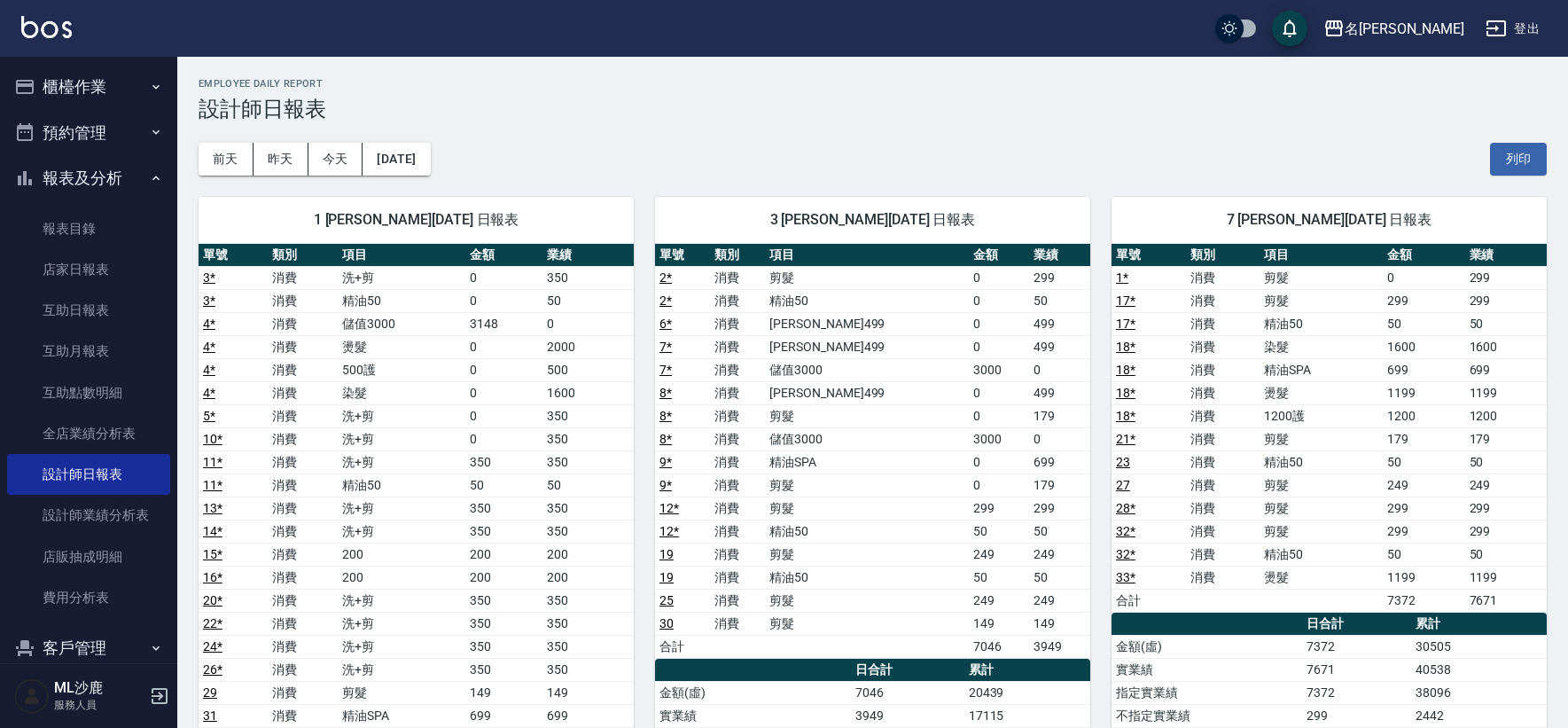
scroll to position [98, 0]
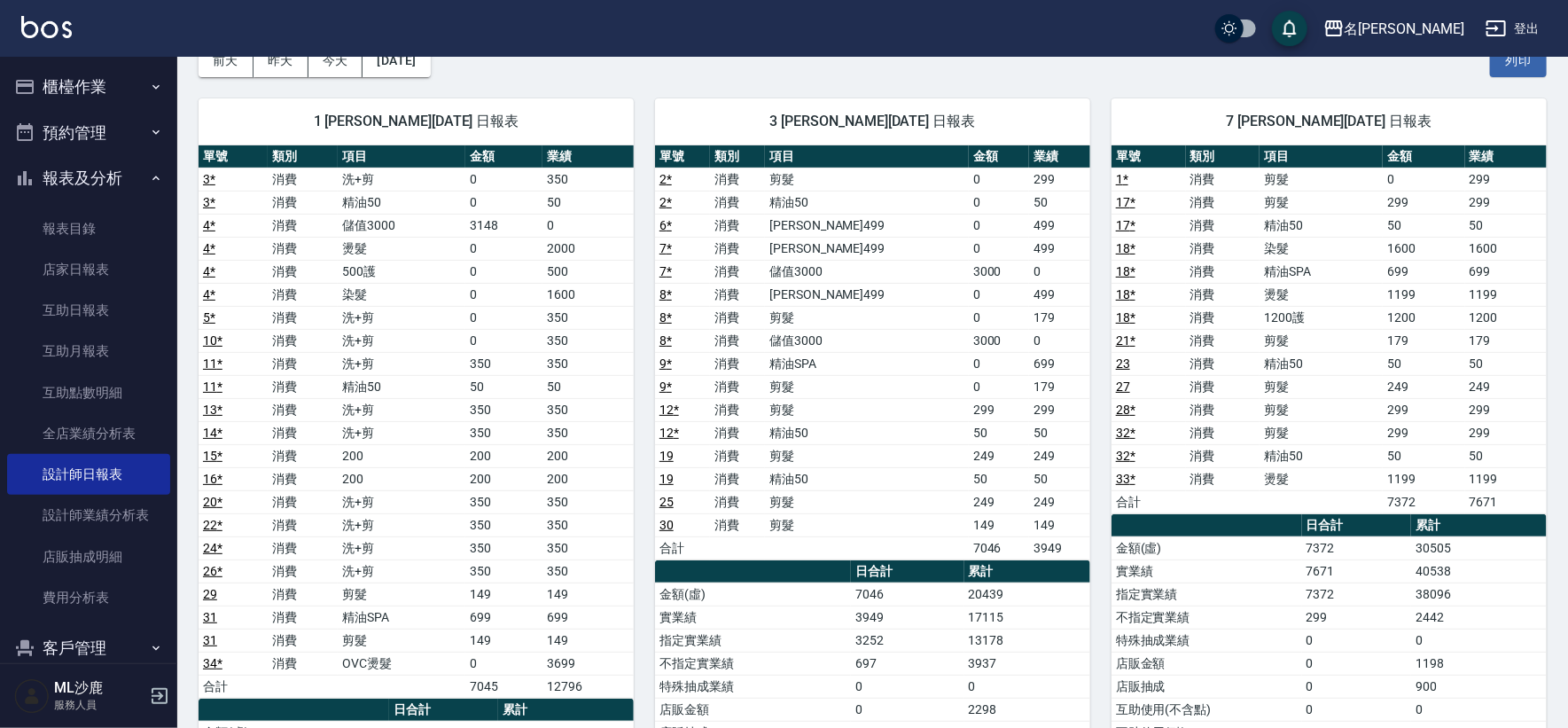
click at [93, 106] on button "櫃檯作業" at bounding box center [89, 87] width 163 height 46
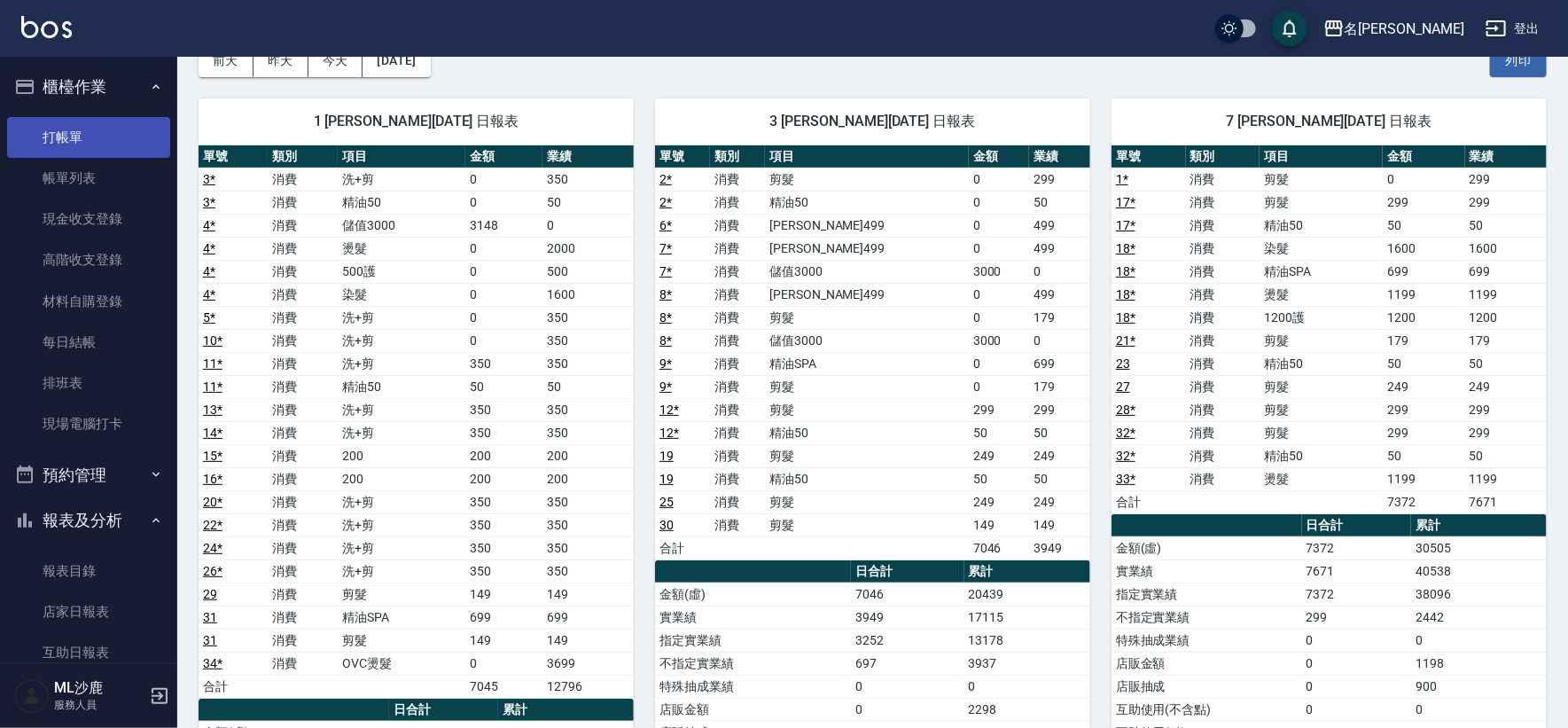
click at [91, 118] on link "打帳單" at bounding box center [89, 137] width 163 height 41
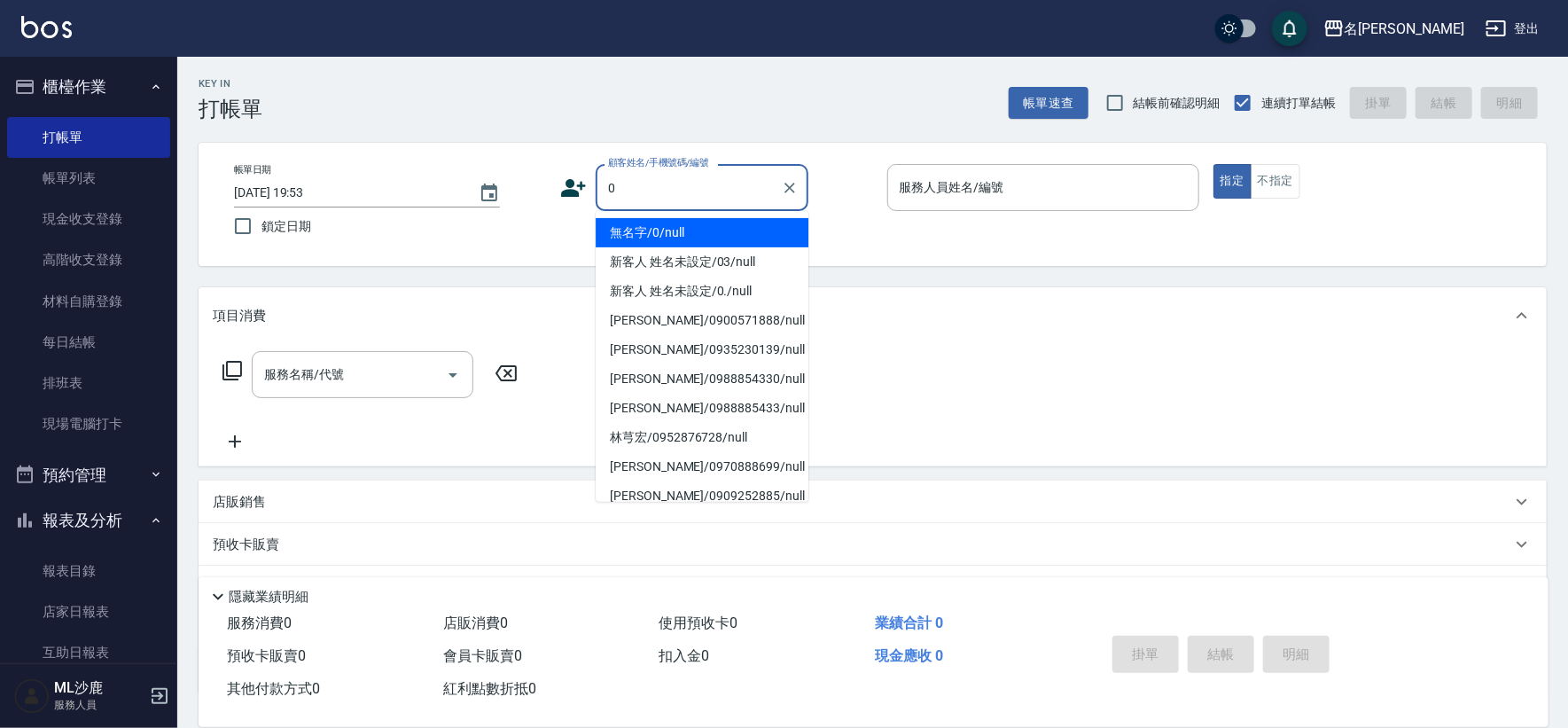
type input "無名字/0/null"
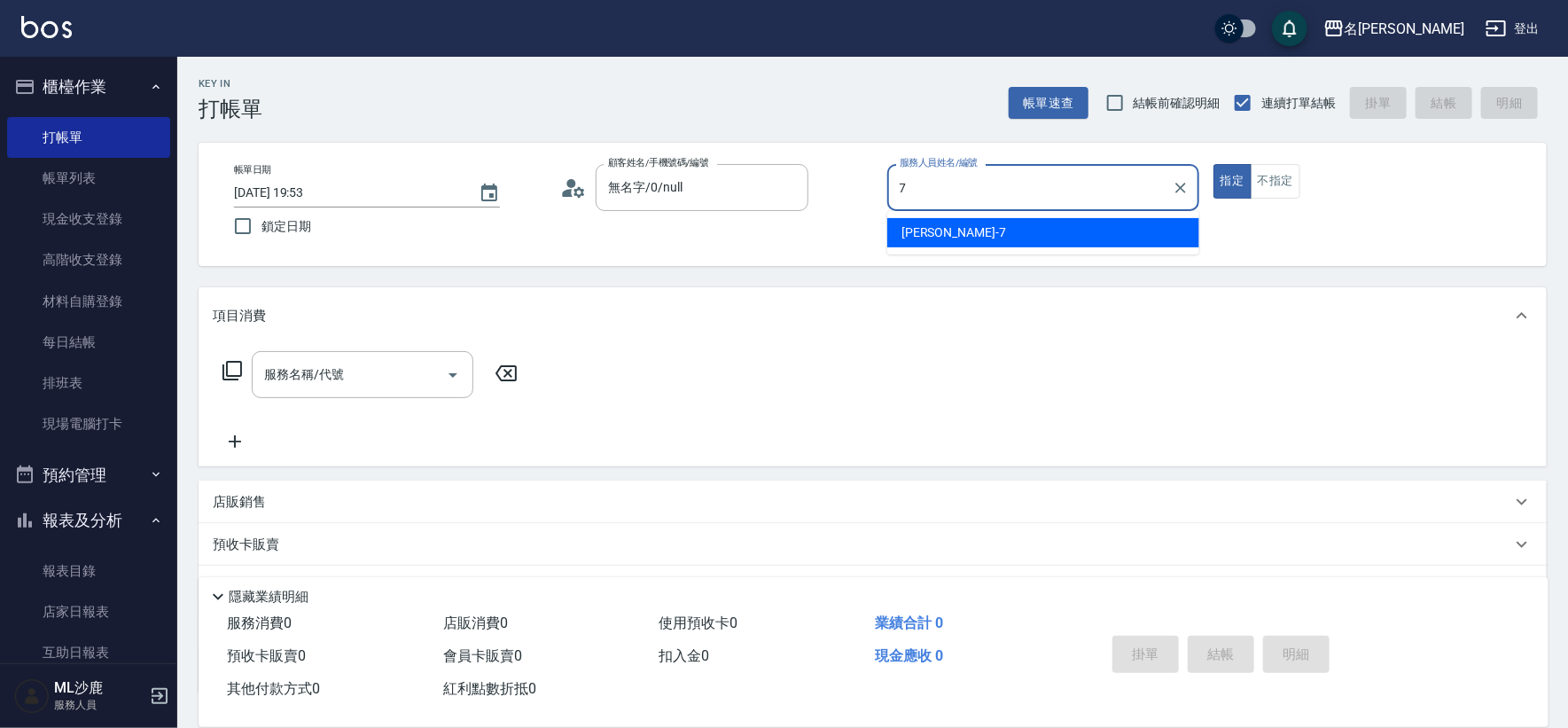
type input "[PERSON_NAME]-7"
type button "true"
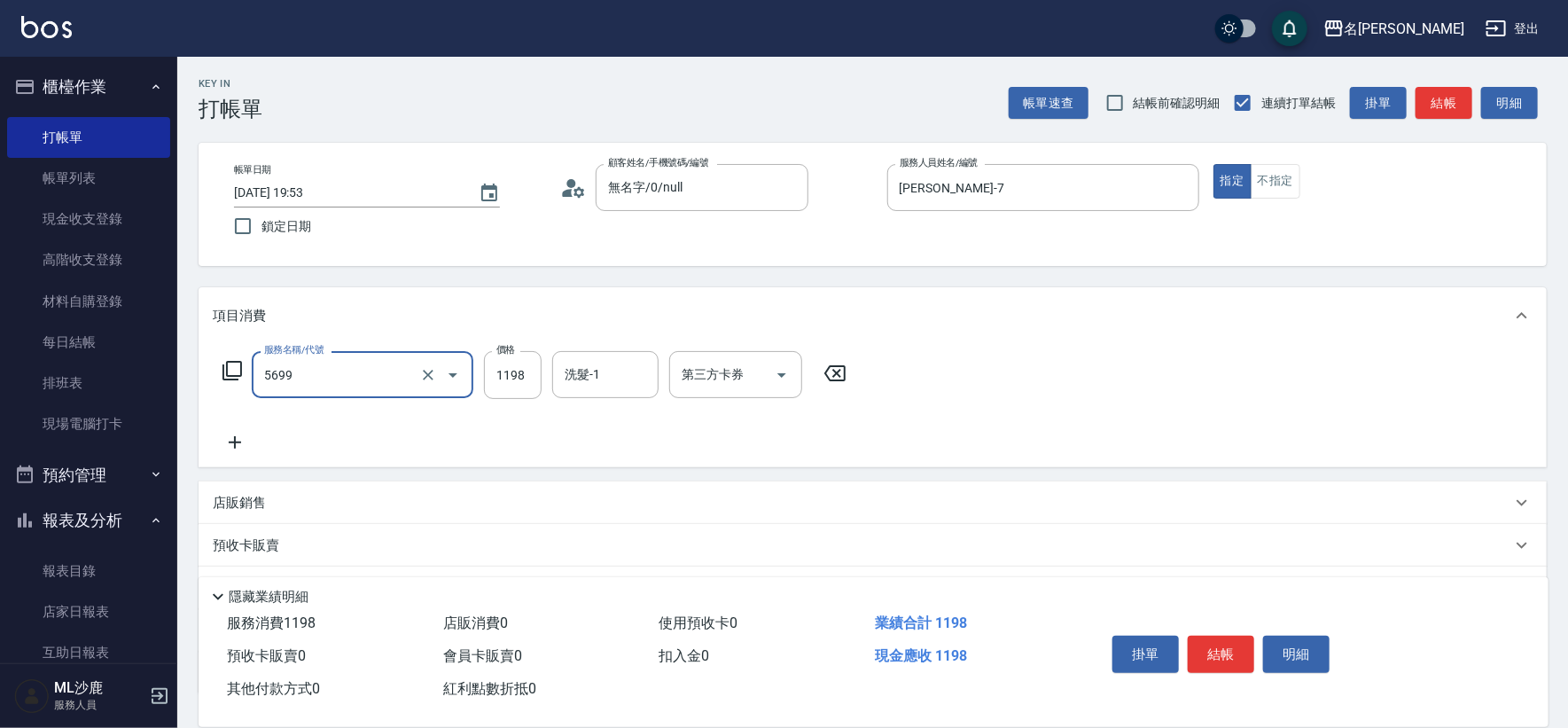
type input "水沁涼套餐(5699)"
type input "1098"
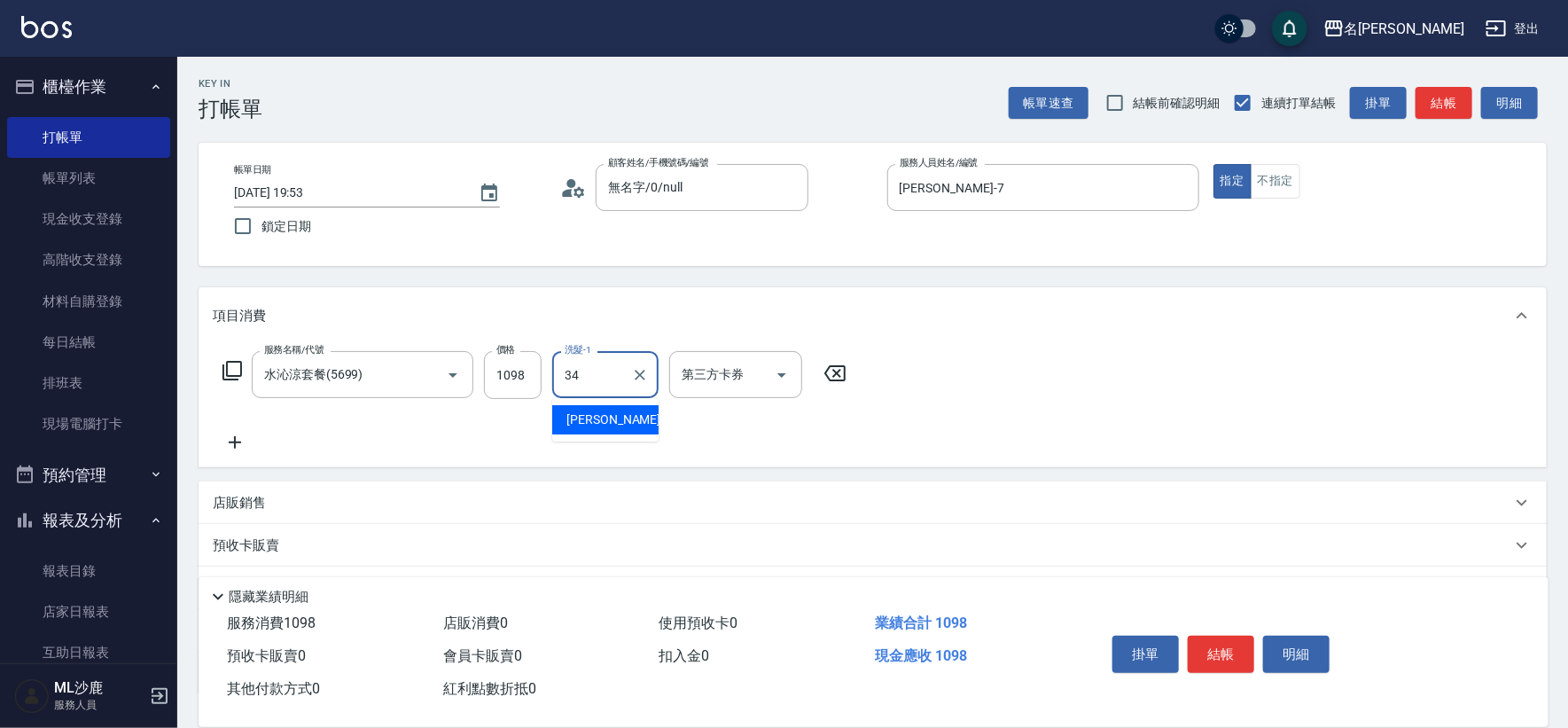
type input "[PERSON_NAME]-34"
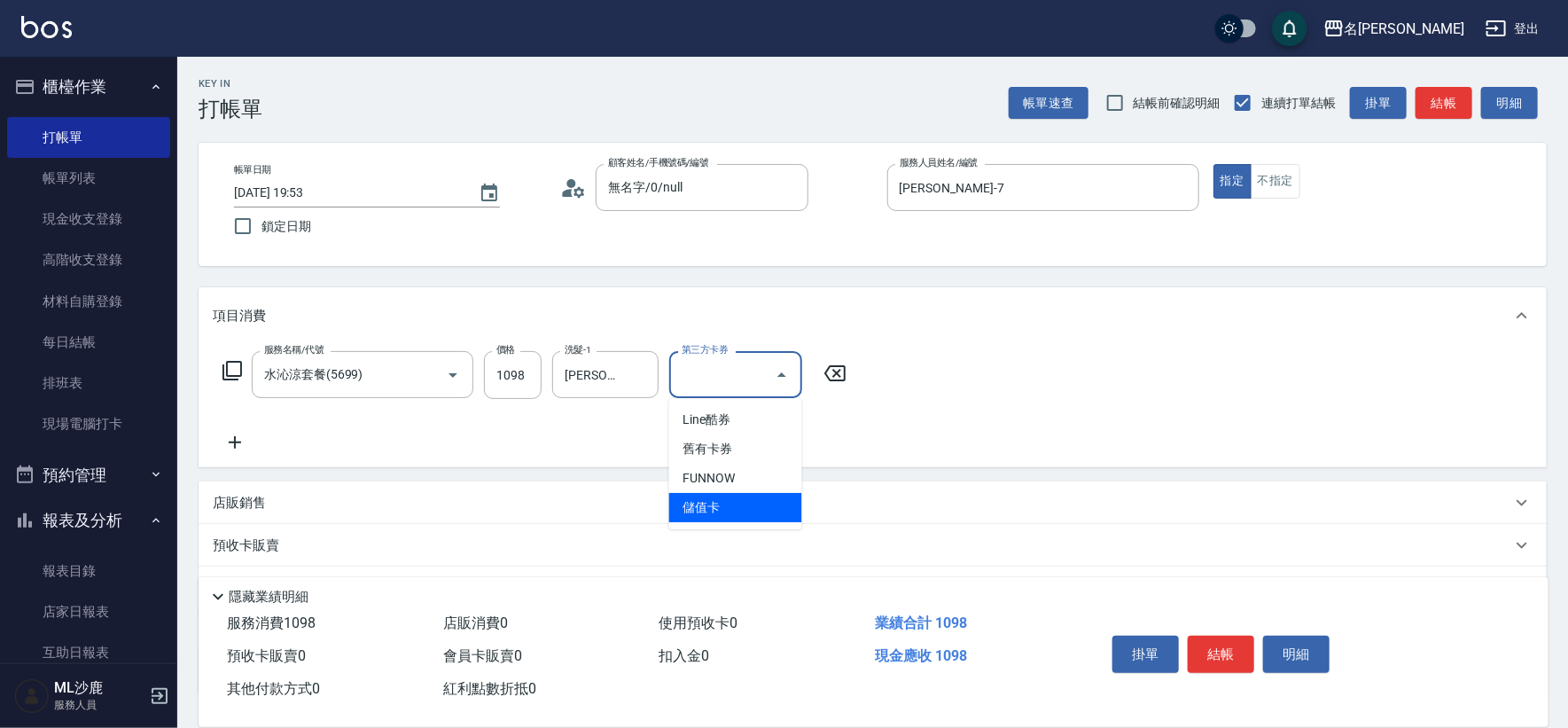
type input "儲值卡"
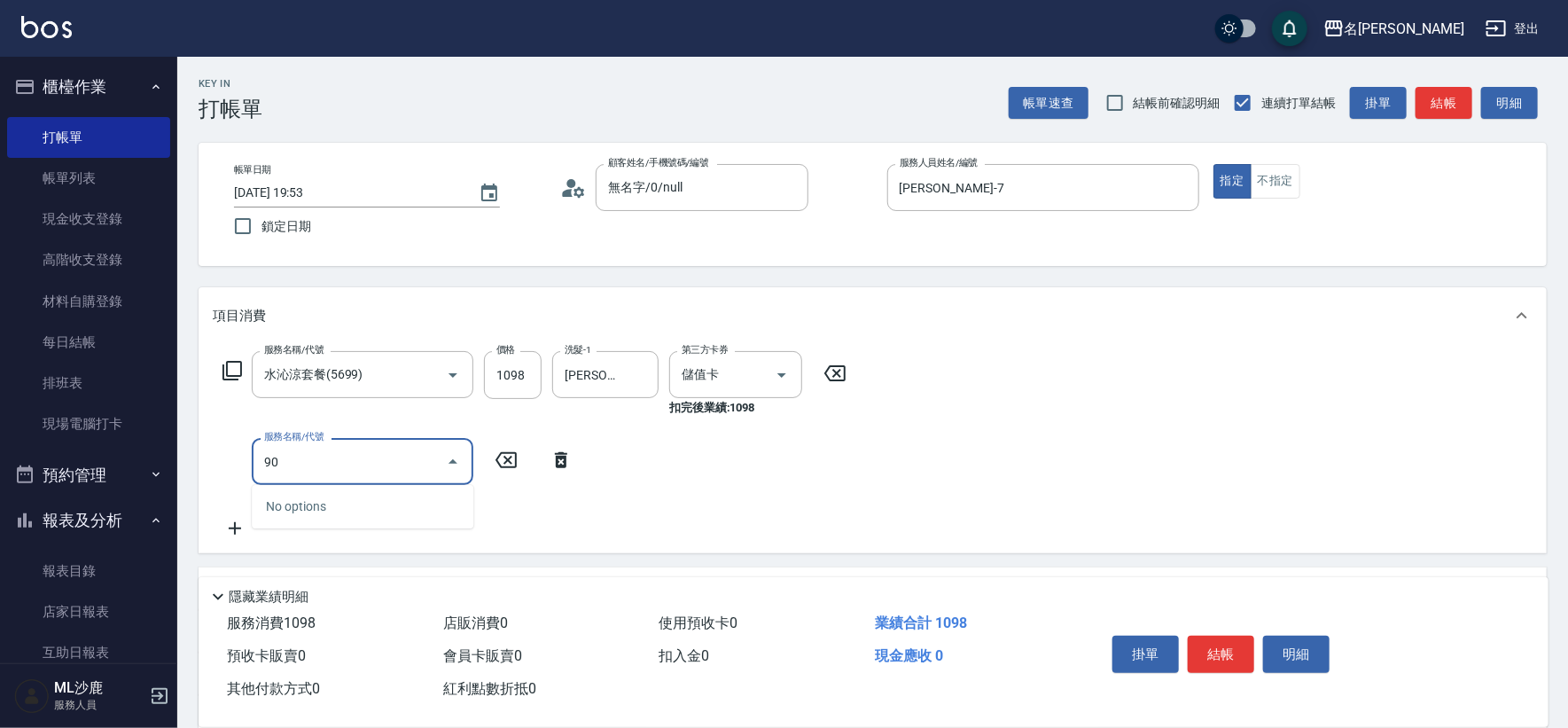
type input "901"
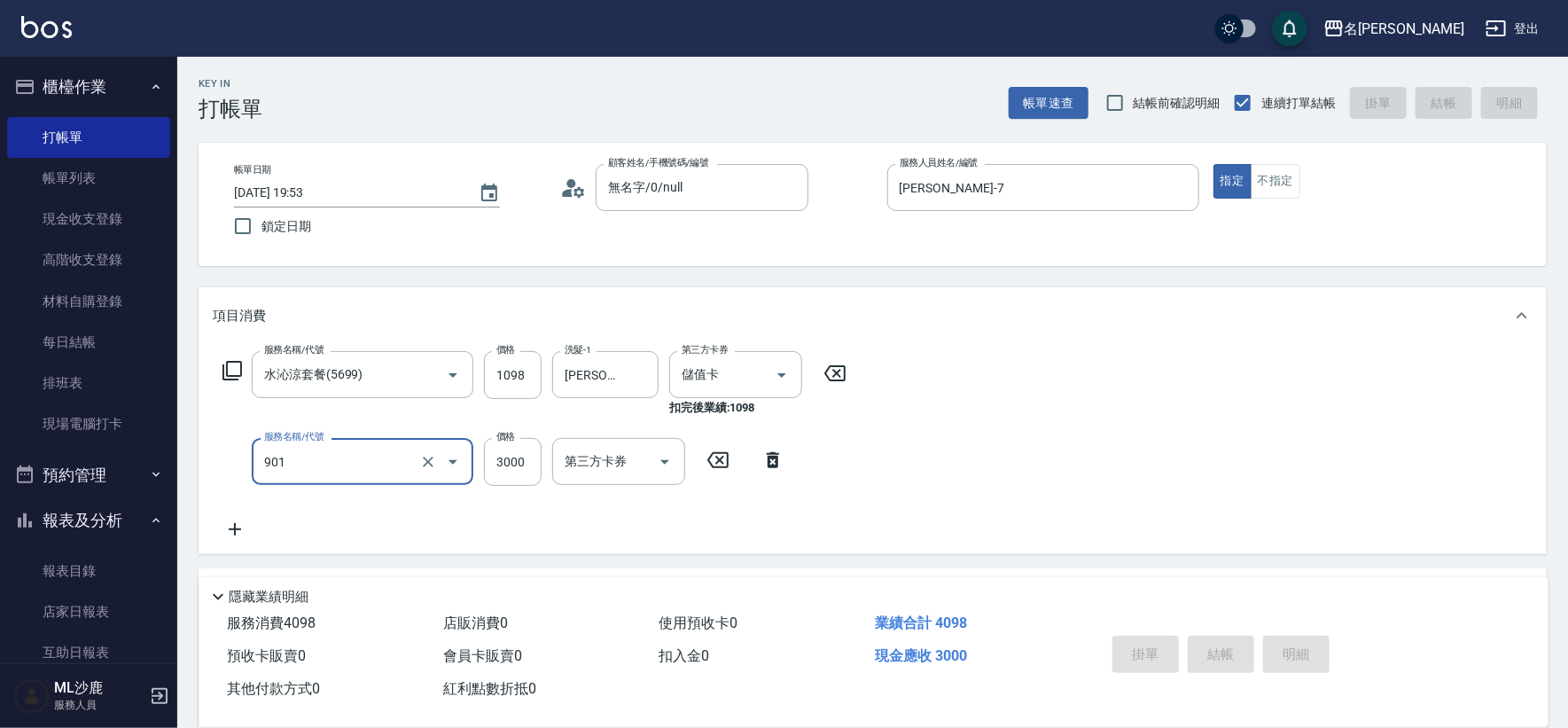
type input "[DATE] 19:54"
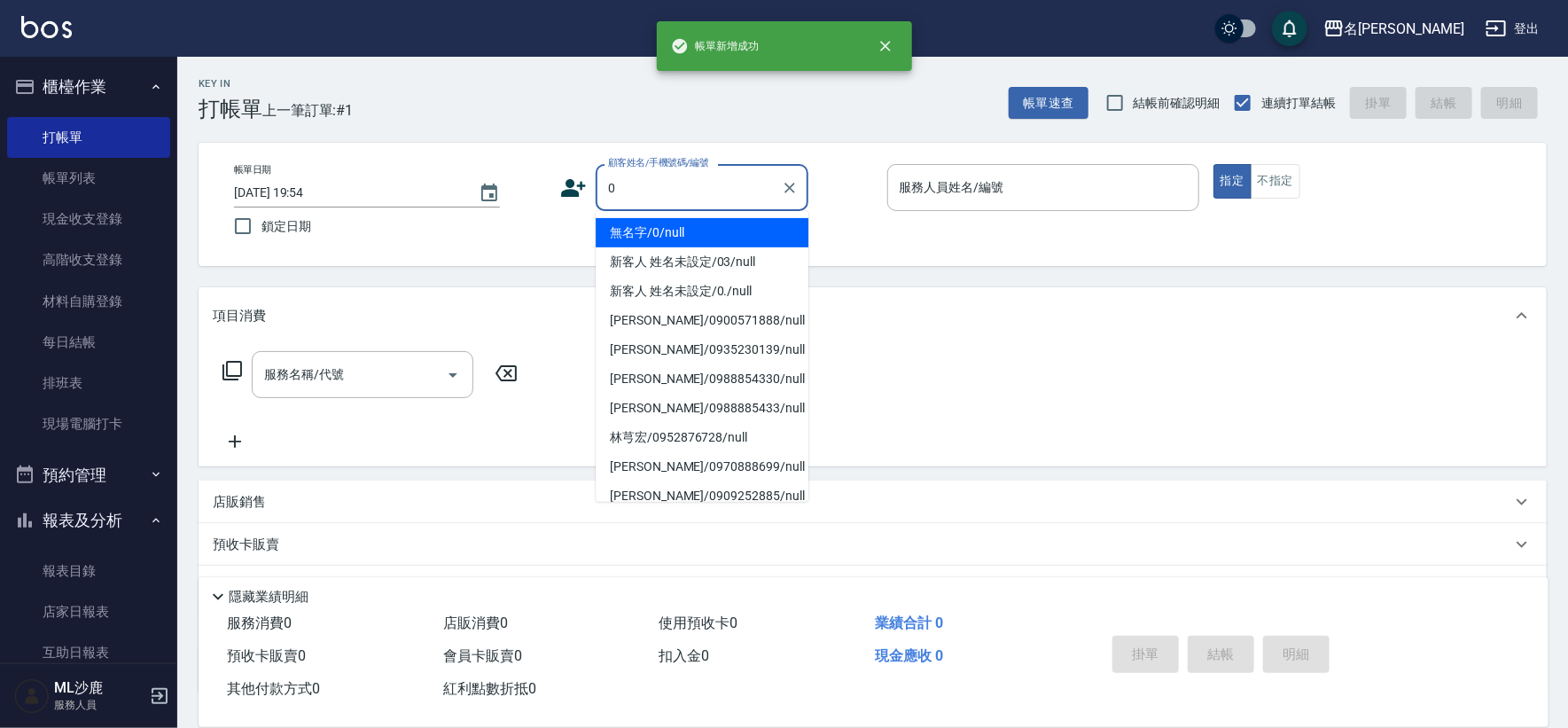
type input "無名字/0/null"
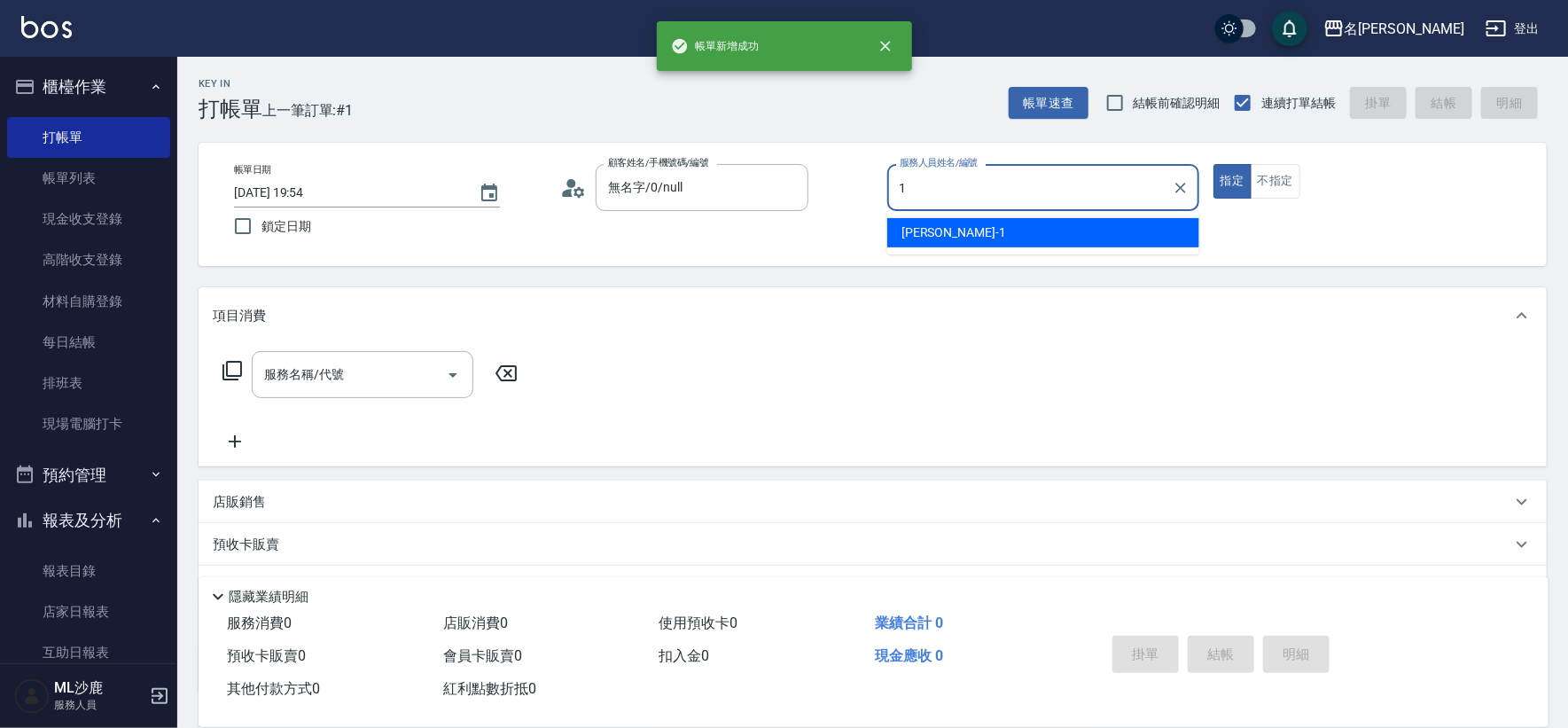
type input "[PERSON_NAME]1"
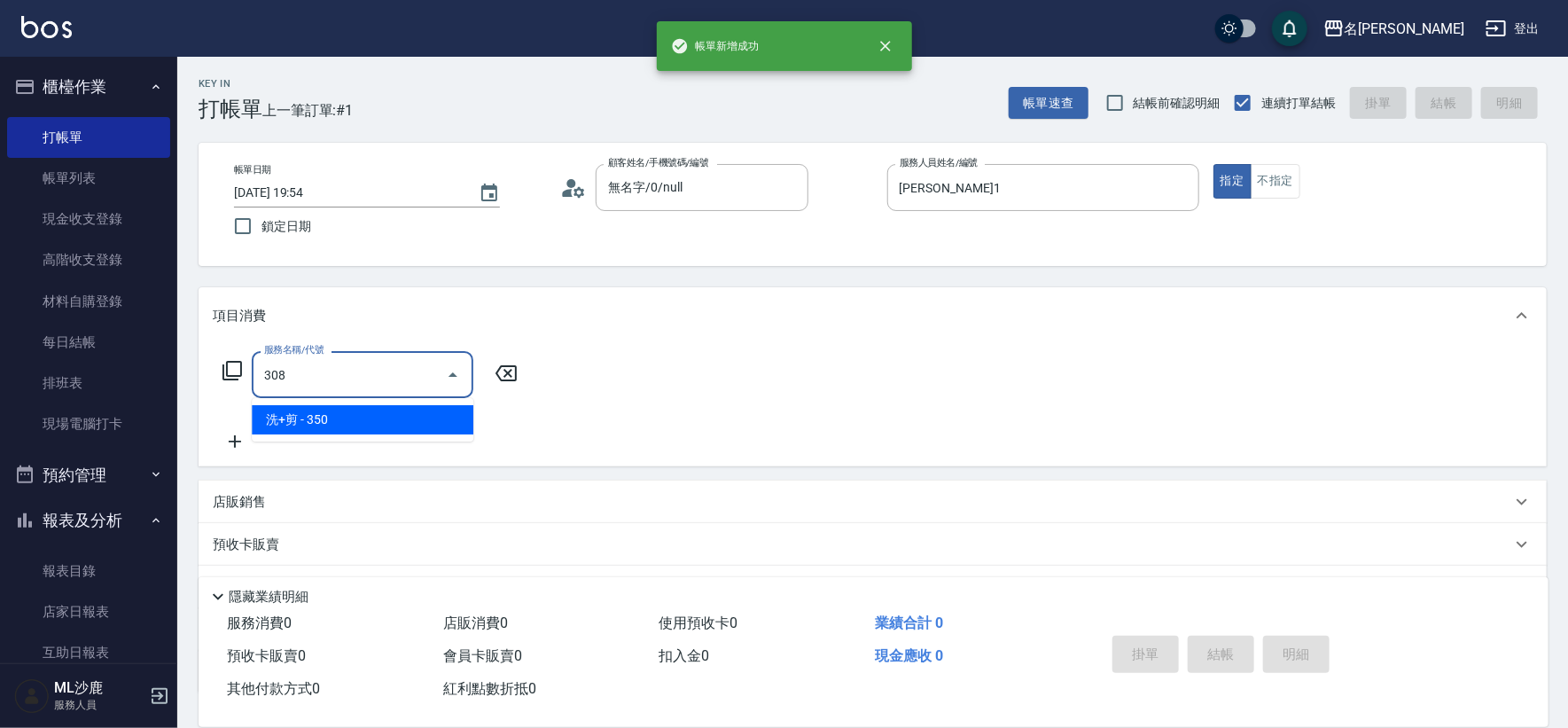
type input "洗+剪(308)"
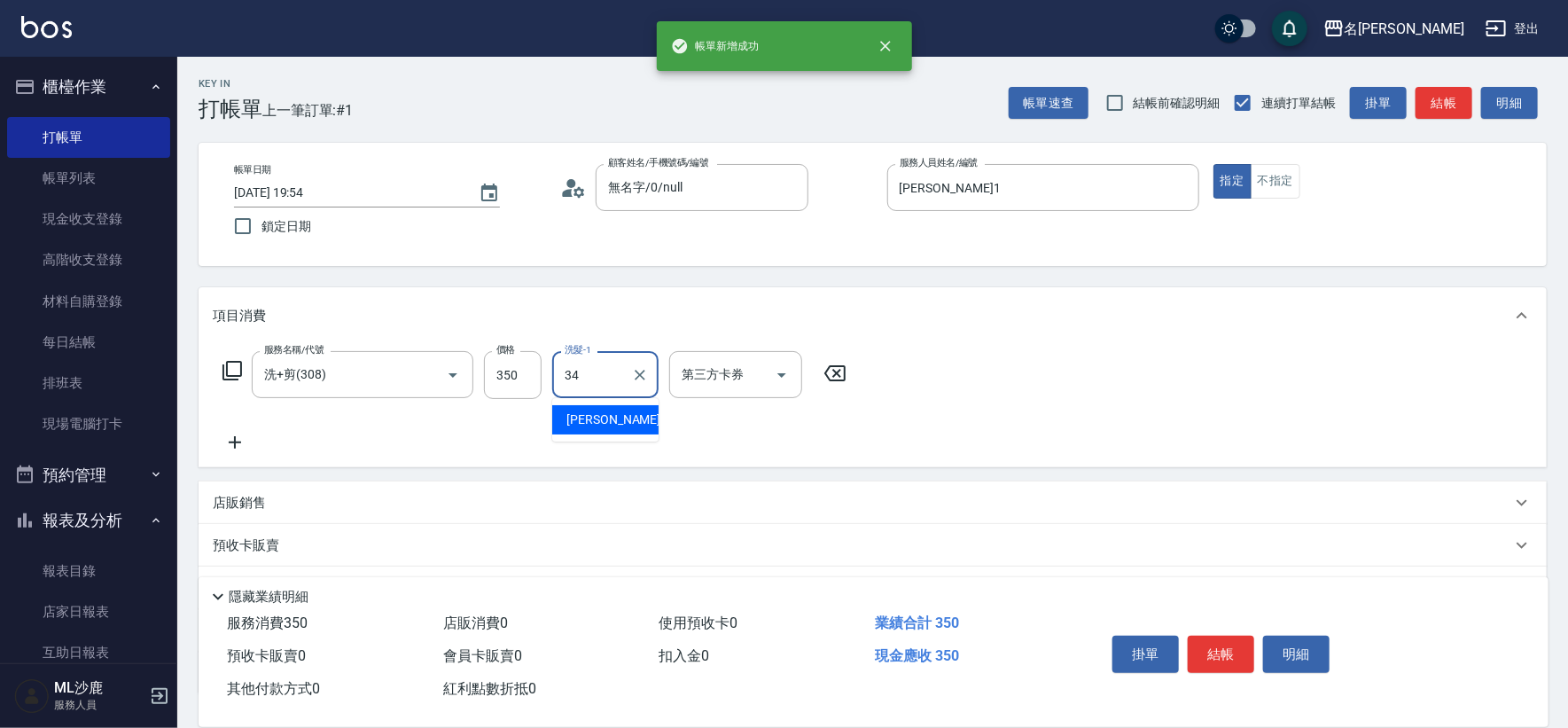
type input "[PERSON_NAME]-34"
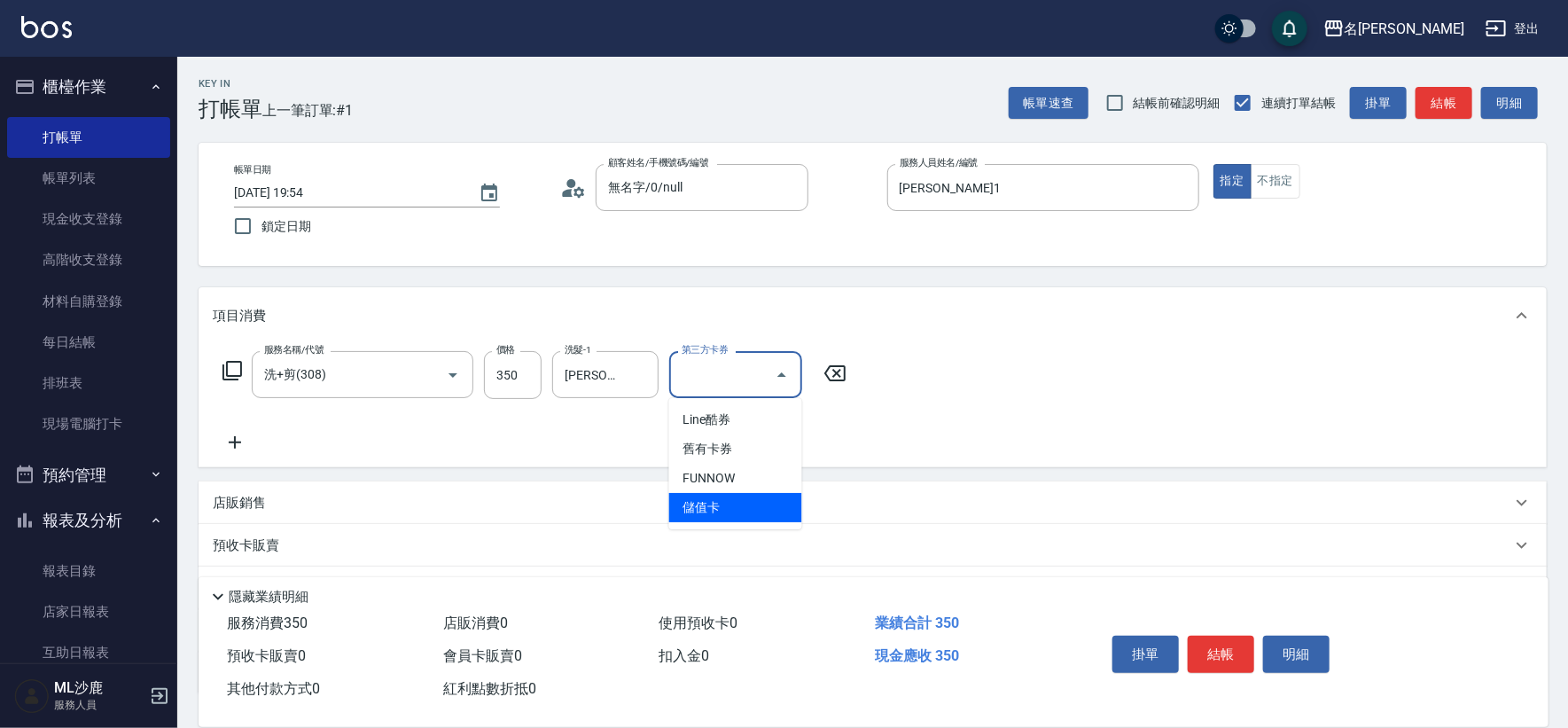
type input "儲值卡"
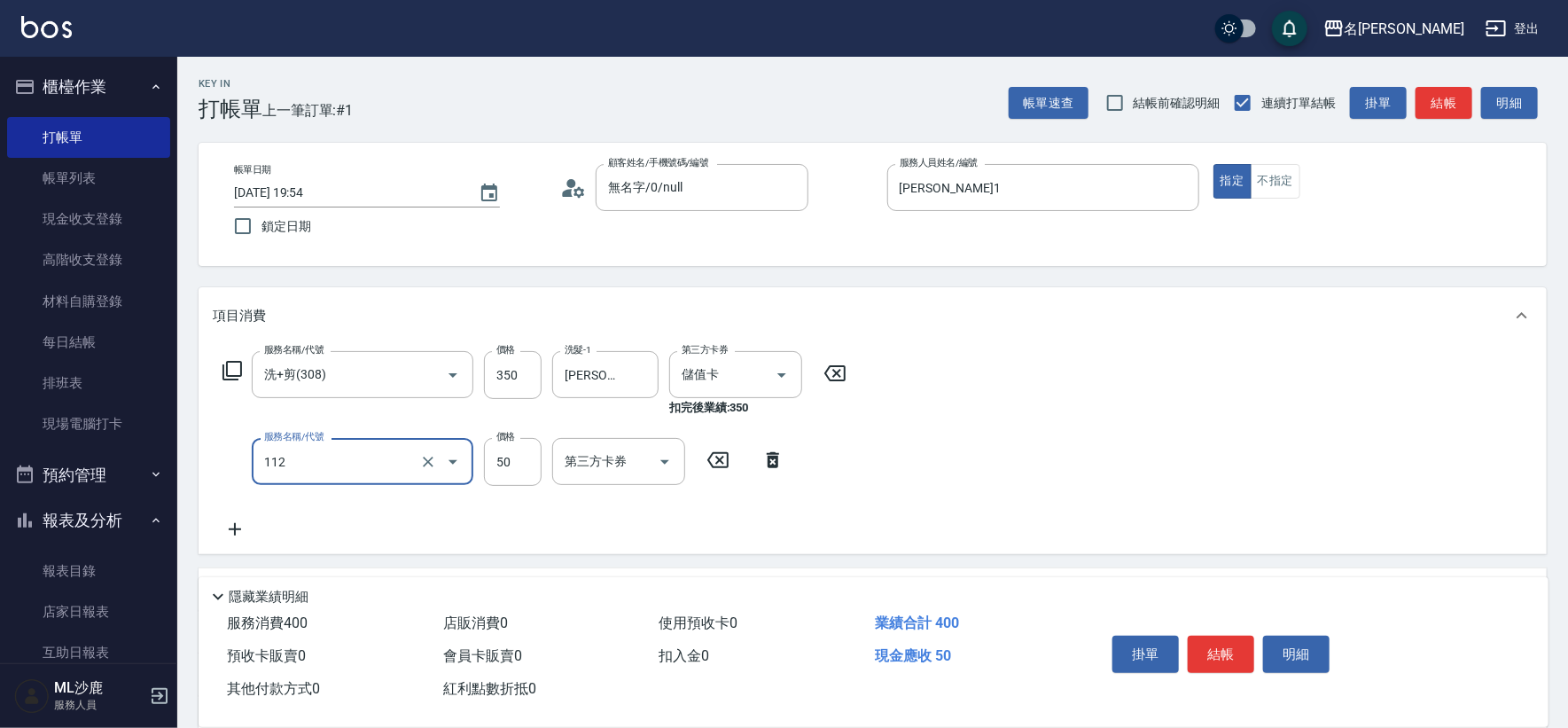
type input "精油50(112)"
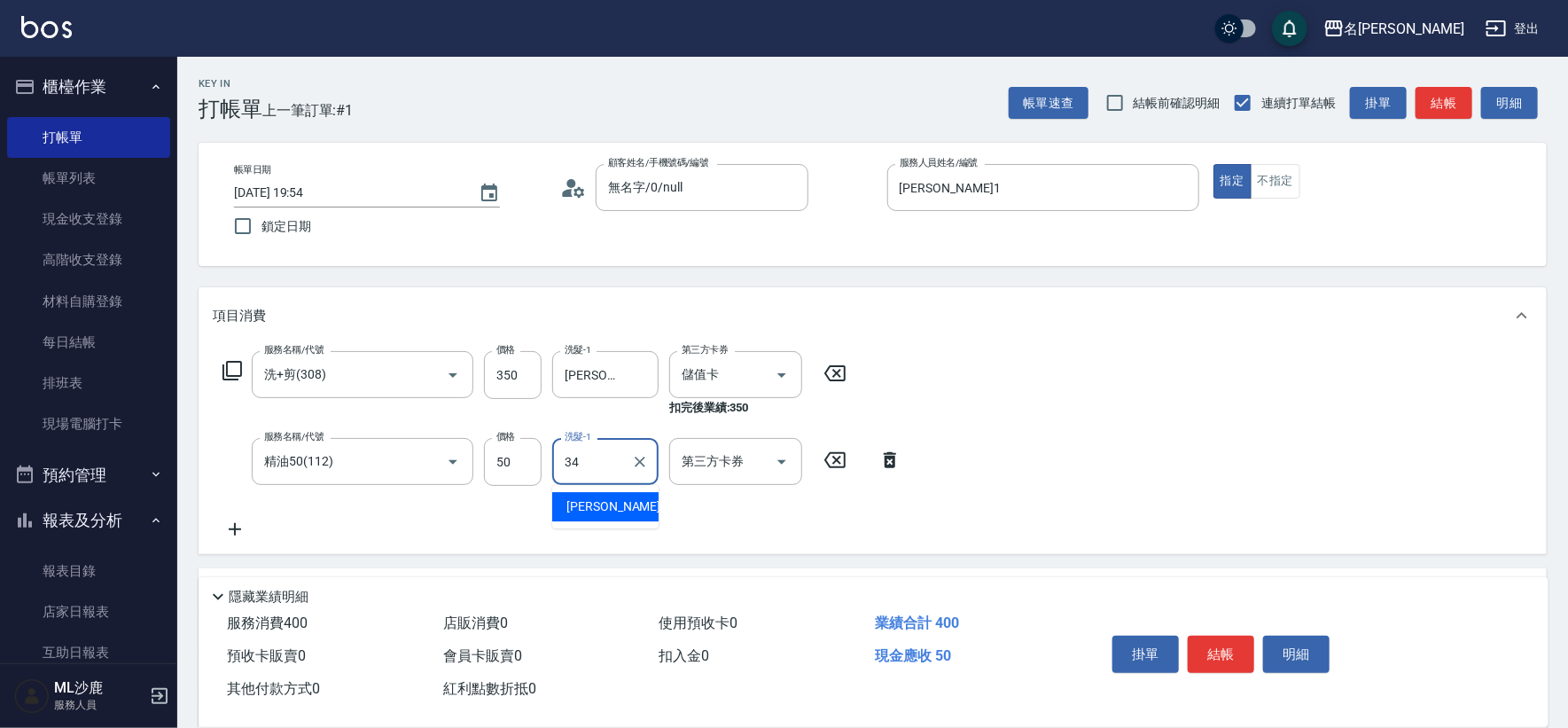
type input "[PERSON_NAME]-34"
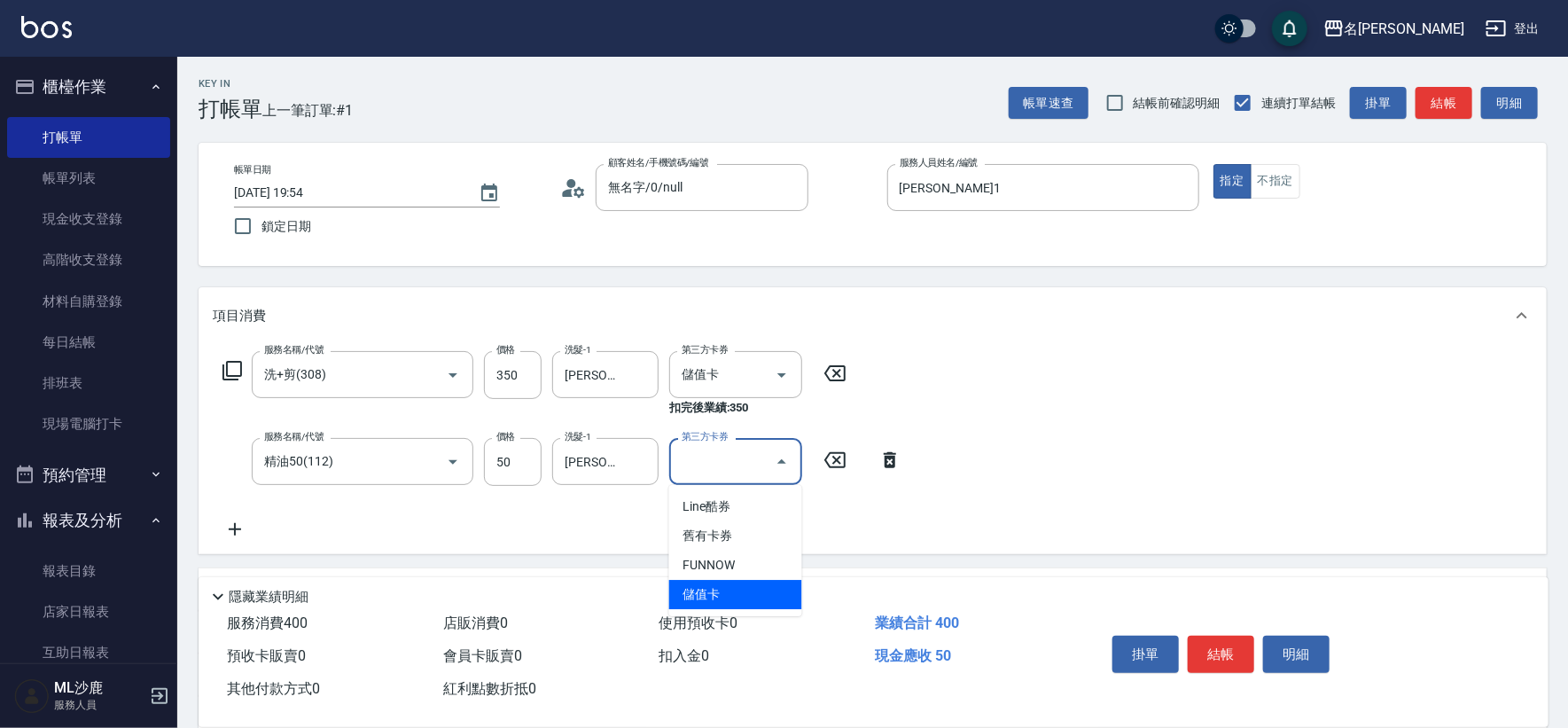
type input "儲值卡"
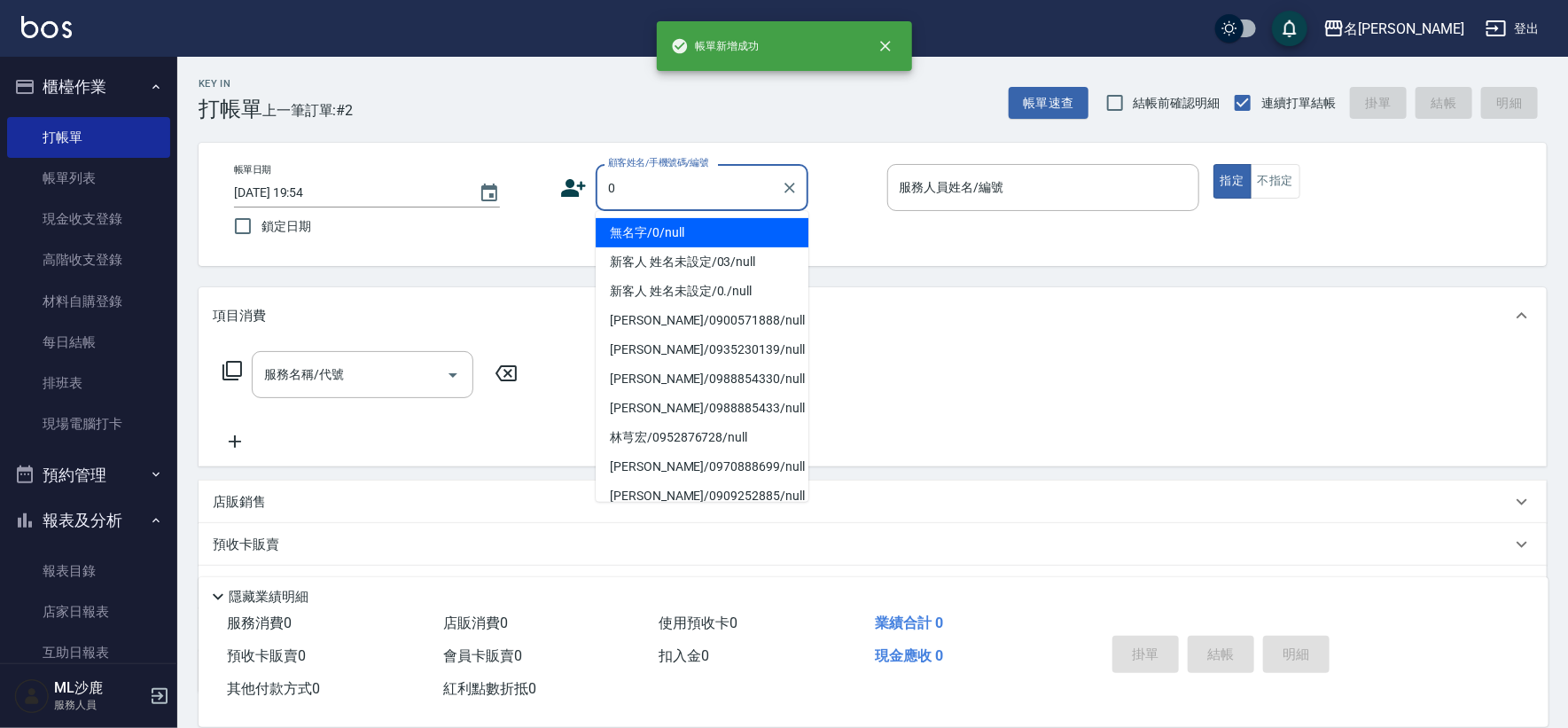
type input "無名字/0/null"
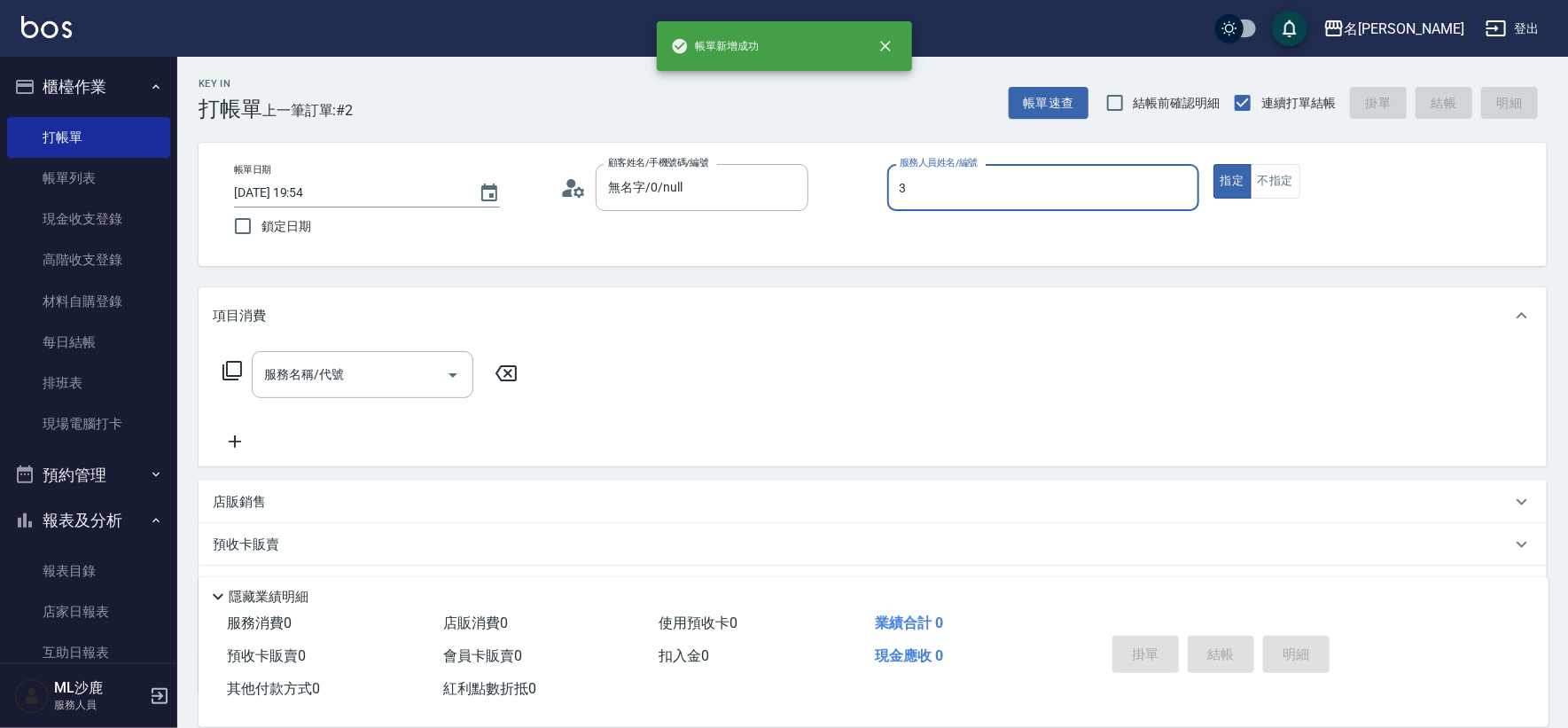
type input "[PERSON_NAME]-3"
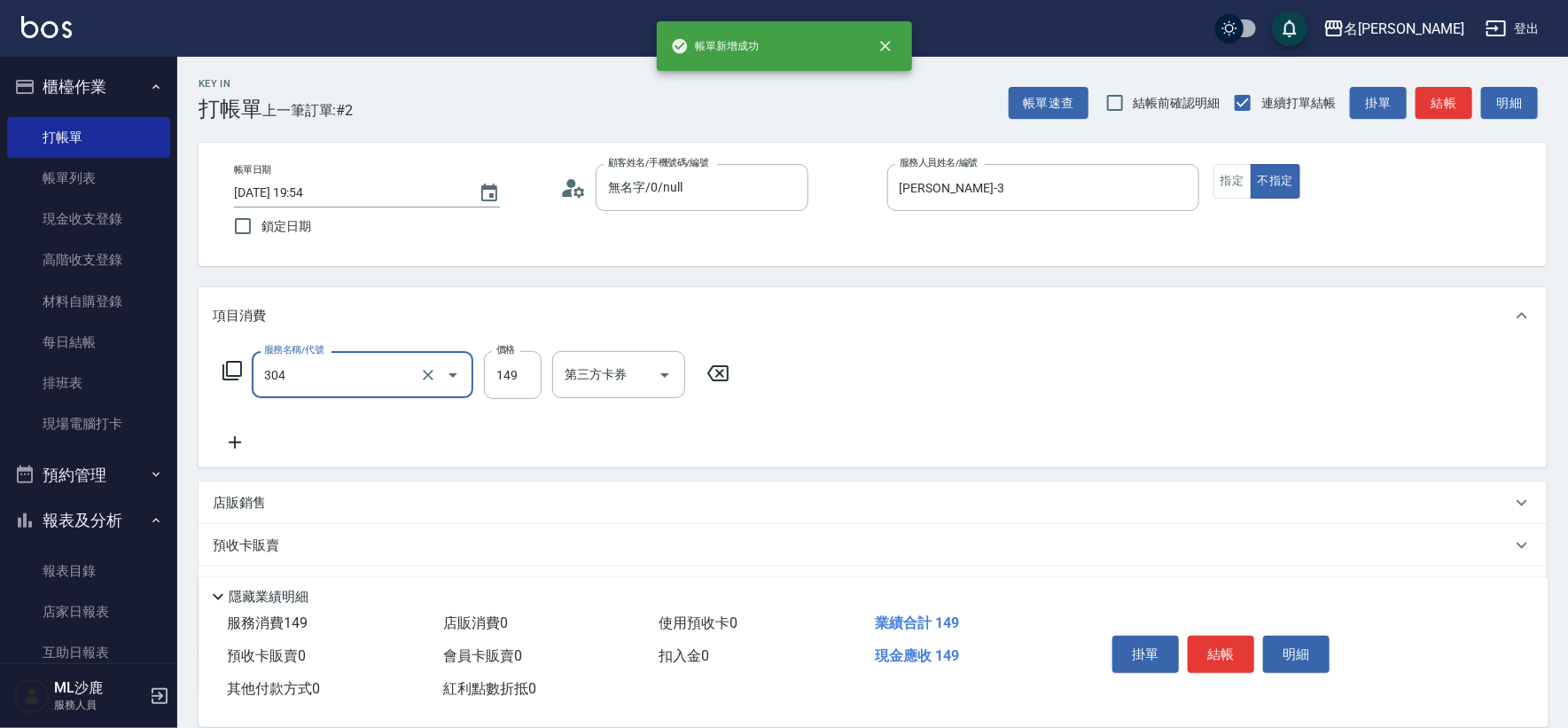
type input "剪髮(304)"
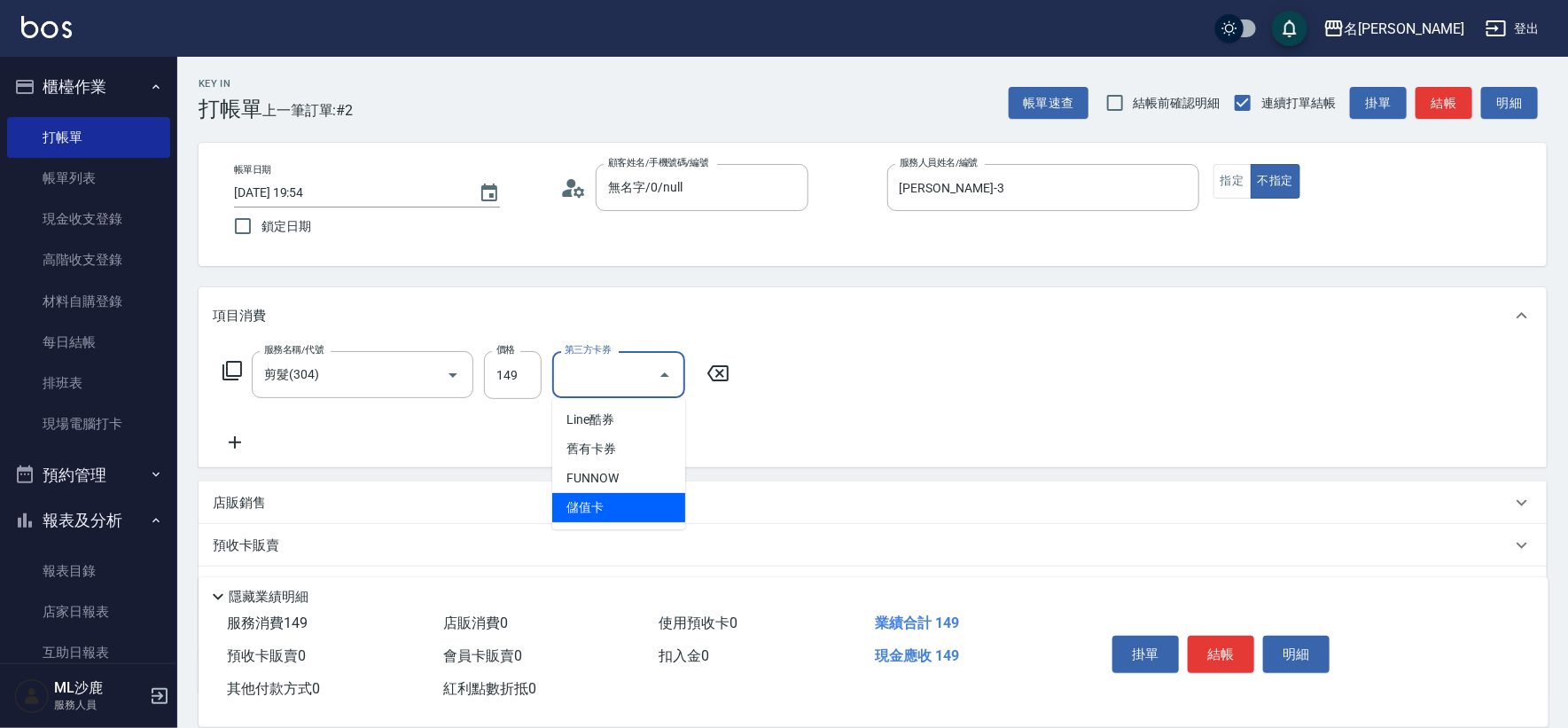
type input "儲值卡"
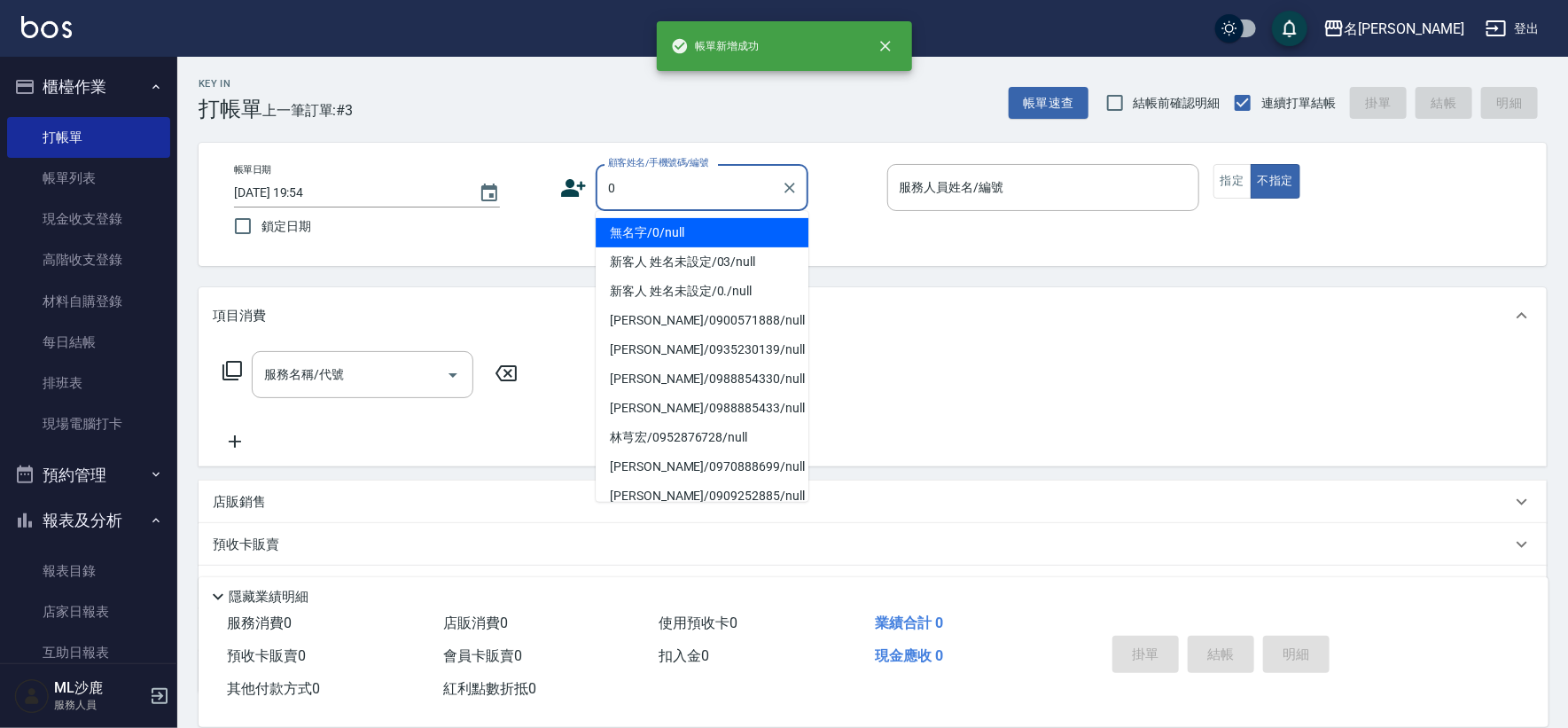
type input "無名字/0/null"
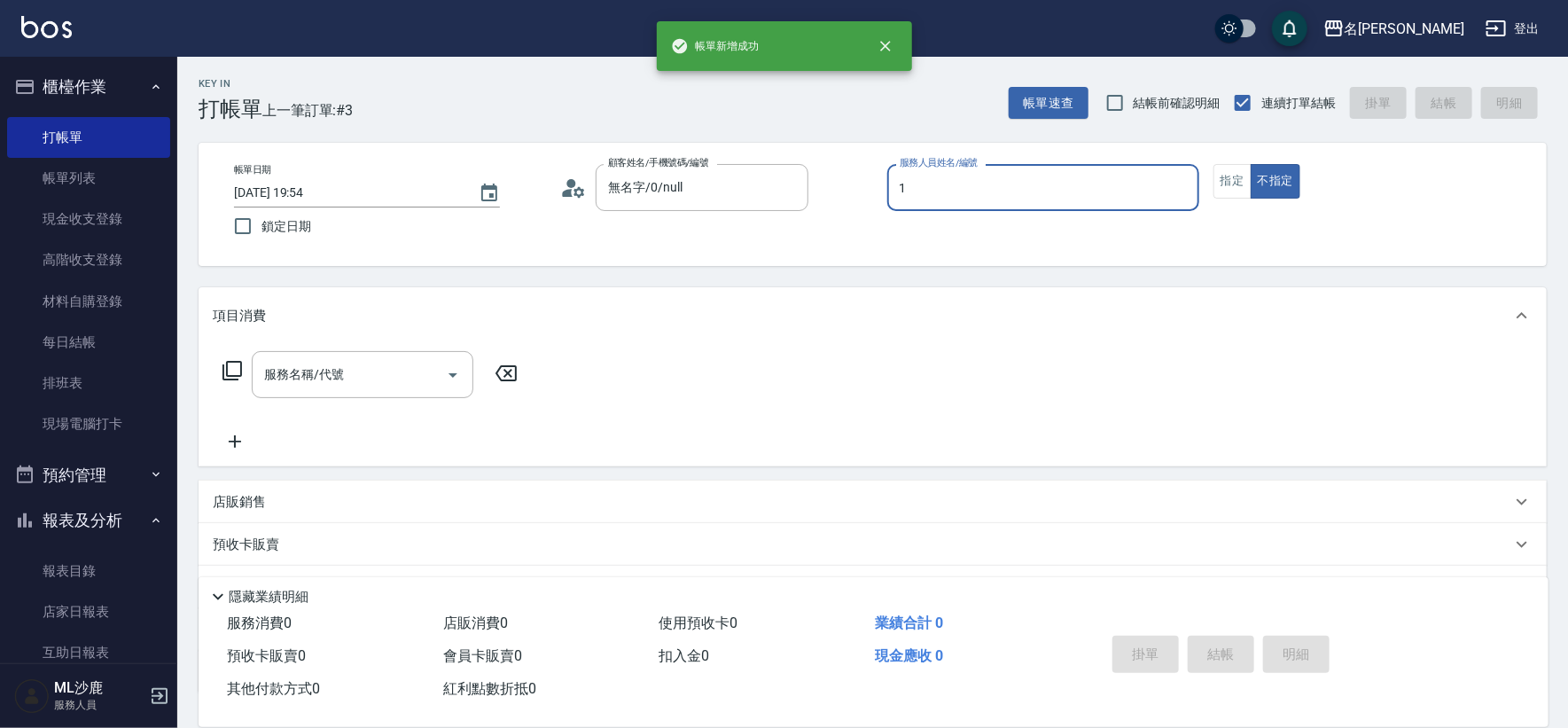
type input "[PERSON_NAME]1"
type button "false"
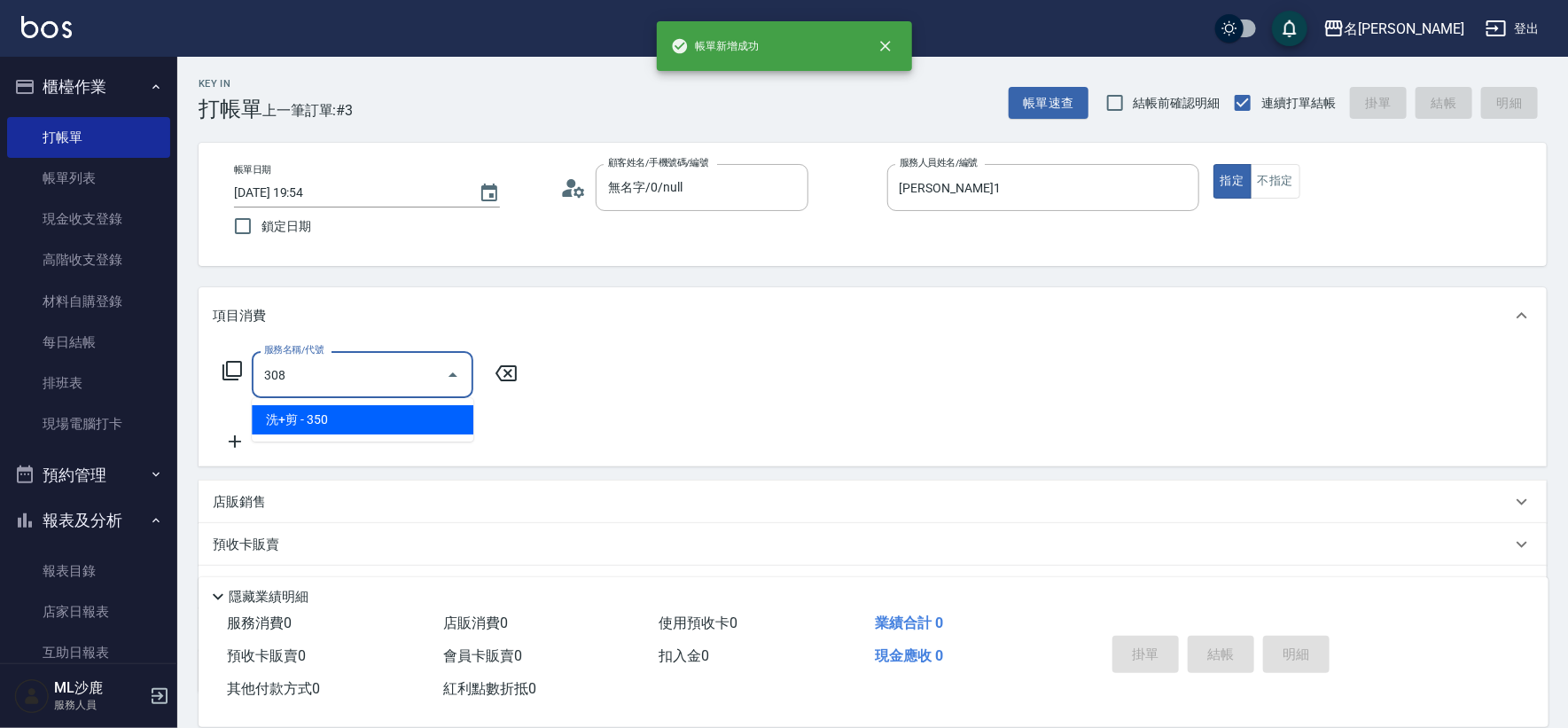
type input "洗+剪(308)"
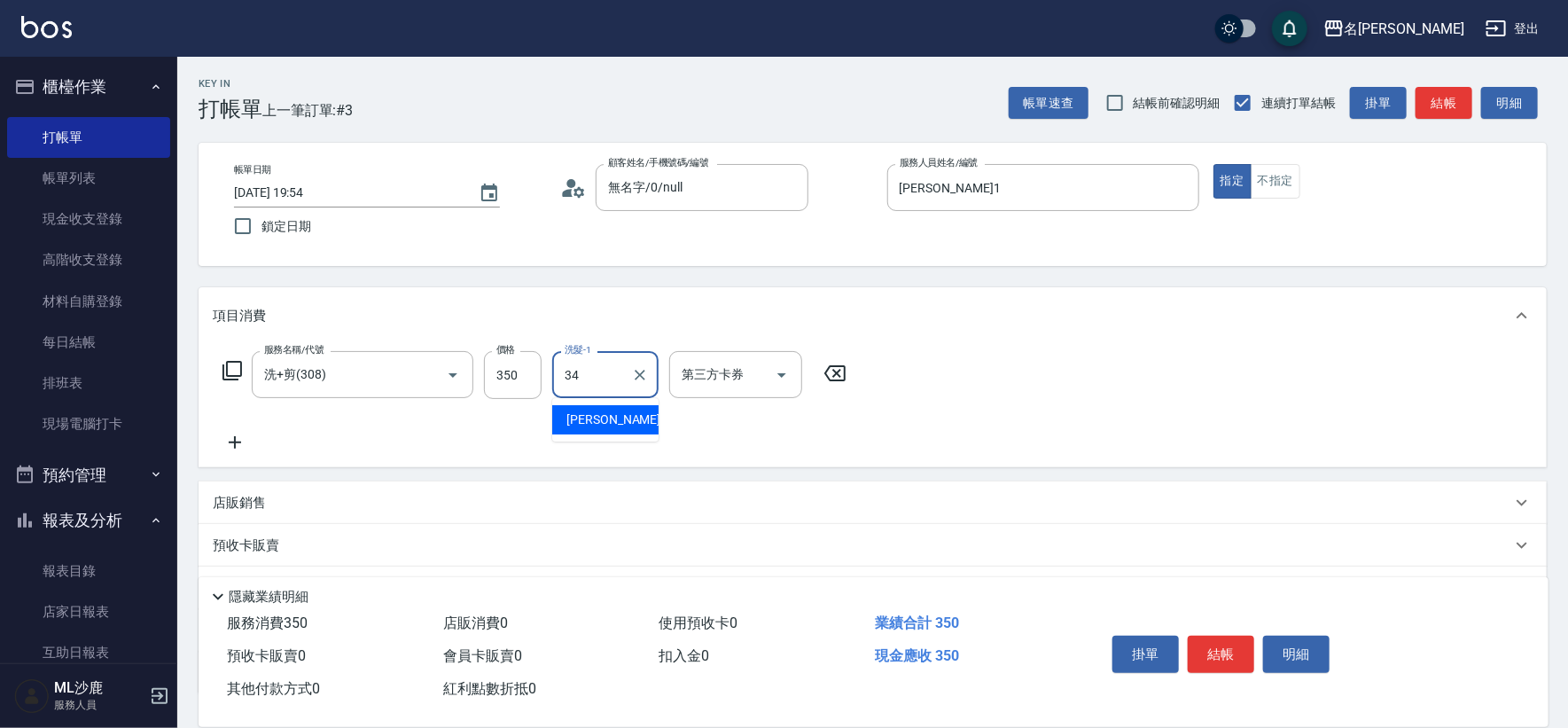
type input "[PERSON_NAME]-34"
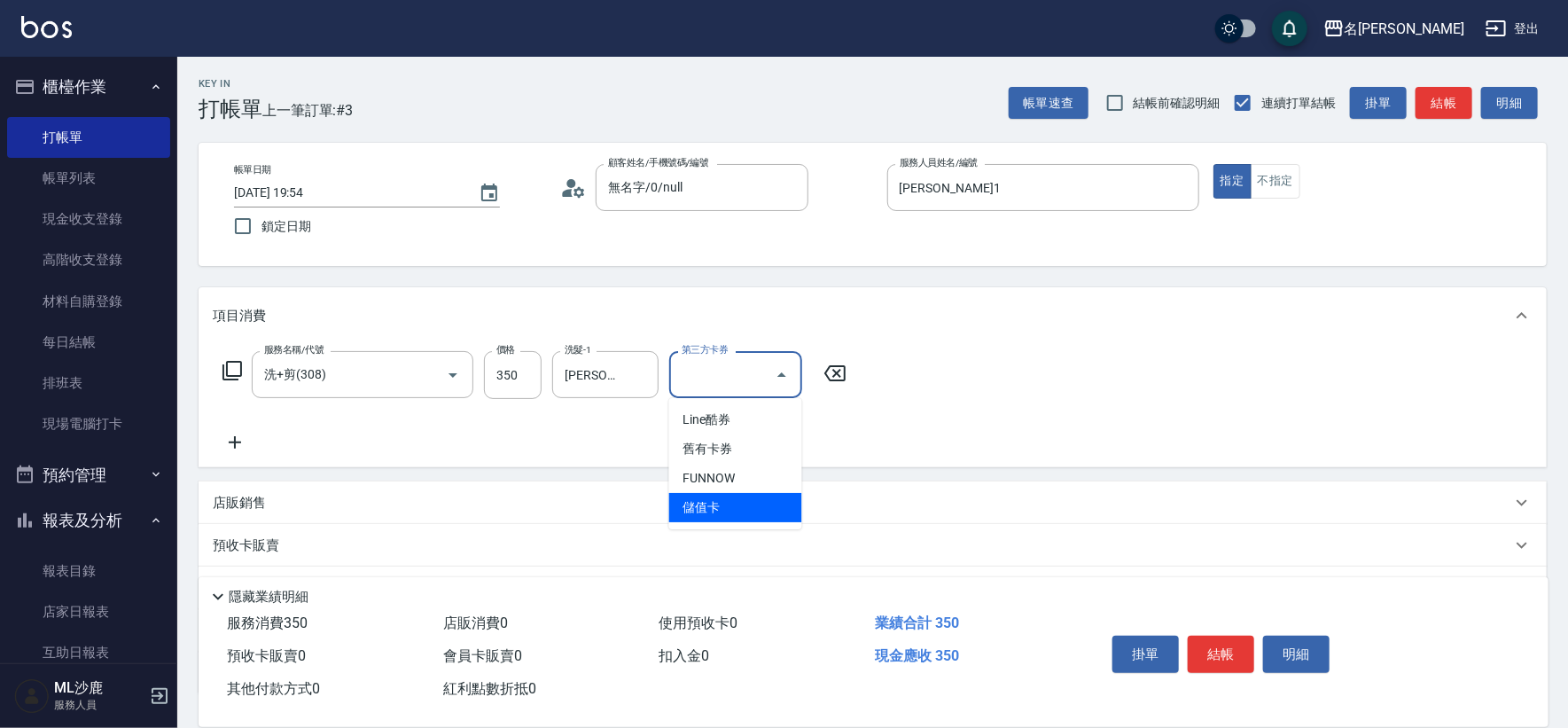
type input "儲值卡"
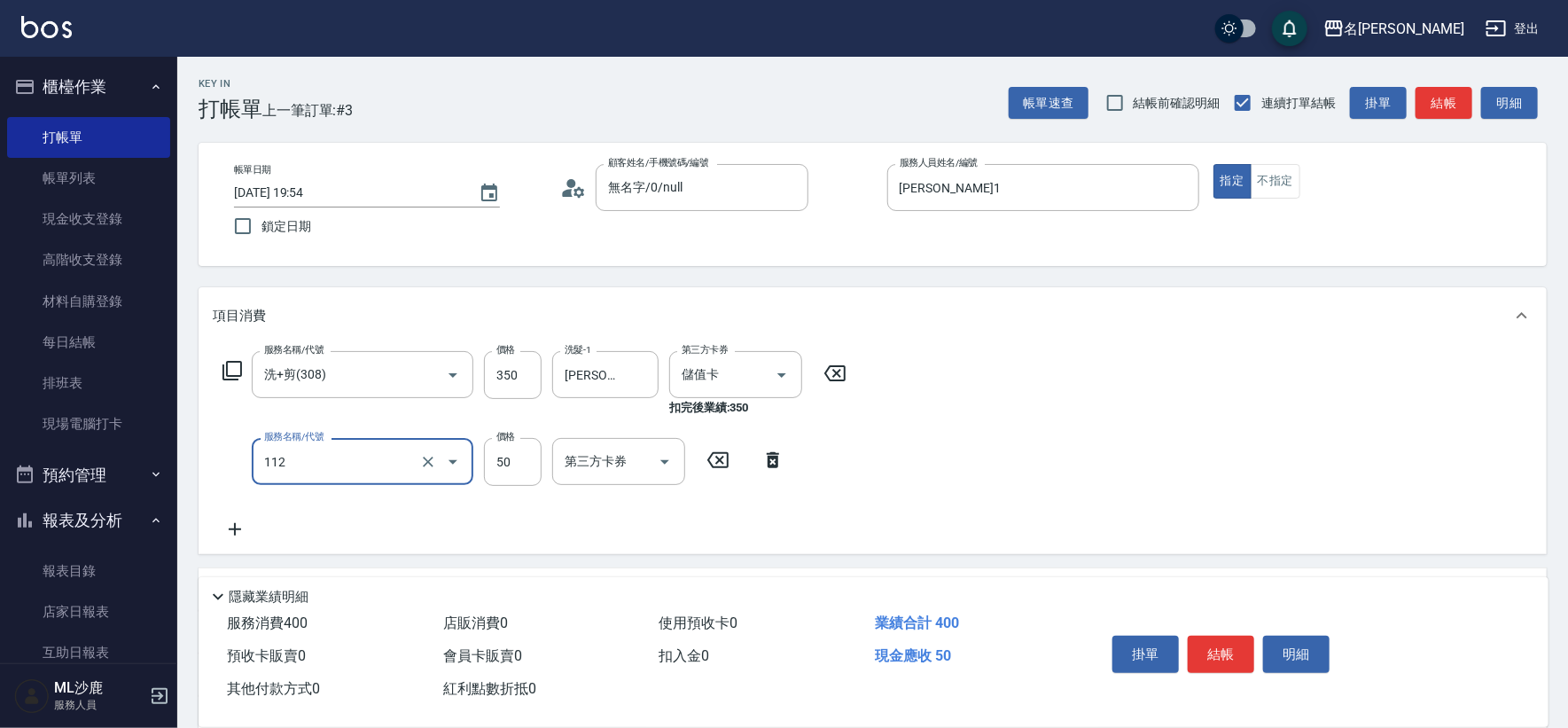
type input "精油50(112)"
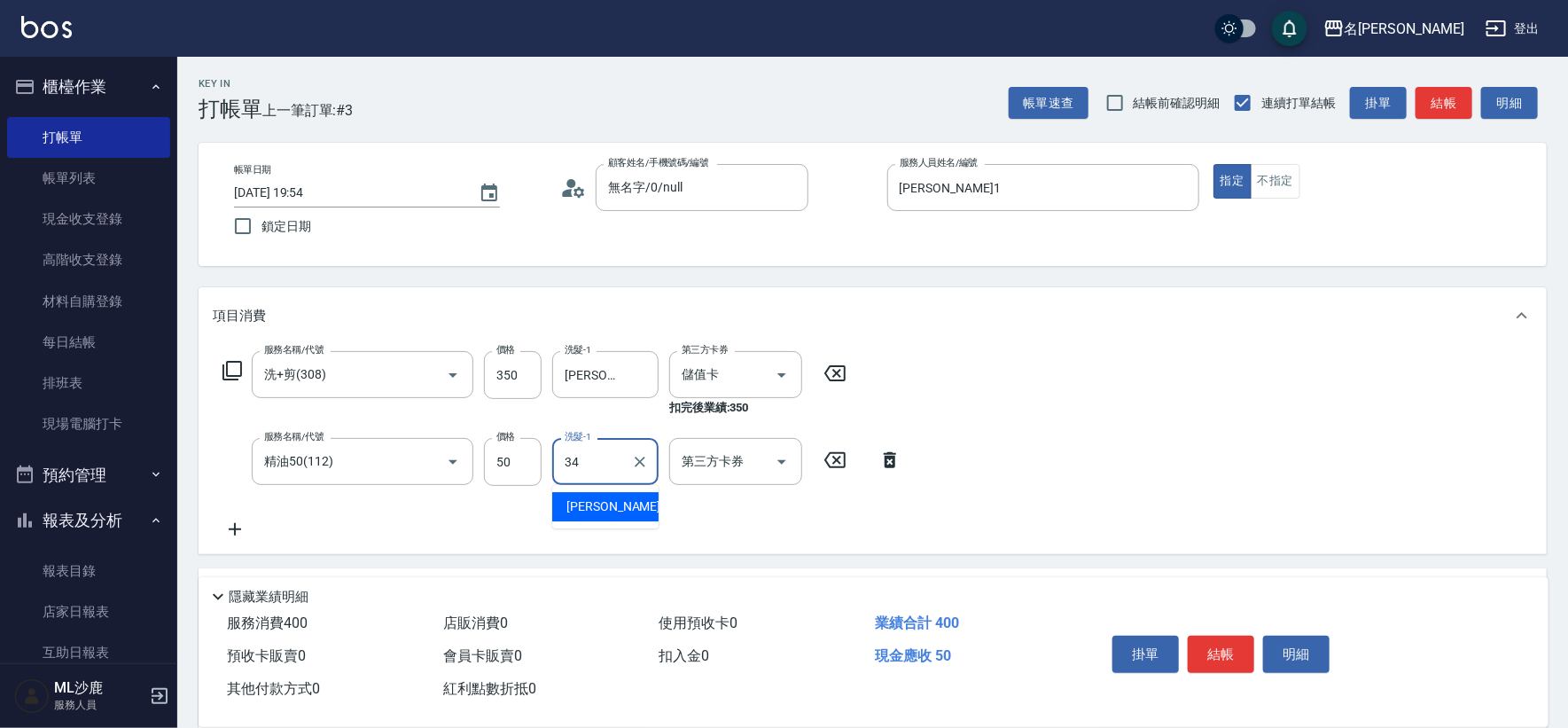
type input "[PERSON_NAME]-34"
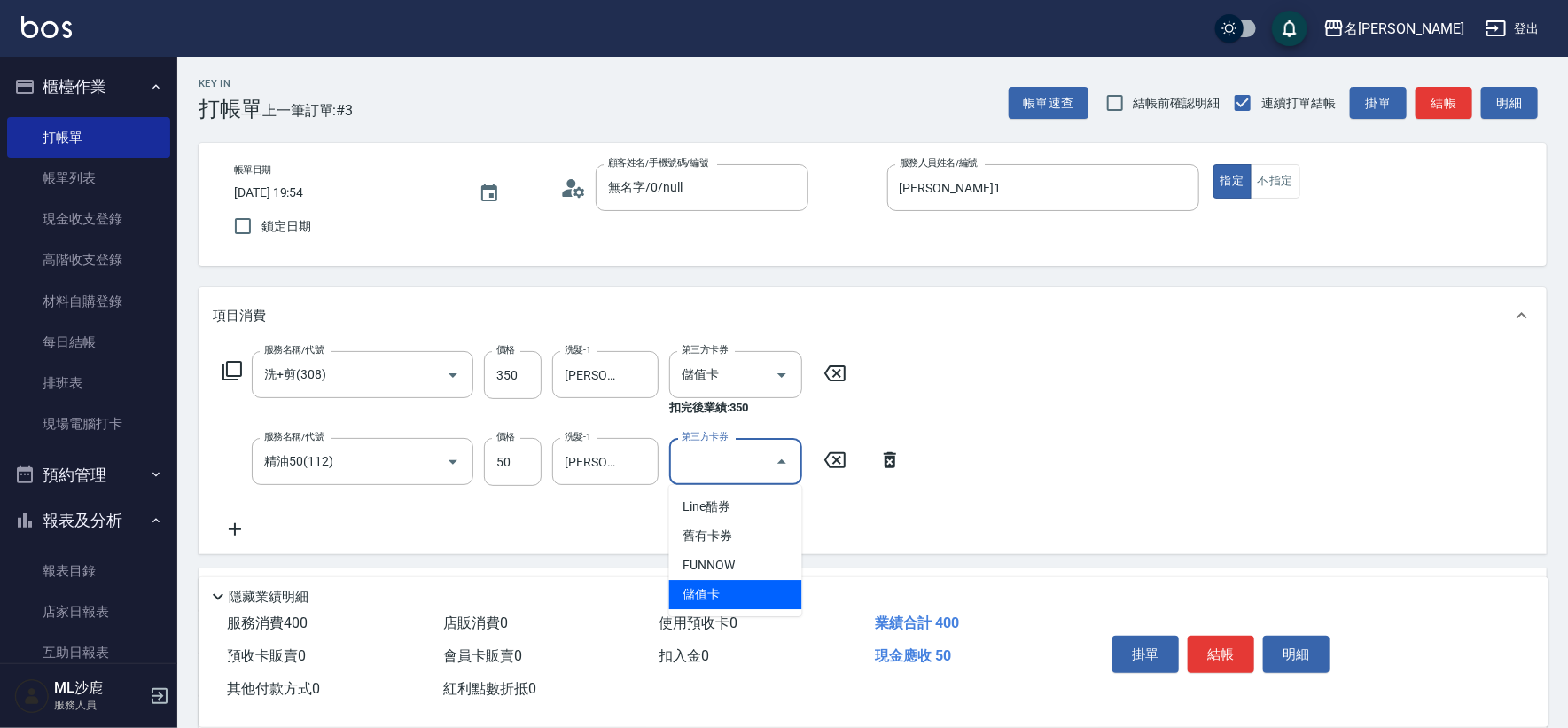
type input "儲值卡"
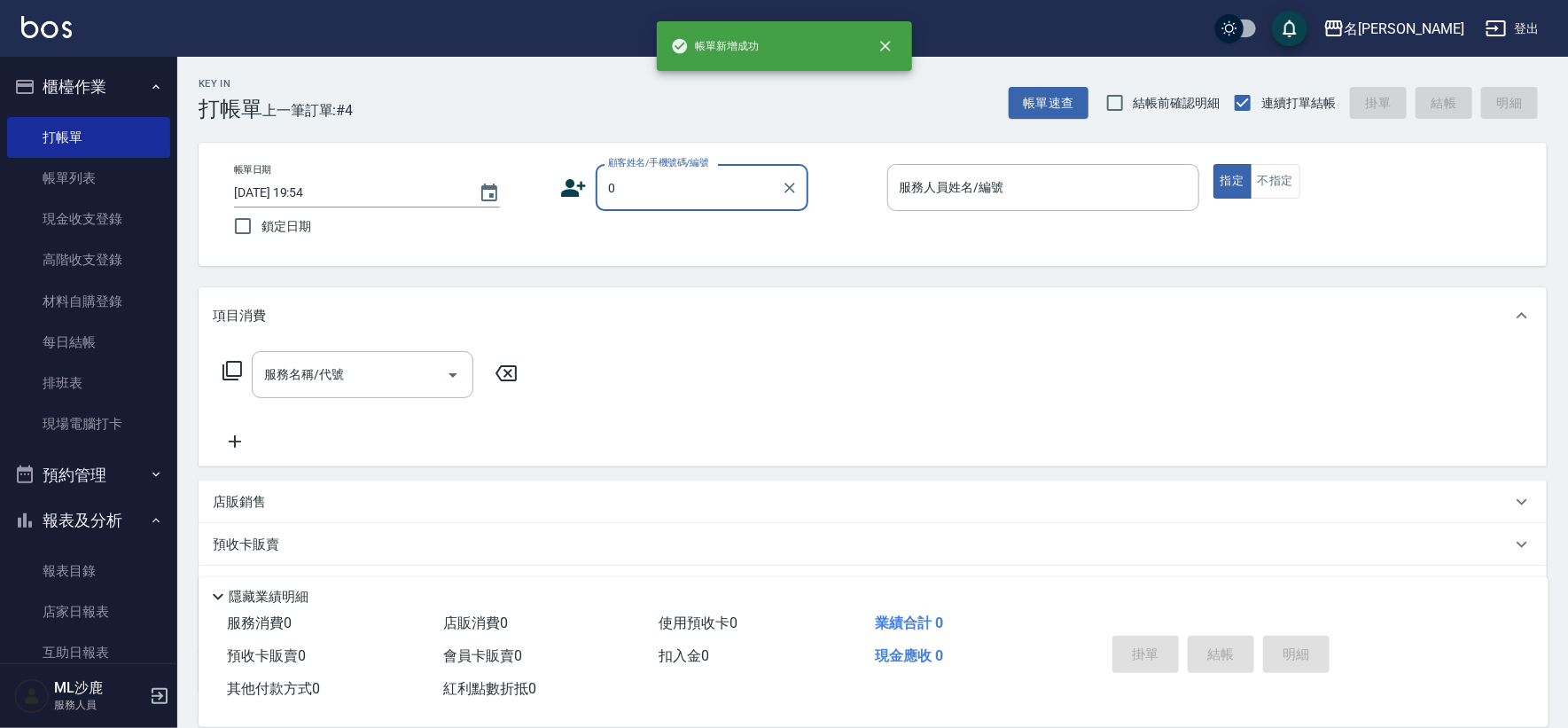
type input "無名字/0/null"
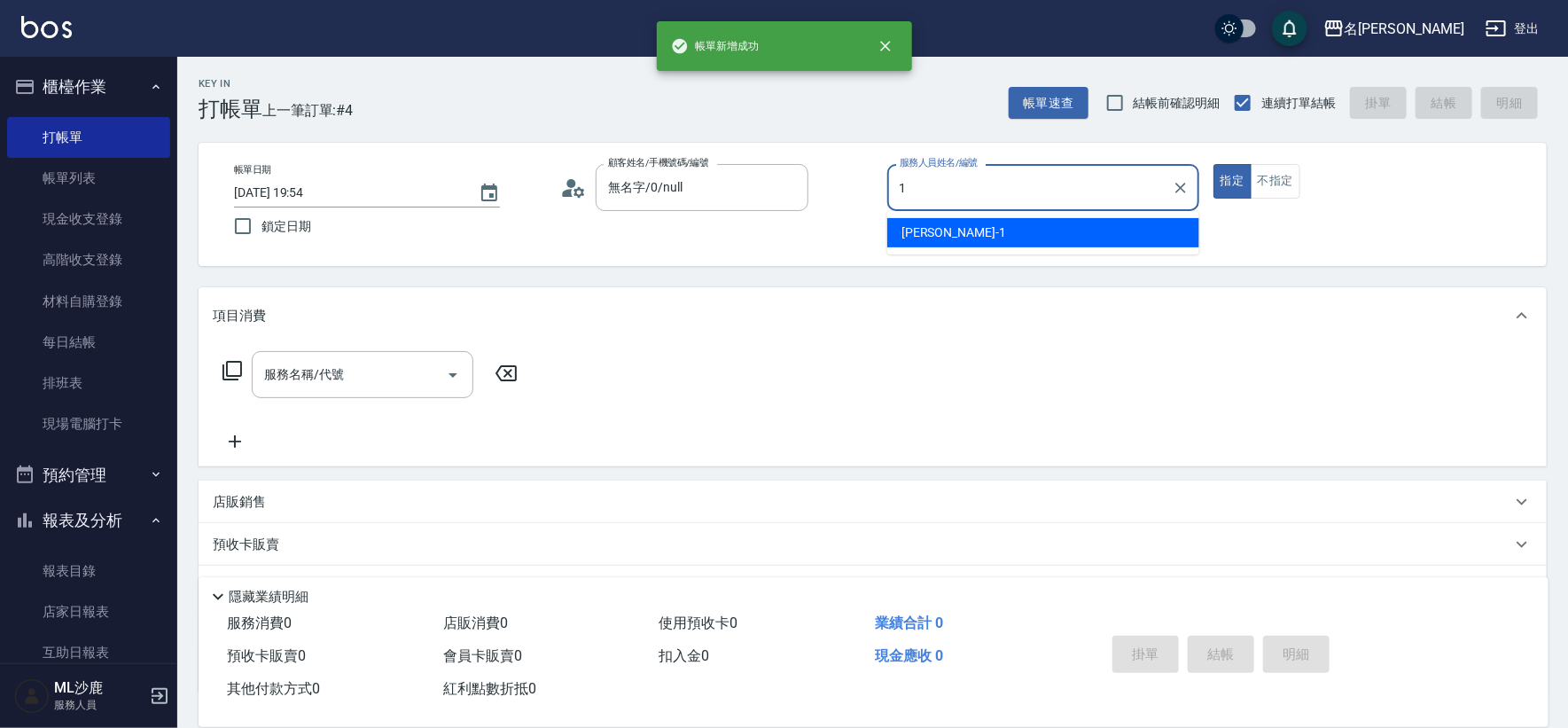
type input "[PERSON_NAME]1"
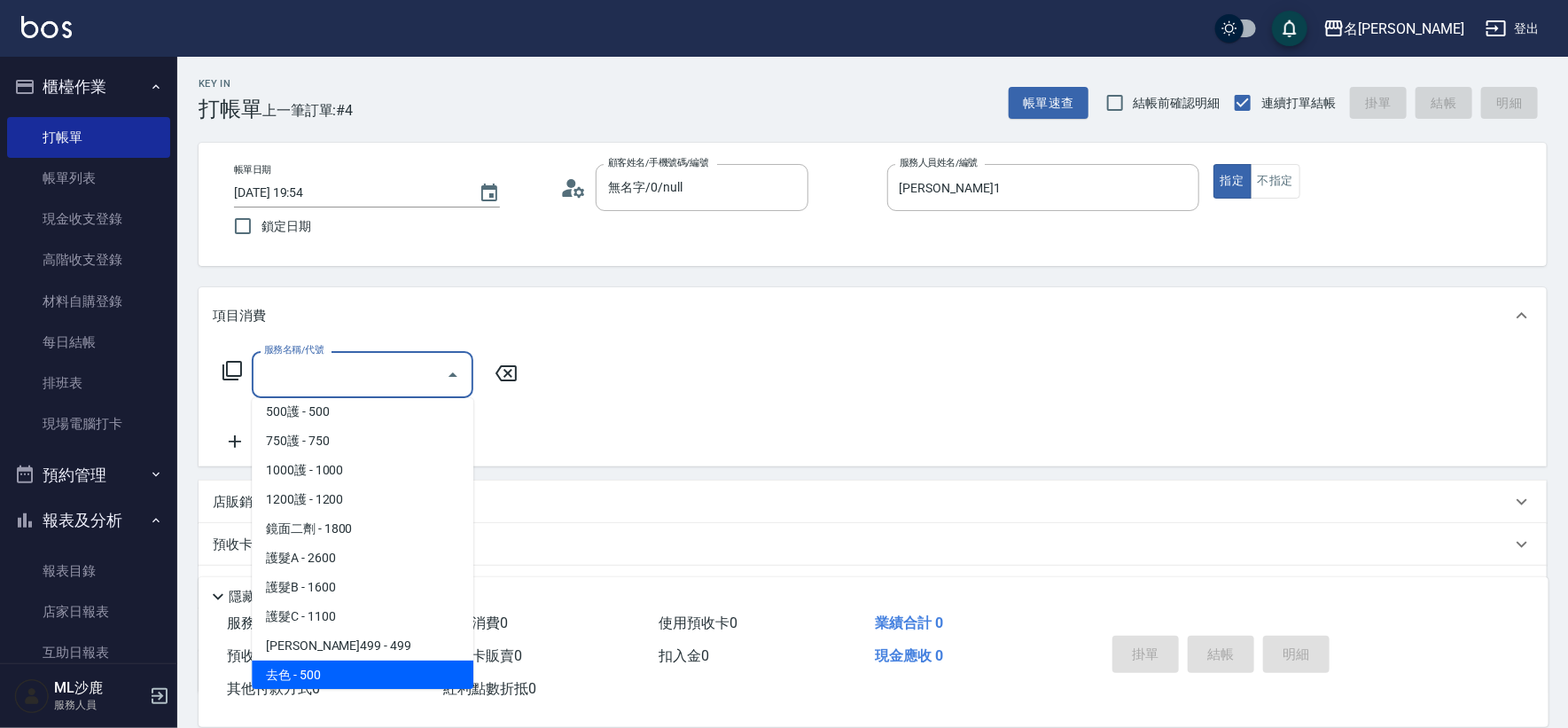
scroll to position [768, 0]
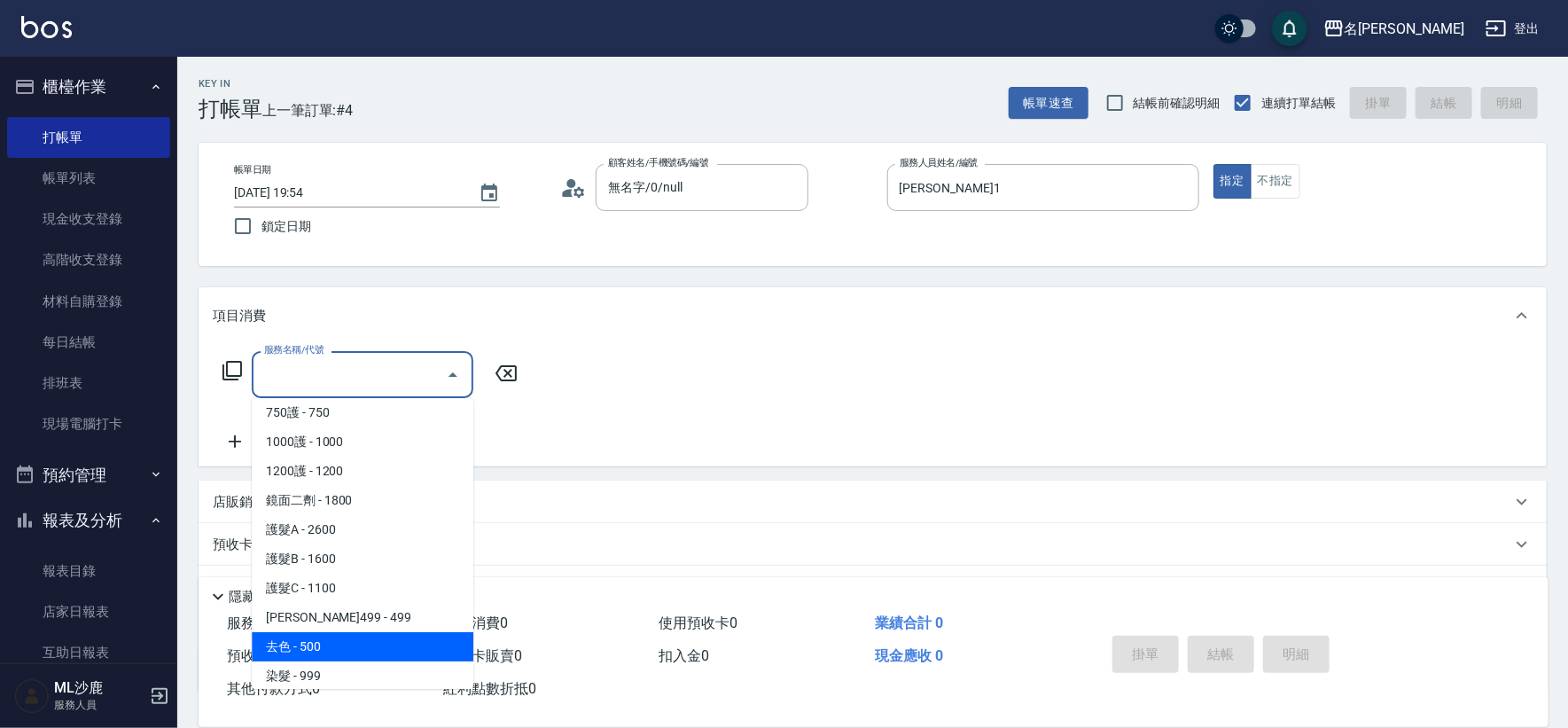
type input "去色(500)"
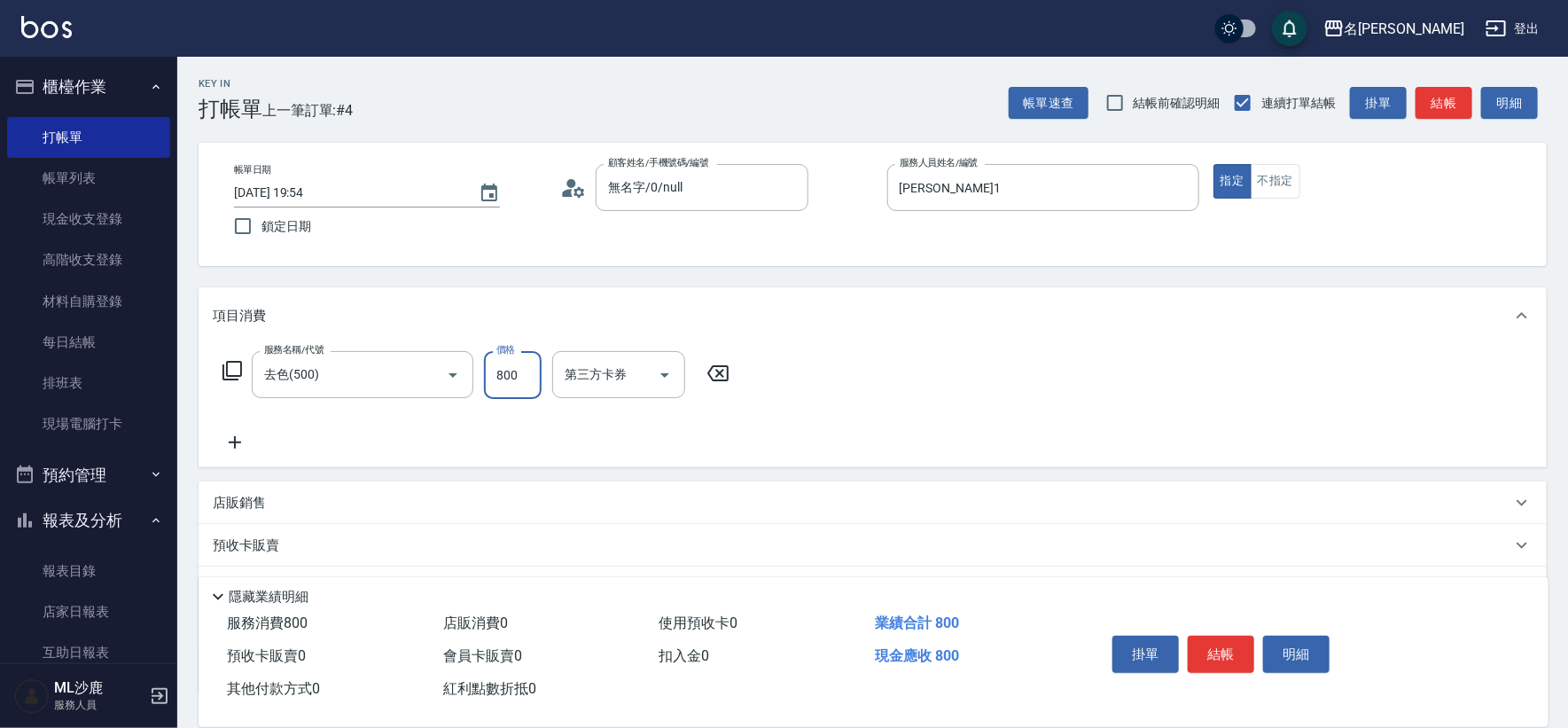
type input "800"
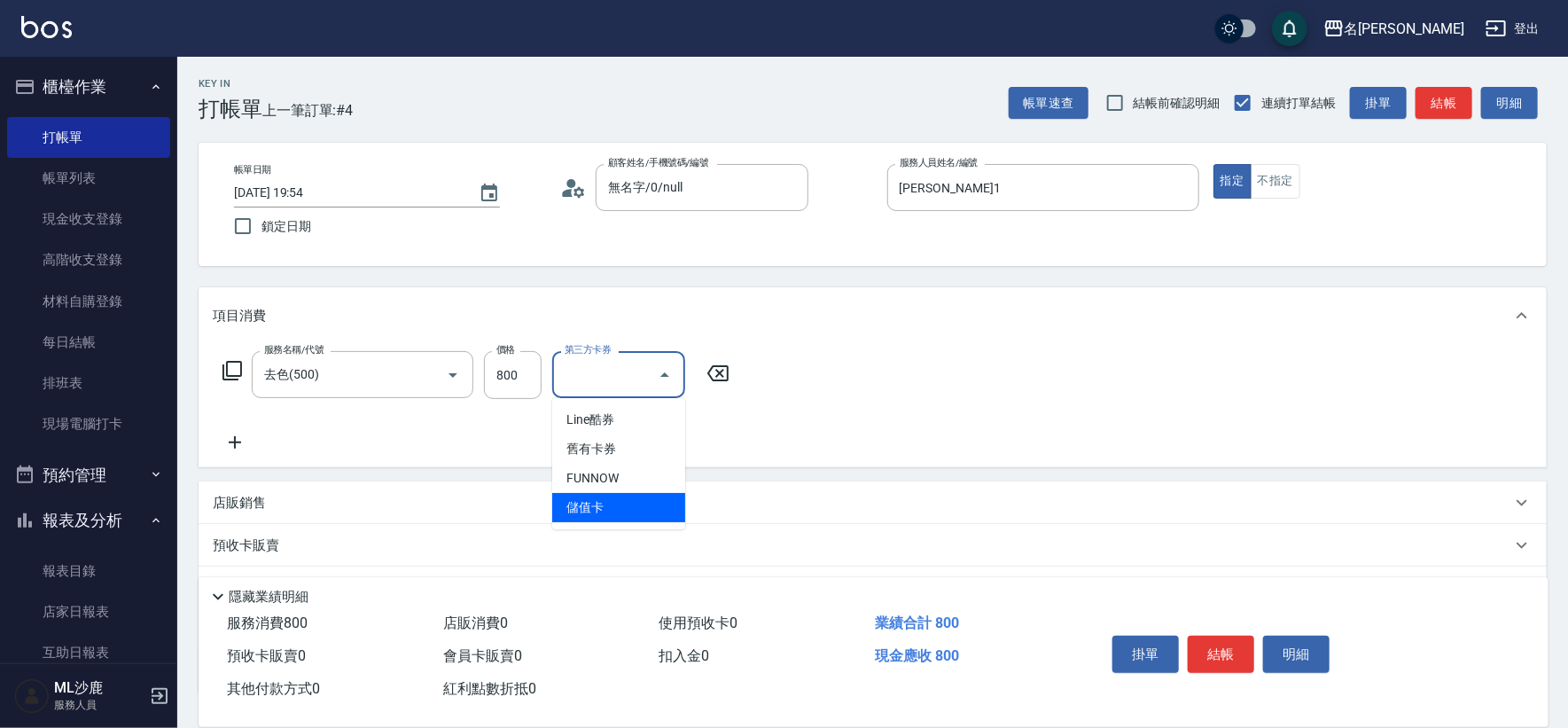
type input "儲值卡"
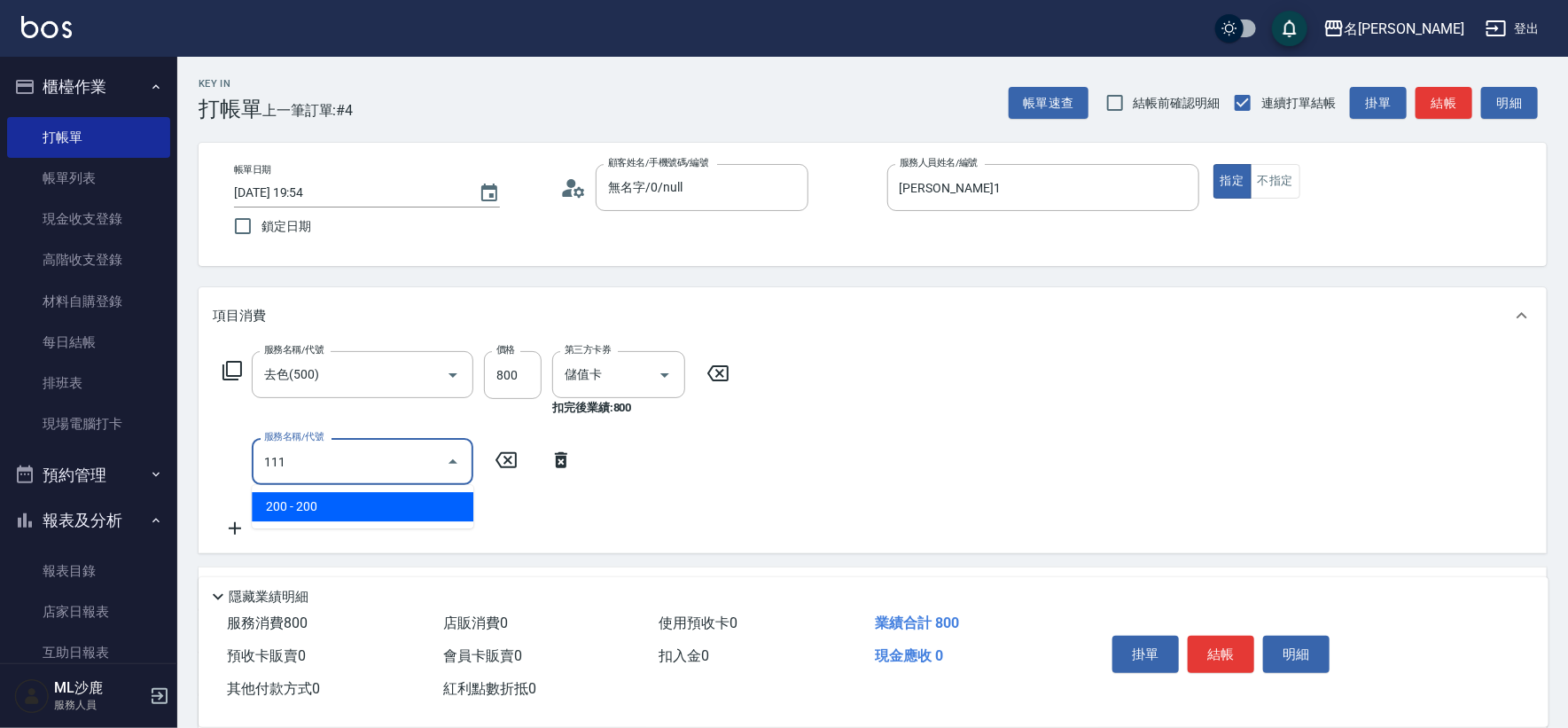
type input "200(111)"
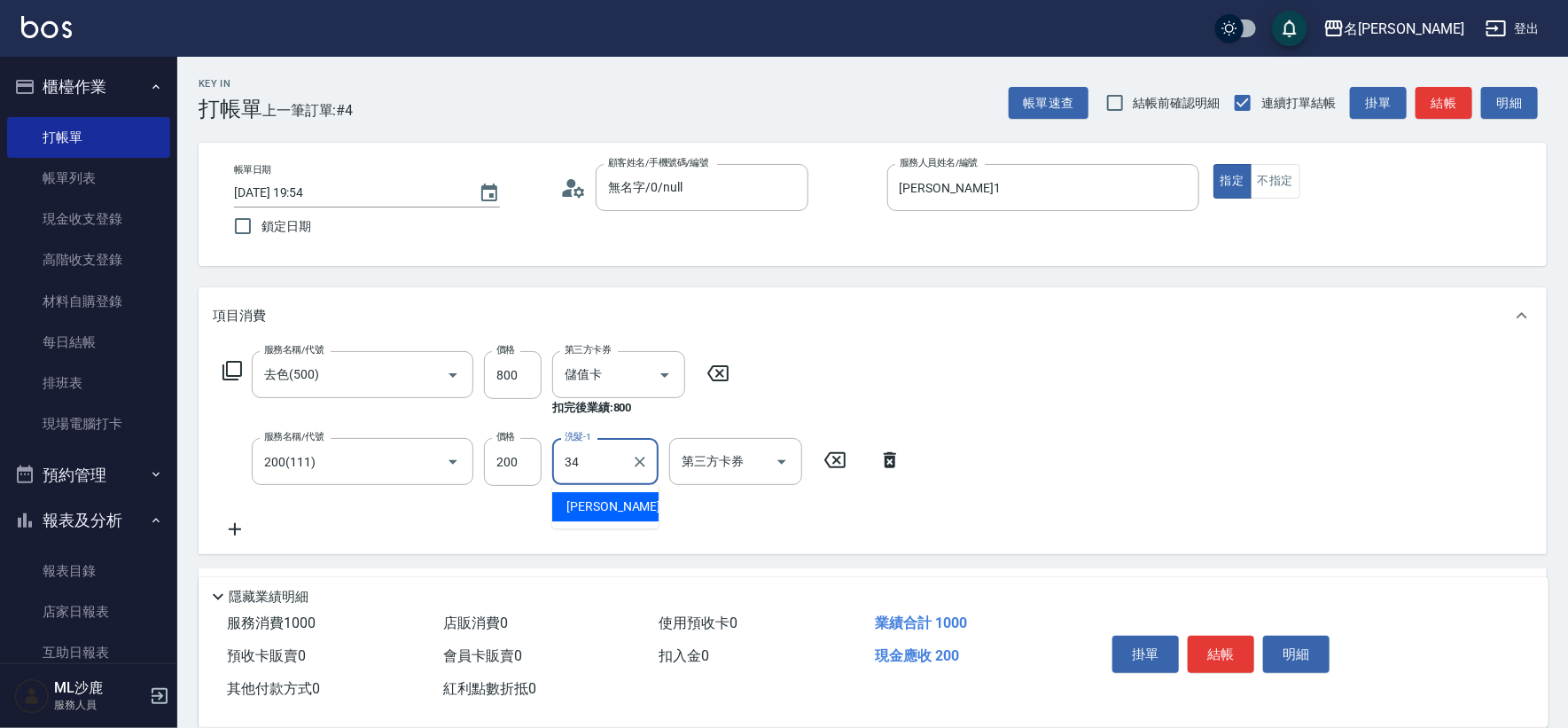
type input "[PERSON_NAME]-34"
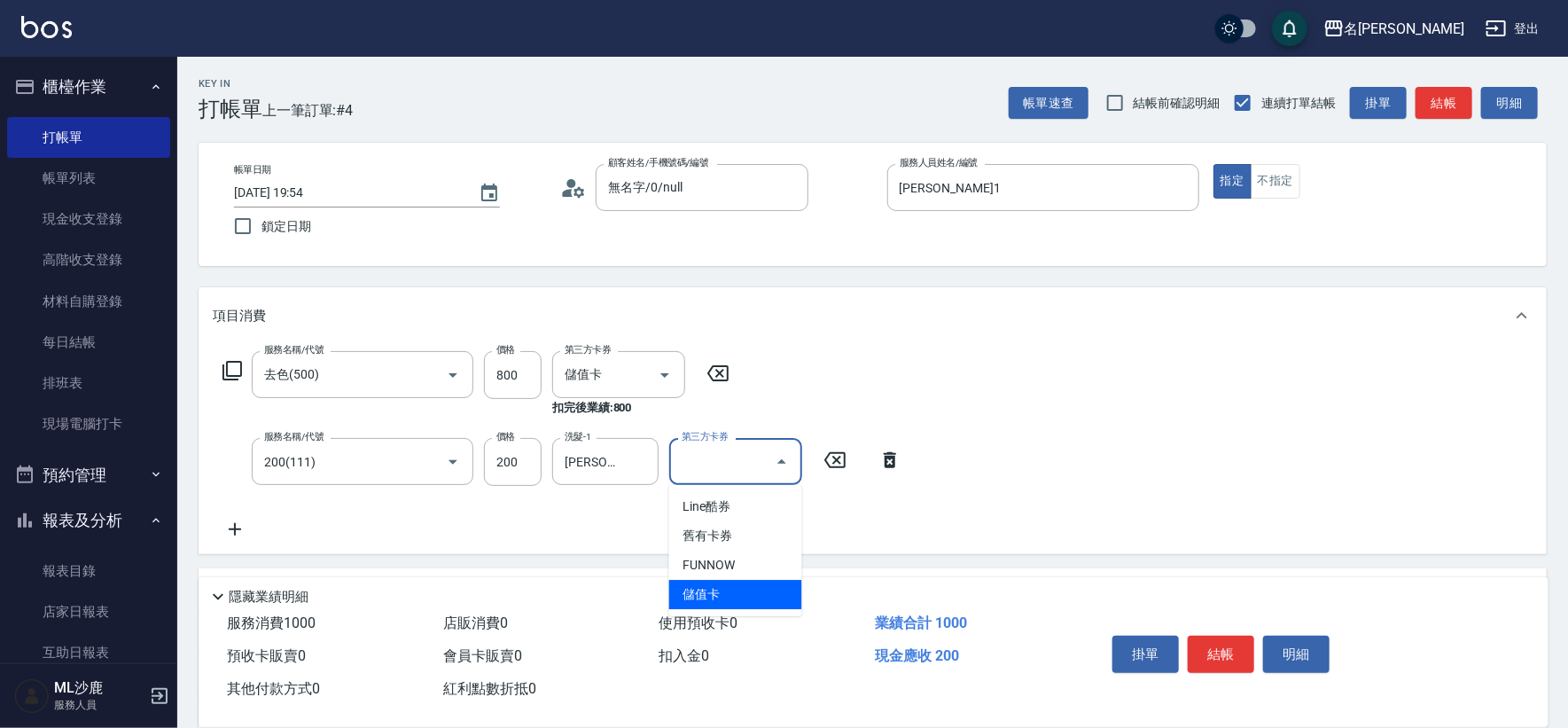
type input "儲值卡"
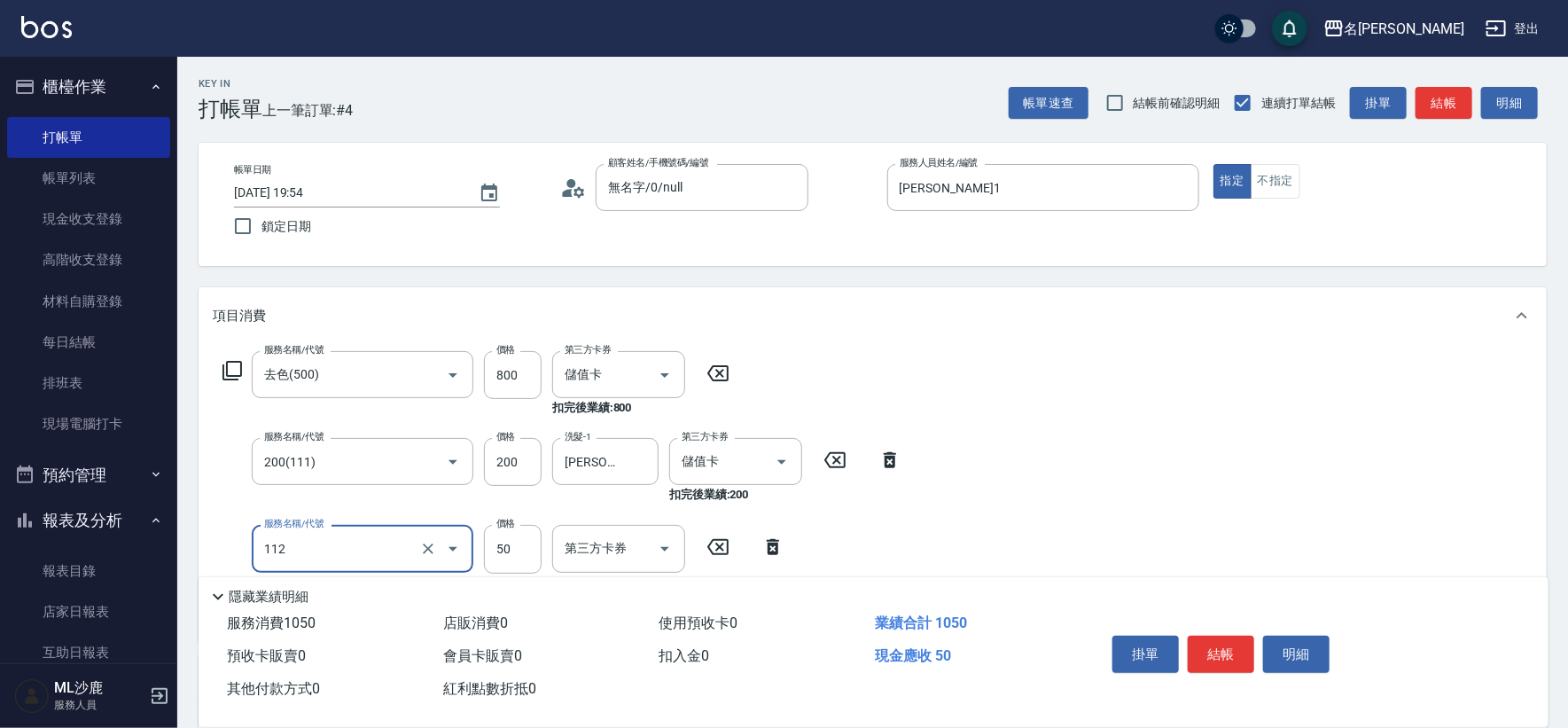
type input "精油50(112)"
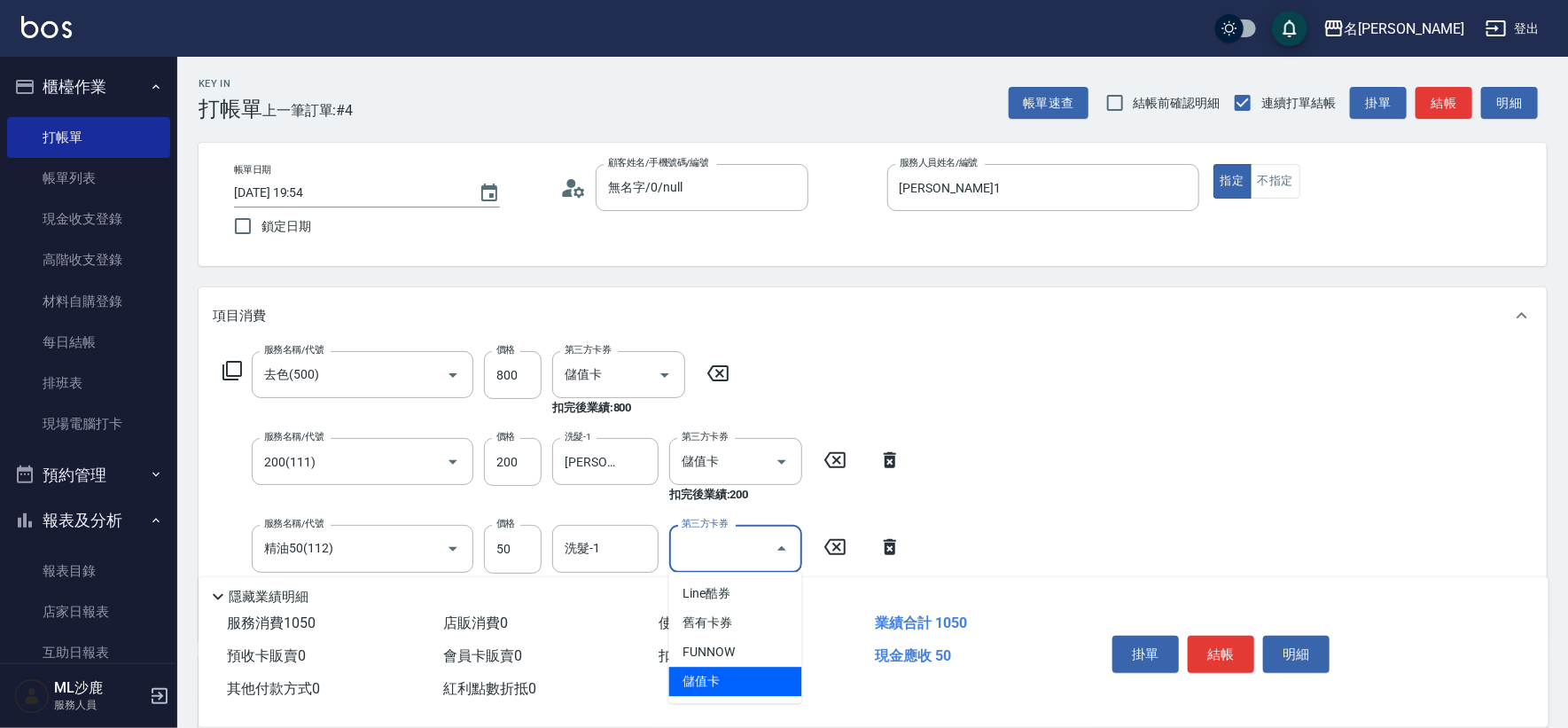
type input "儲值卡"
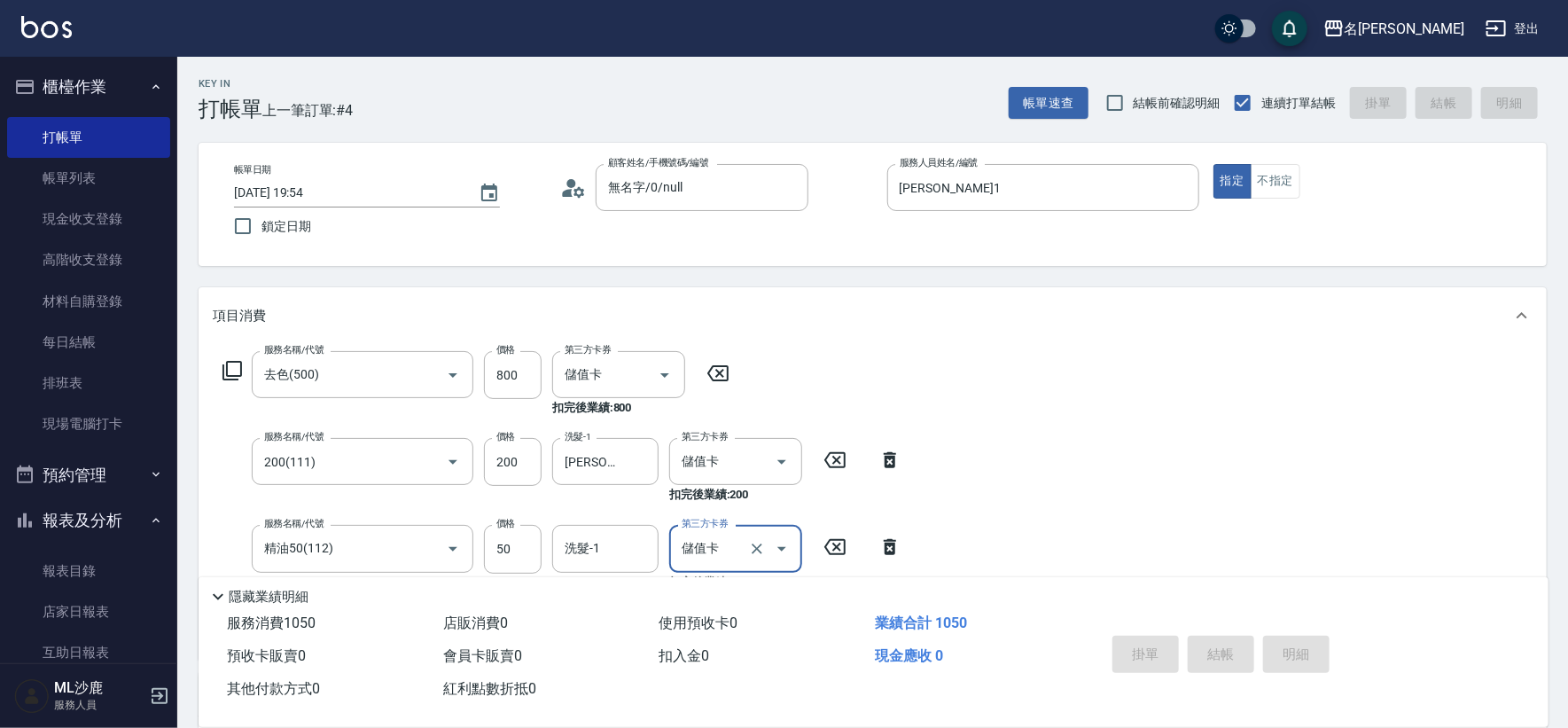
type input "[DATE] 19:55"
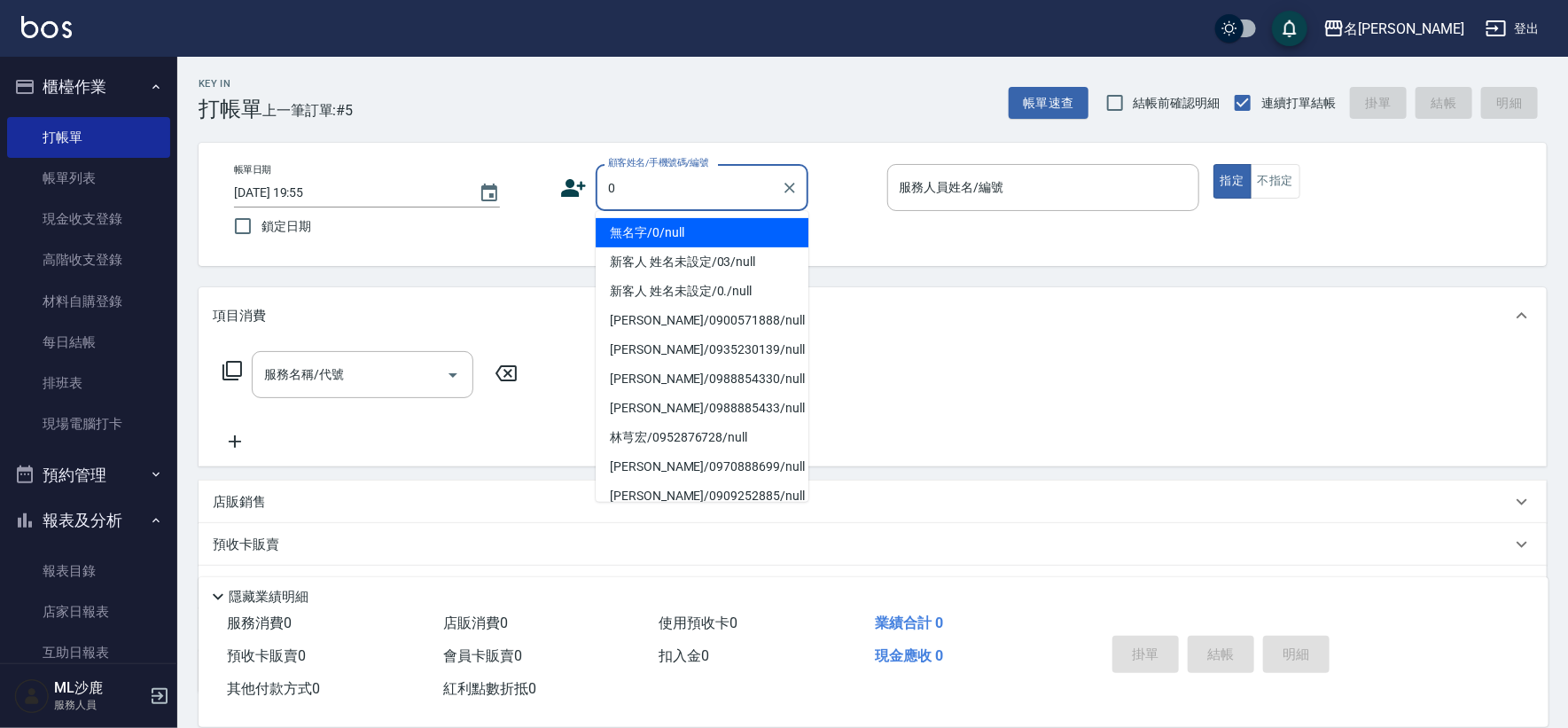
type input "無名字/0/null"
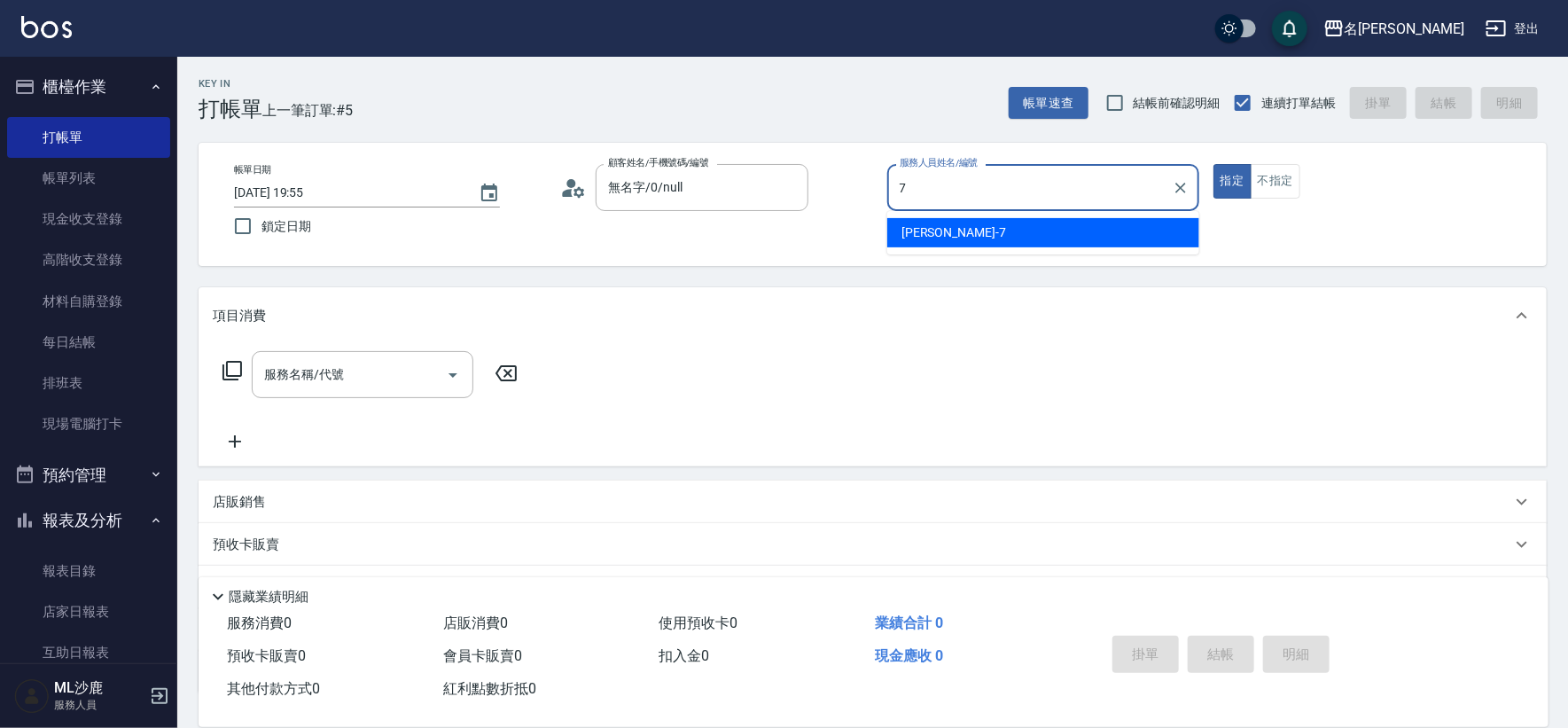
type input "[PERSON_NAME]-7"
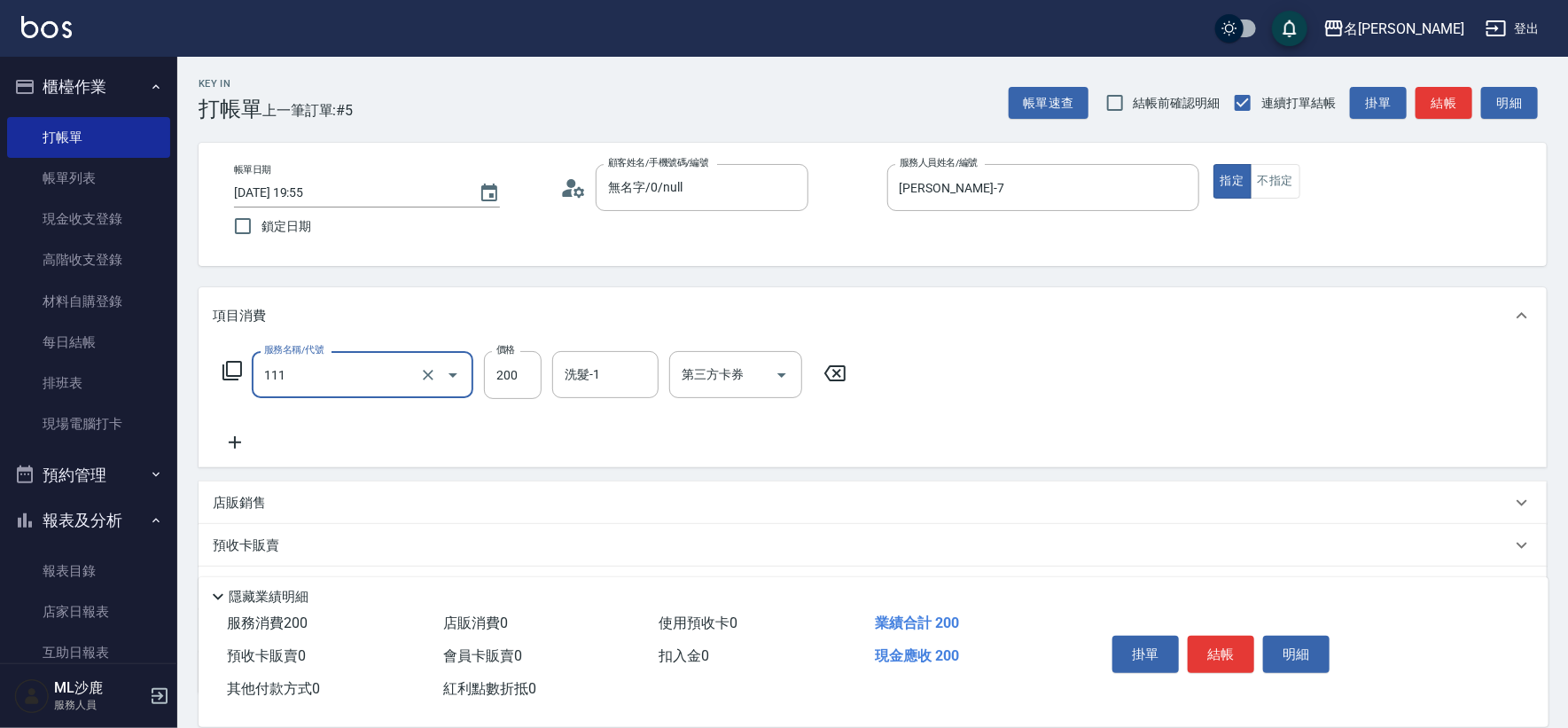
type input "200(111)"
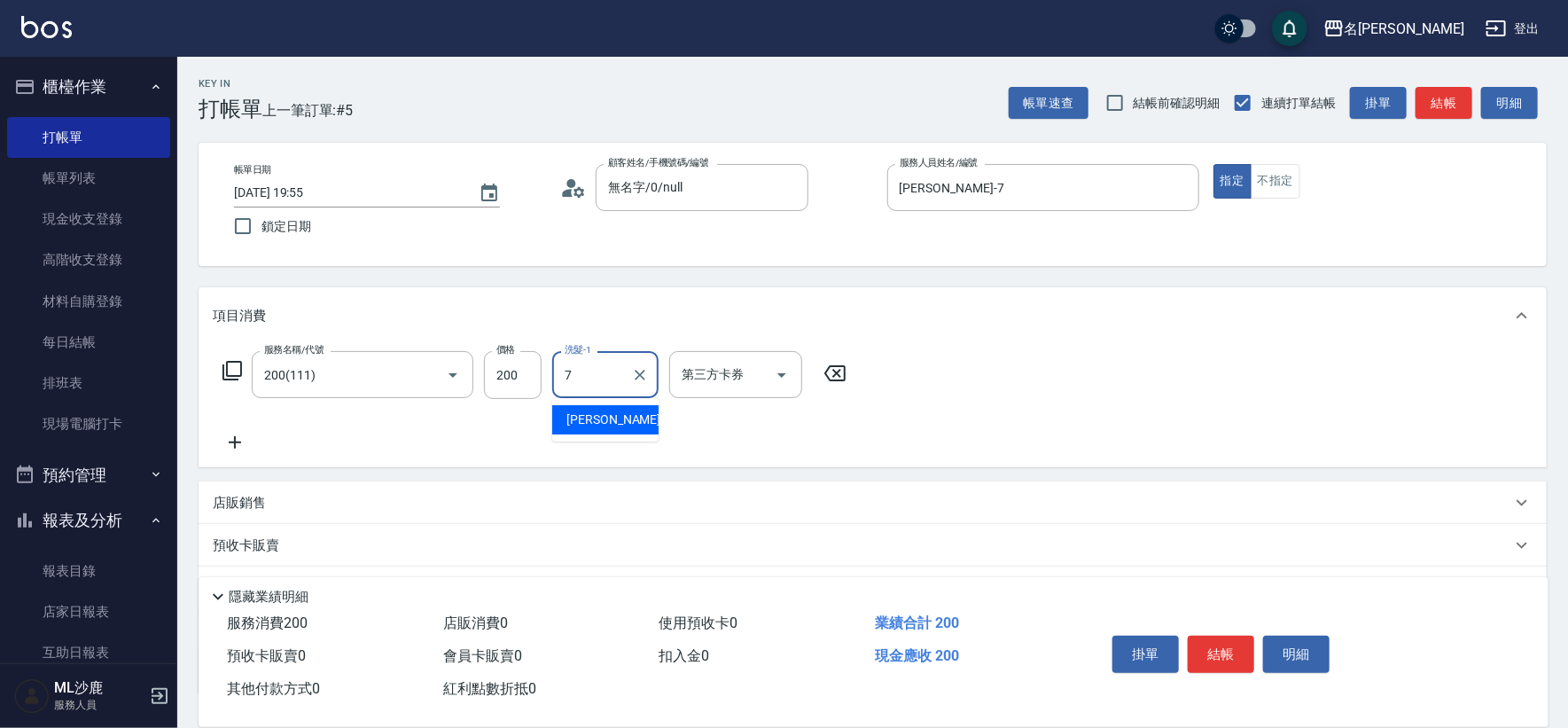
type input "[PERSON_NAME]-7"
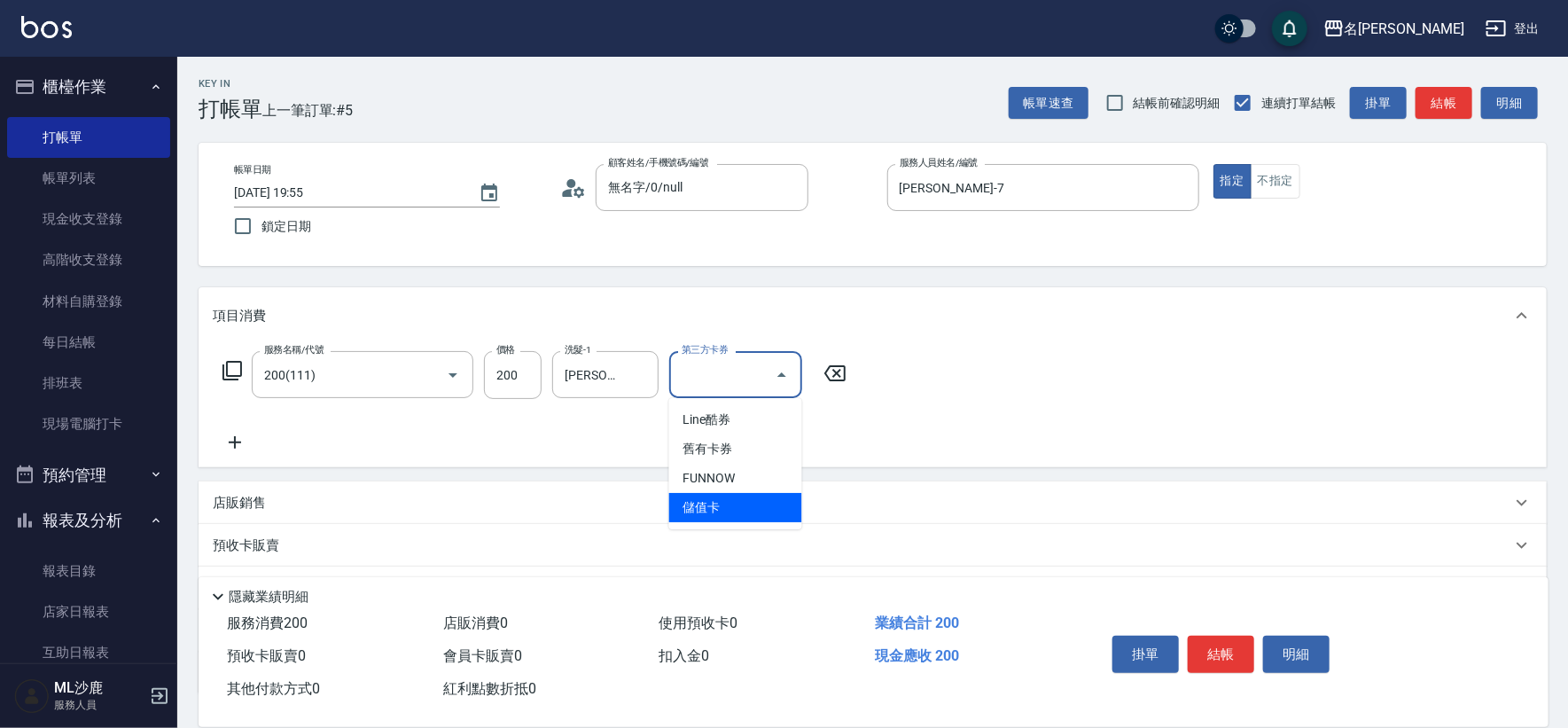
type input "儲值卡"
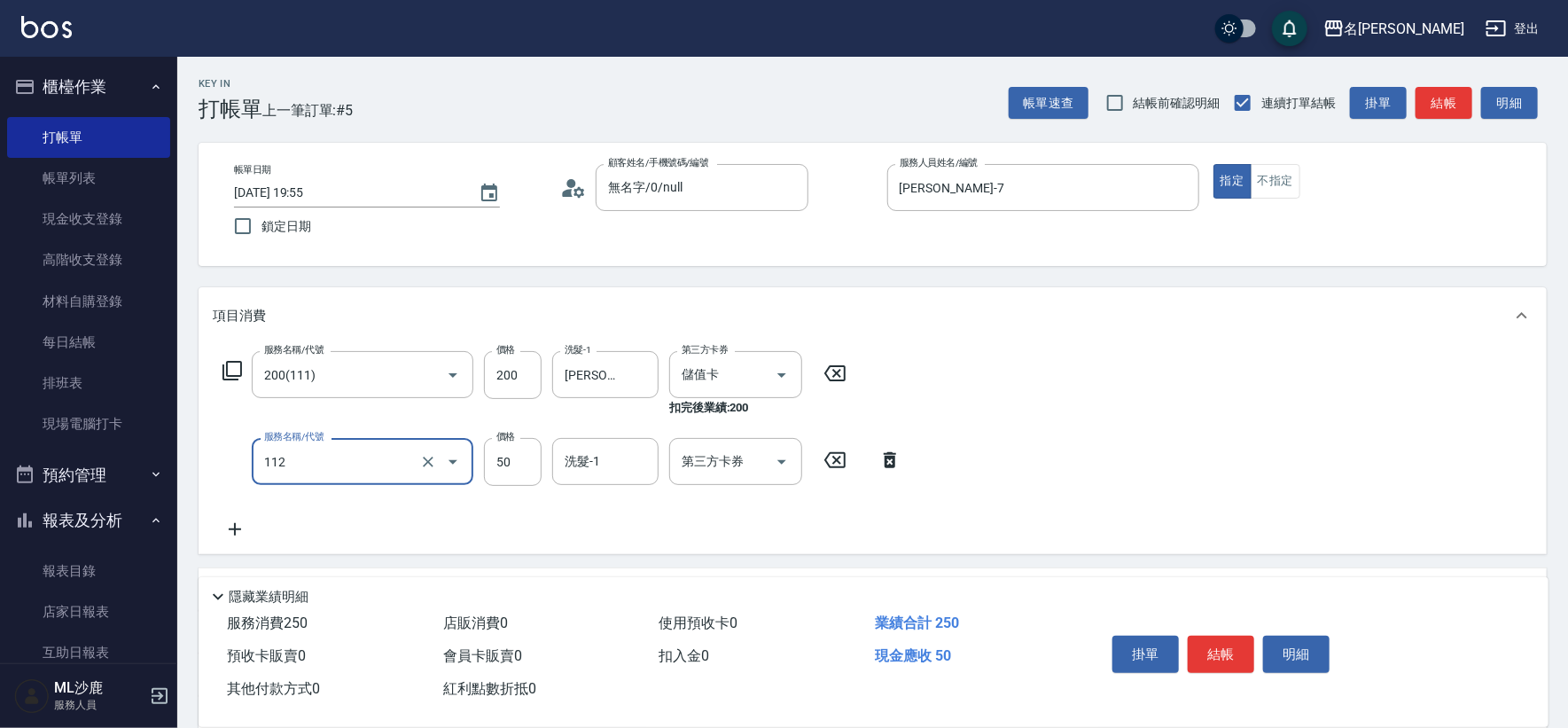
type input "精油50(112)"
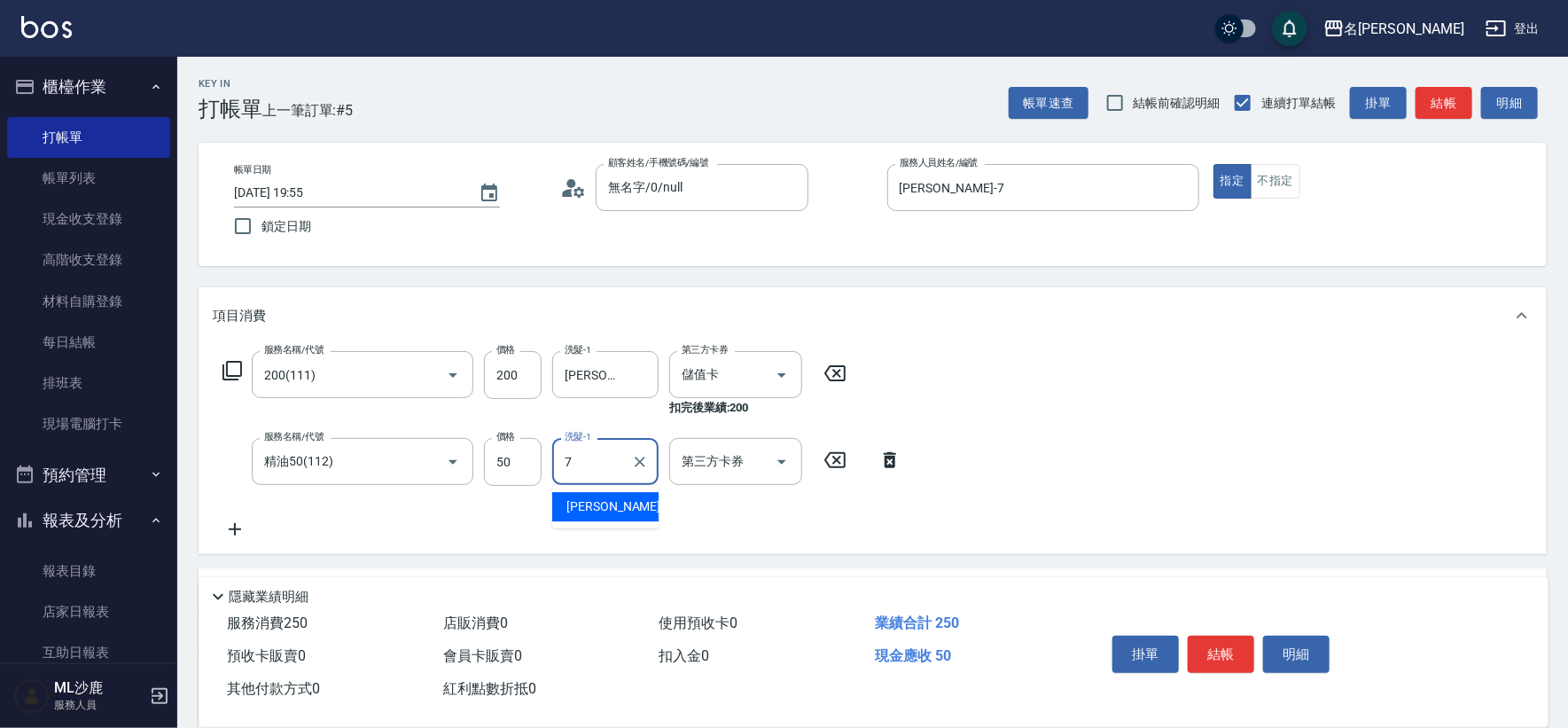
type input "[PERSON_NAME]-7"
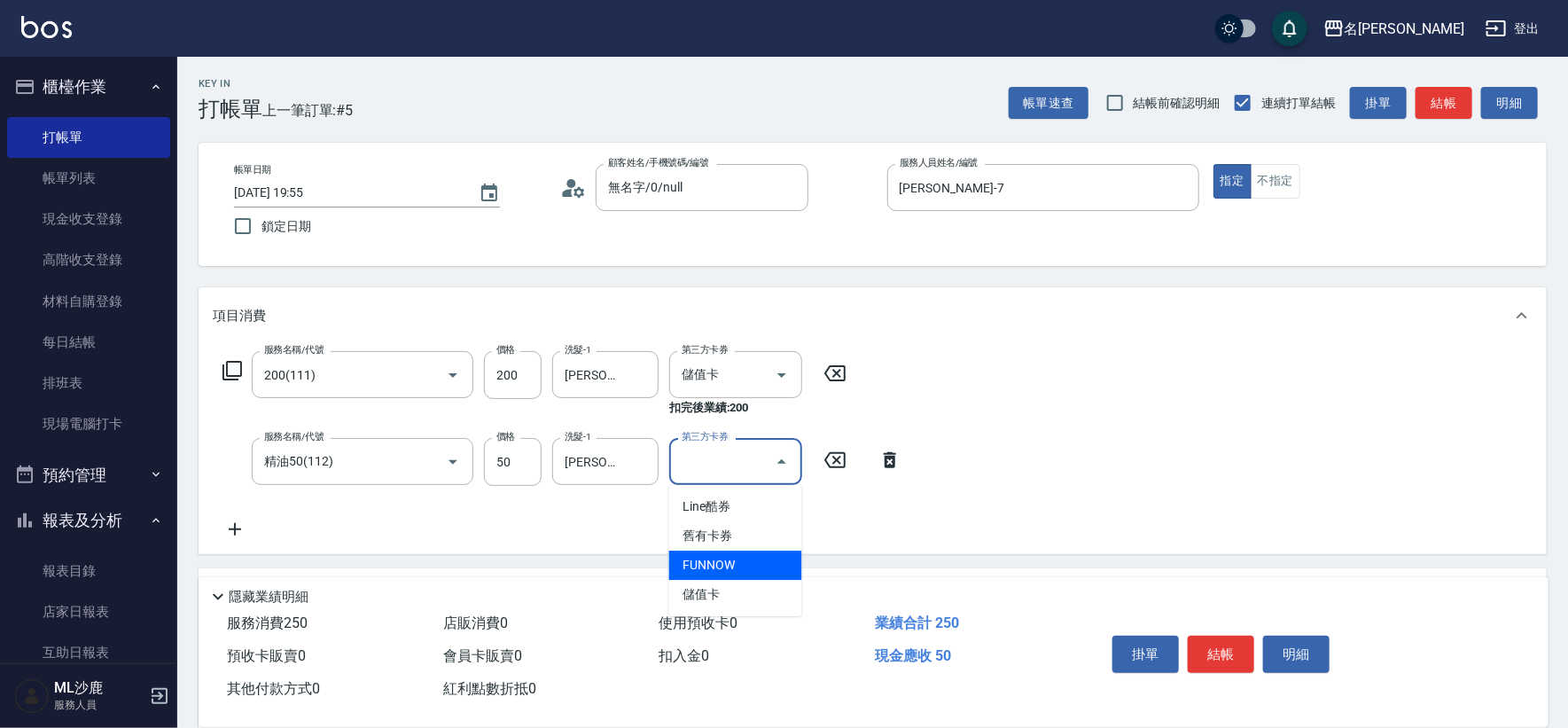
type input "儲值卡"
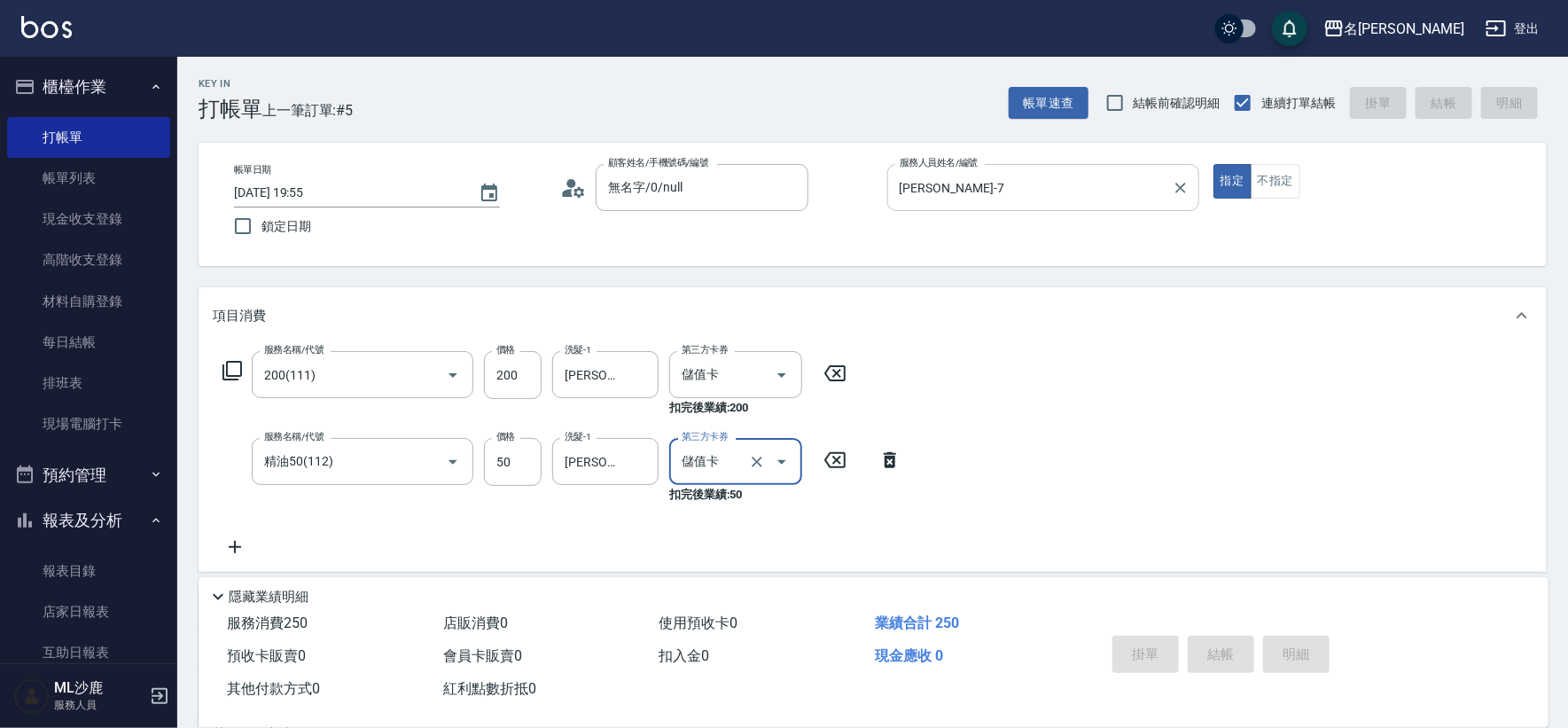
type input "[DATE] 19:57"
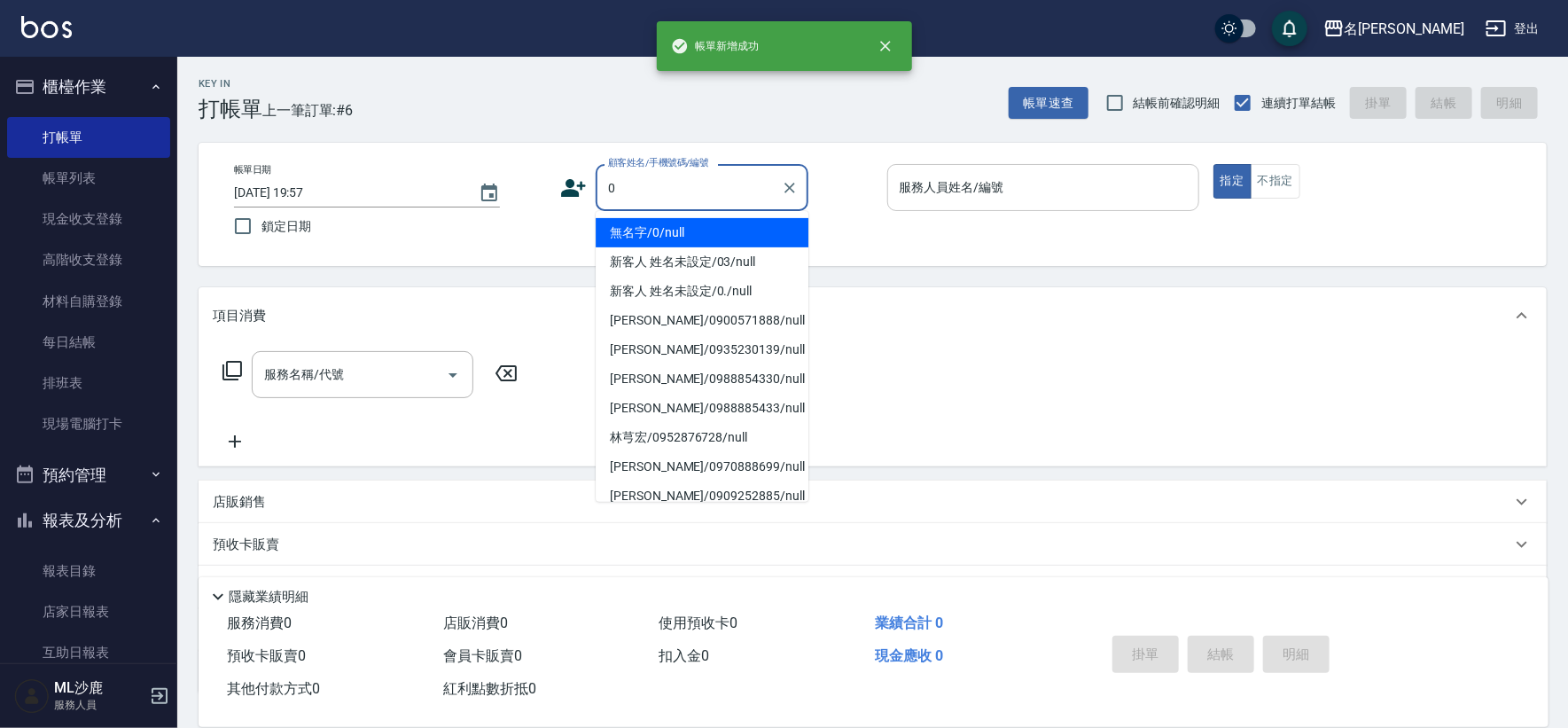
type input "無名字/0/null"
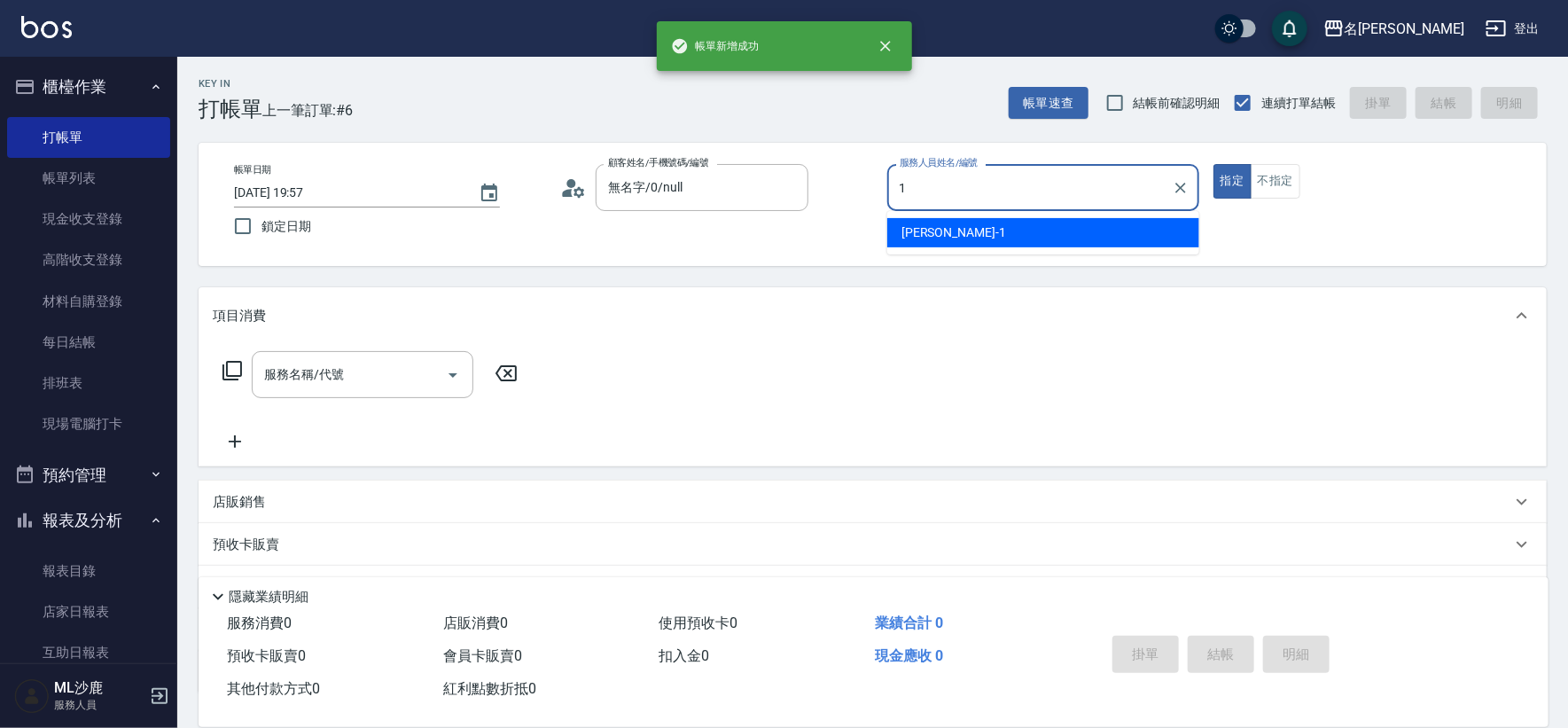
type input "[PERSON_NAME]1"
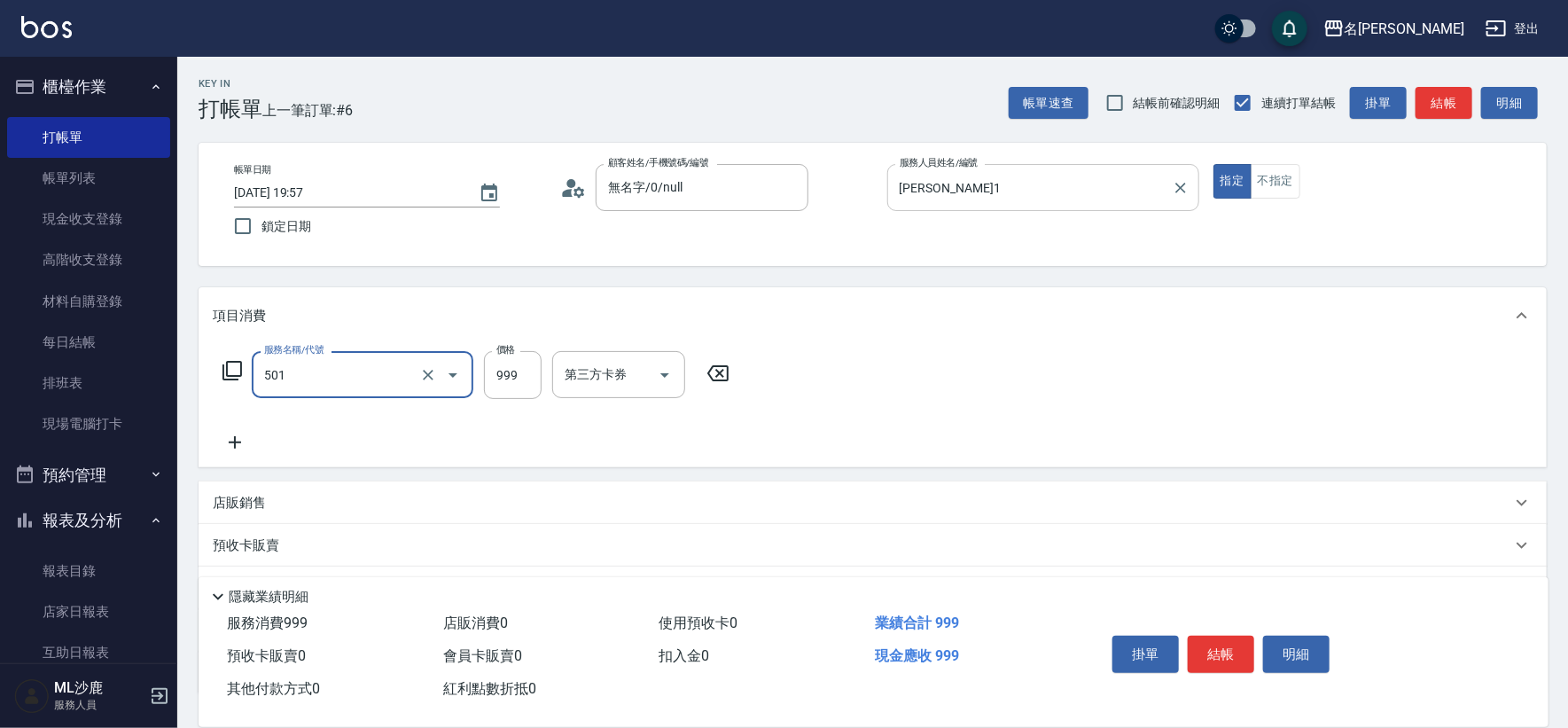
type input "染髮(501)"
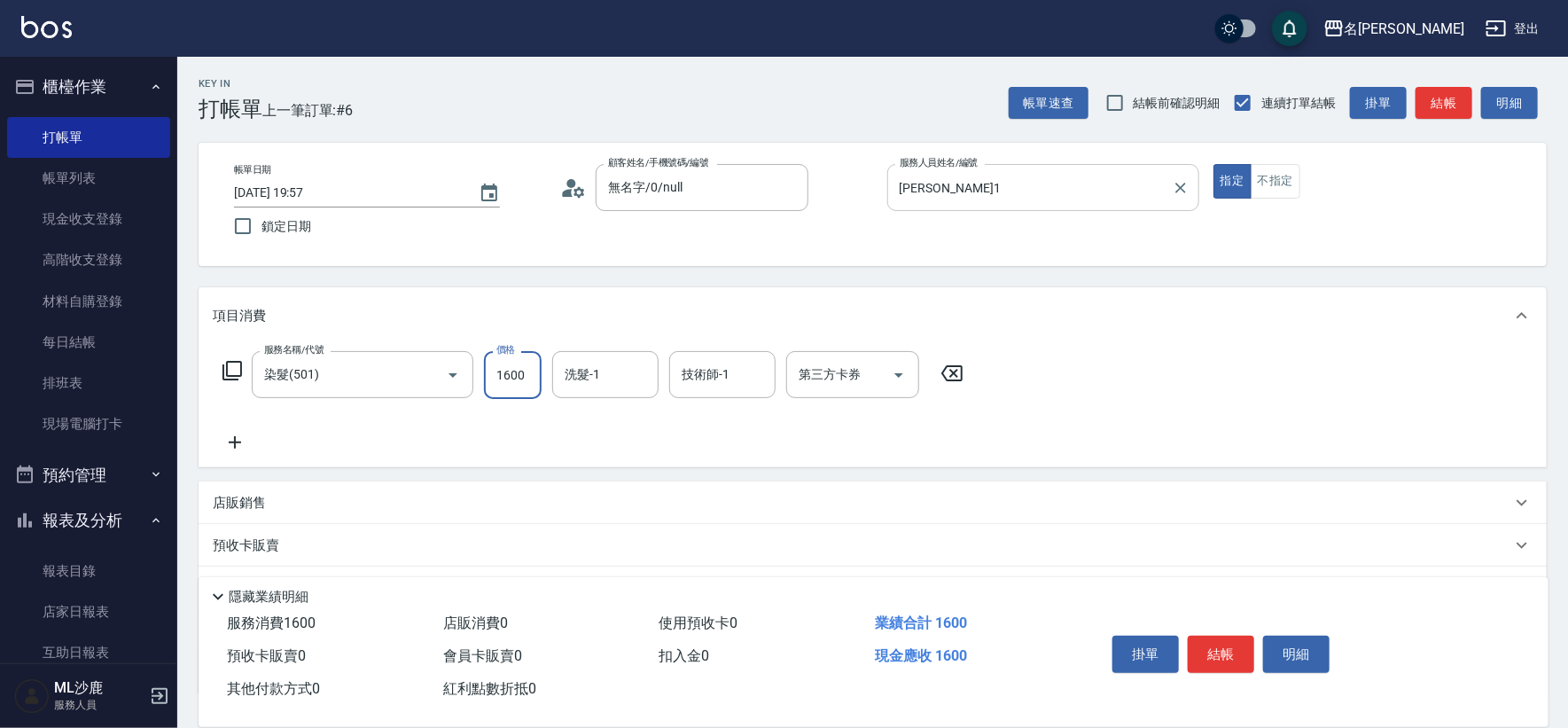
type input "1600"
type input "[PERSON_NAME]-34"
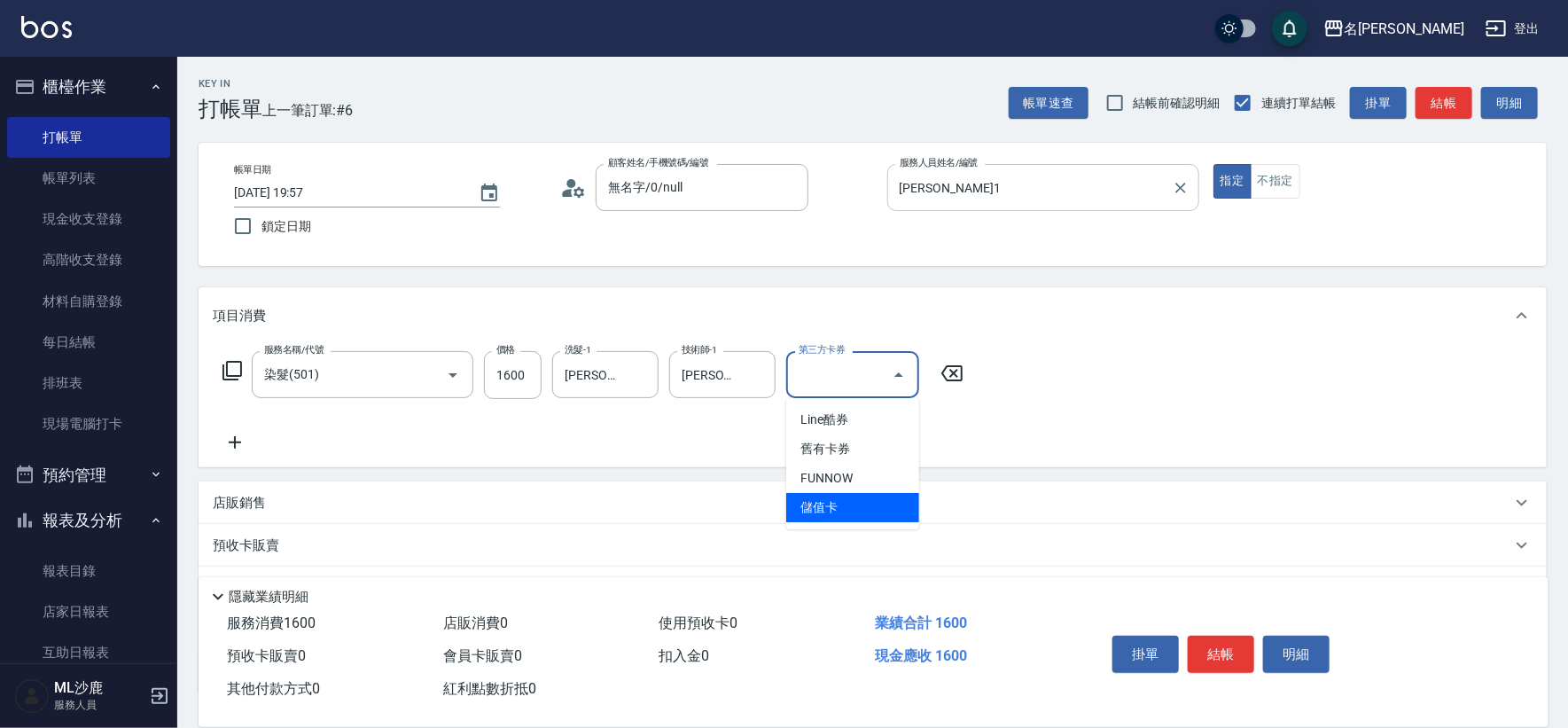
type input "儲值卡"
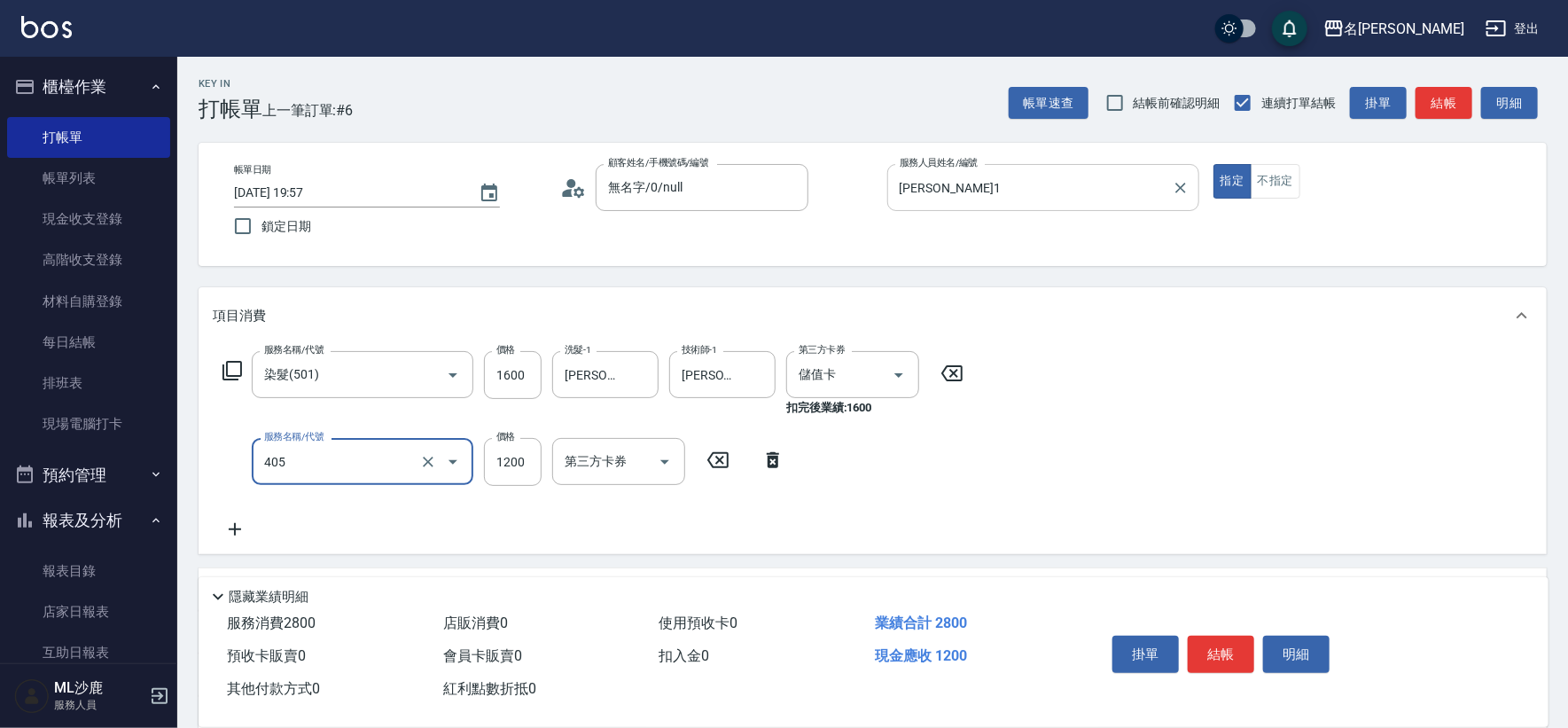
type input "1200護(405)"
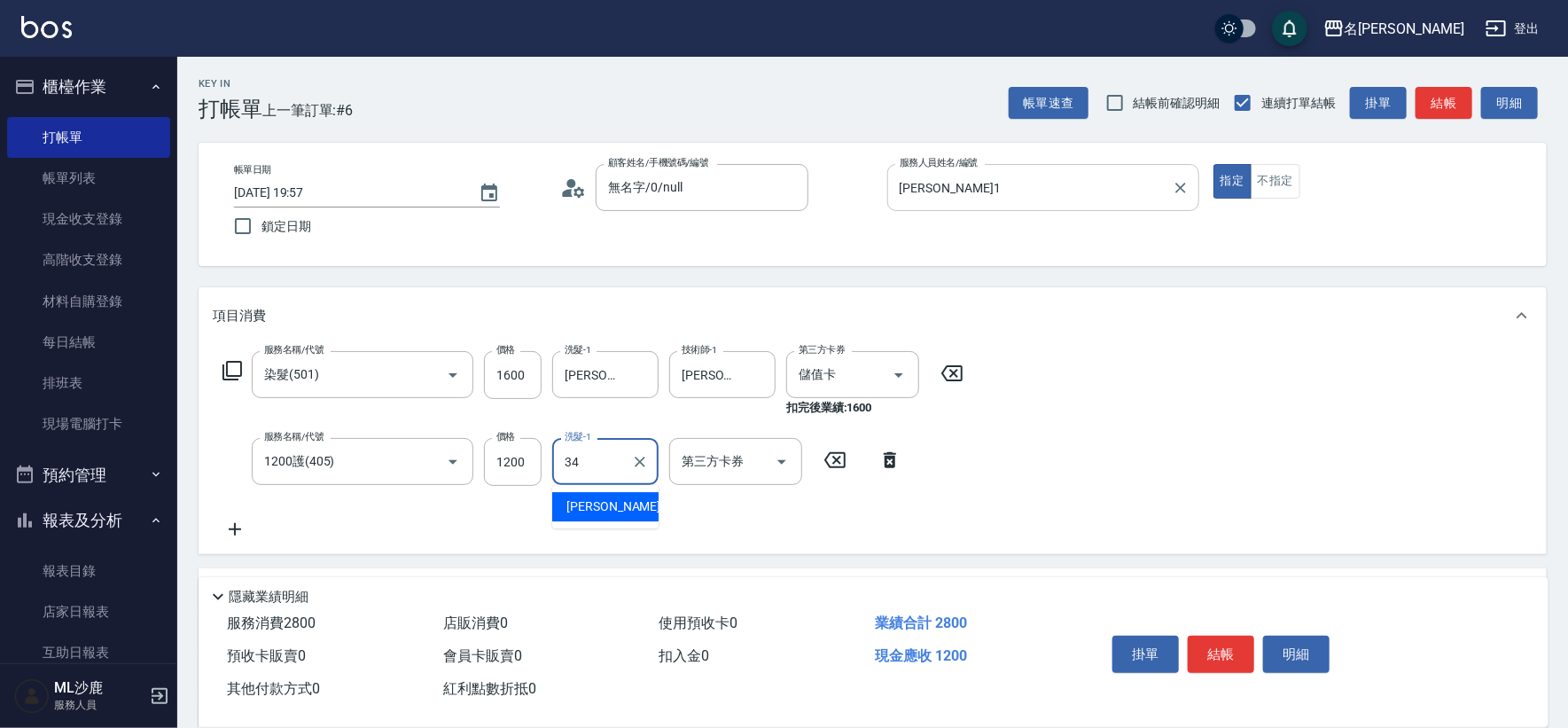
type input "[PERSON_NAME]-34"
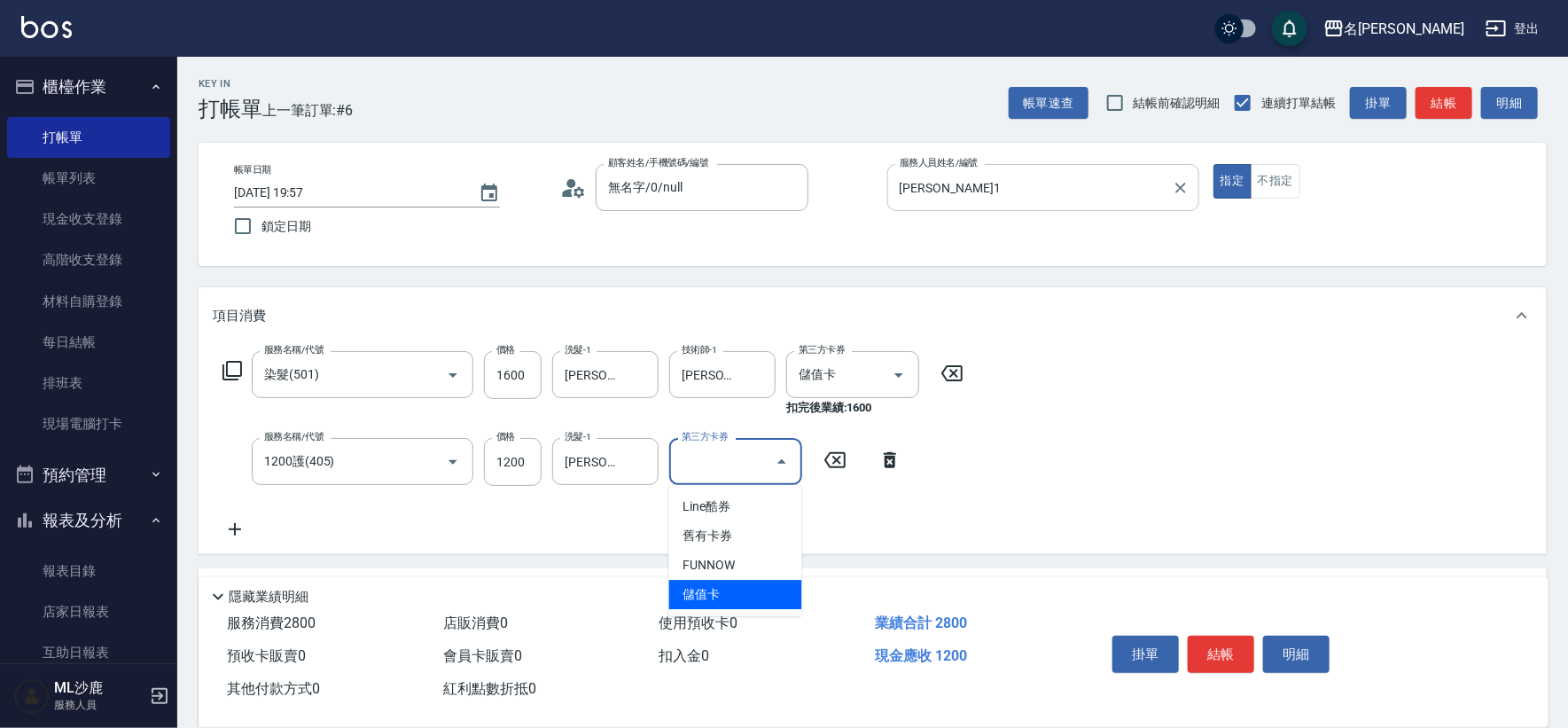
type input "儲值卡"
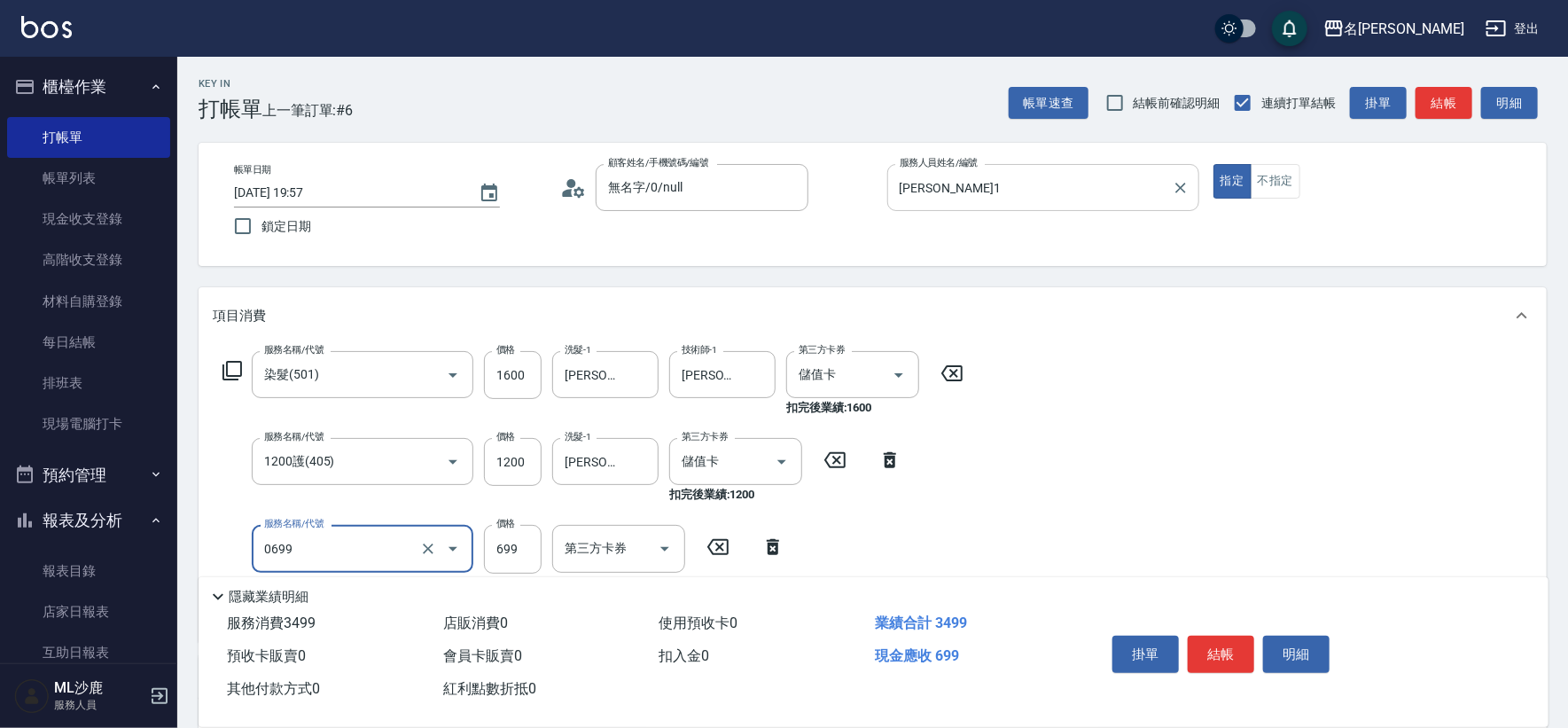
type input "精油SPA(0699)"
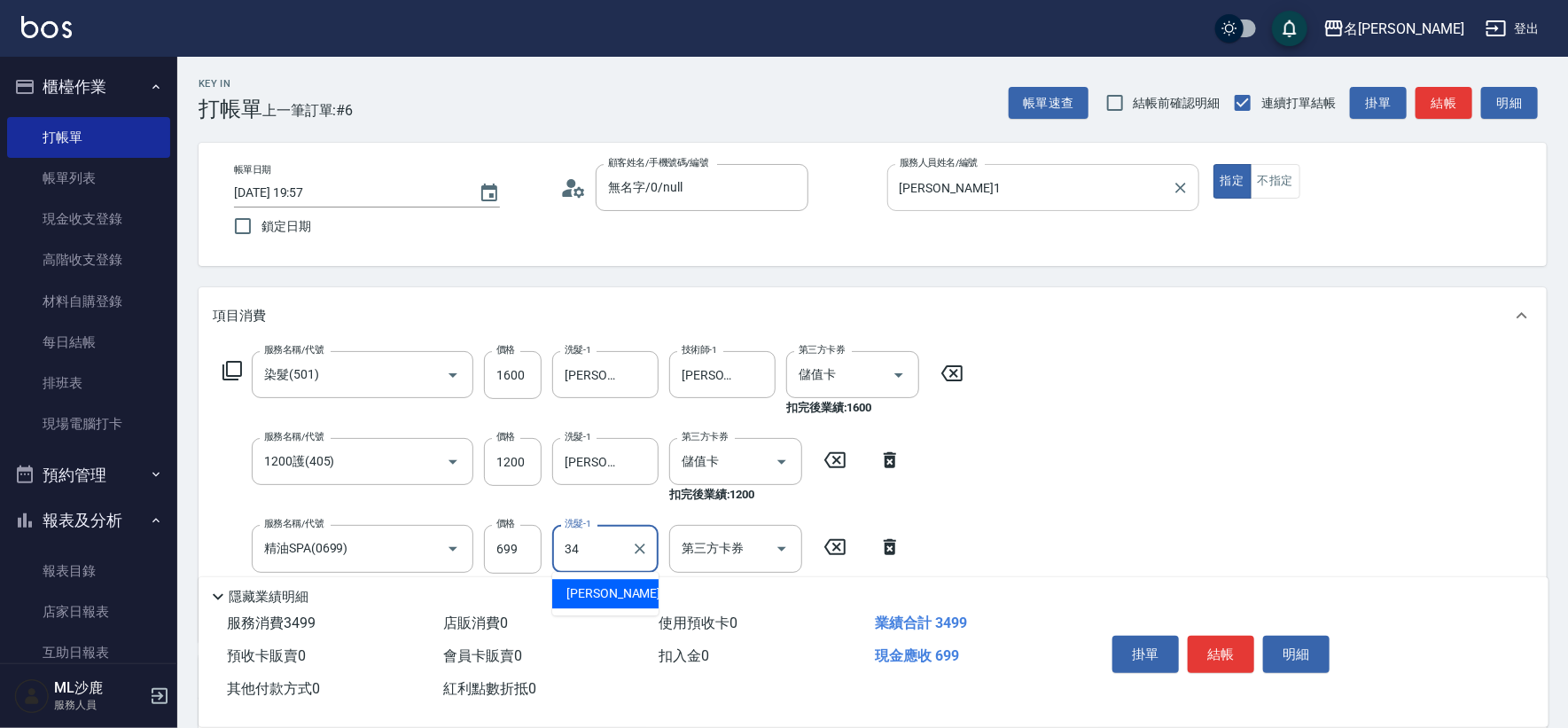
type input "[PERSON_NAME]-34"
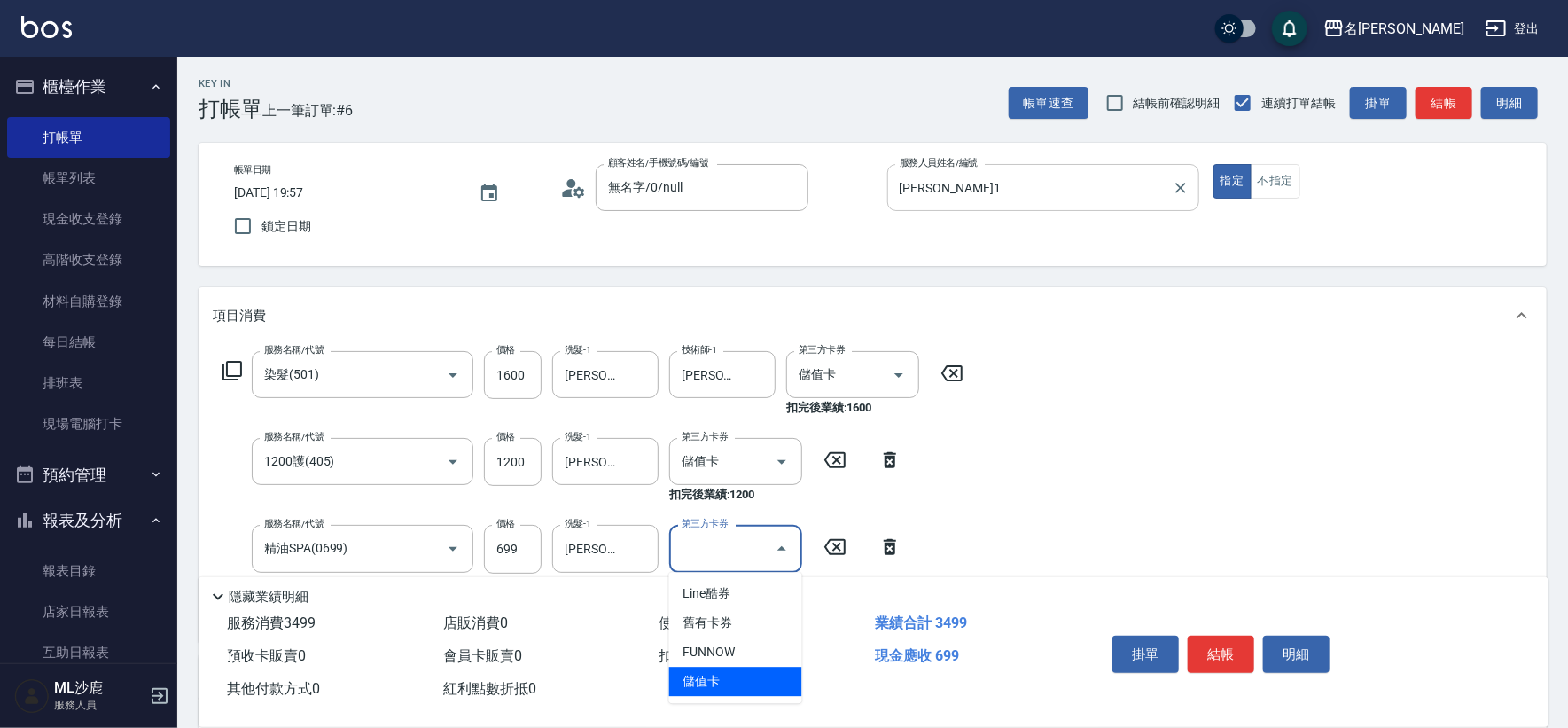
type input "儲值卡"
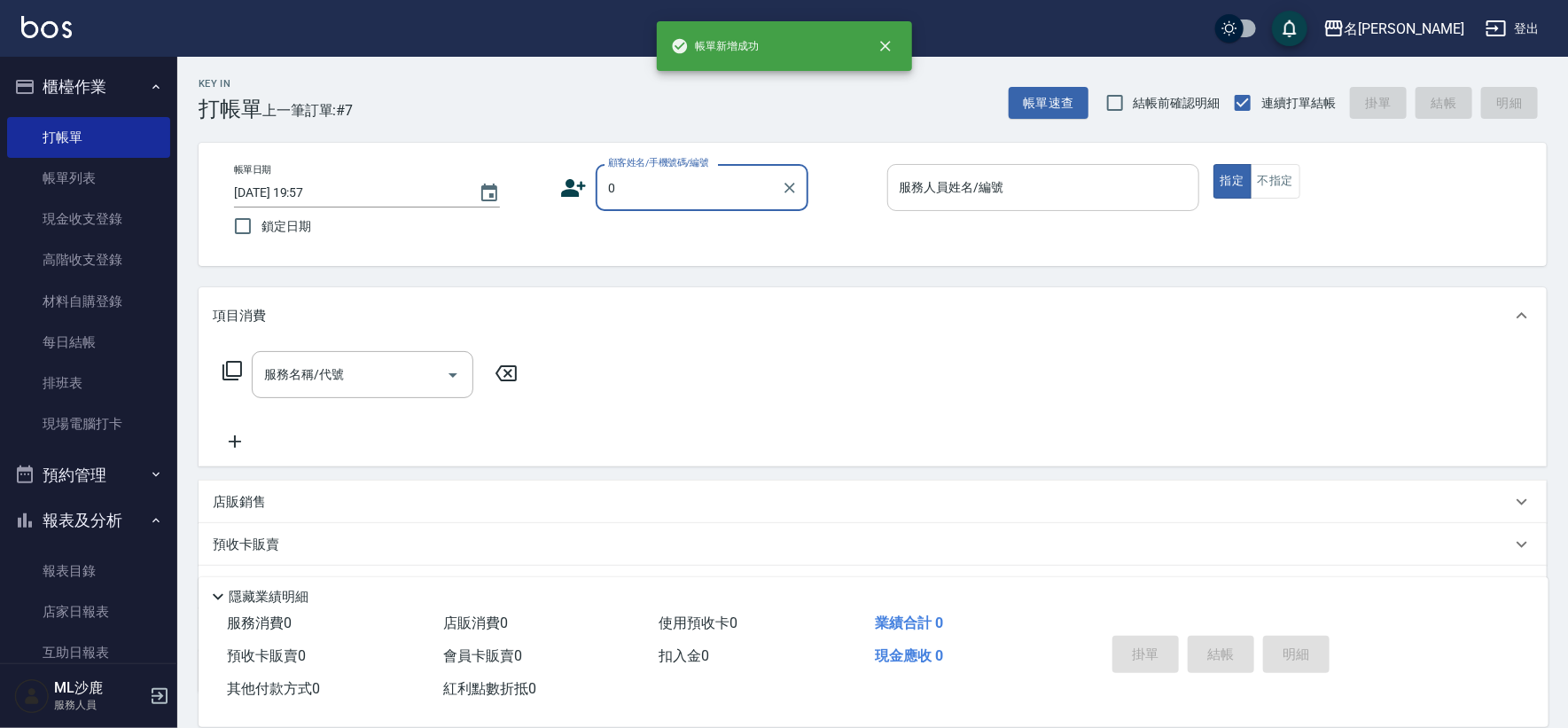
type input "無名字/0/null"
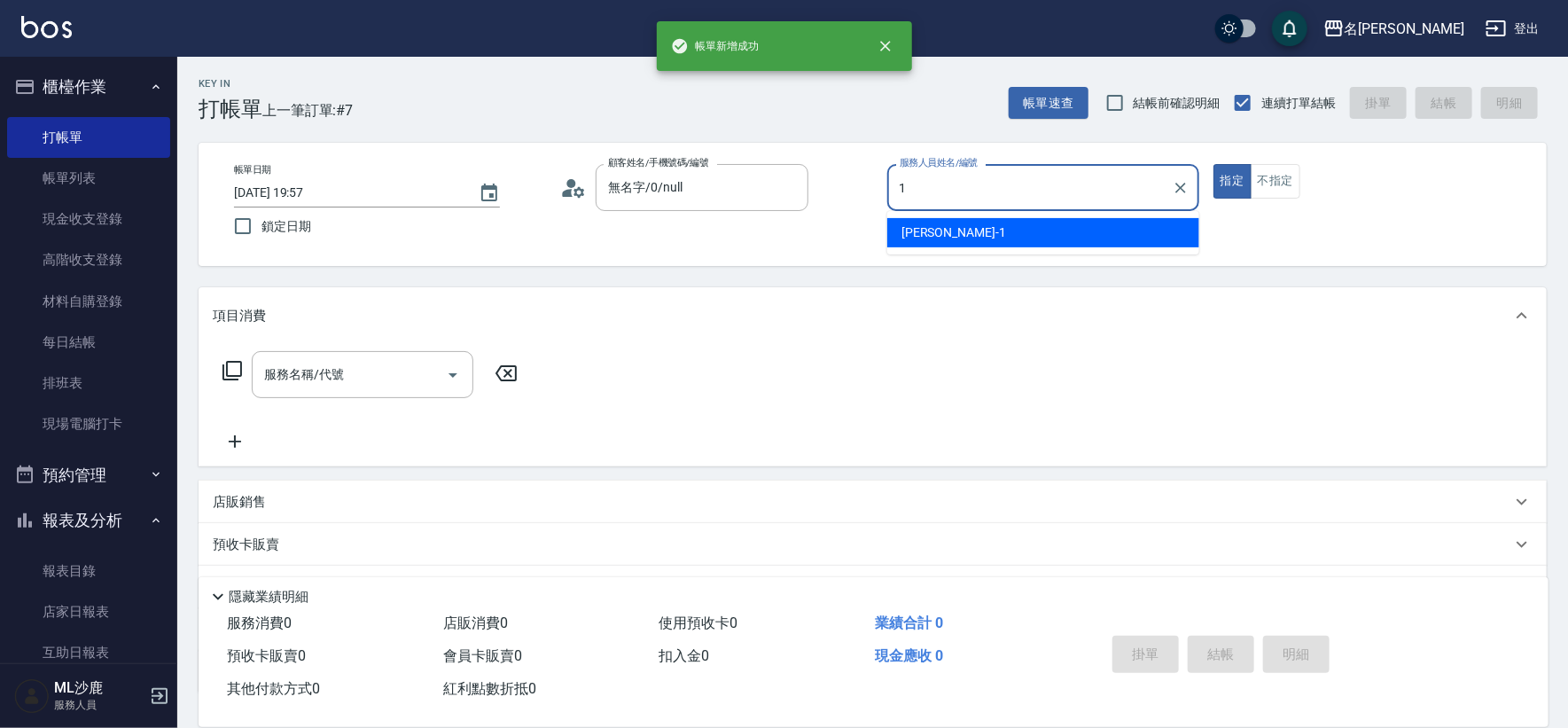
type input "[PERSON_NAME]1"
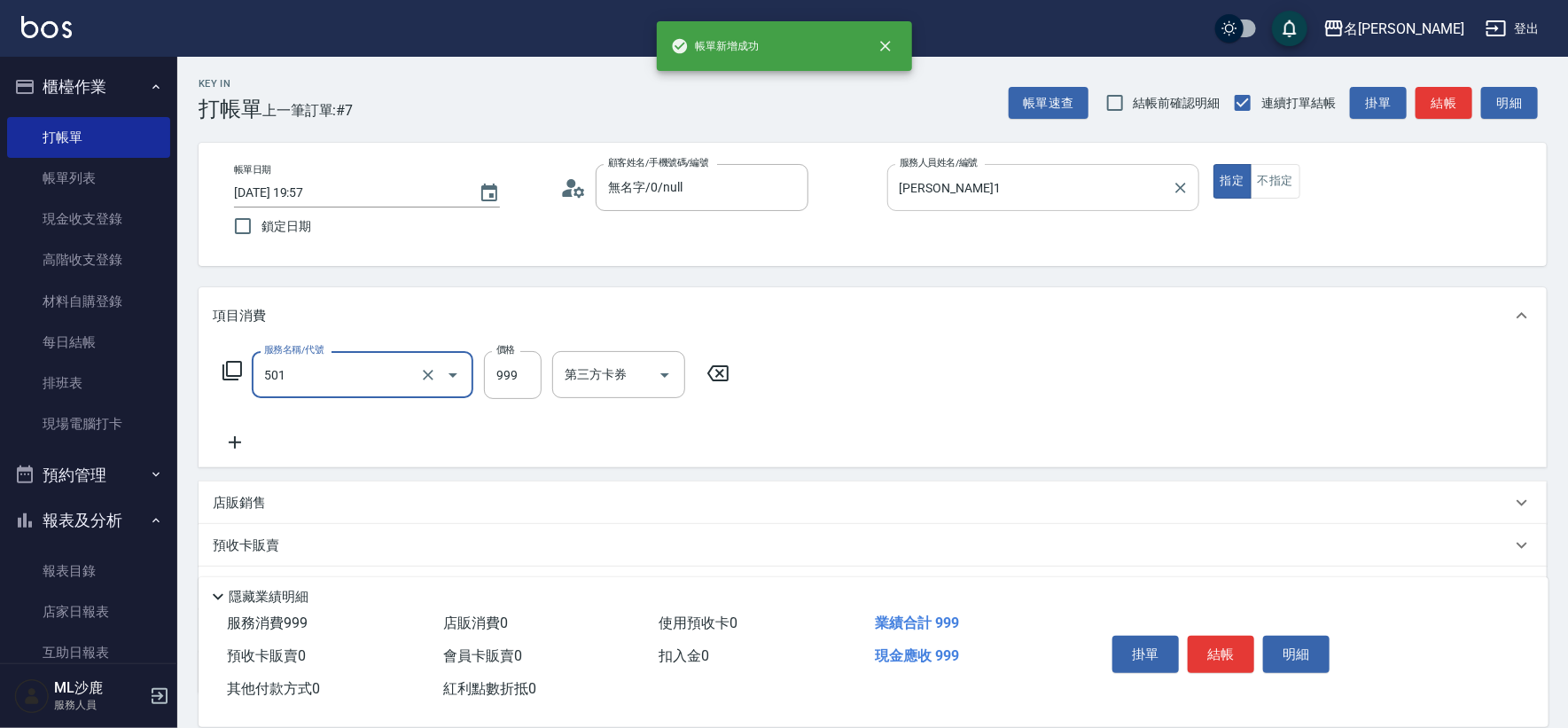
type input "染髮(501)"
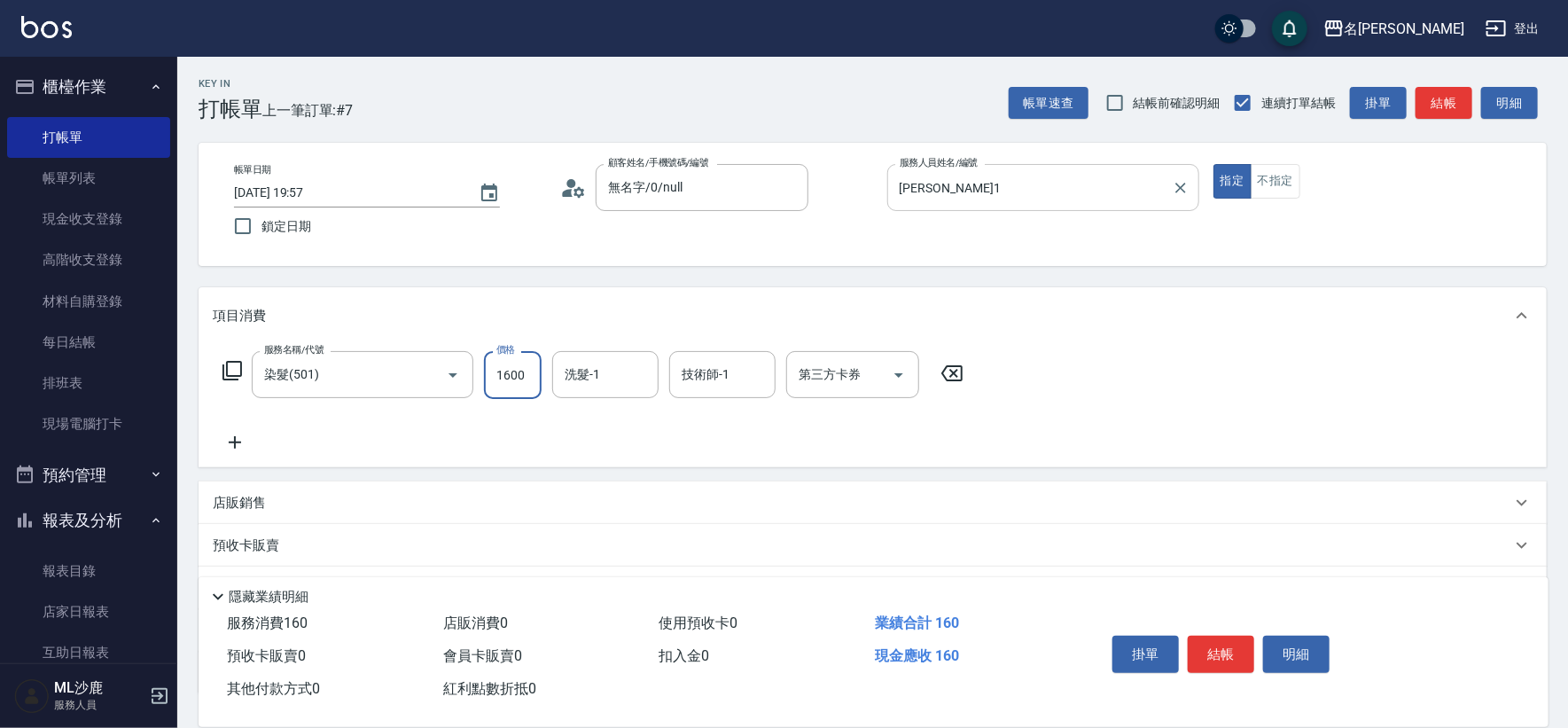
type input "1600"
type input "[PERSON_NAME]-34"
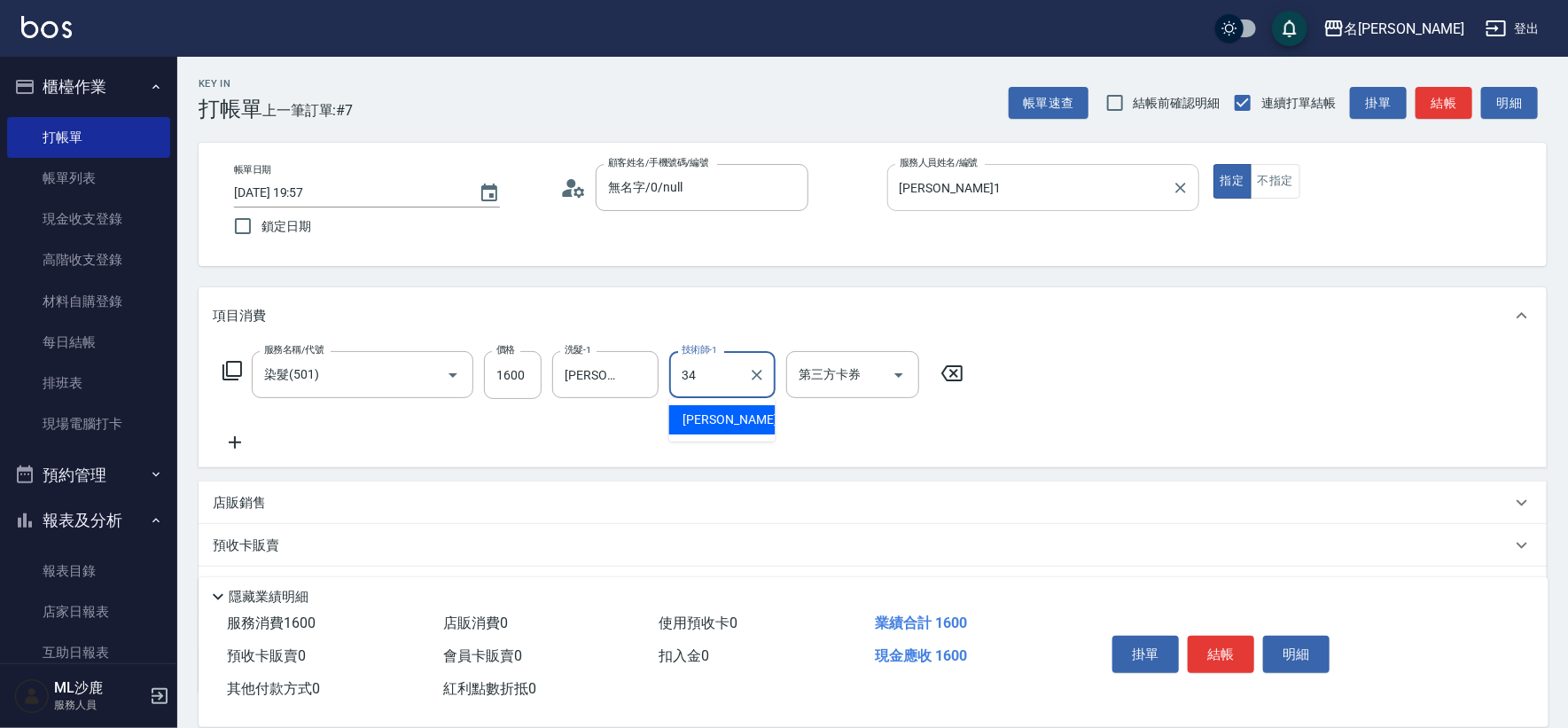
type input "[PERSON_NAME]-34"
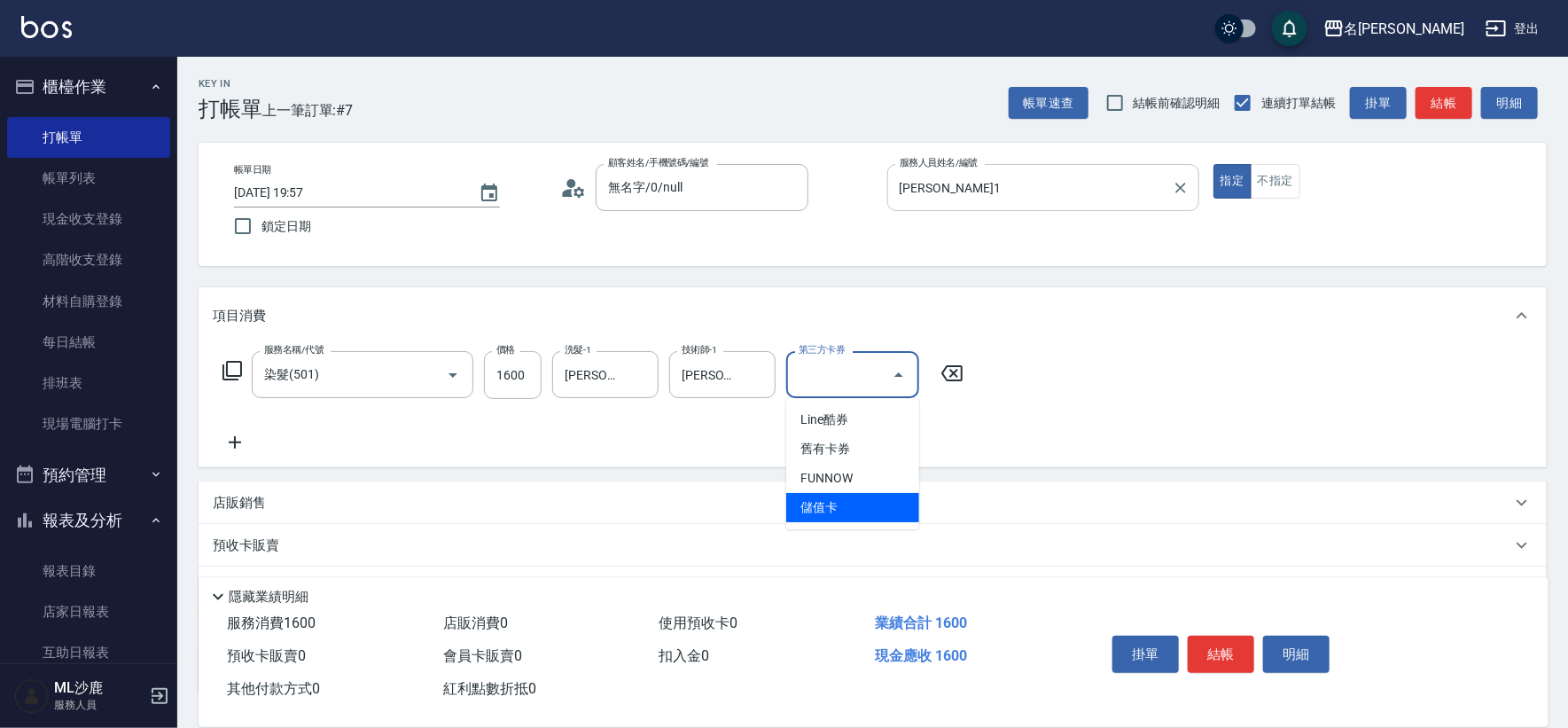
type input "儲值卡"
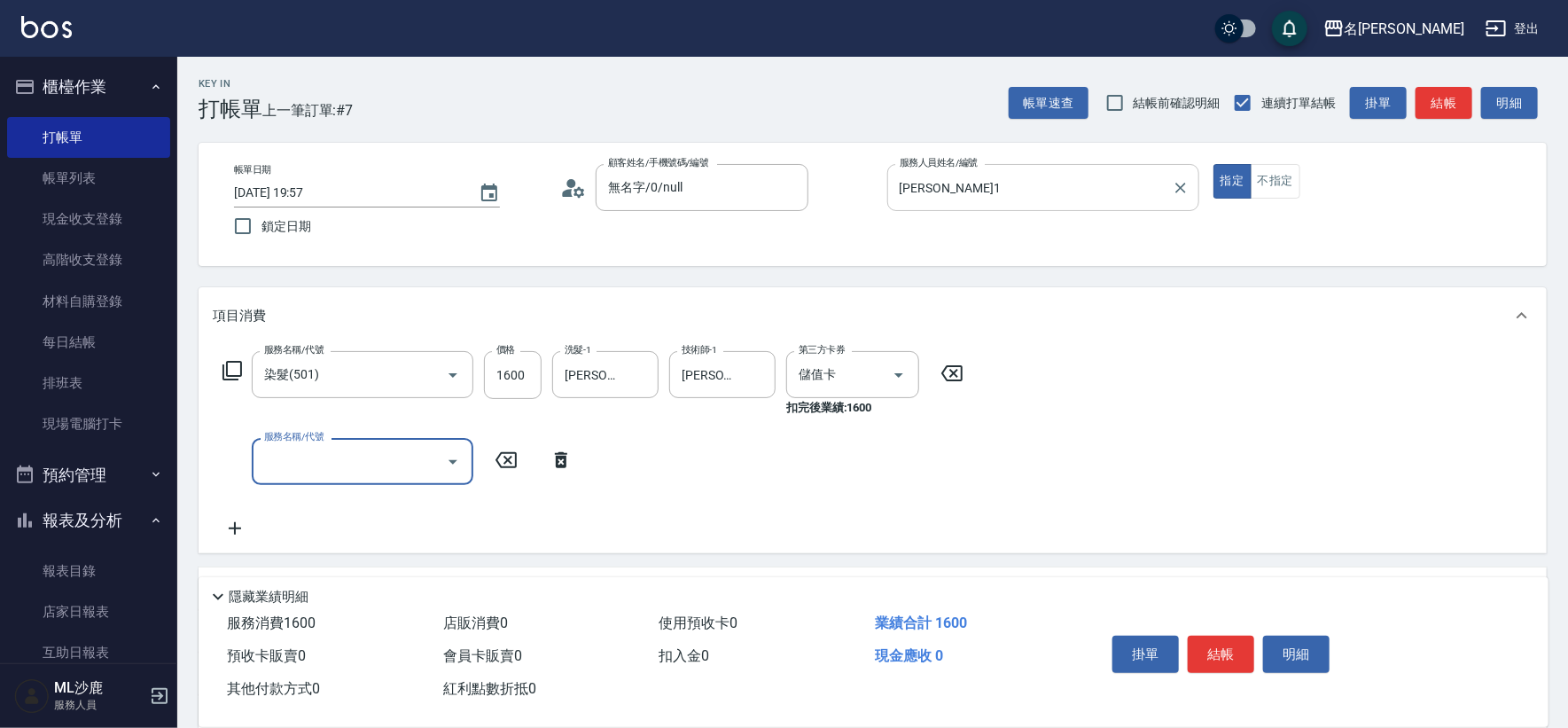
type input "1"
type input "1200護(405)"
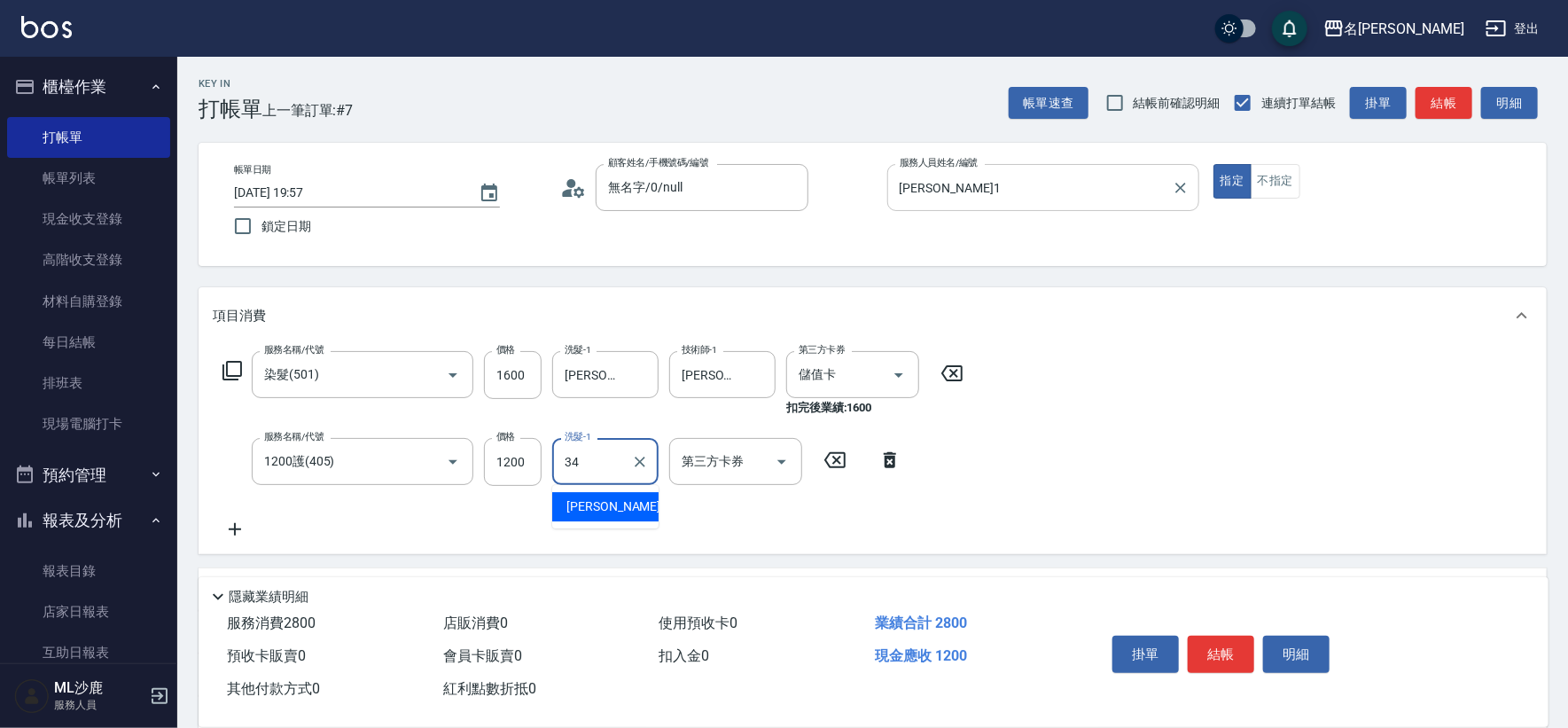
type input "[PERSON_NAME]-34"
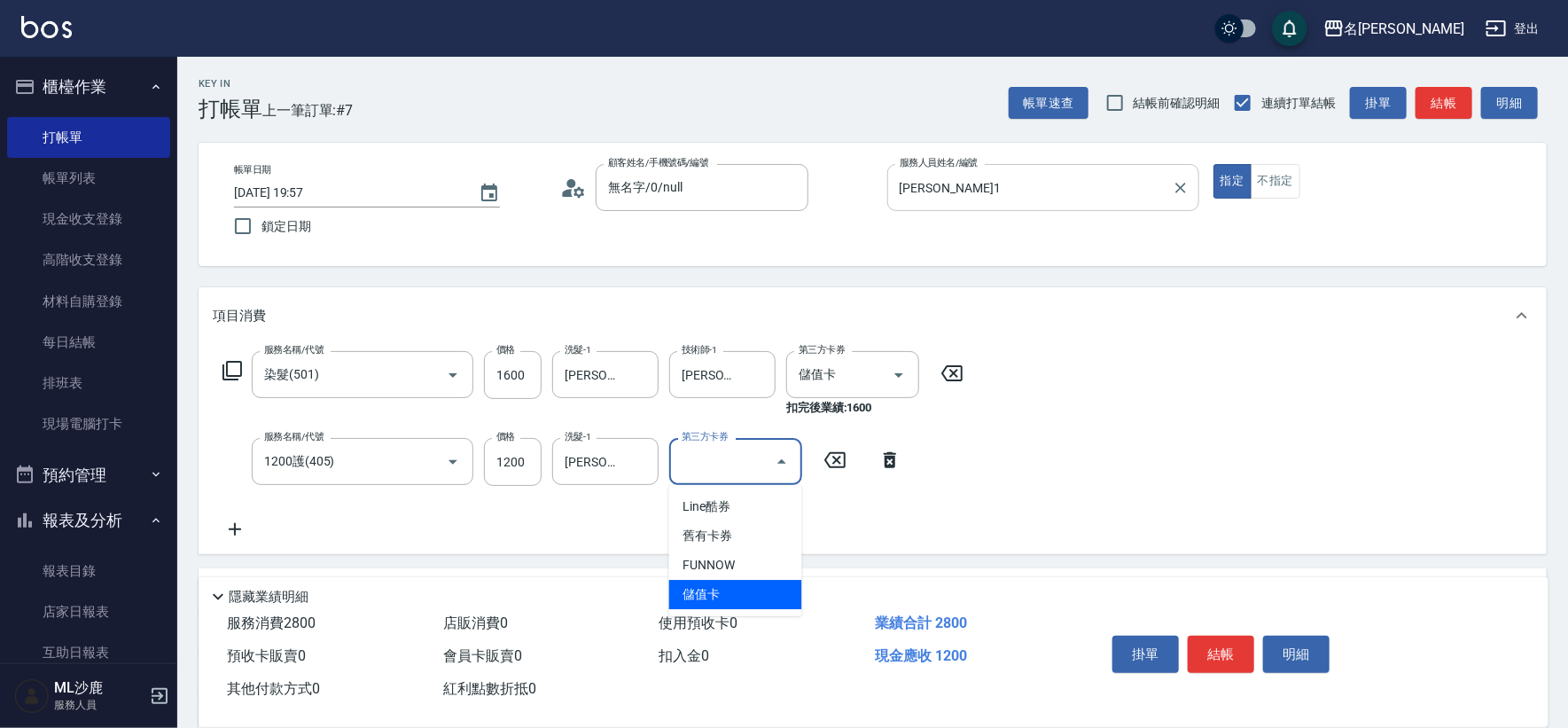
type input "儲值卡"
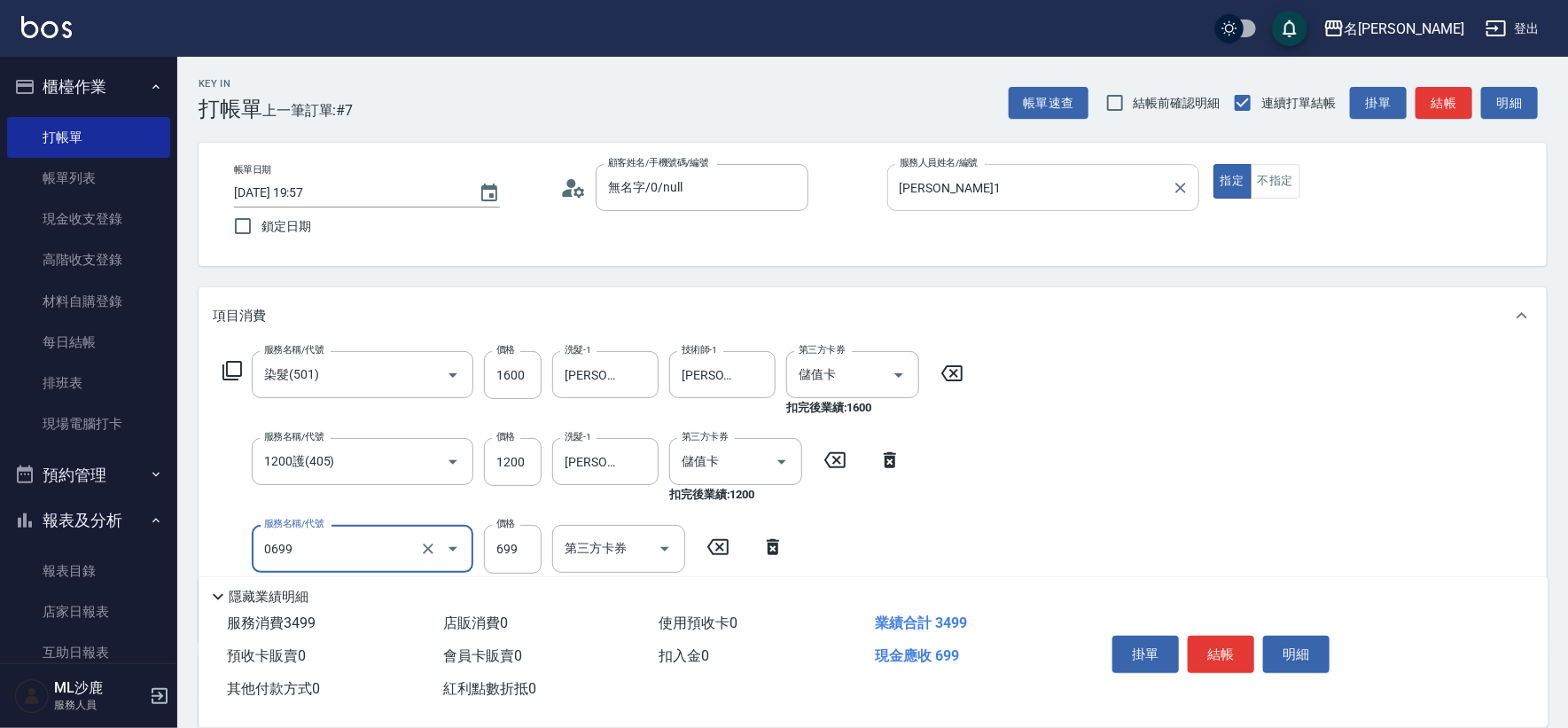
type input "精油SPA(0699)"
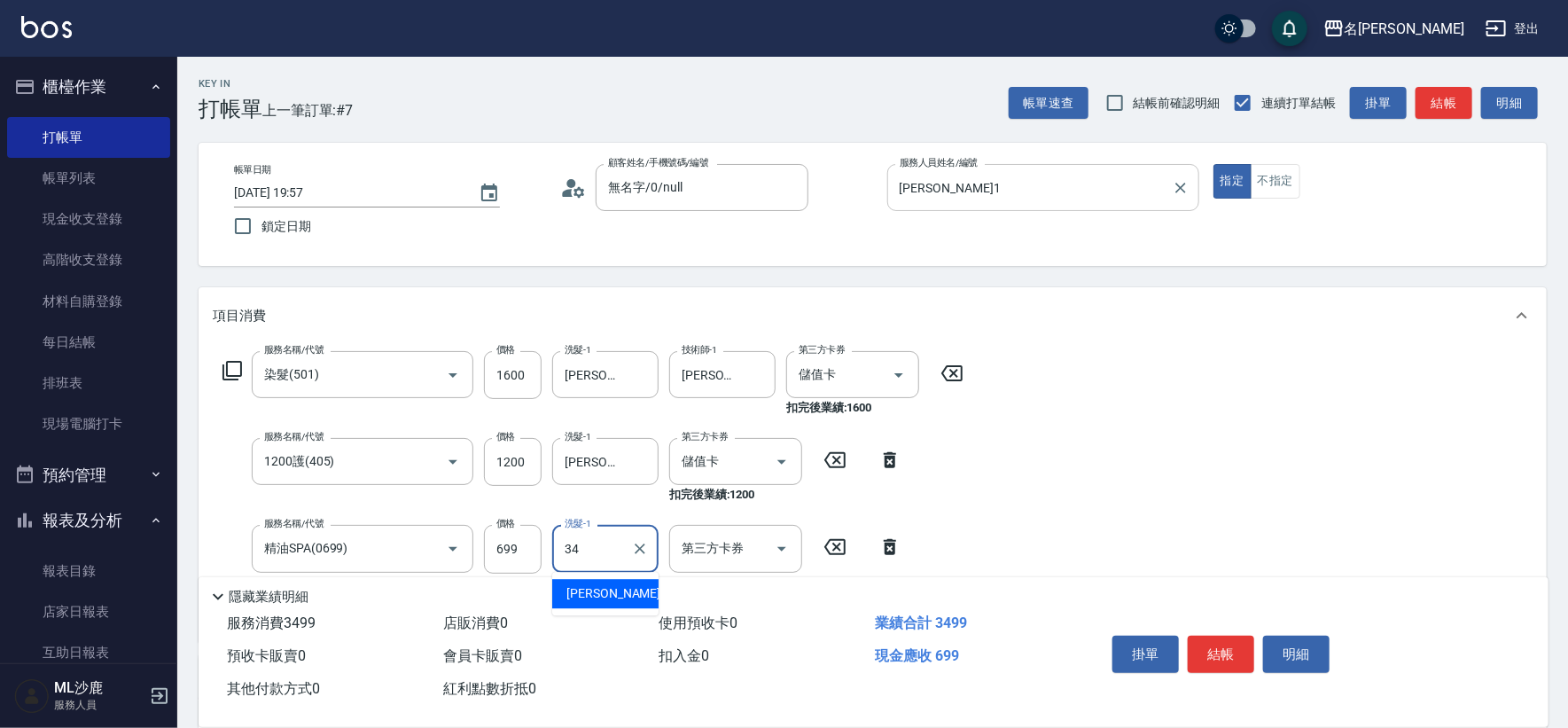
type input "[PERSON_NAME]-34"
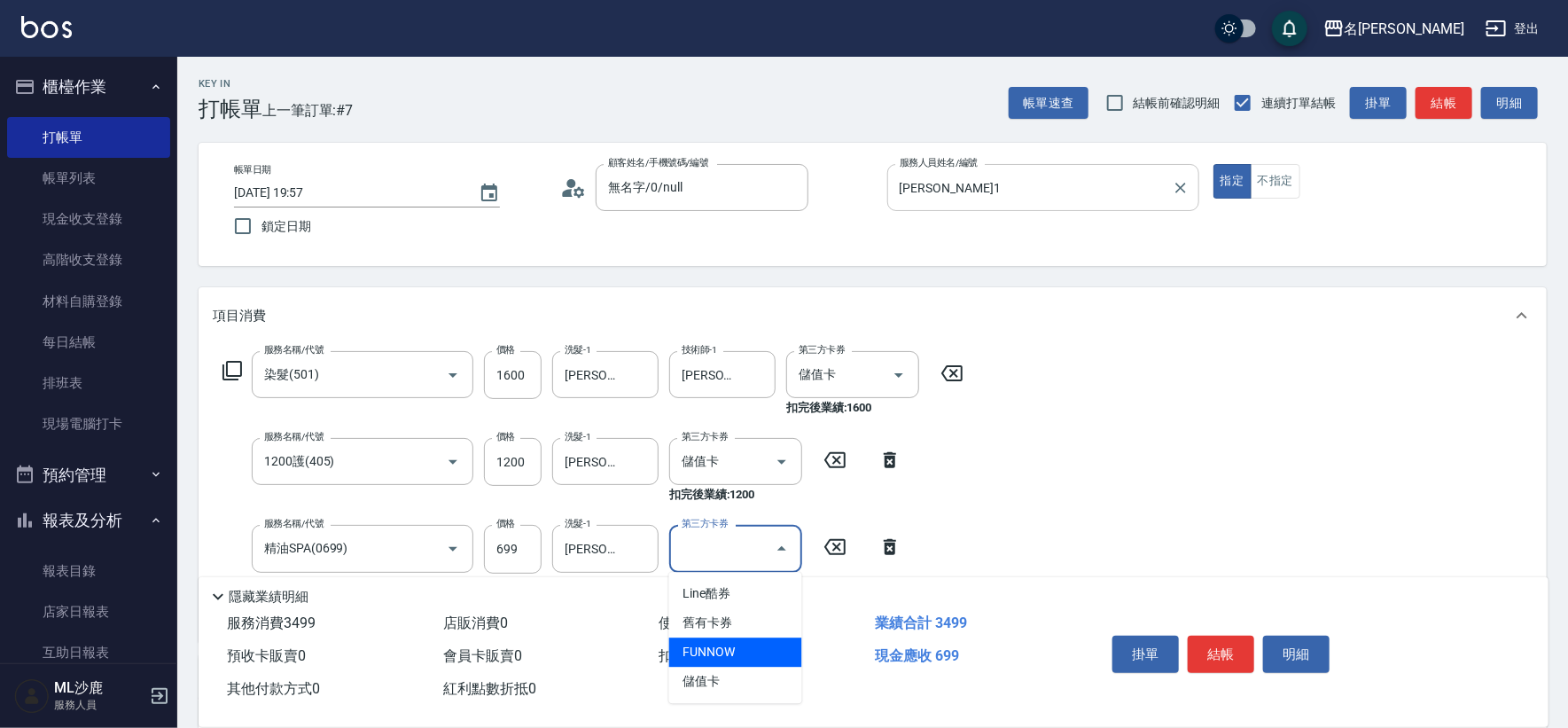
type input "儲值卡"
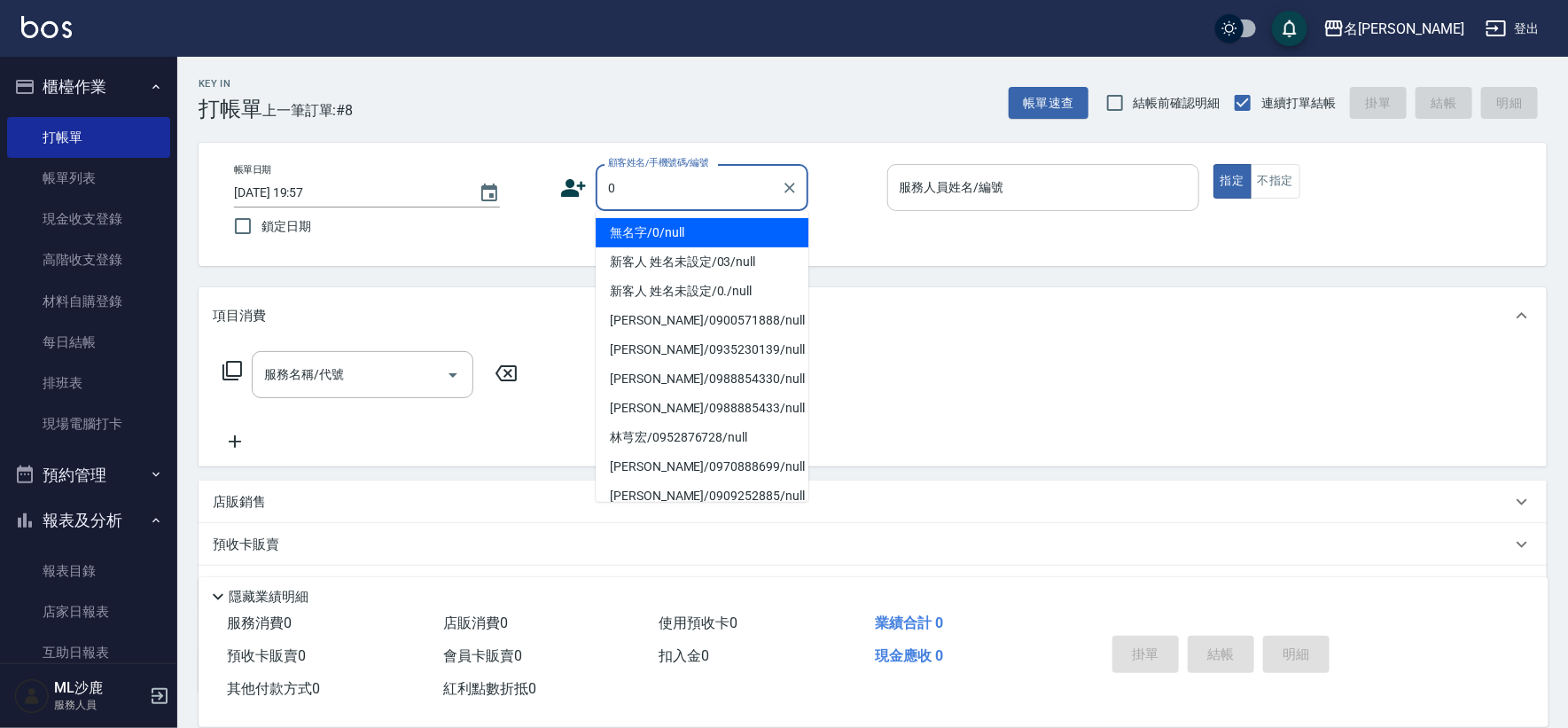
type input "無名字/0/null"
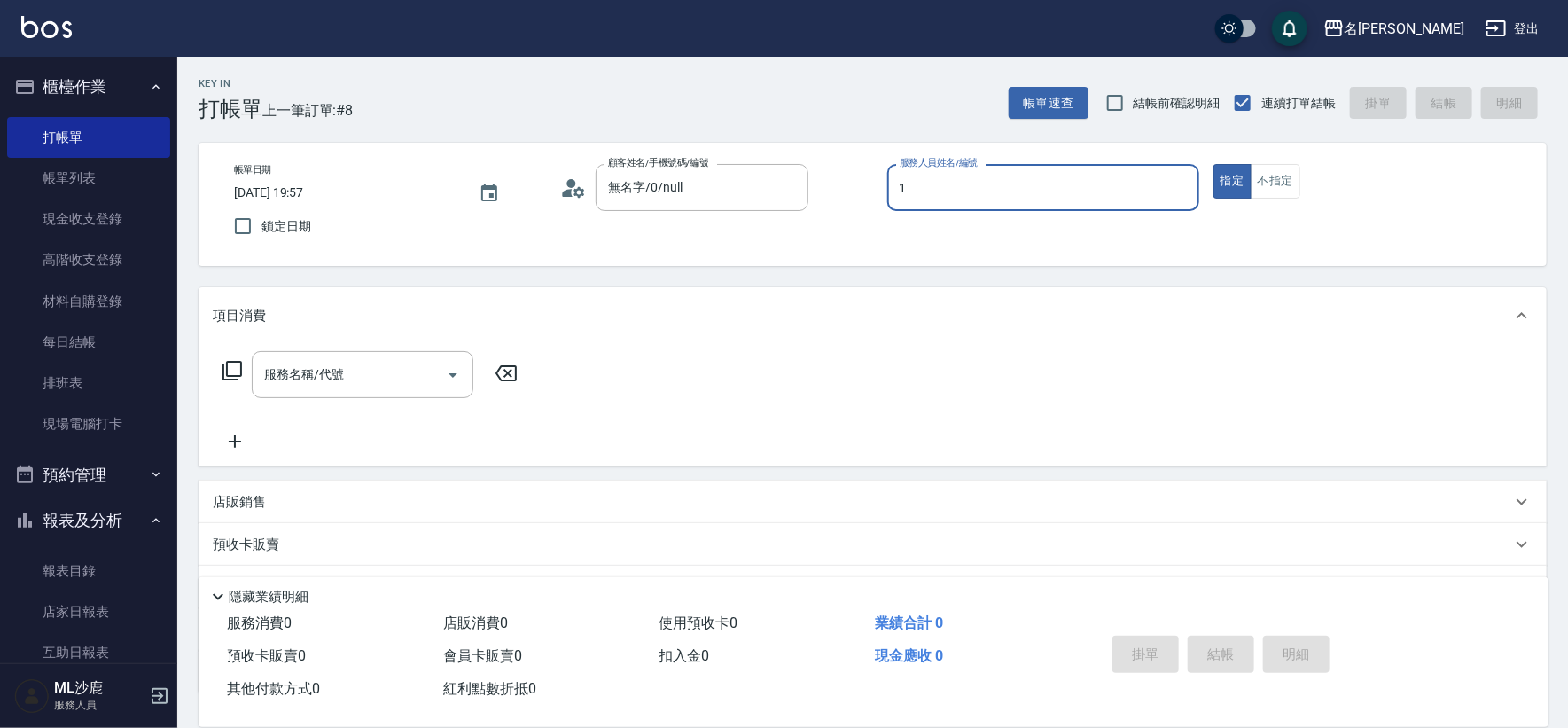
type input "[PERSON_NAME]1"
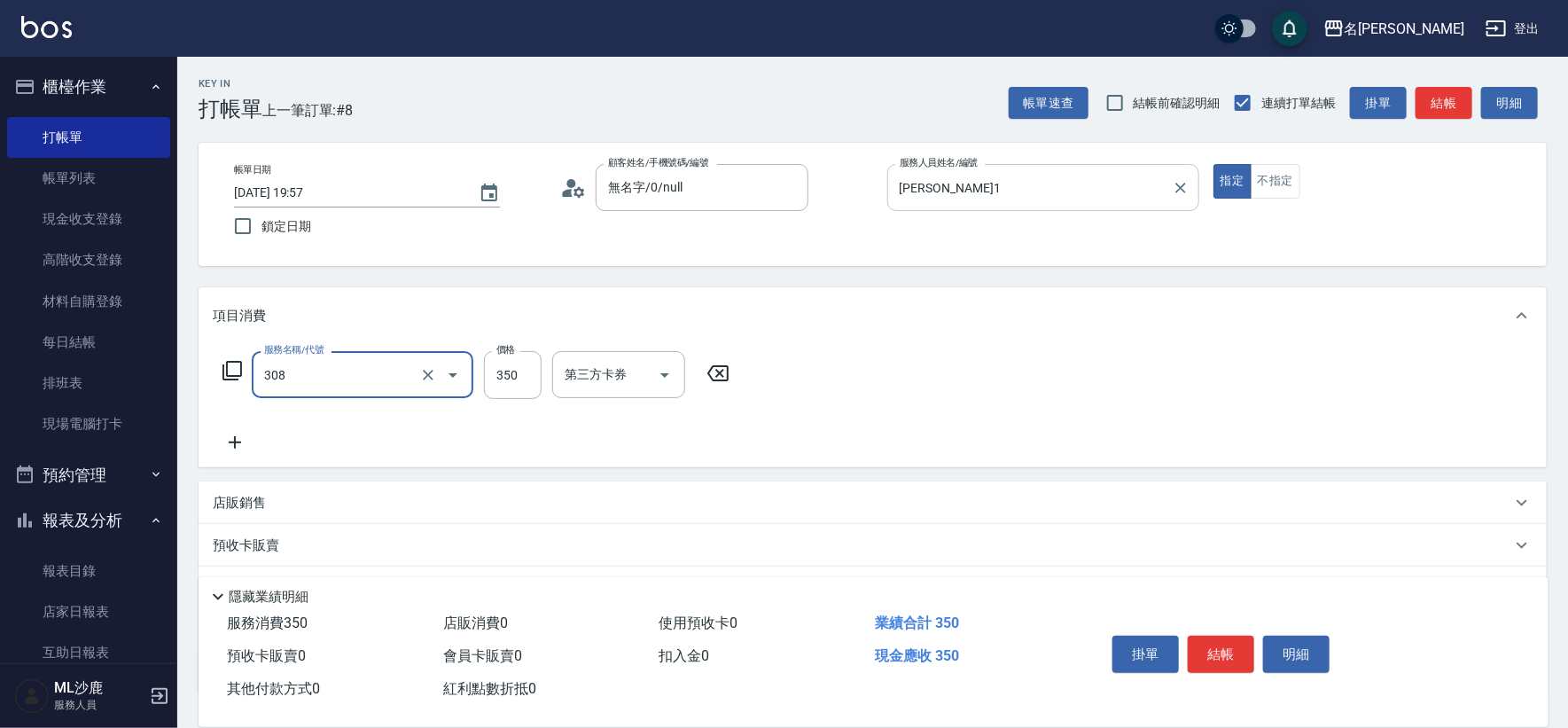
type input "洗+剪(308)"
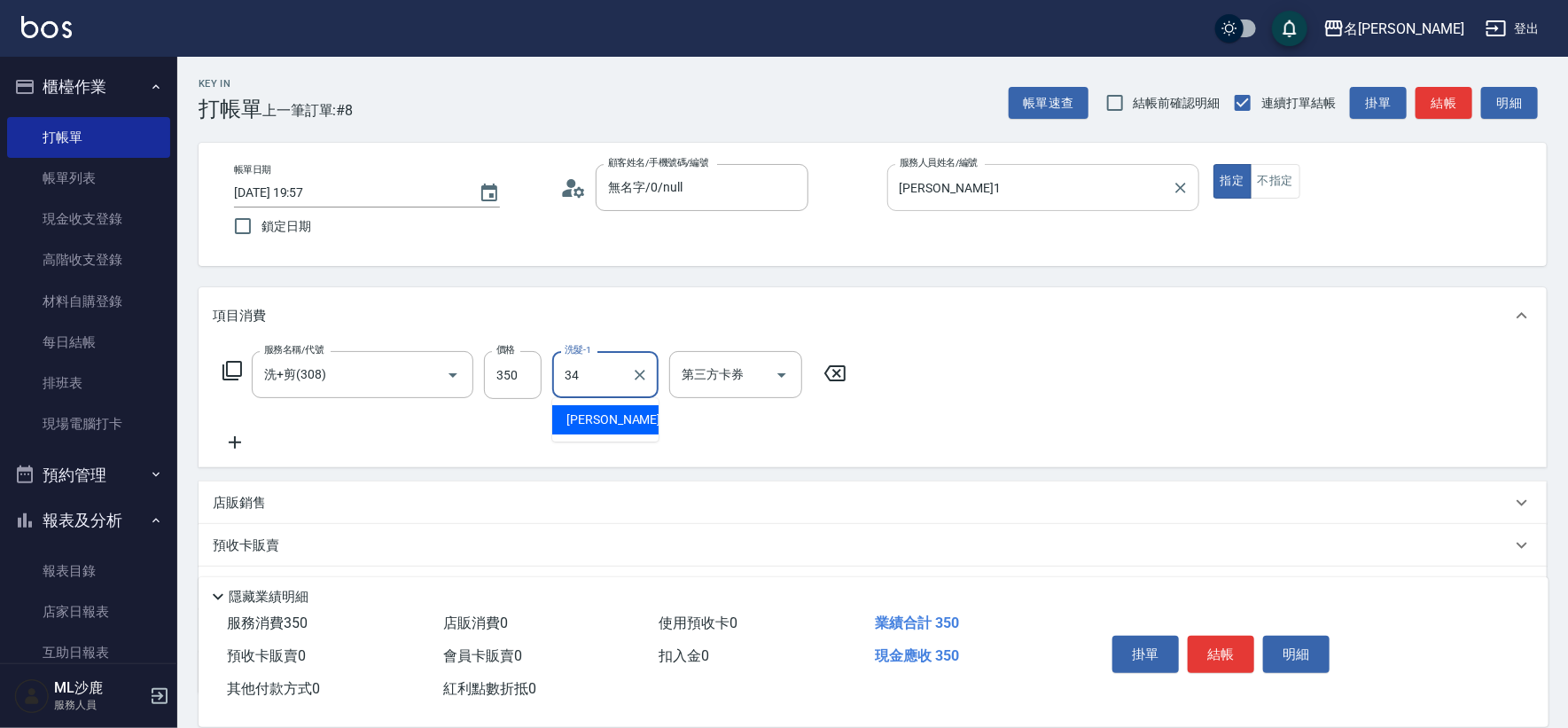
type input "[PERSON_NAME]-34"
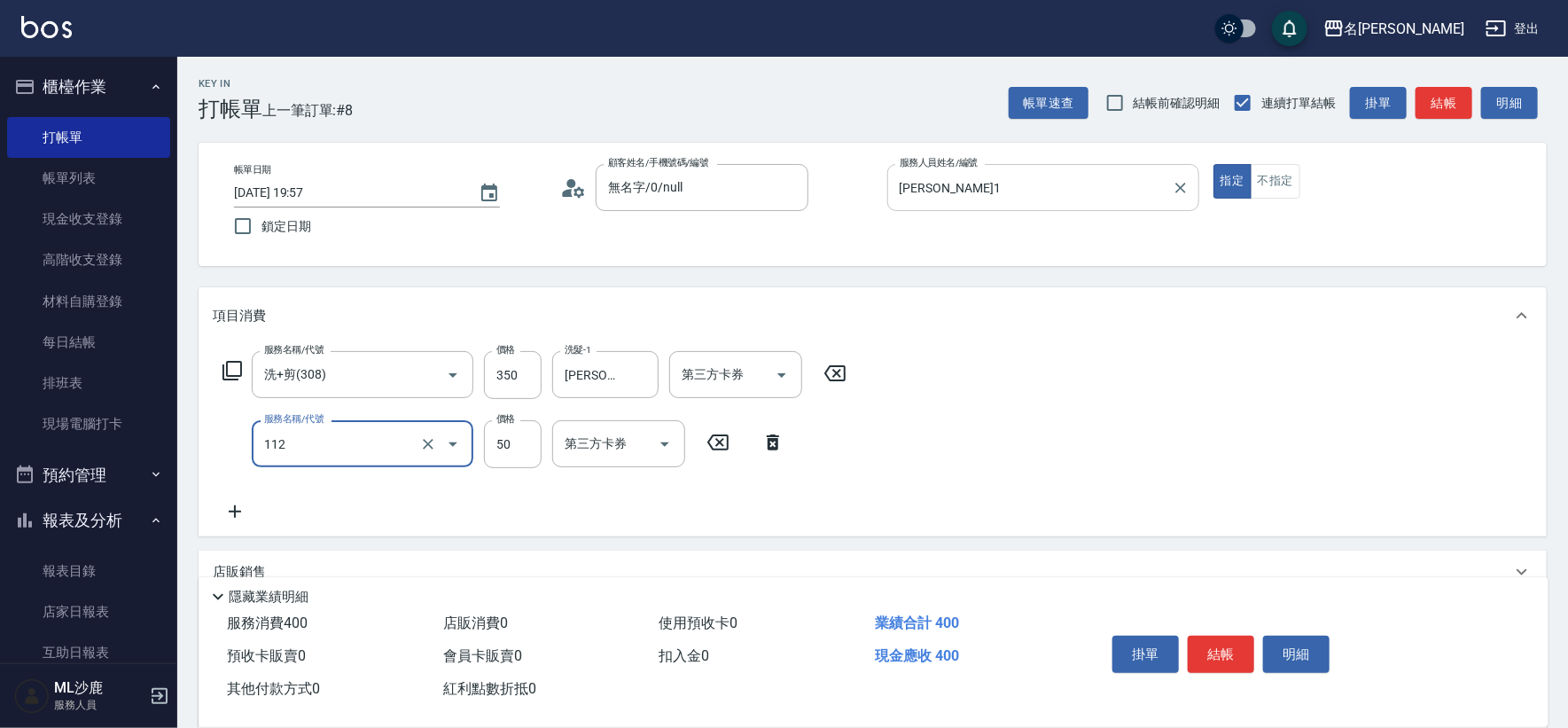
type input "精油50(112)"
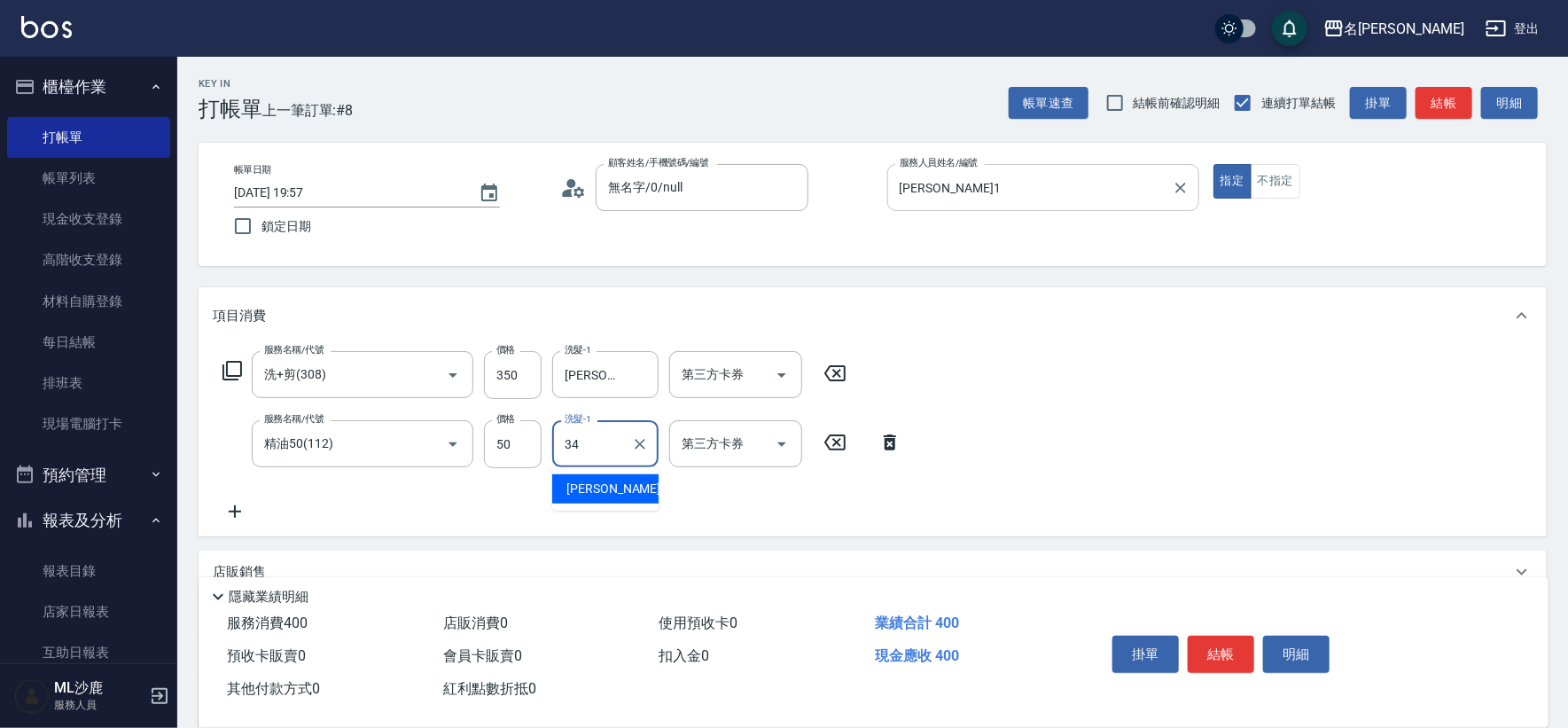
type input "[PERSON_NAME]-34"
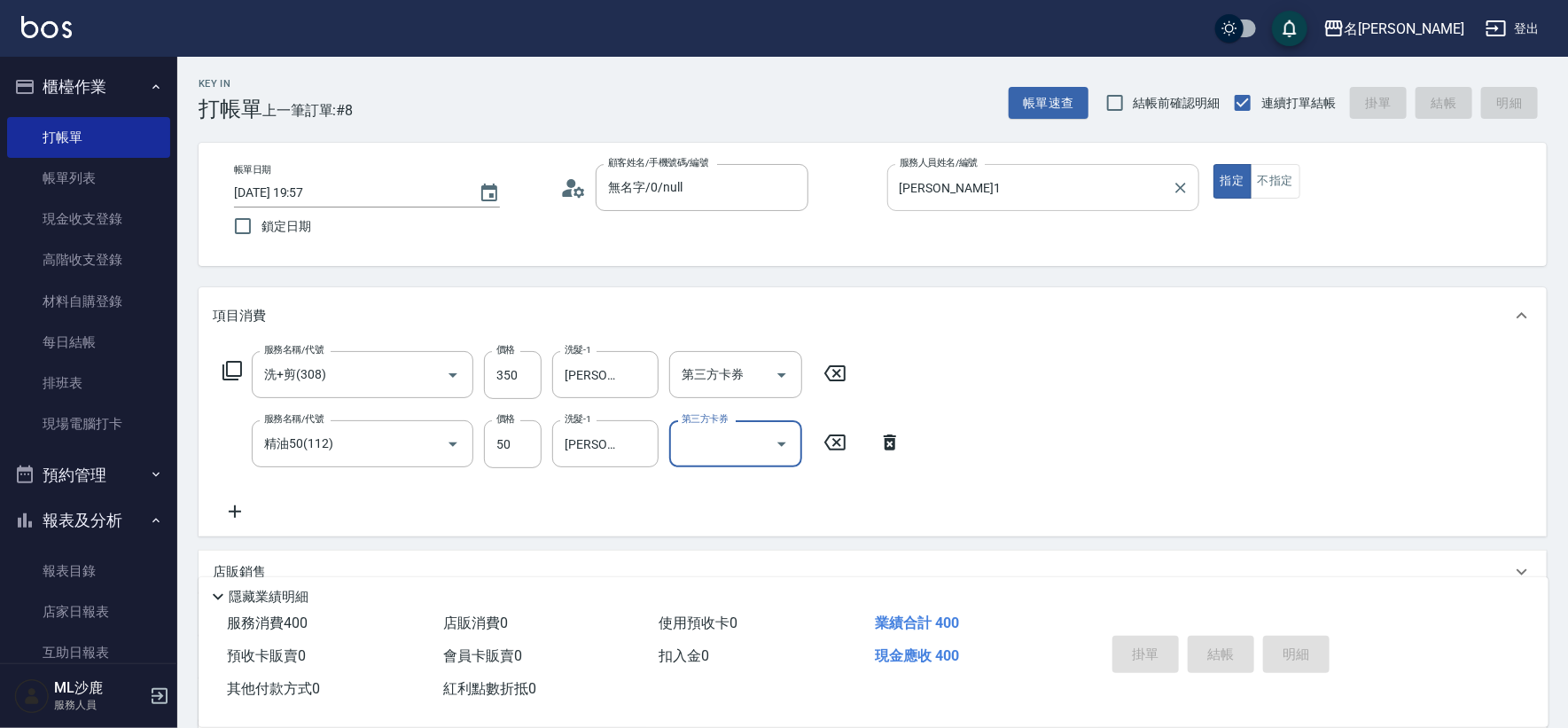
type input "[DATE] 20:00"
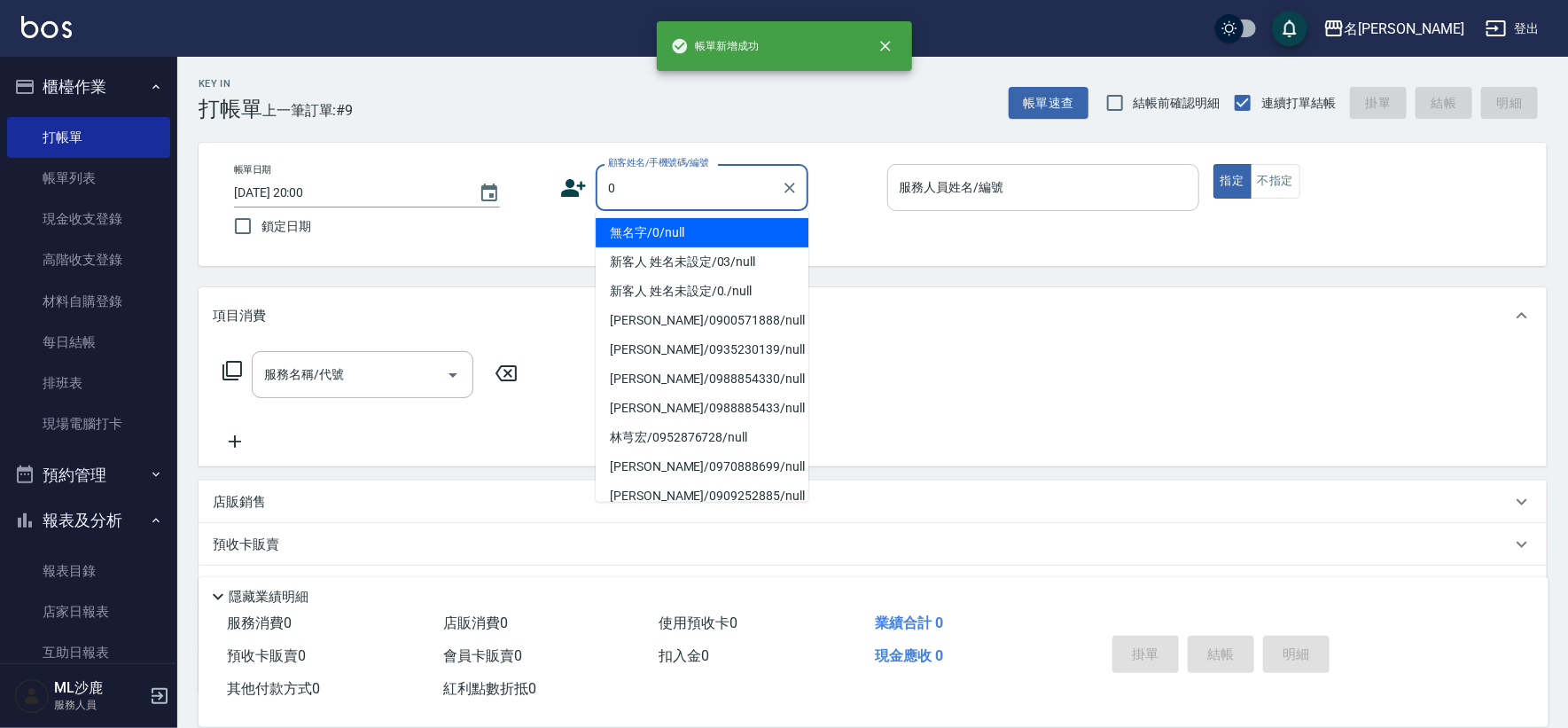
type input "無名字/0/null"
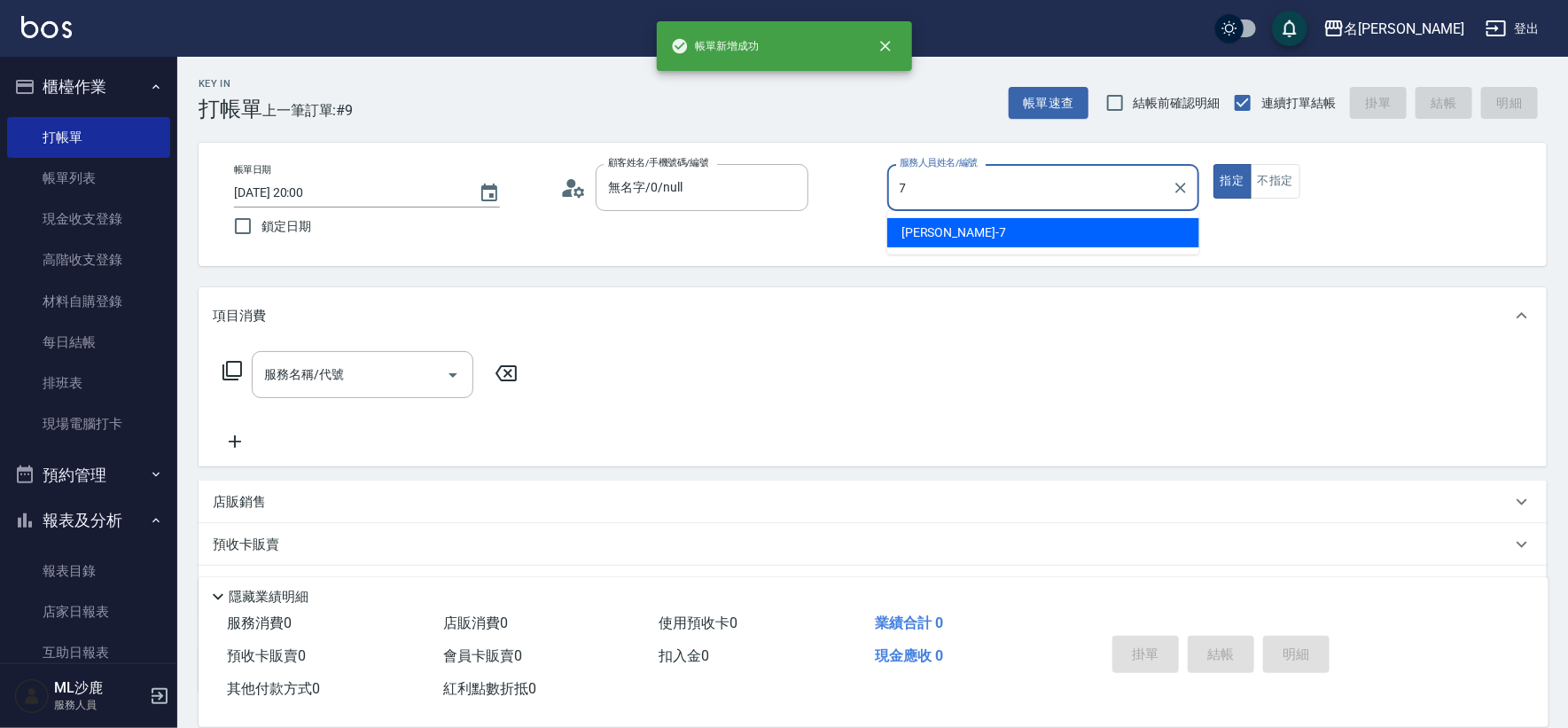
type input "[PERSON_NAME]-7"
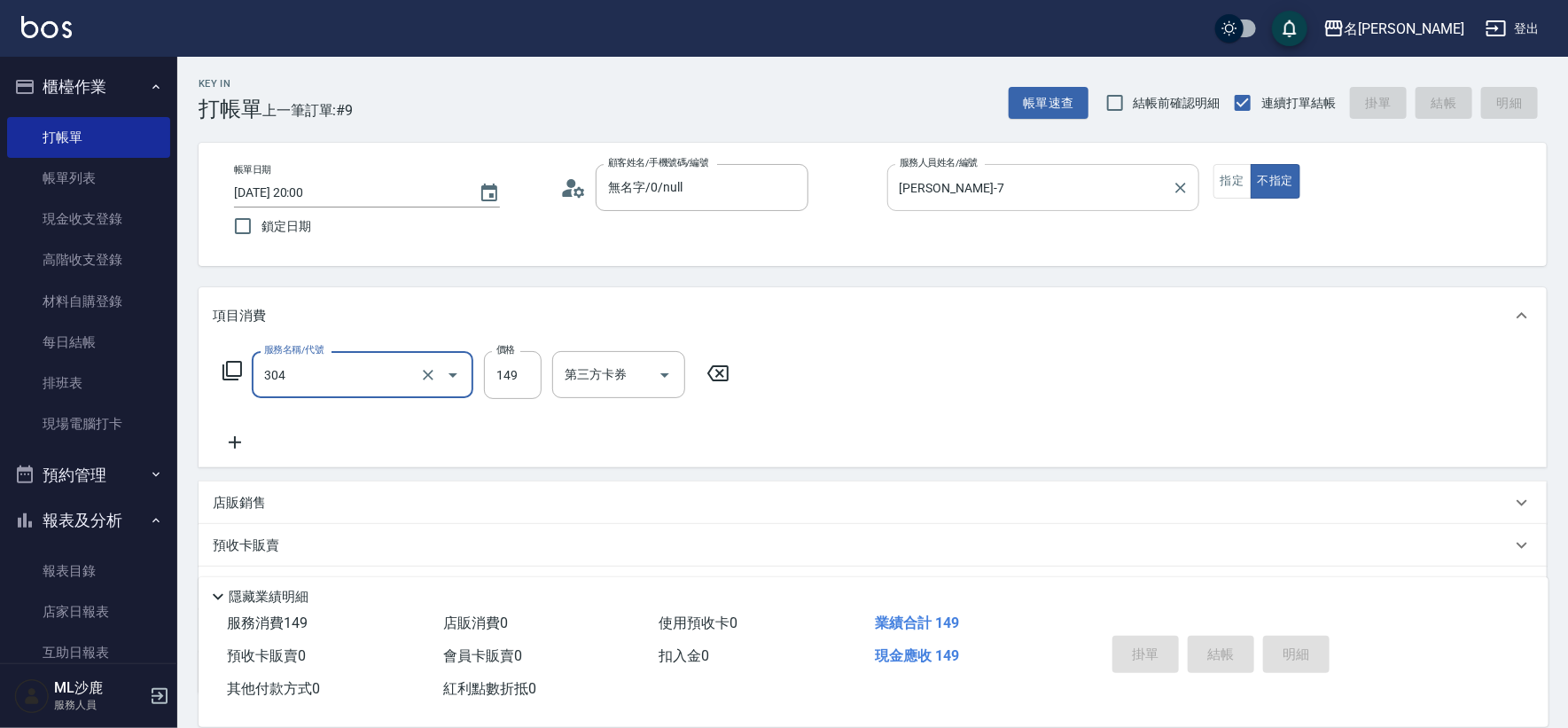
type input "304"
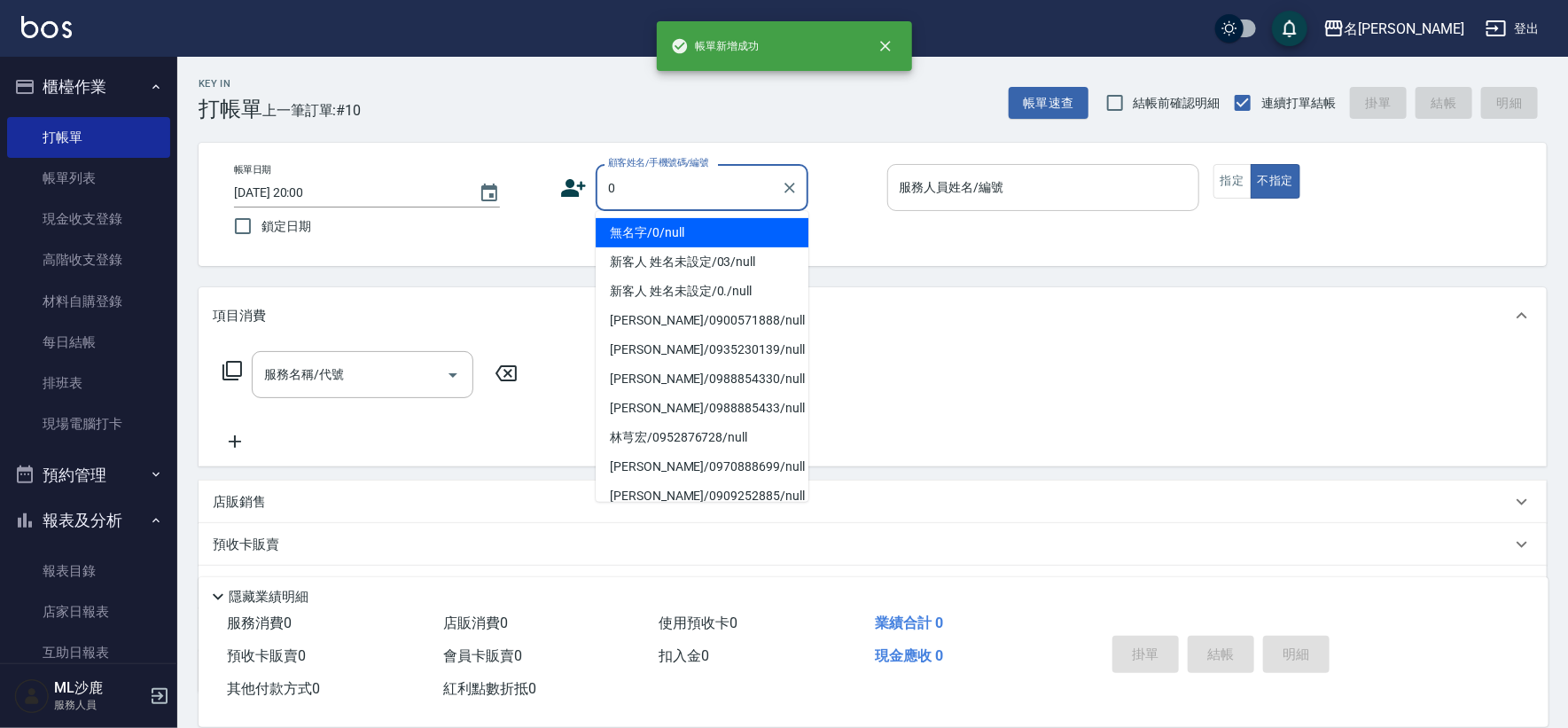
type input "無名字/0/null"
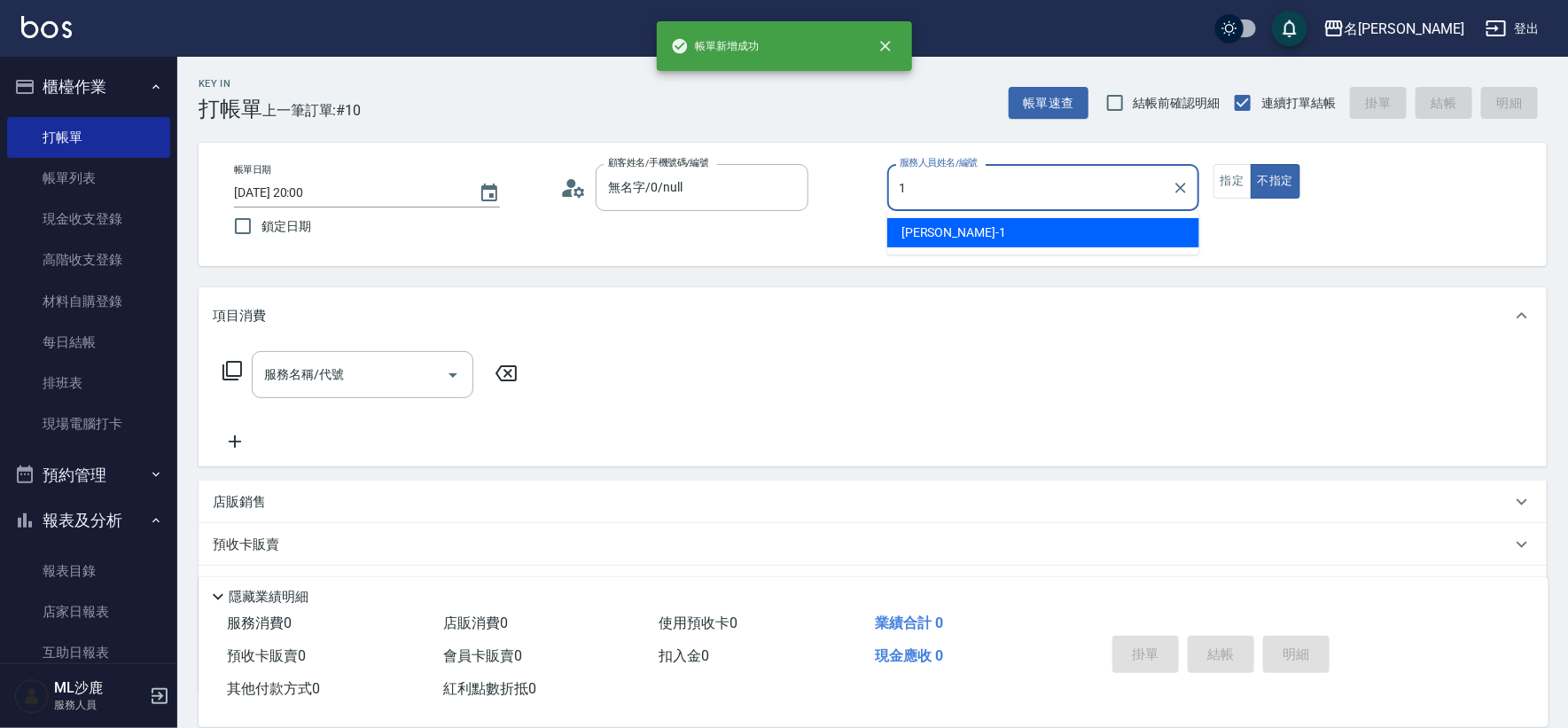
type input "[PERSON_NAME]1"
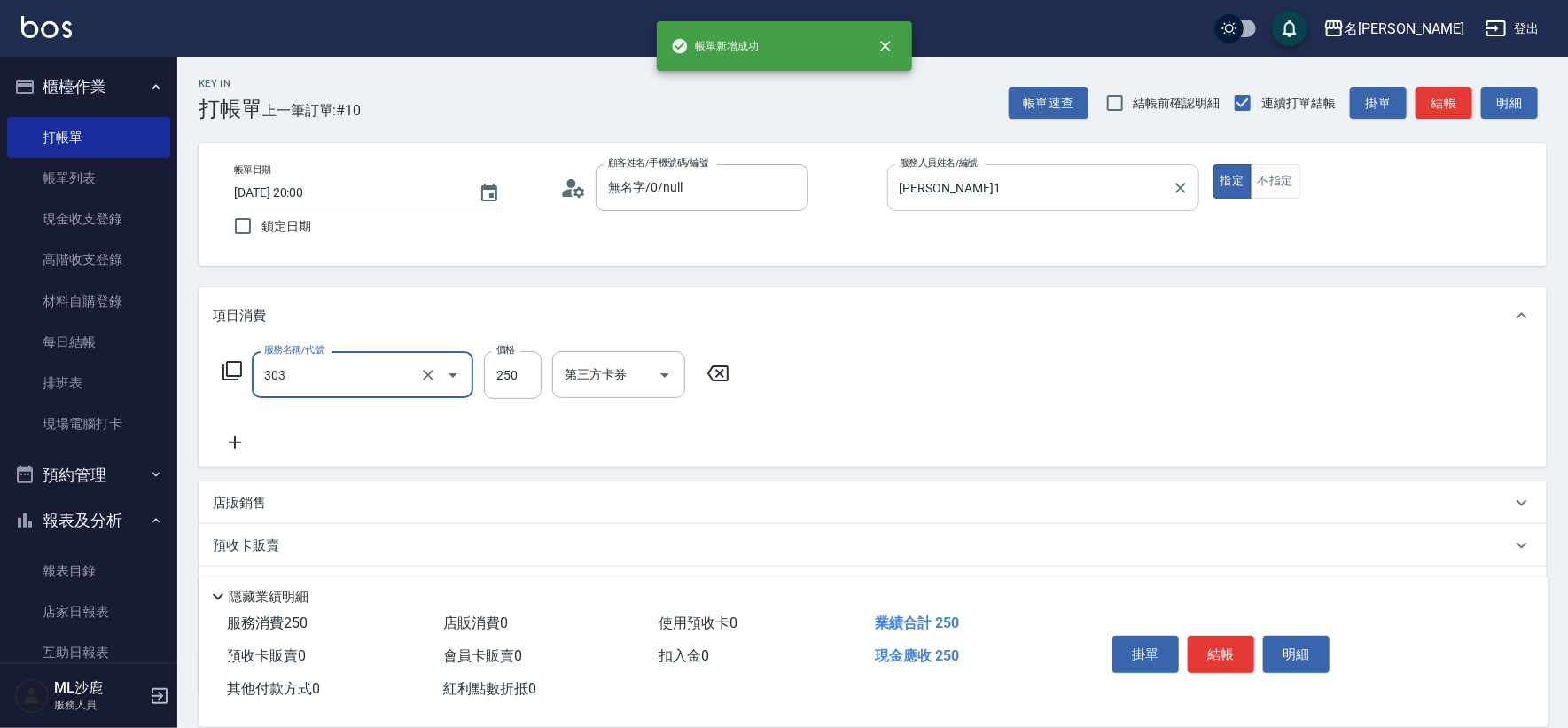
type input "剪髮(303)"
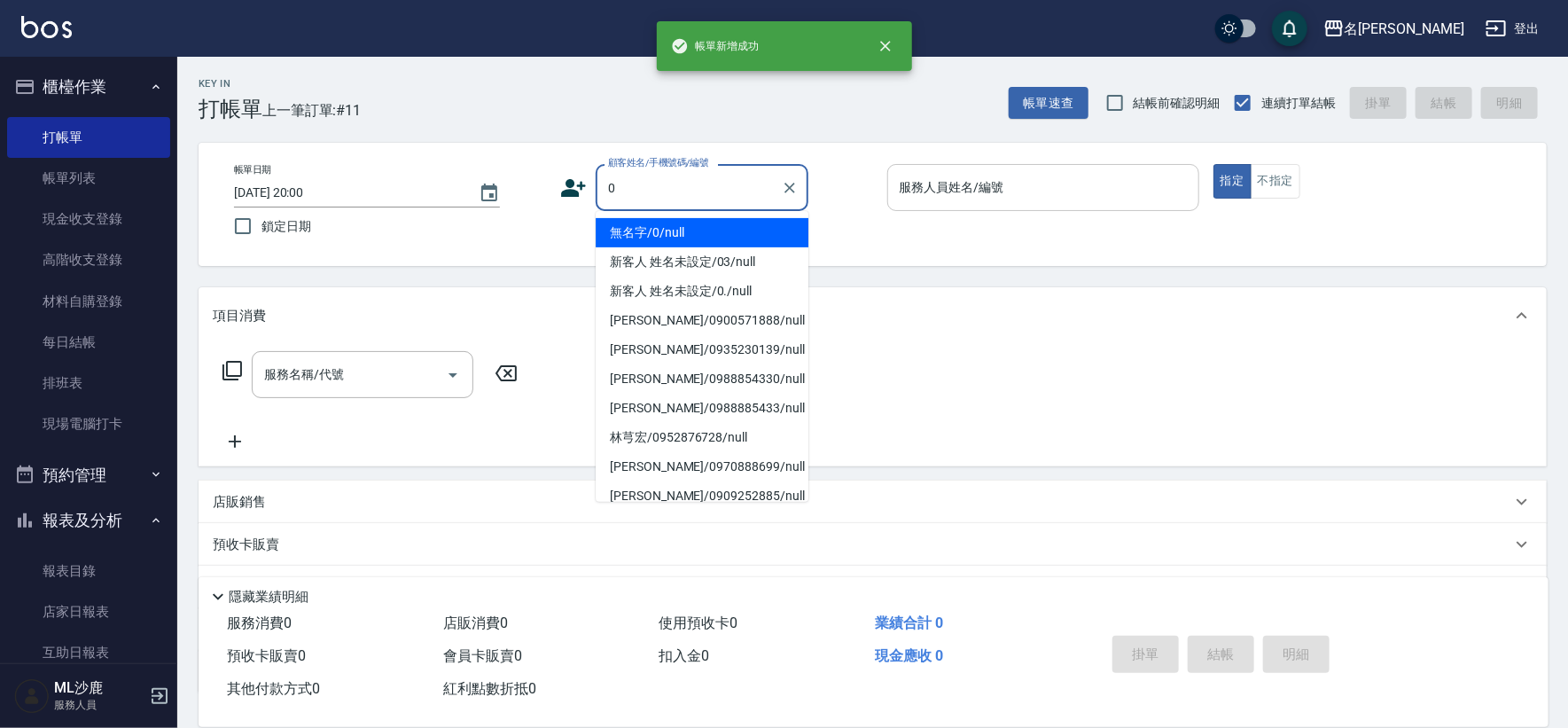
type input "無名字/0/null"
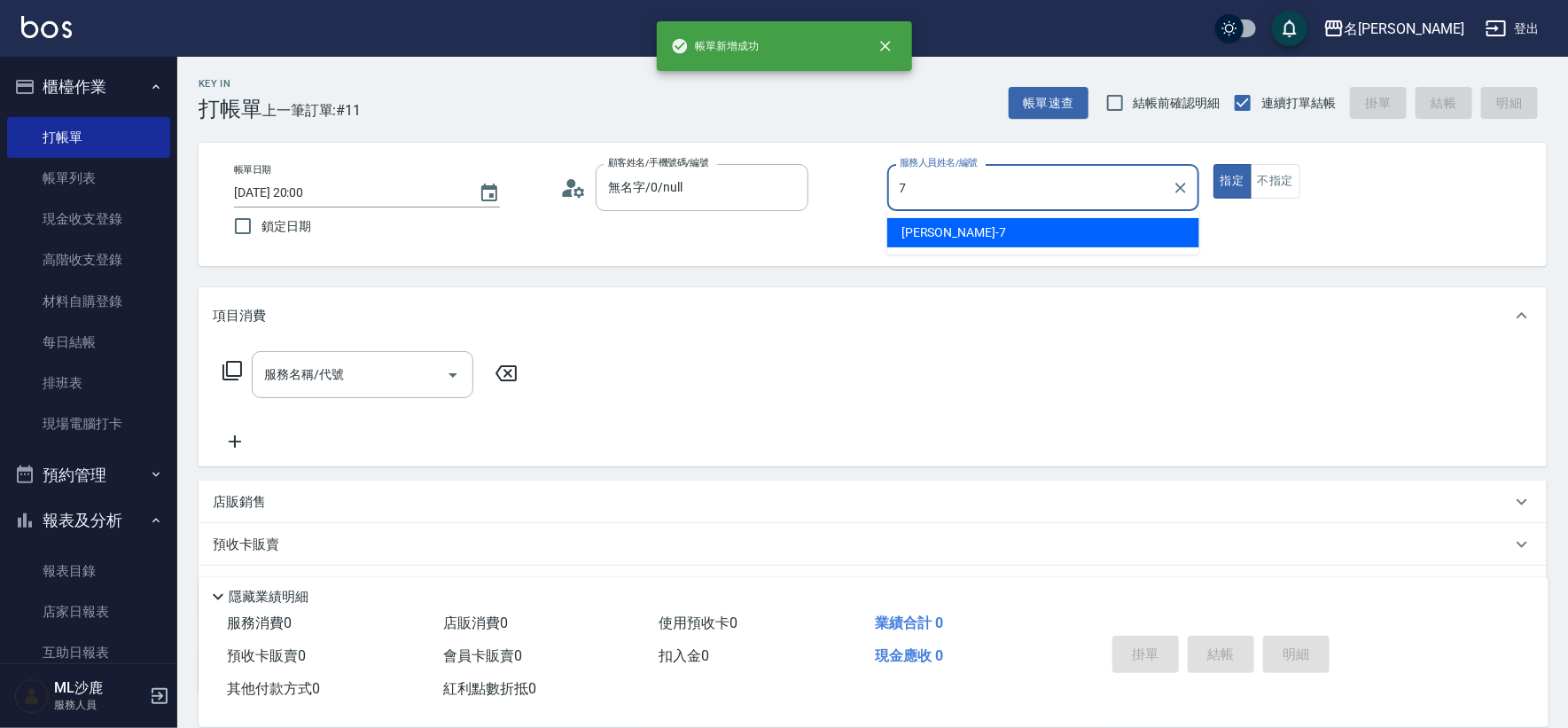
type input "[PERSON_NAME]-7"
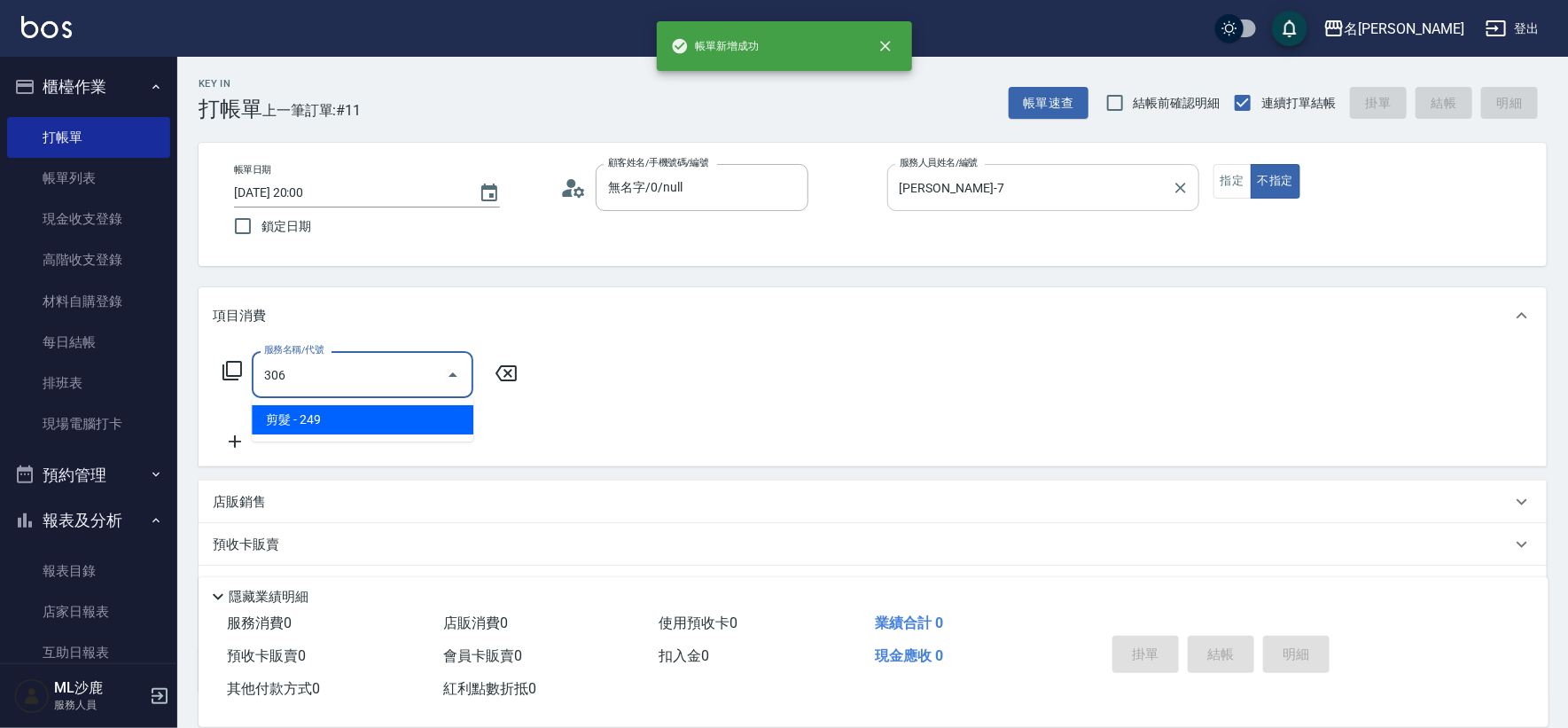
type input "剪髮(306)"
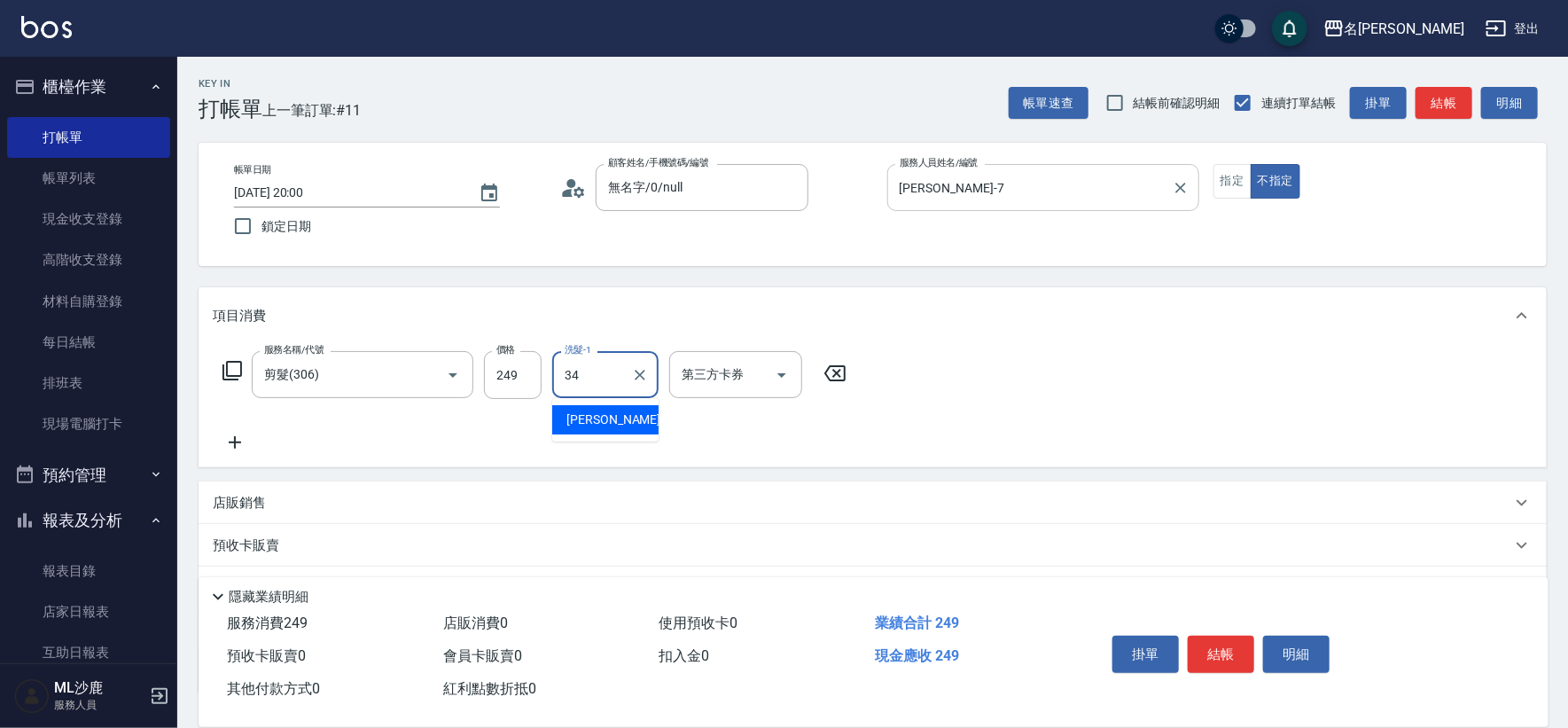
type input "[PERSON_NAME]-34"
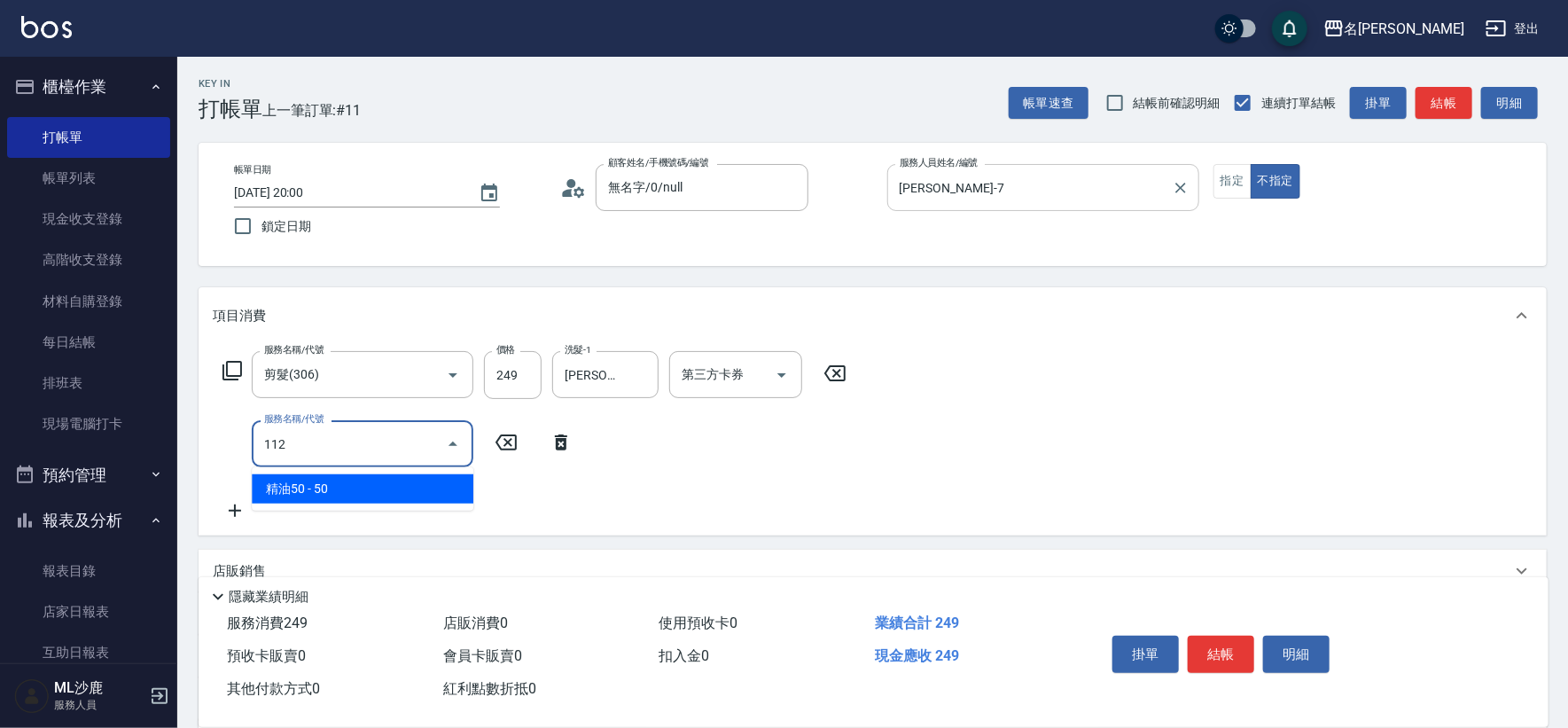
type input "精油50(112)"
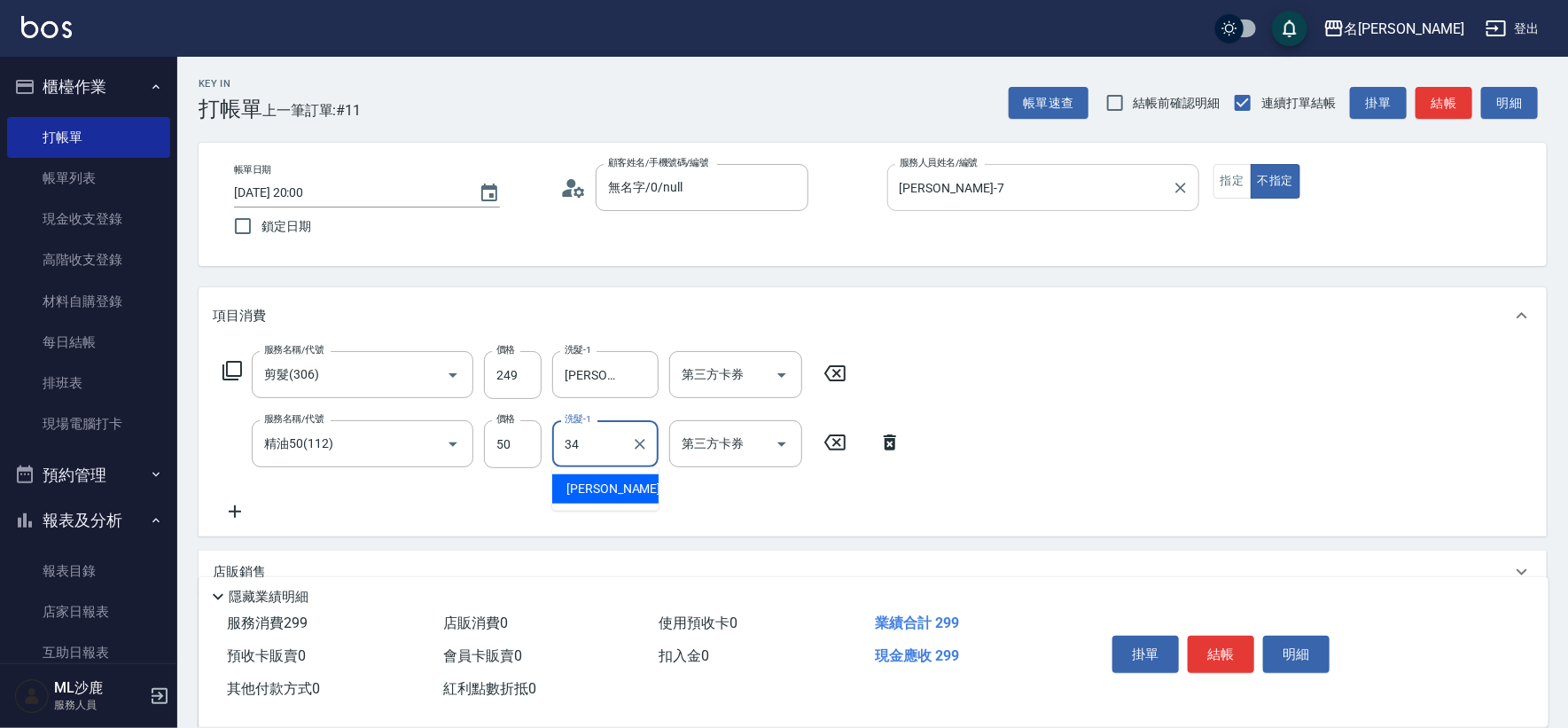
type input "[PERSON_NAME]-34"
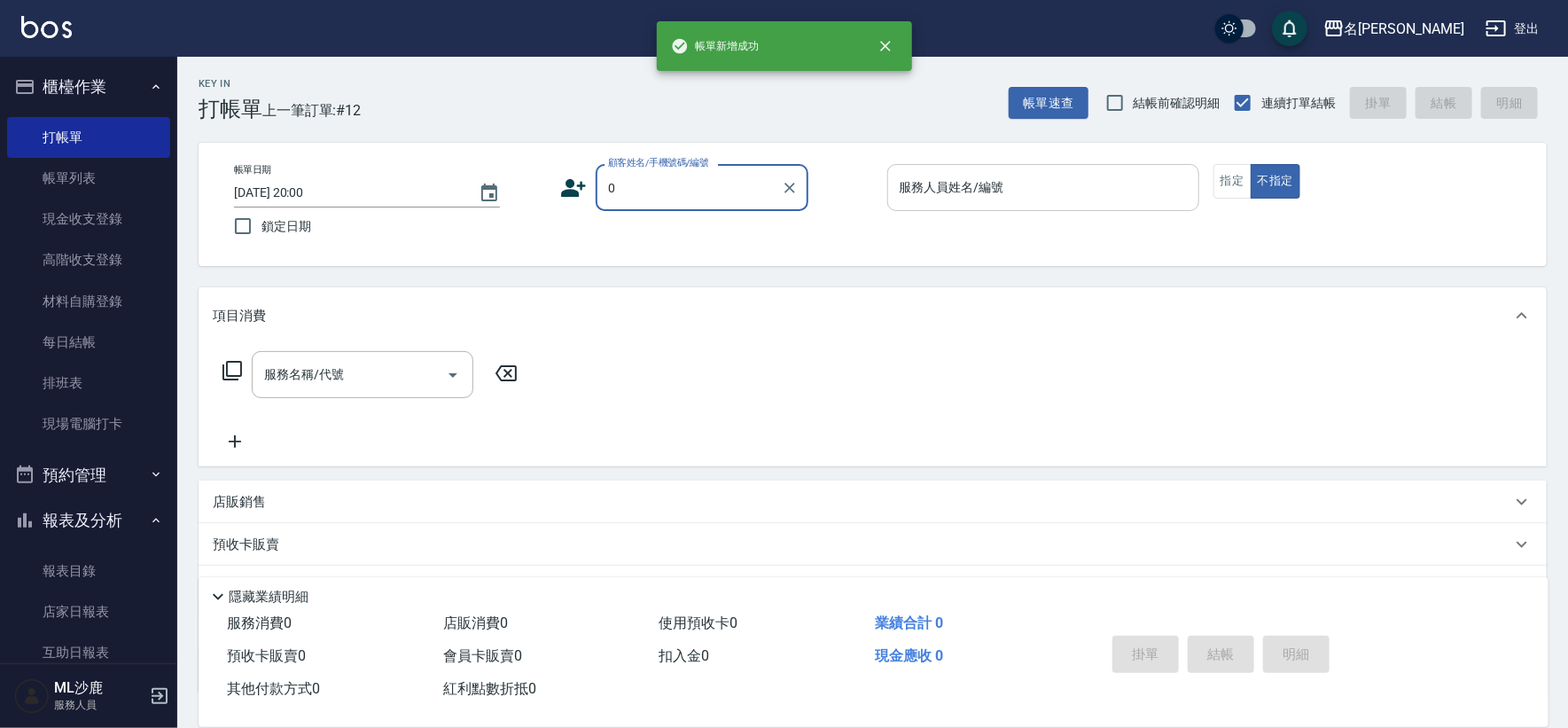
type input "無名字/0/null"
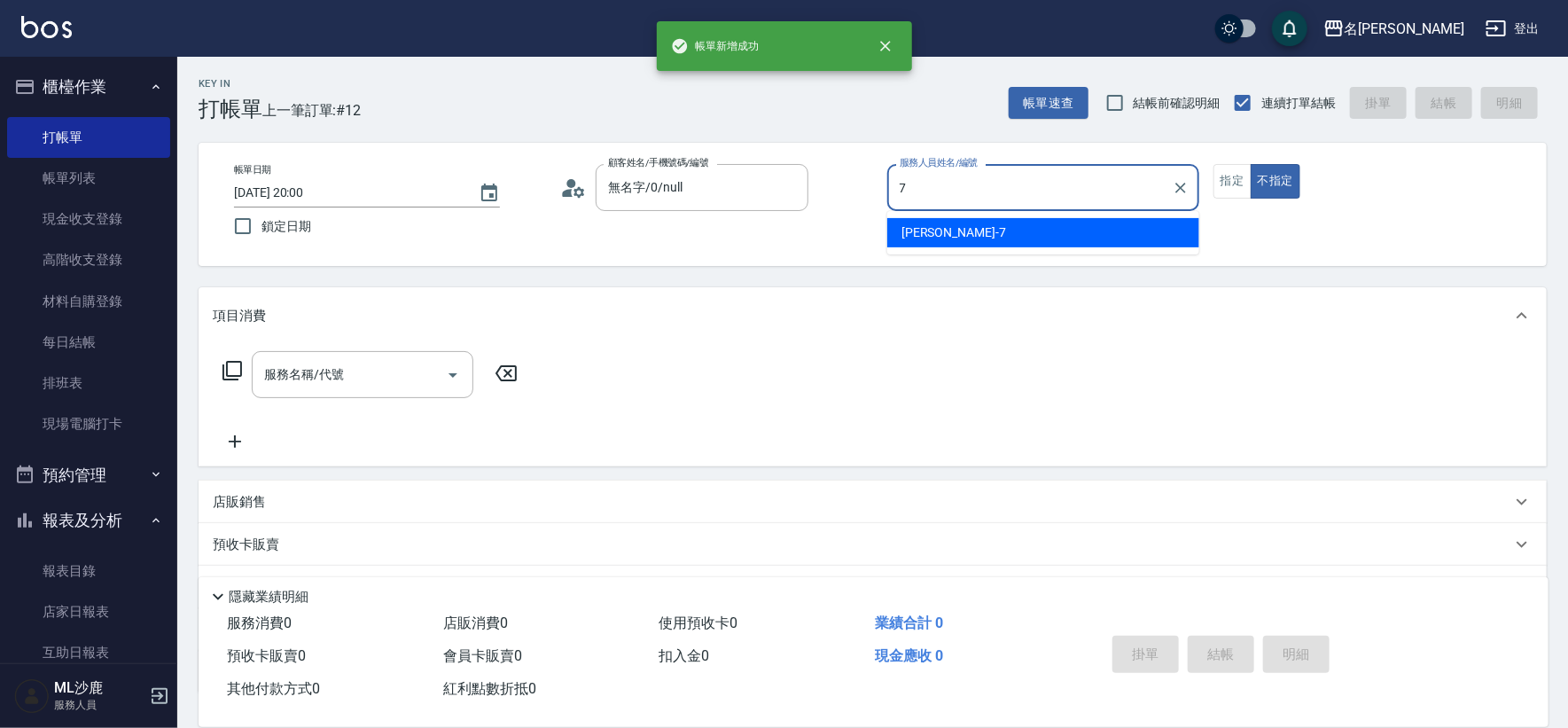
type input "[PERSON_NAME]-7"
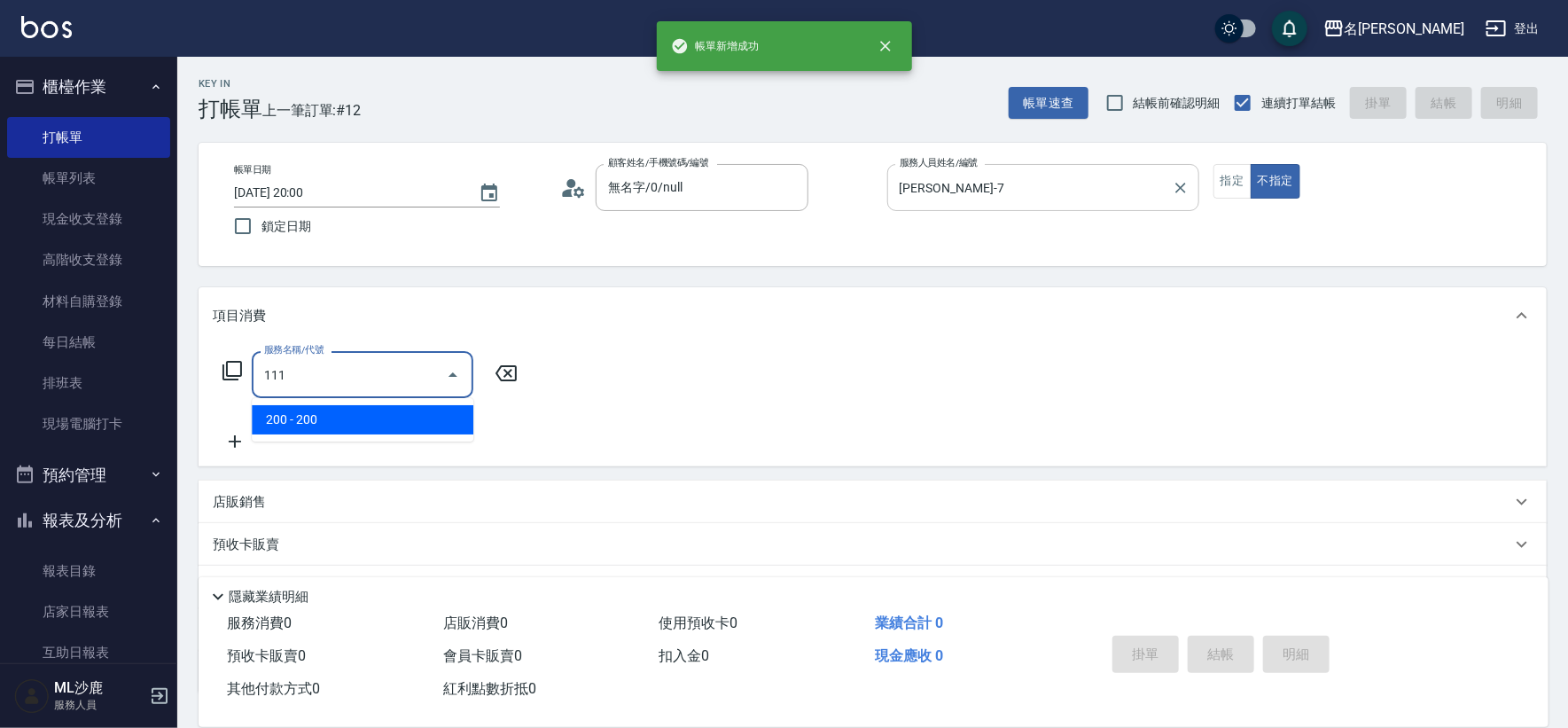
type input "200(111)"
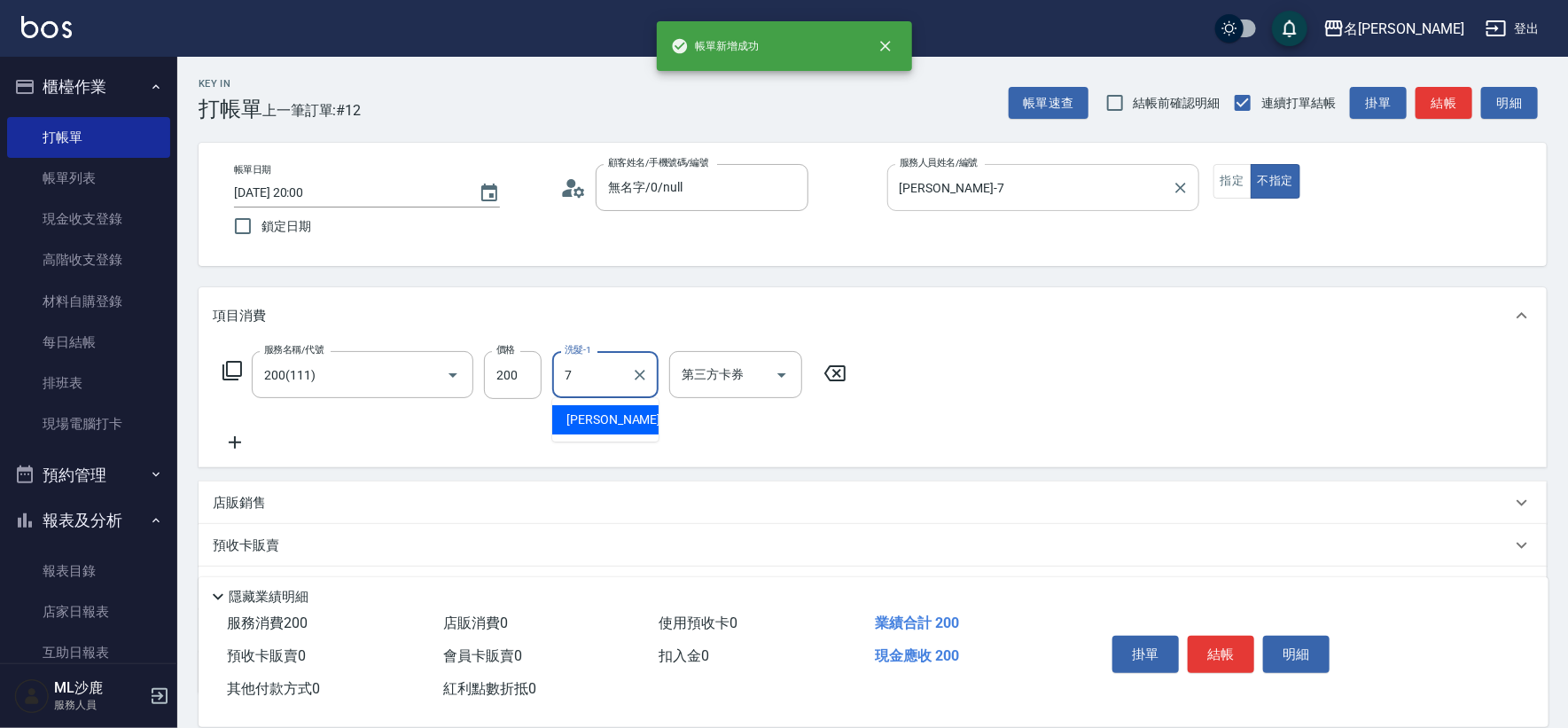
type input "[PERSON_NAME]-7"
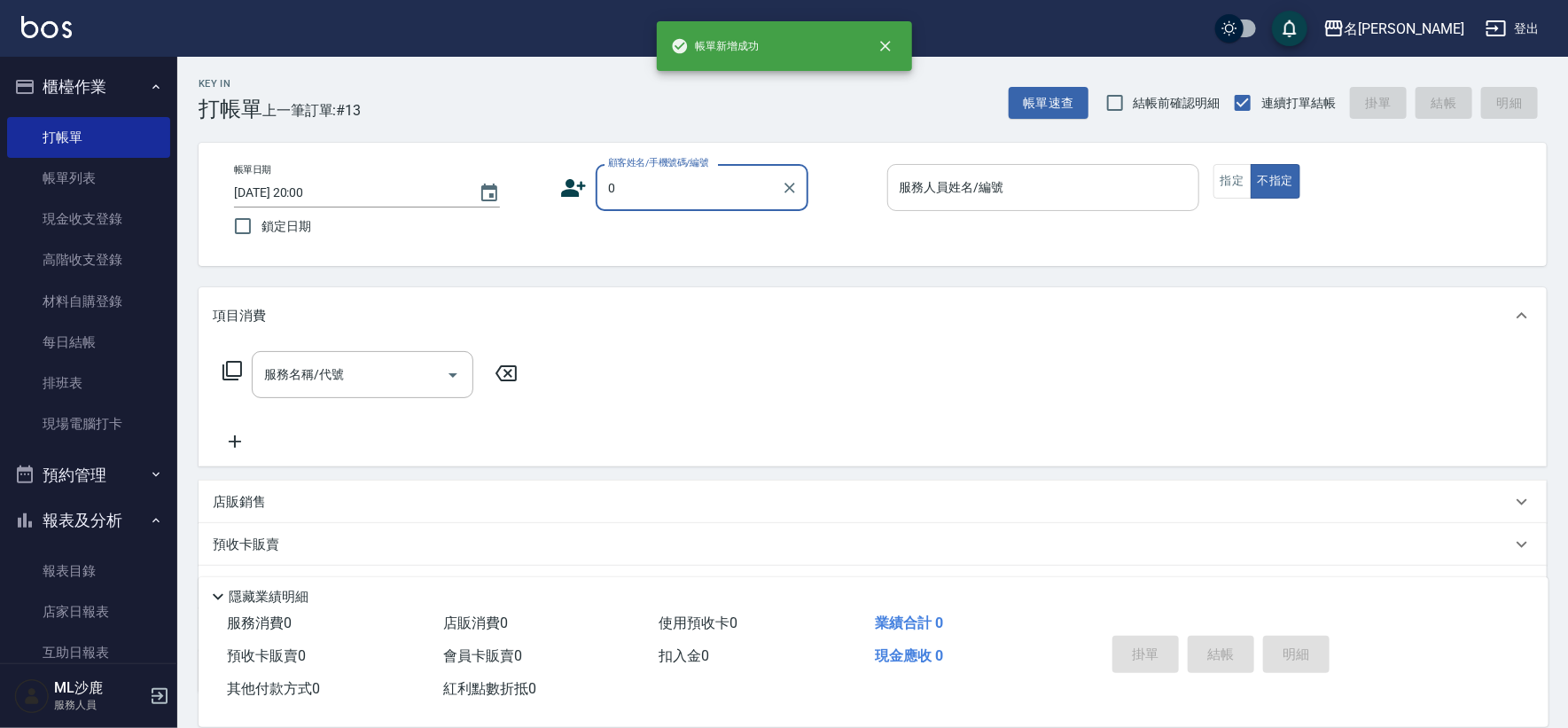
type input "無名字/0/null"
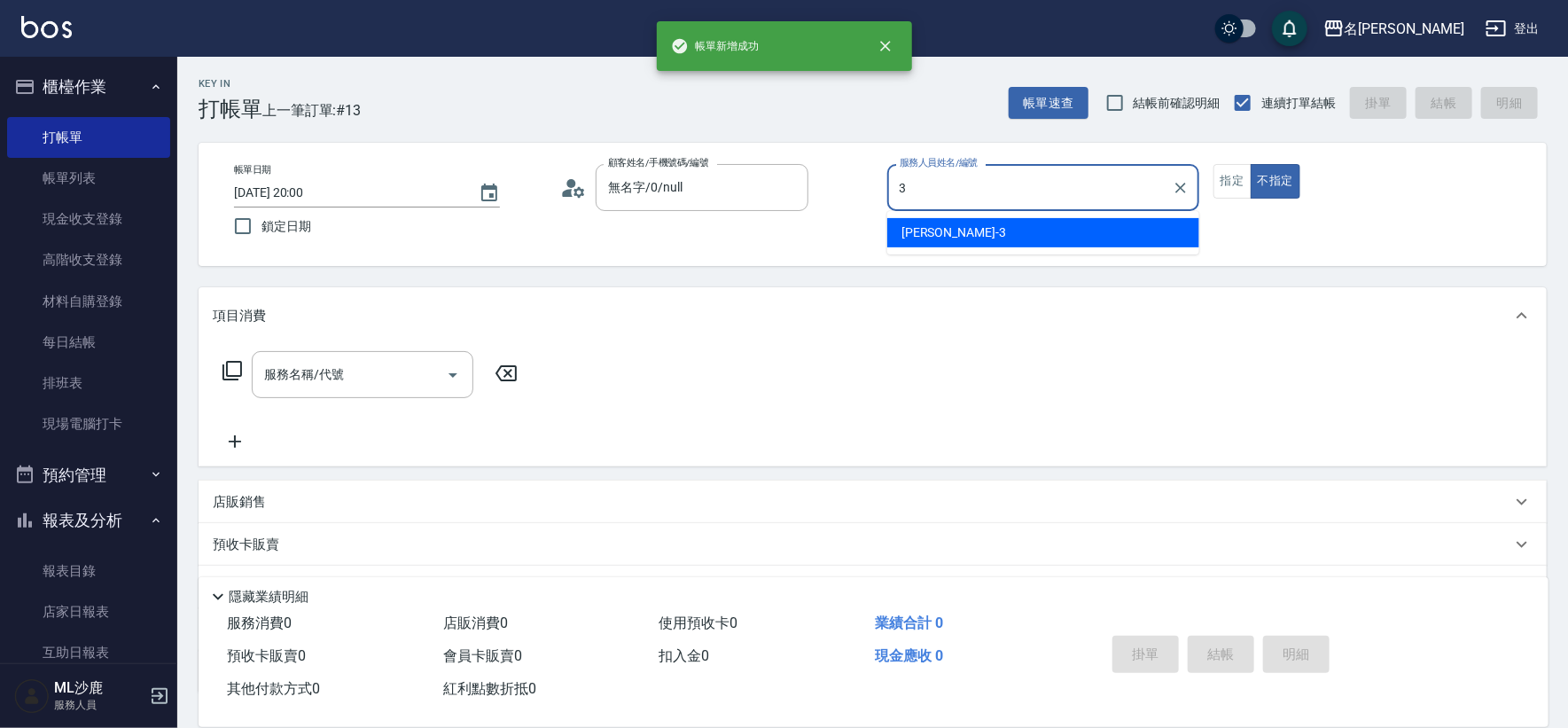
type input "[PERSON_NAME]-3"
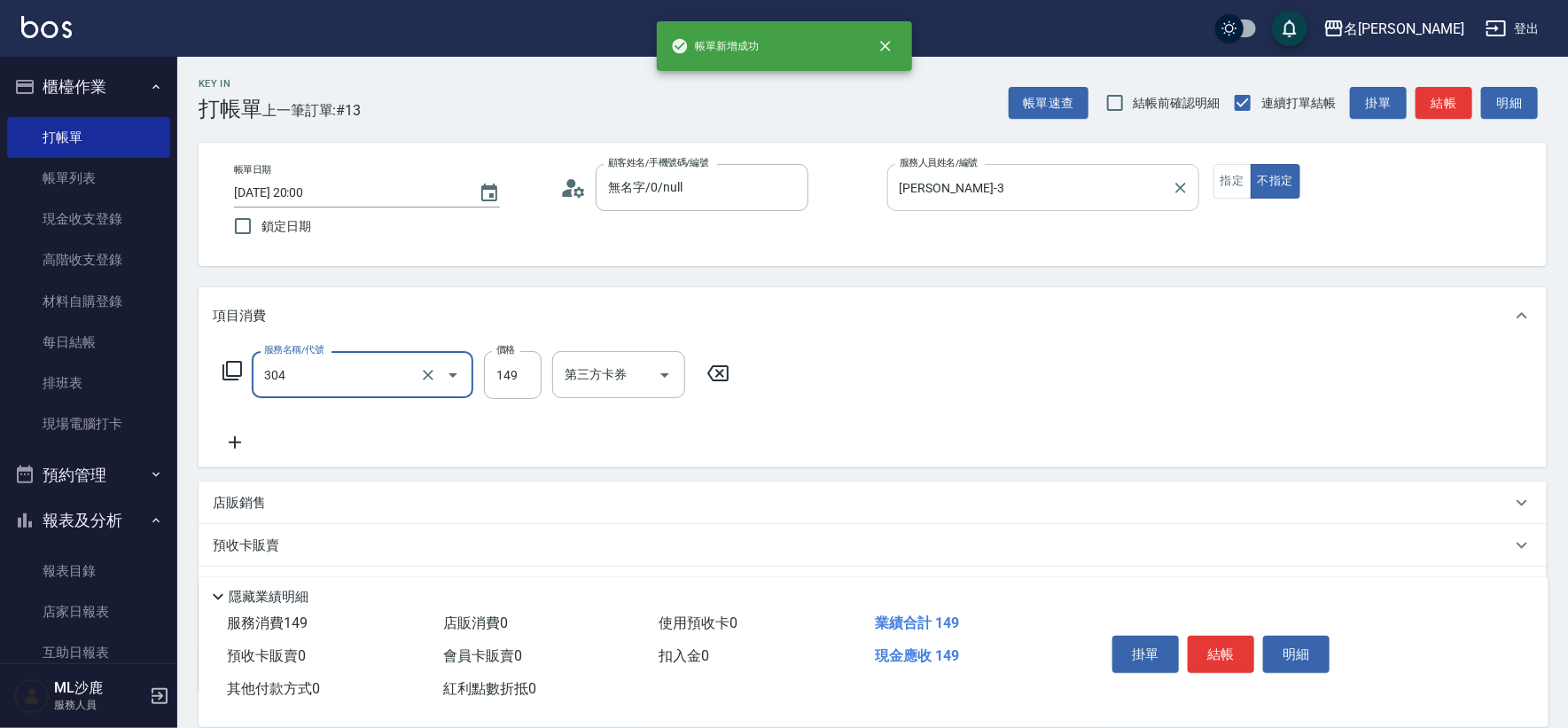
type input "剪髮(304)"
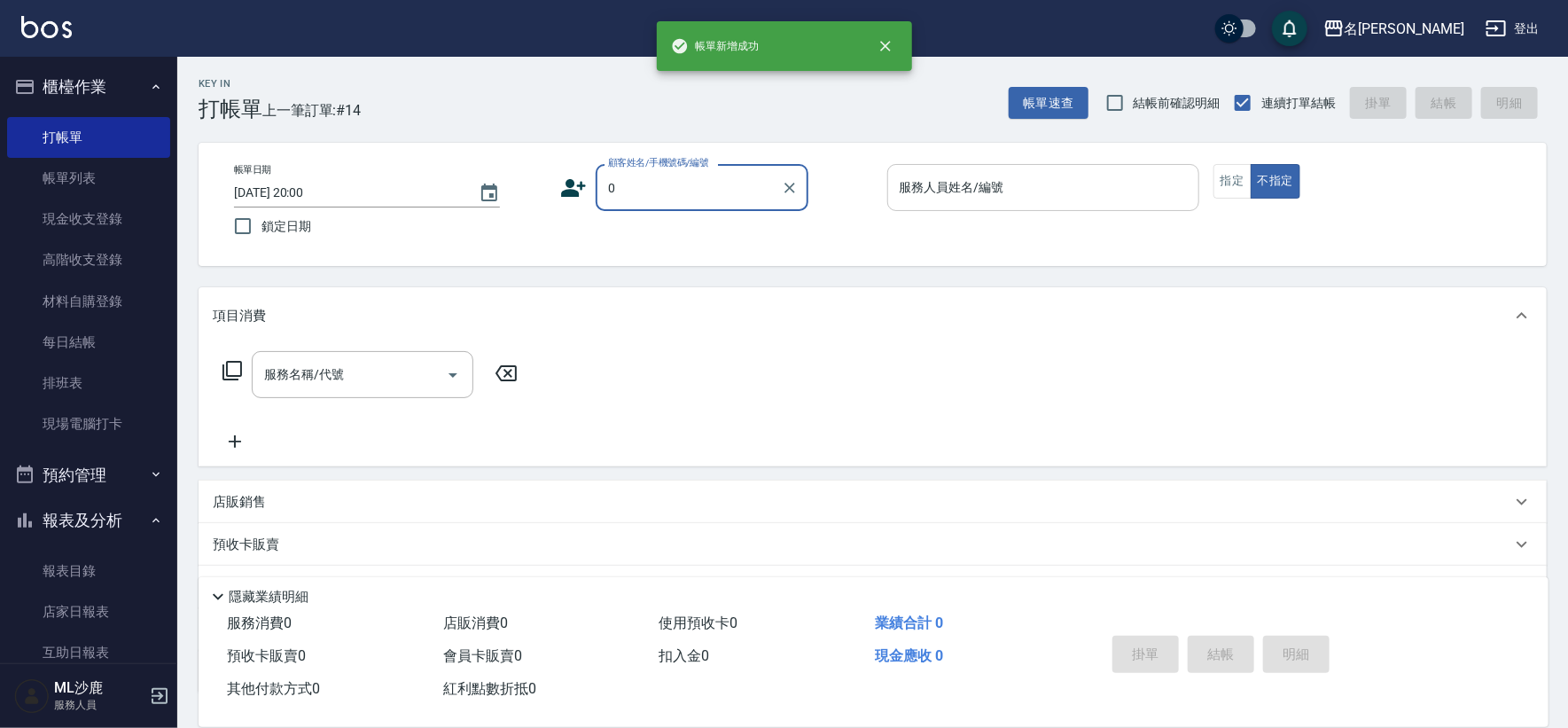
type input "無名字/0/null"
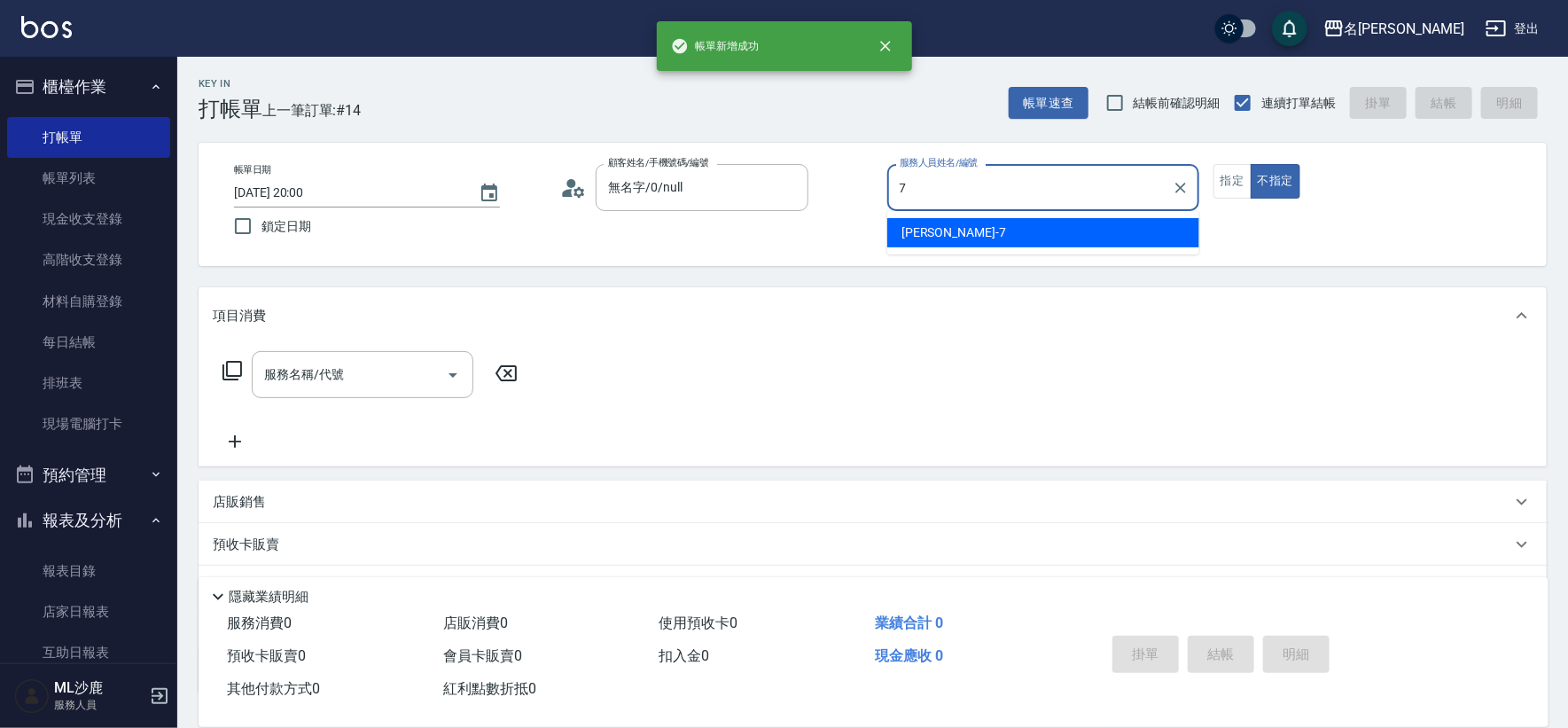
type input "[PERSON_NAME]-7"
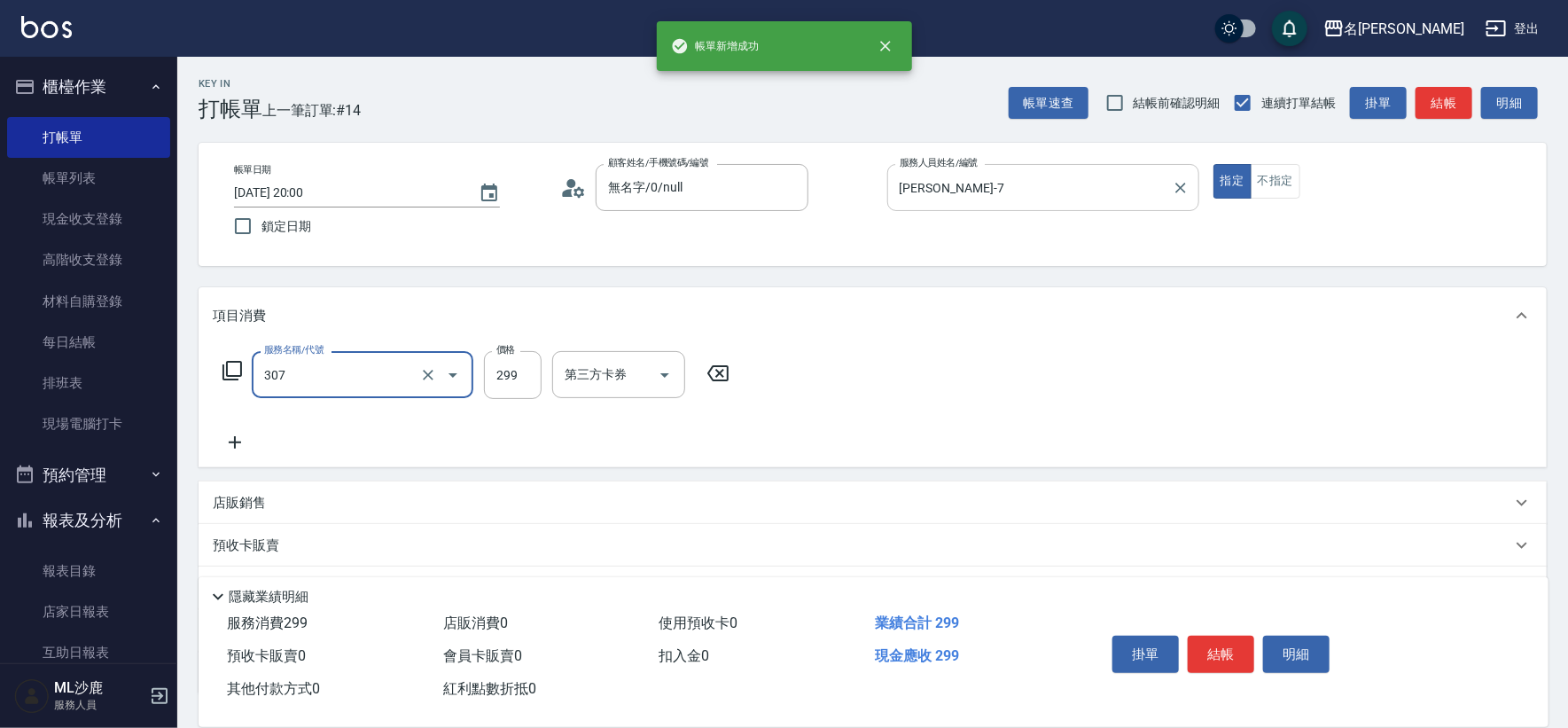
type input "剪髮(307)"
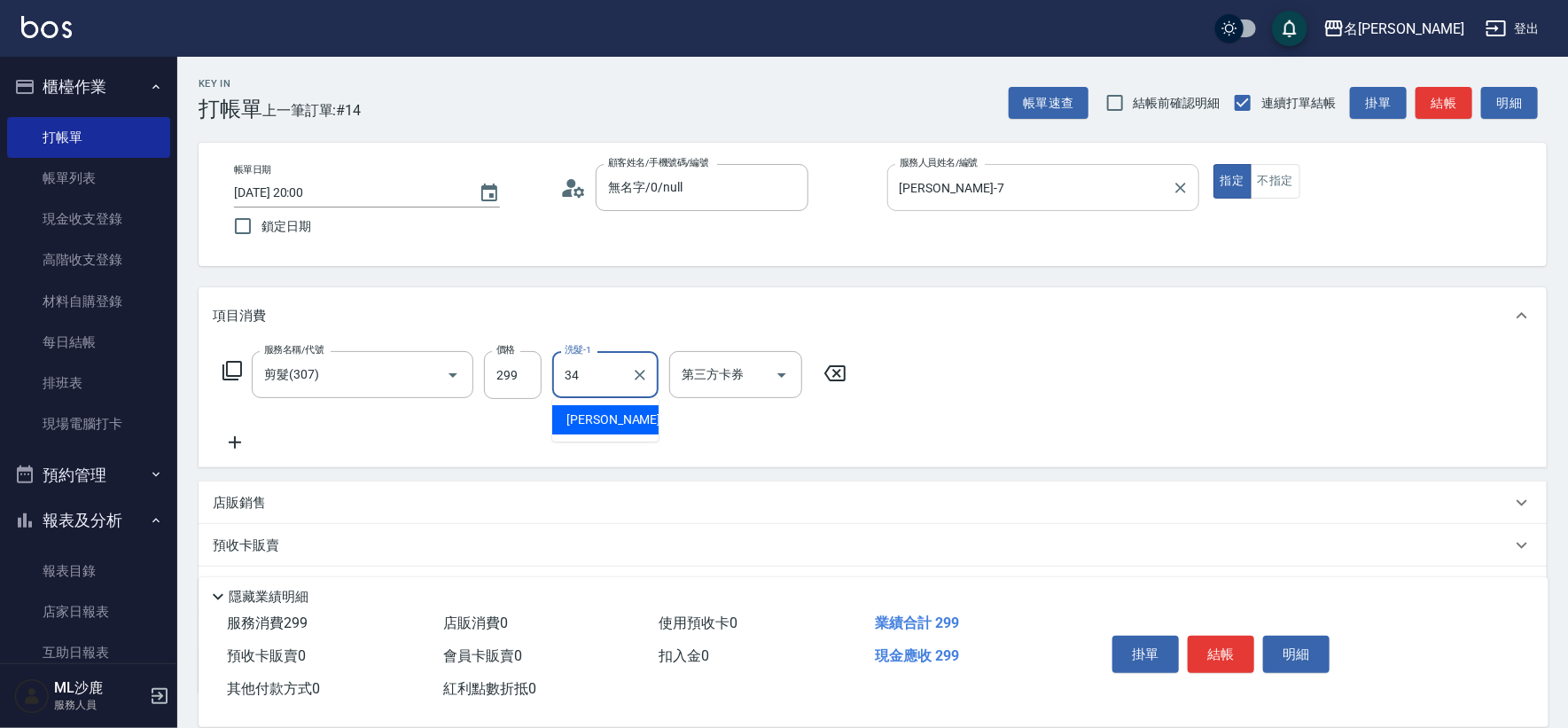
type input "[PERSON_NAME]-34"
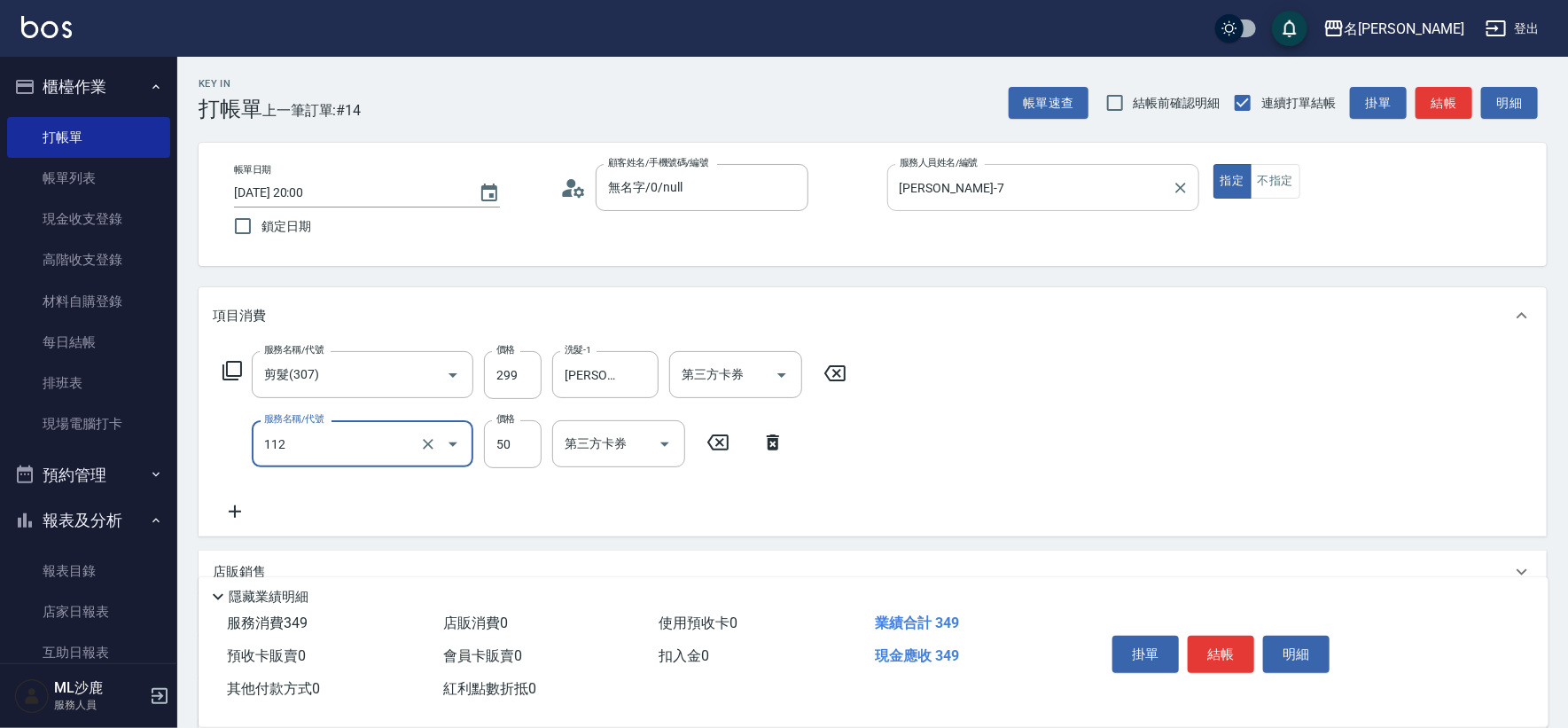
type input "精油50(112)"
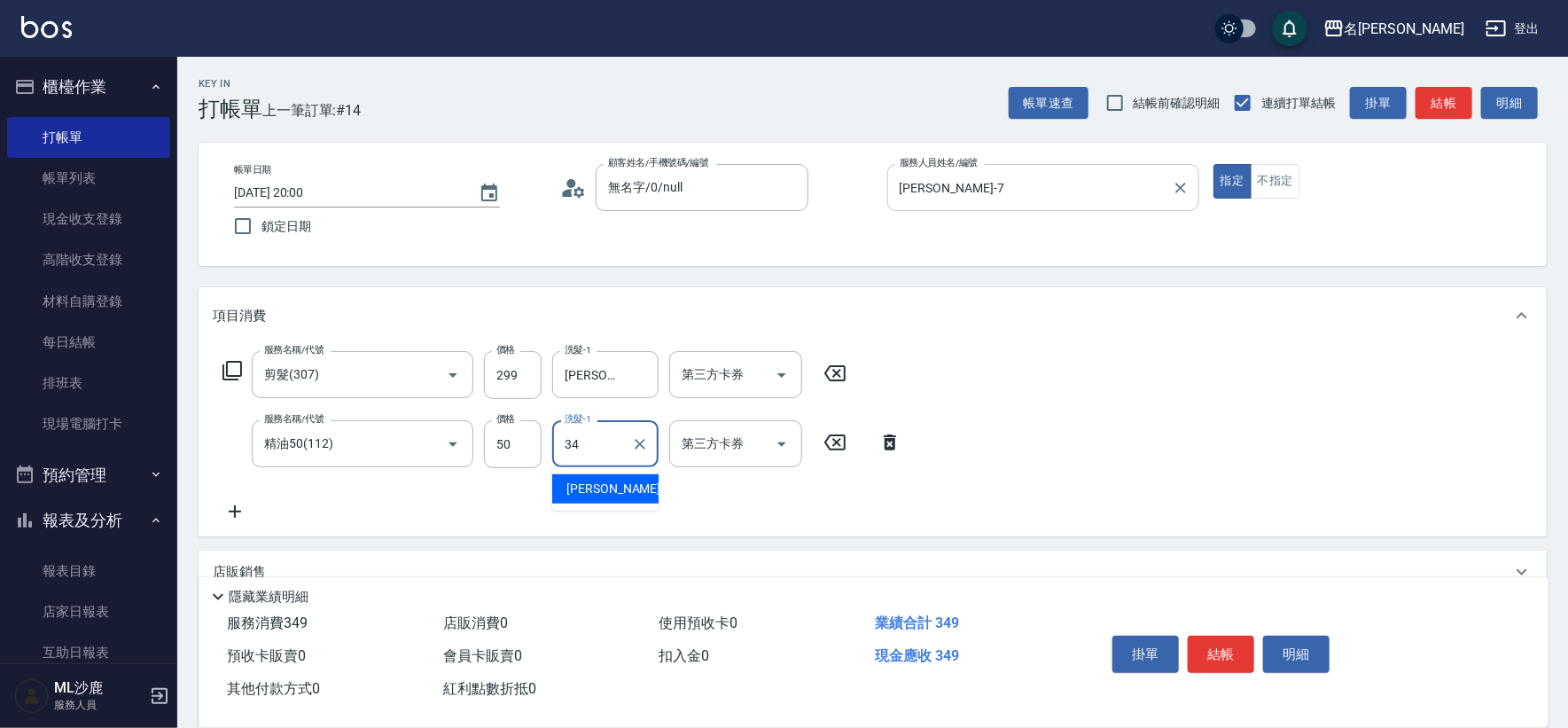
type input "[PERSON_NAME]-34"
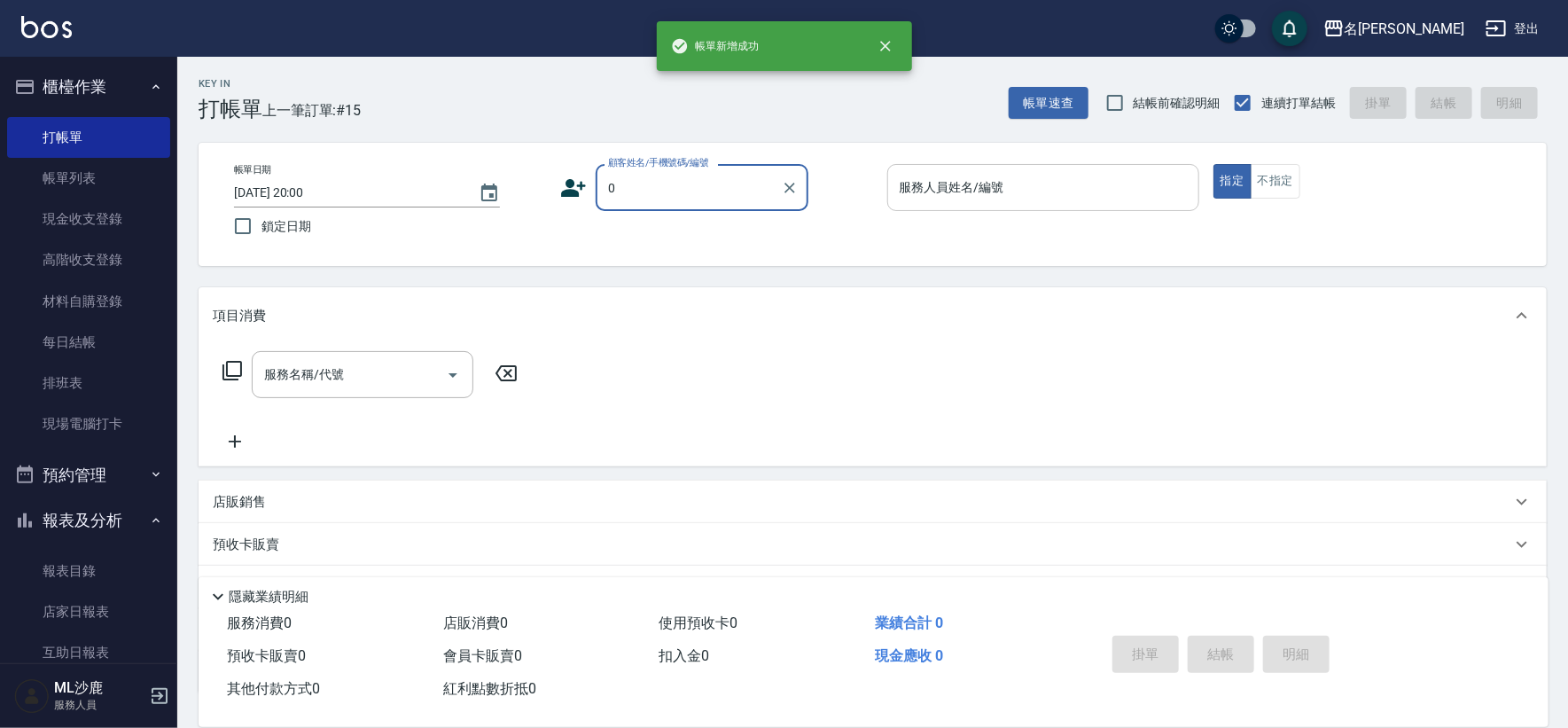
type input "無名字/0/null"
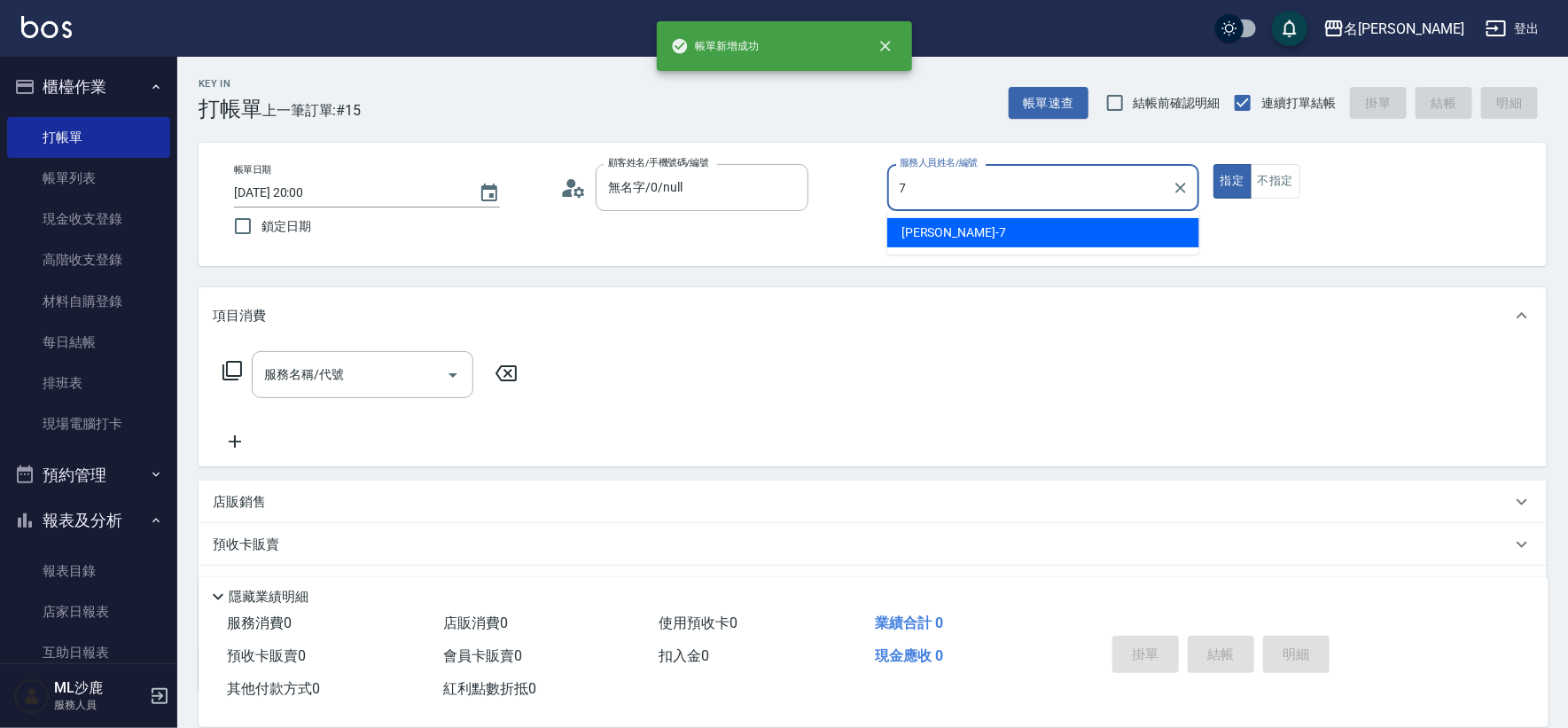
type input "[PERSON_NAME]-7"
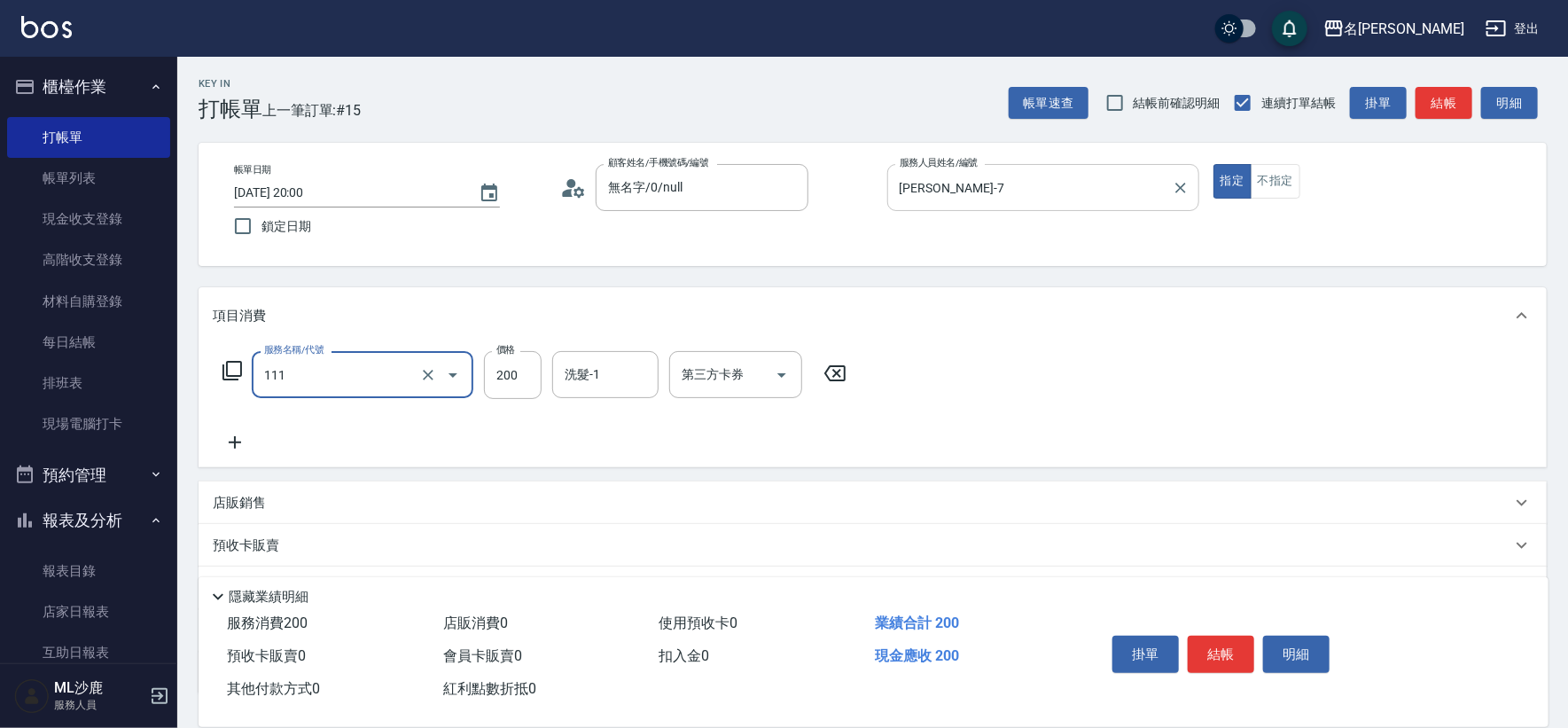
type input "200(111)"
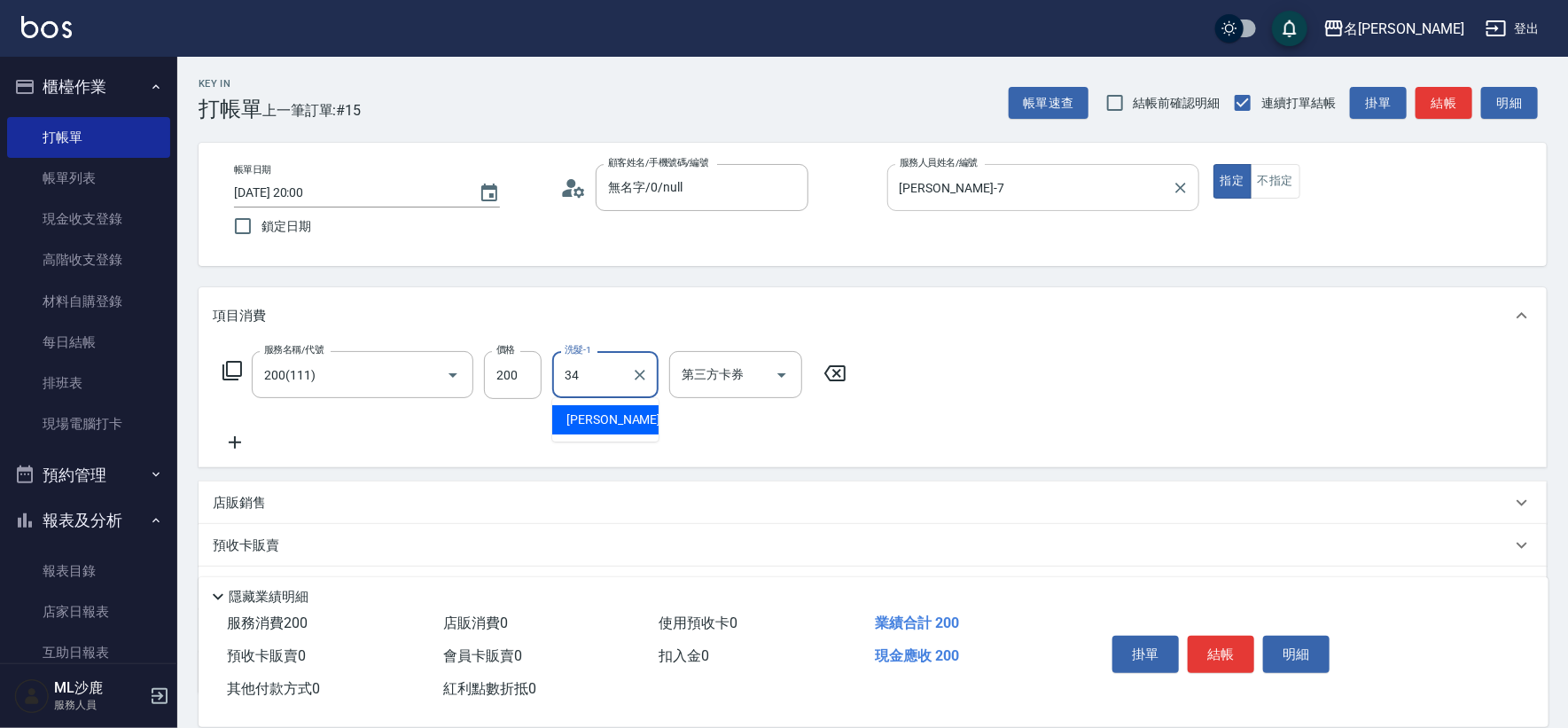
type input "[PERSON_NAME]-34"
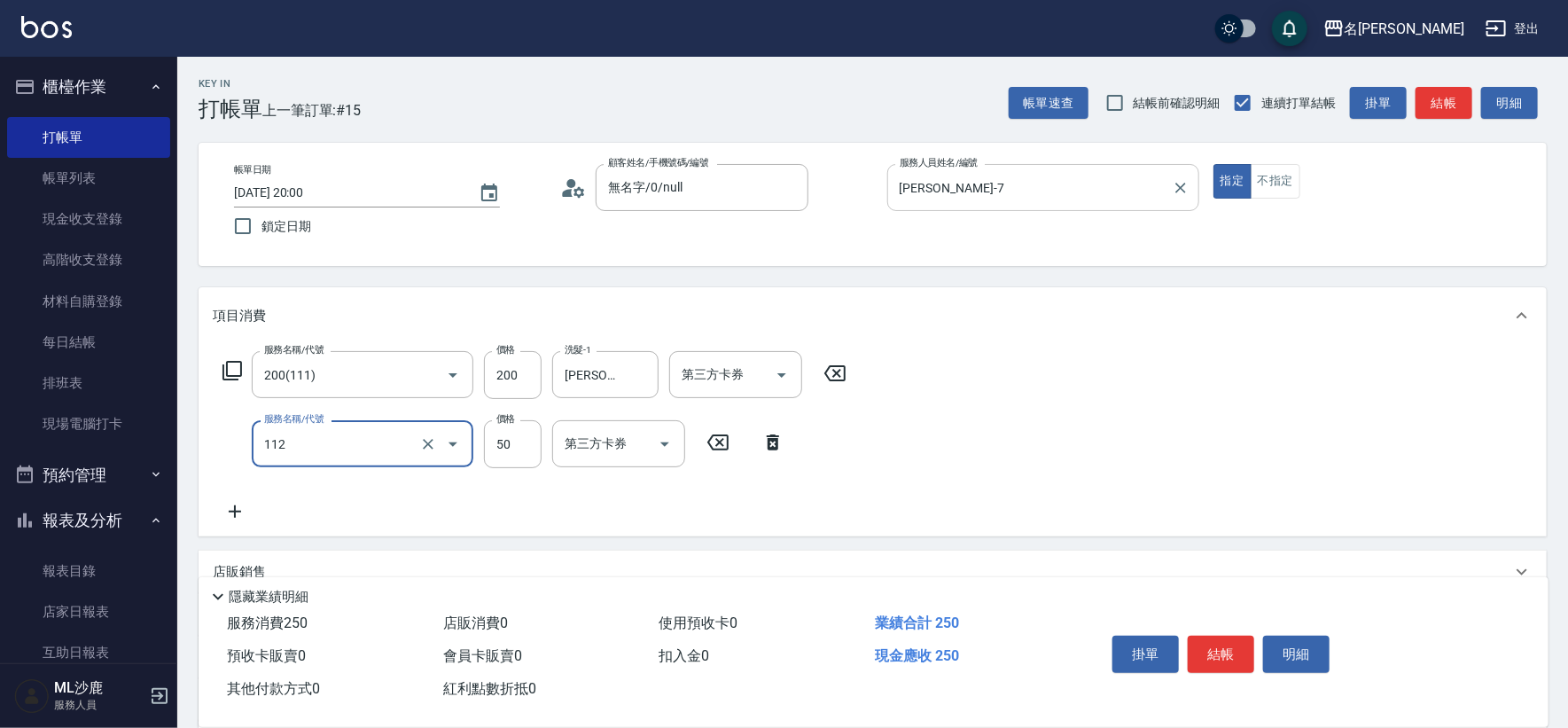
type input "精油50(112)"
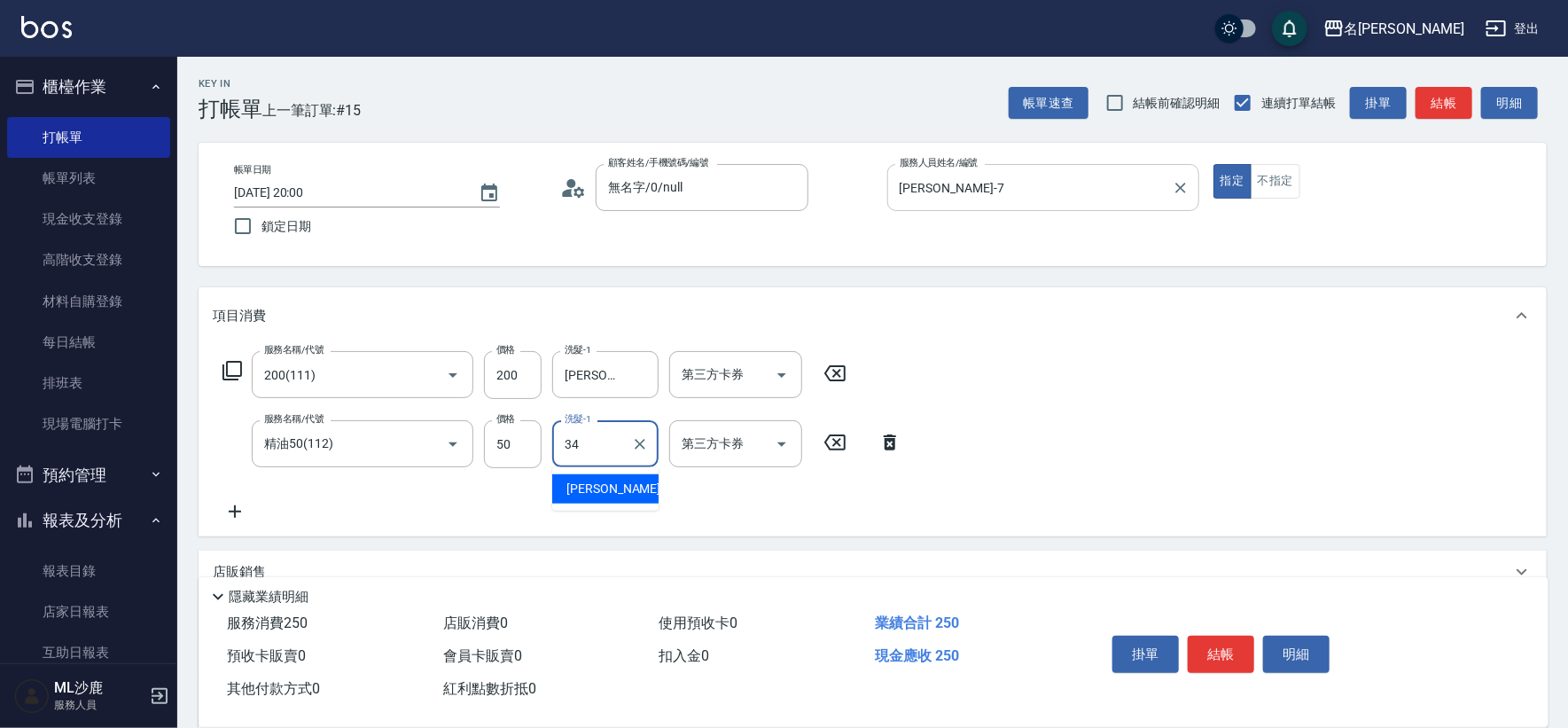
type input "[PERSON_NAME]-34"
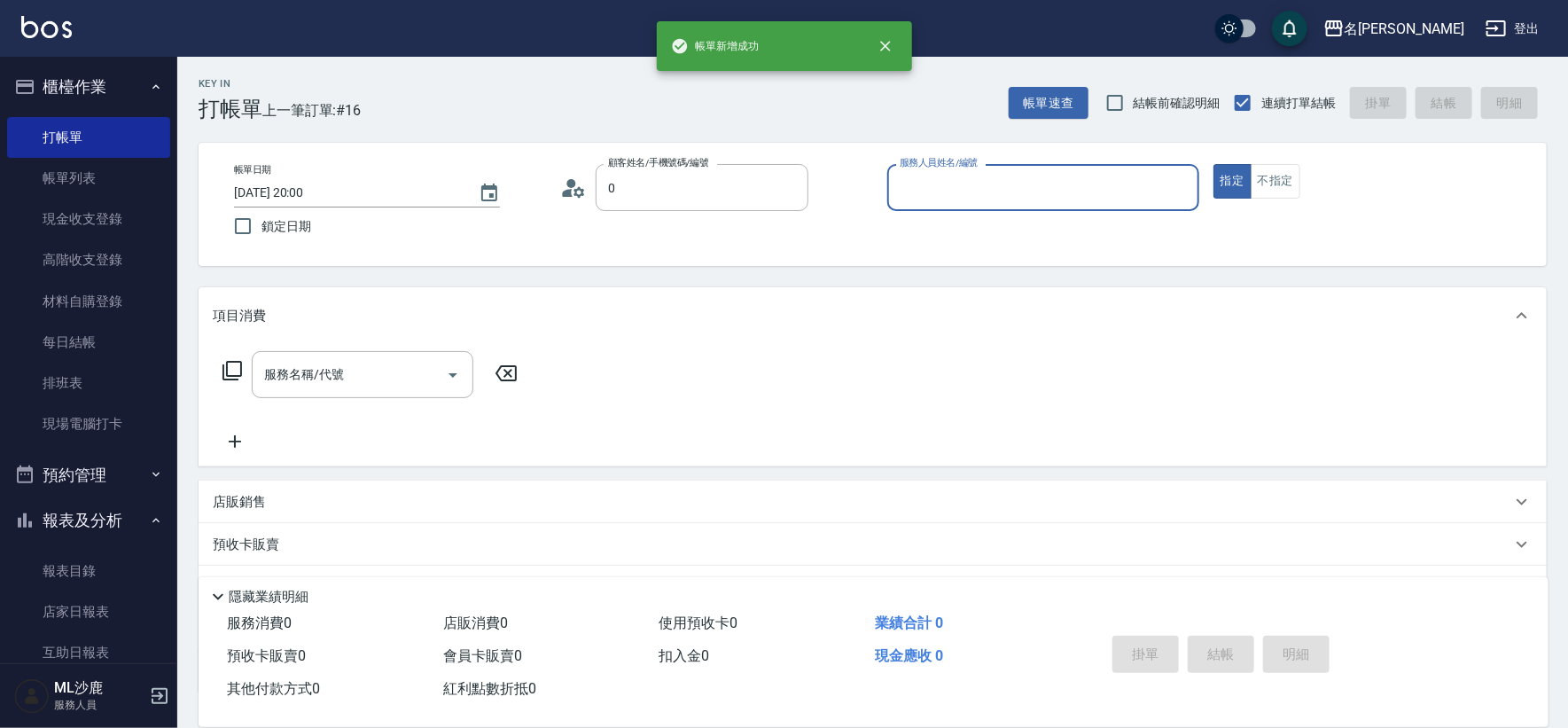
type input "無名字/0/null"
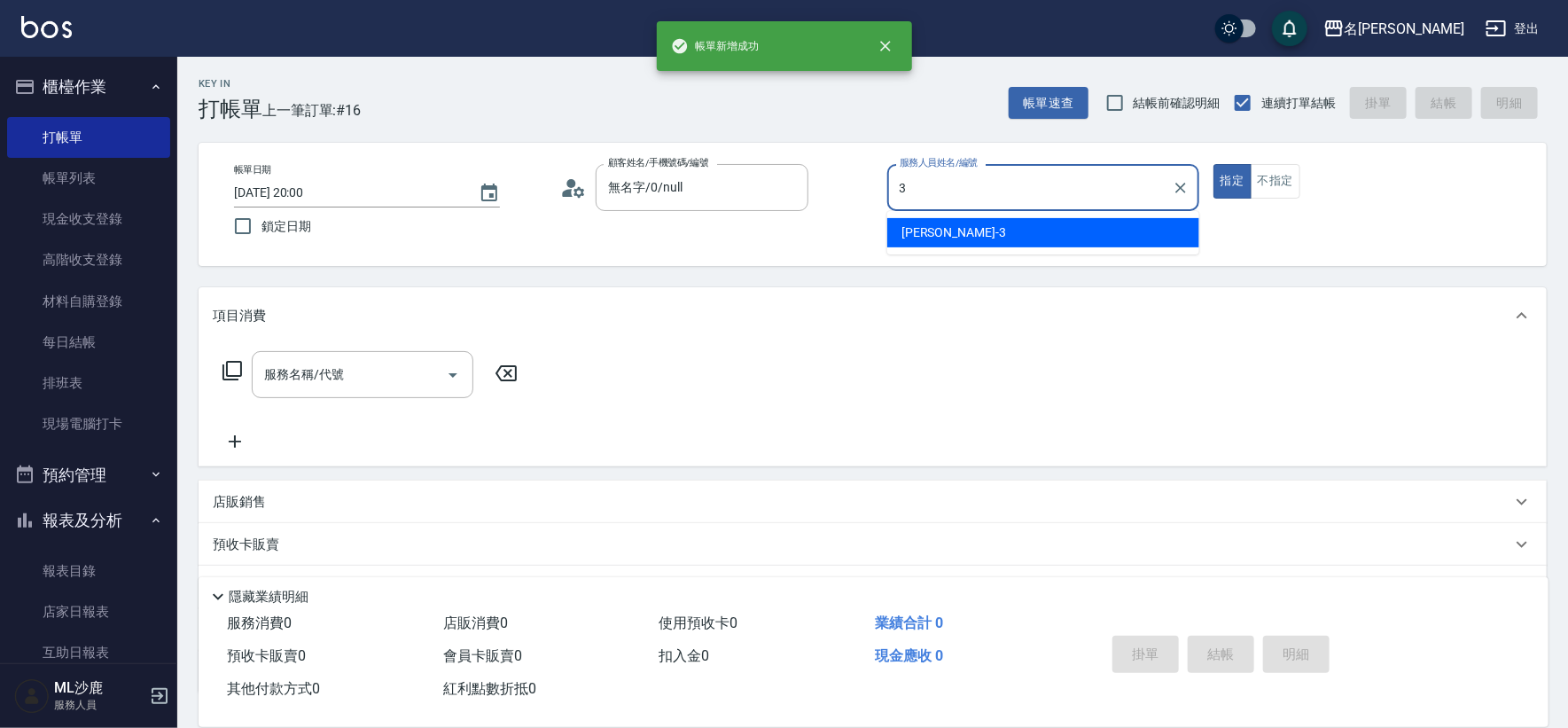
type input "[PERSON_NAME]-3"
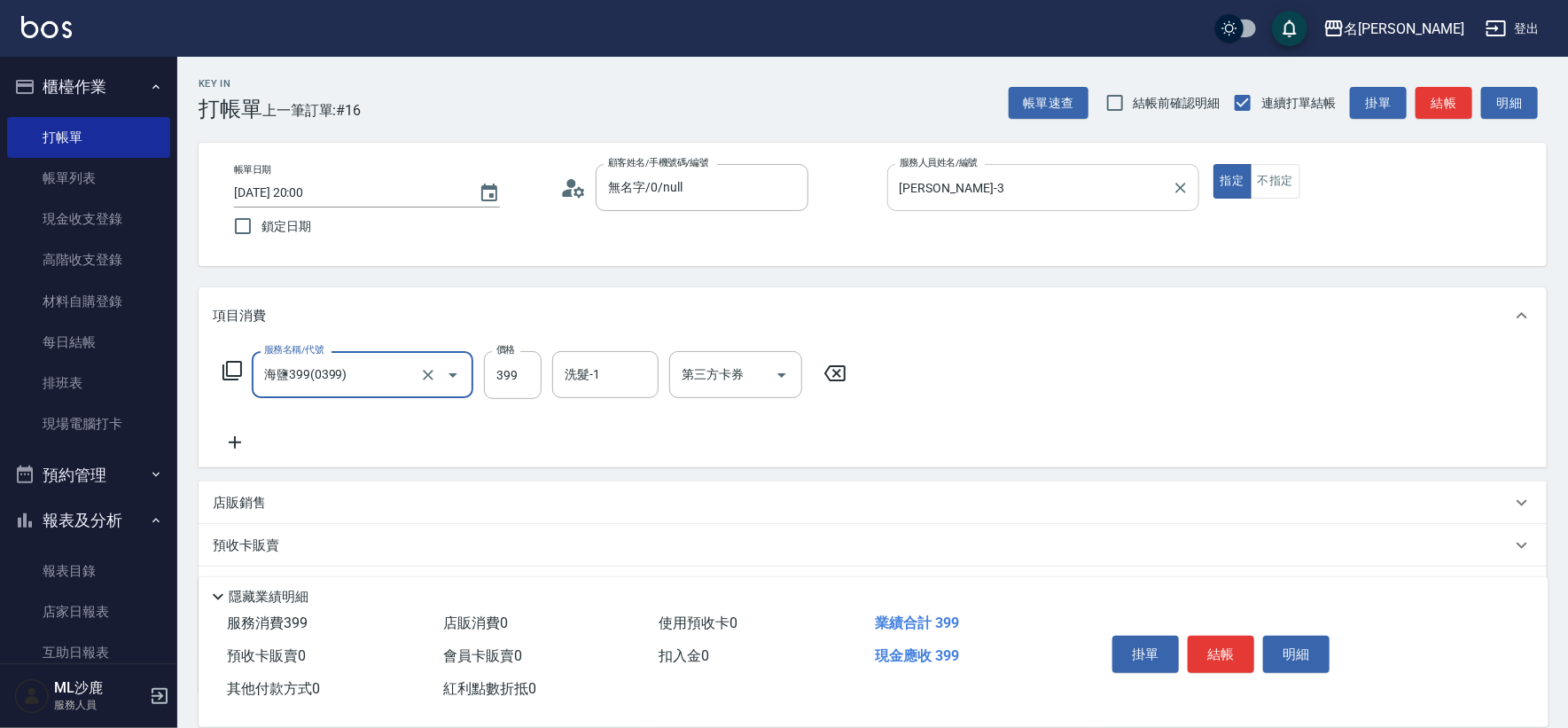
type input "海鹽399(0399)"
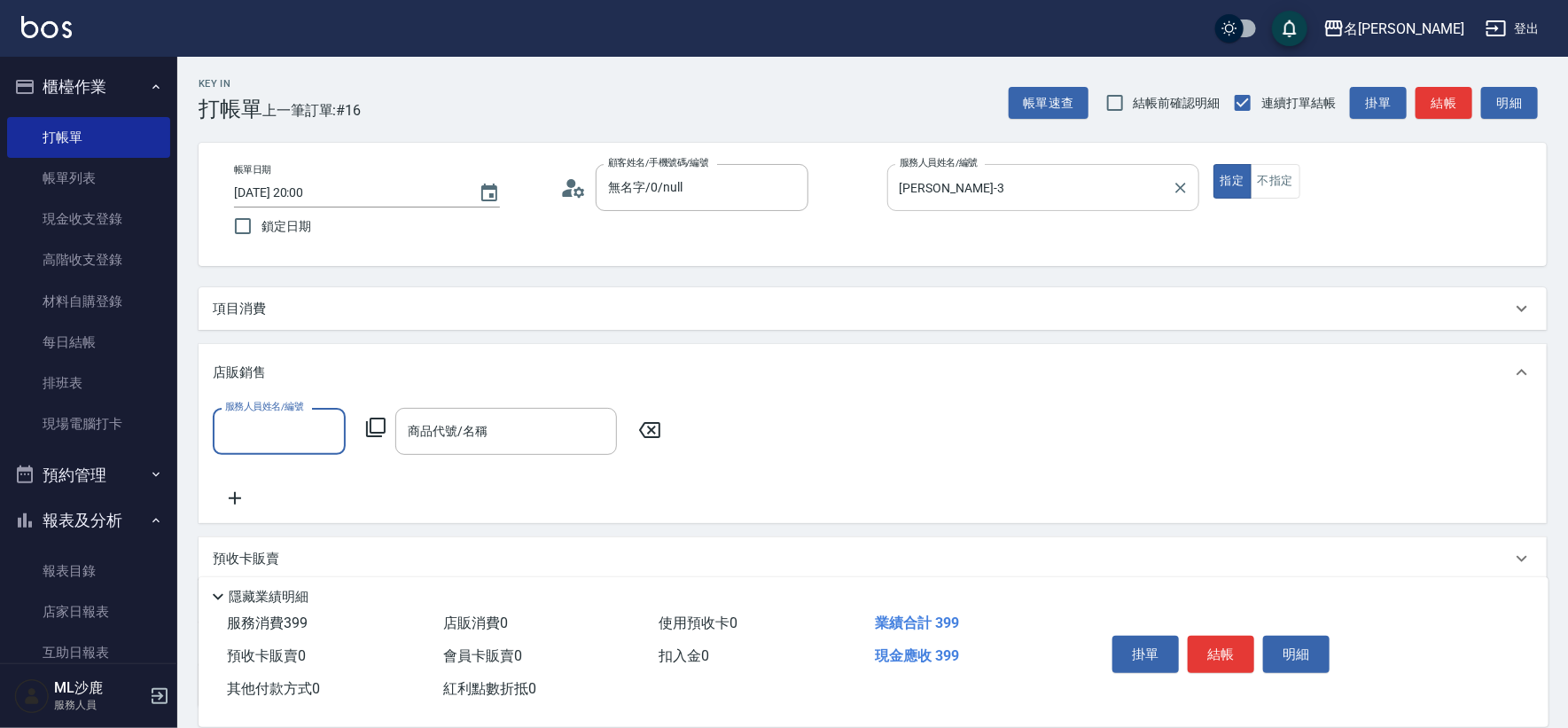
scroll to position [0, 0]
type input "1"
type input "[PERSON_NAME]-3"
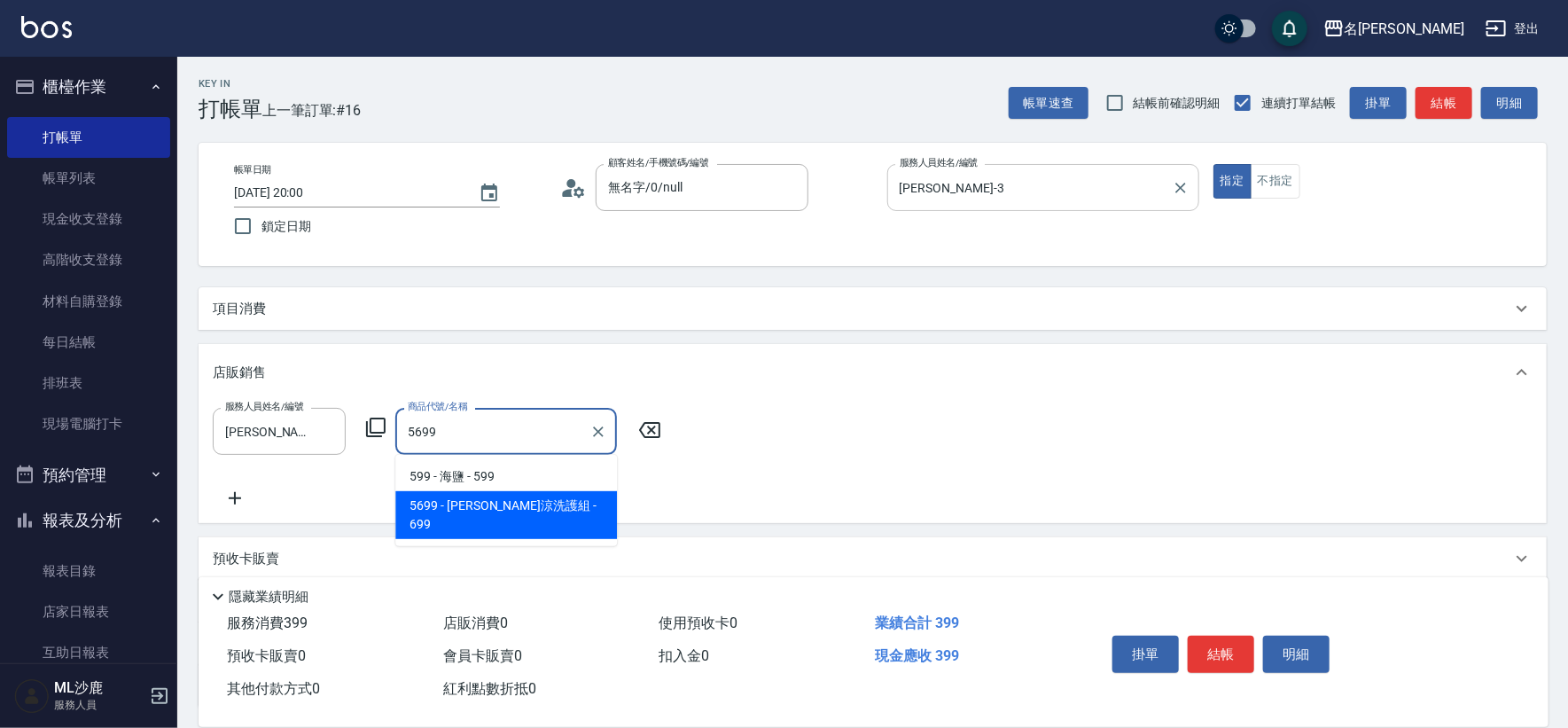
type input "水水沁涼洗護組"
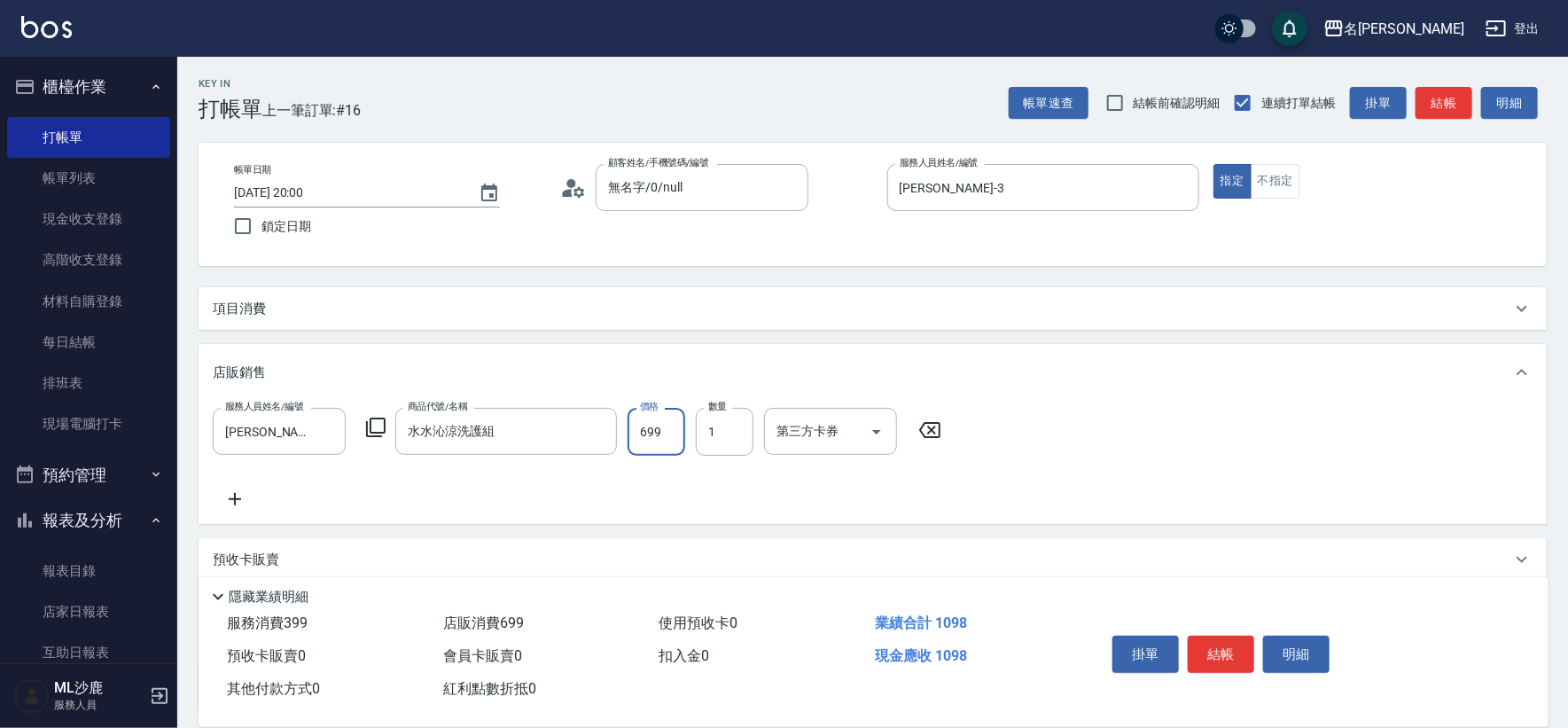
click at [673, 290] on div "項目消費" at bounding box center [872, 308] width 1348 height 42
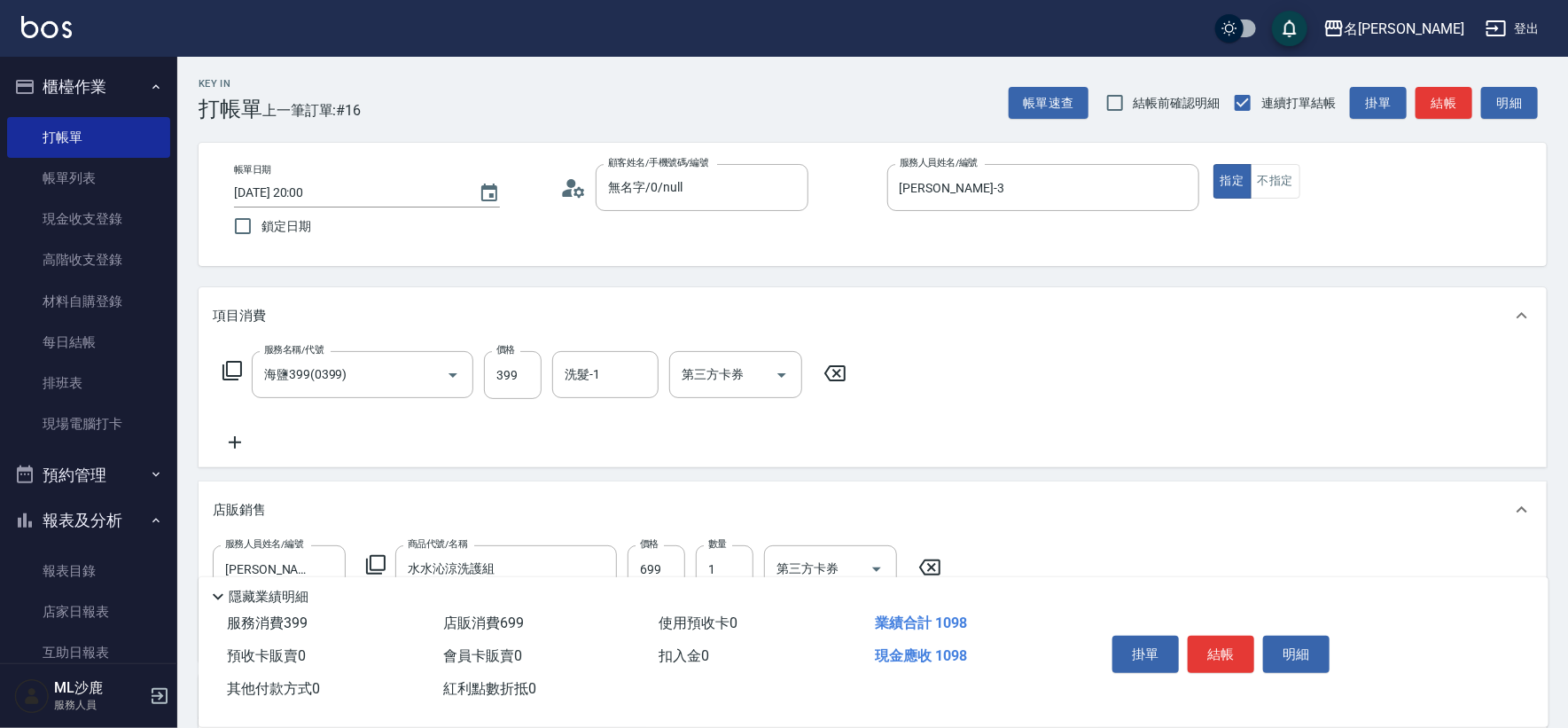
click at [830, 375] on icon at bounding box center [835, 373] width 44 height 22
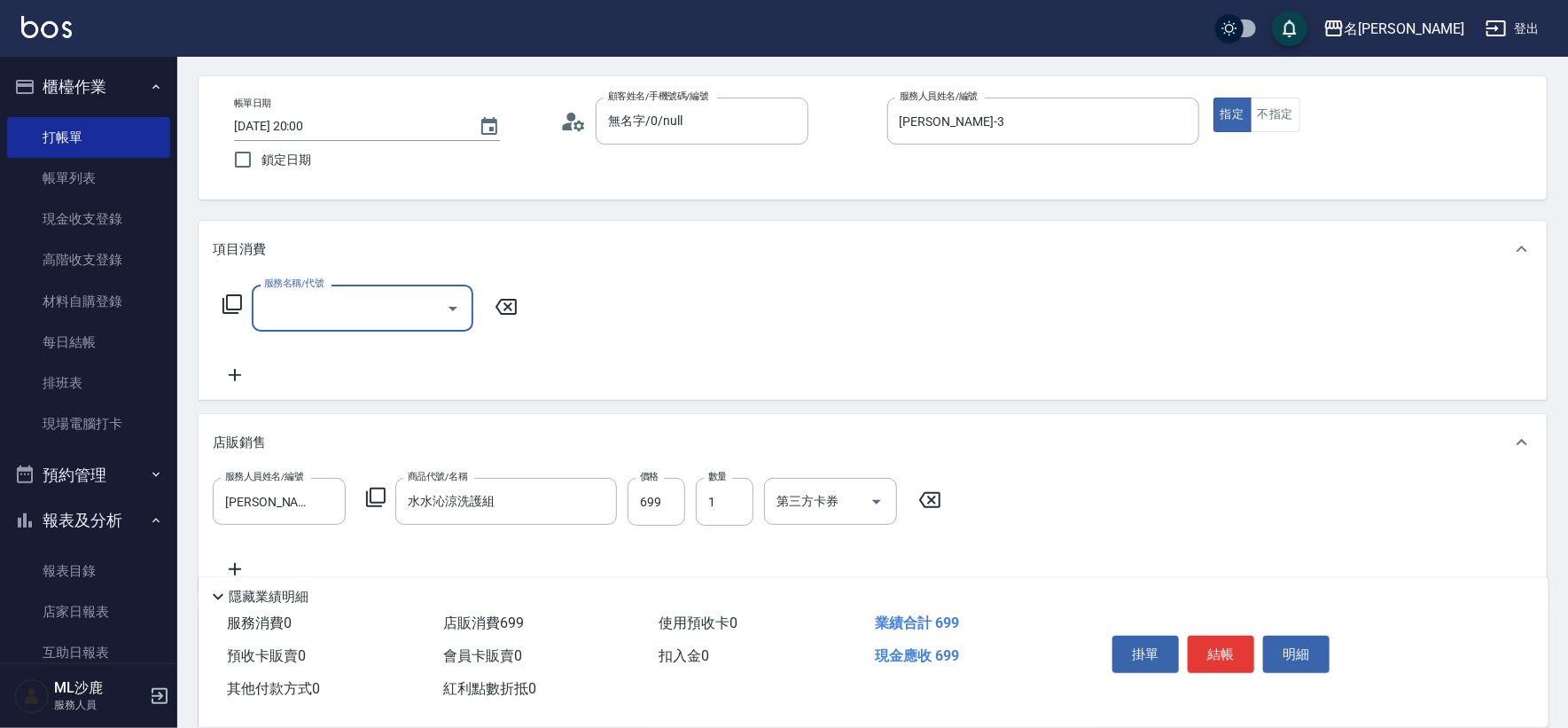
scroll to position [98, 0]
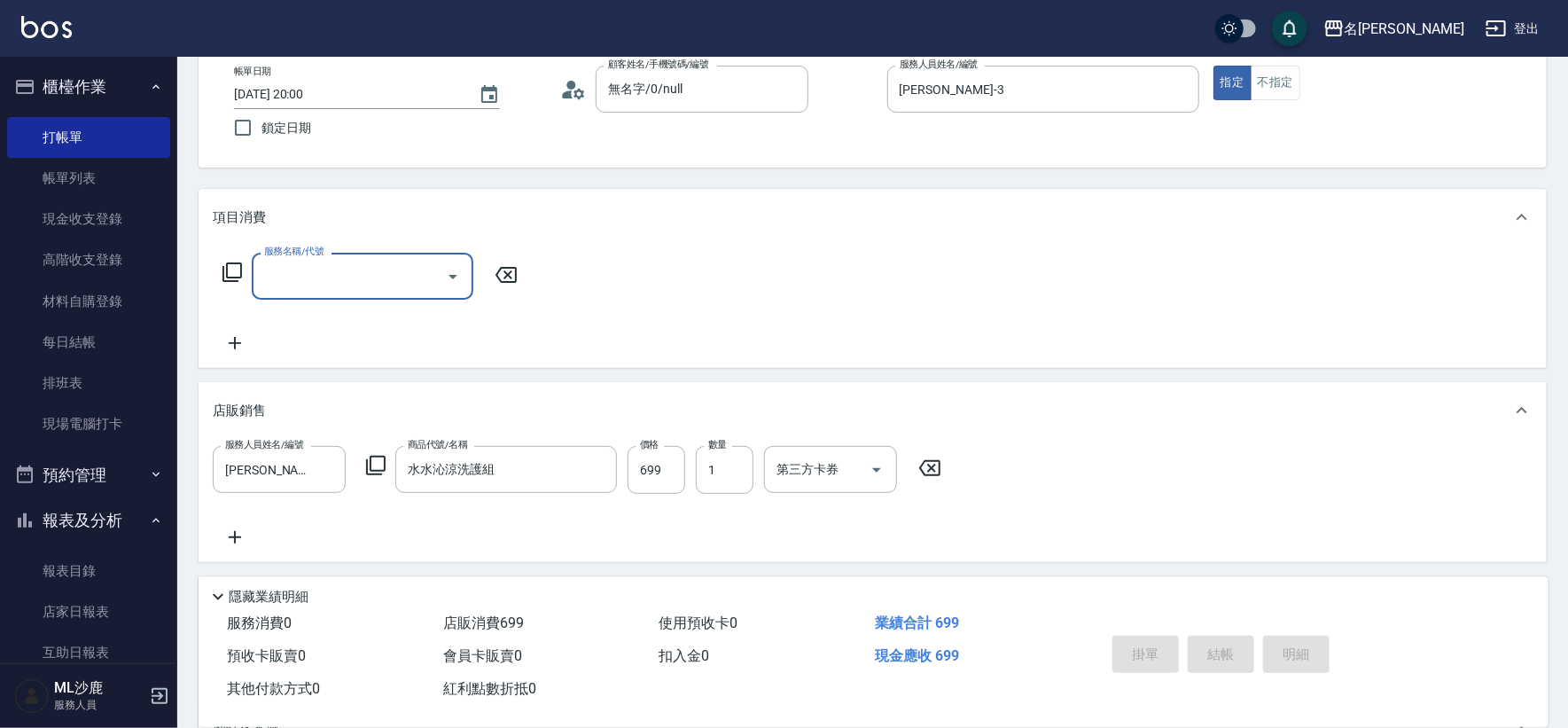
type input "[DATE] 20:01"
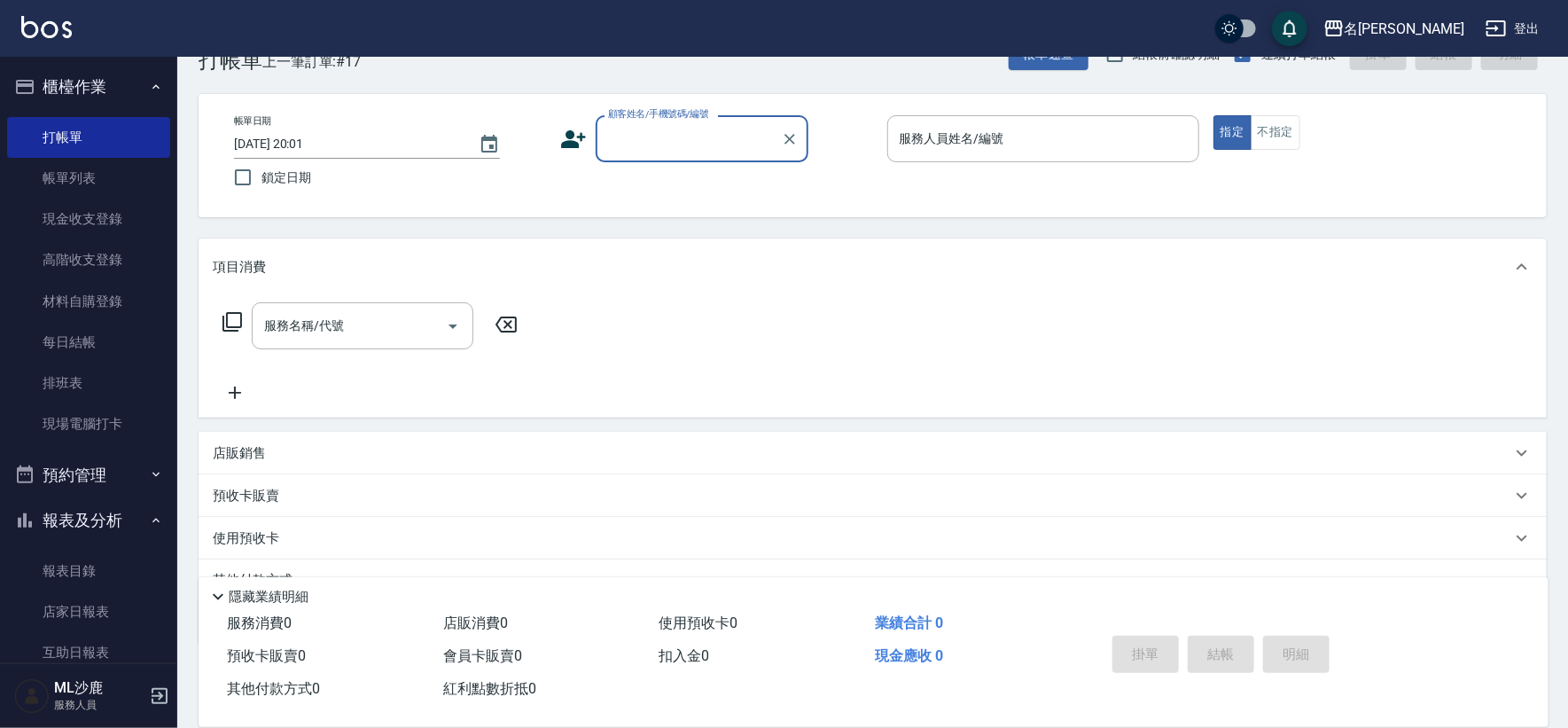
scroll to position [0, 0]
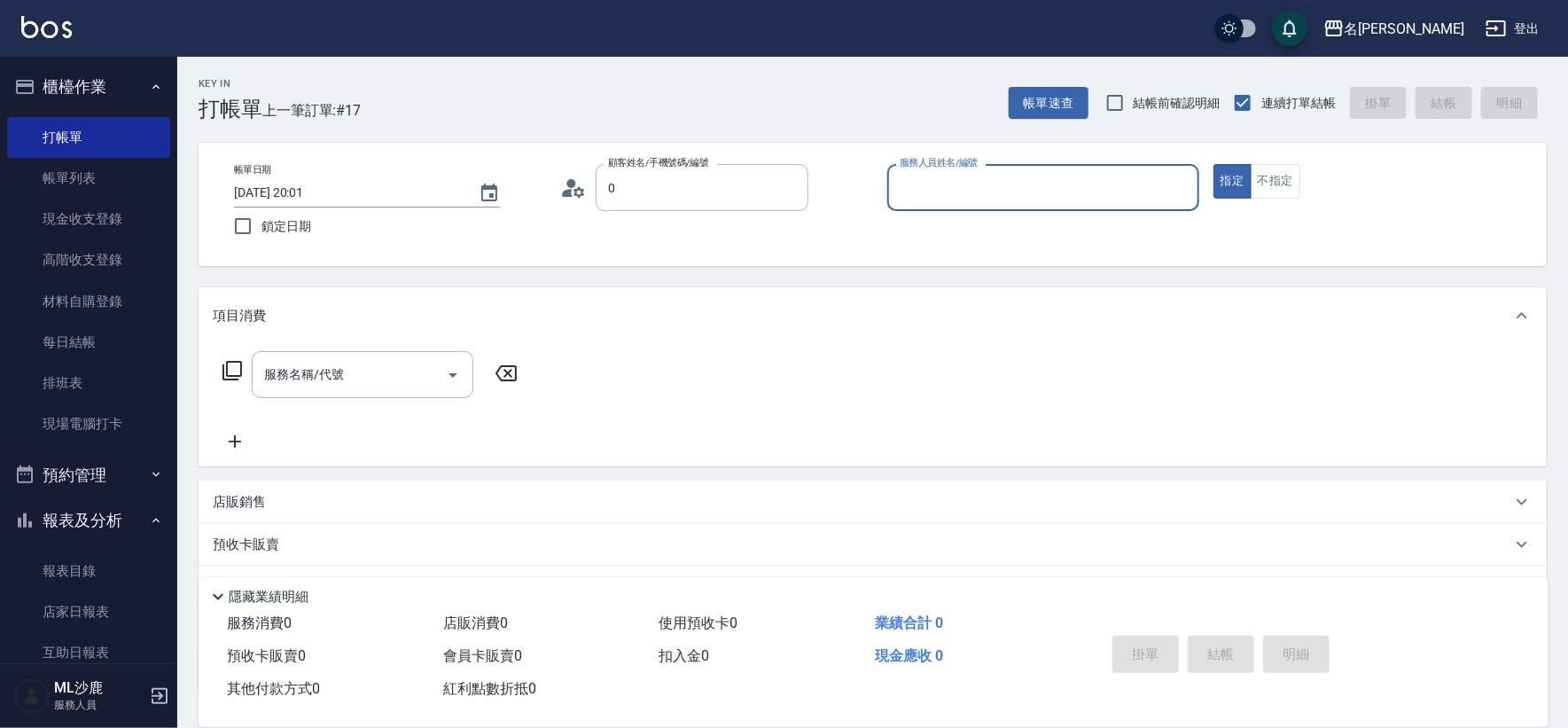
type input "無名字/0/null"
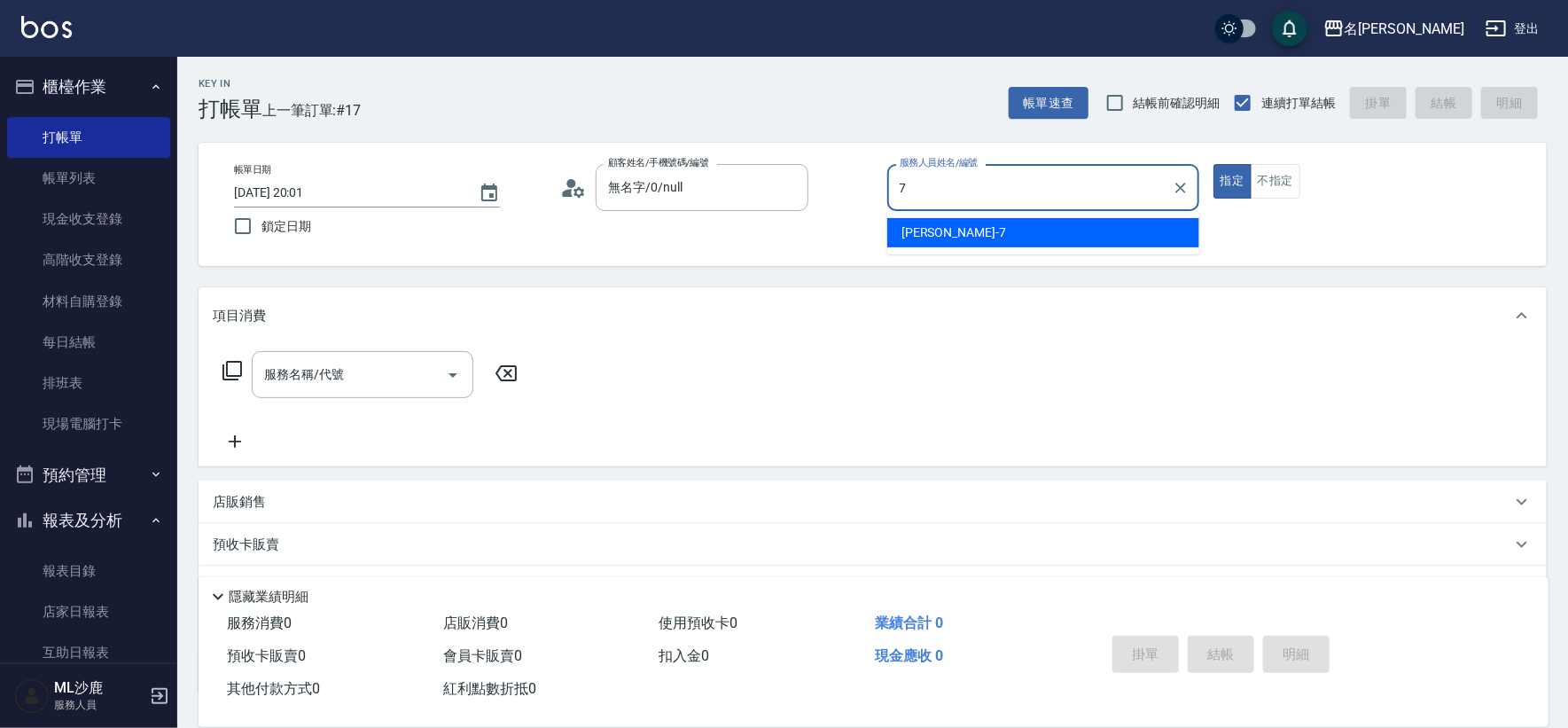
type input "[PERSON_NAME]-7"
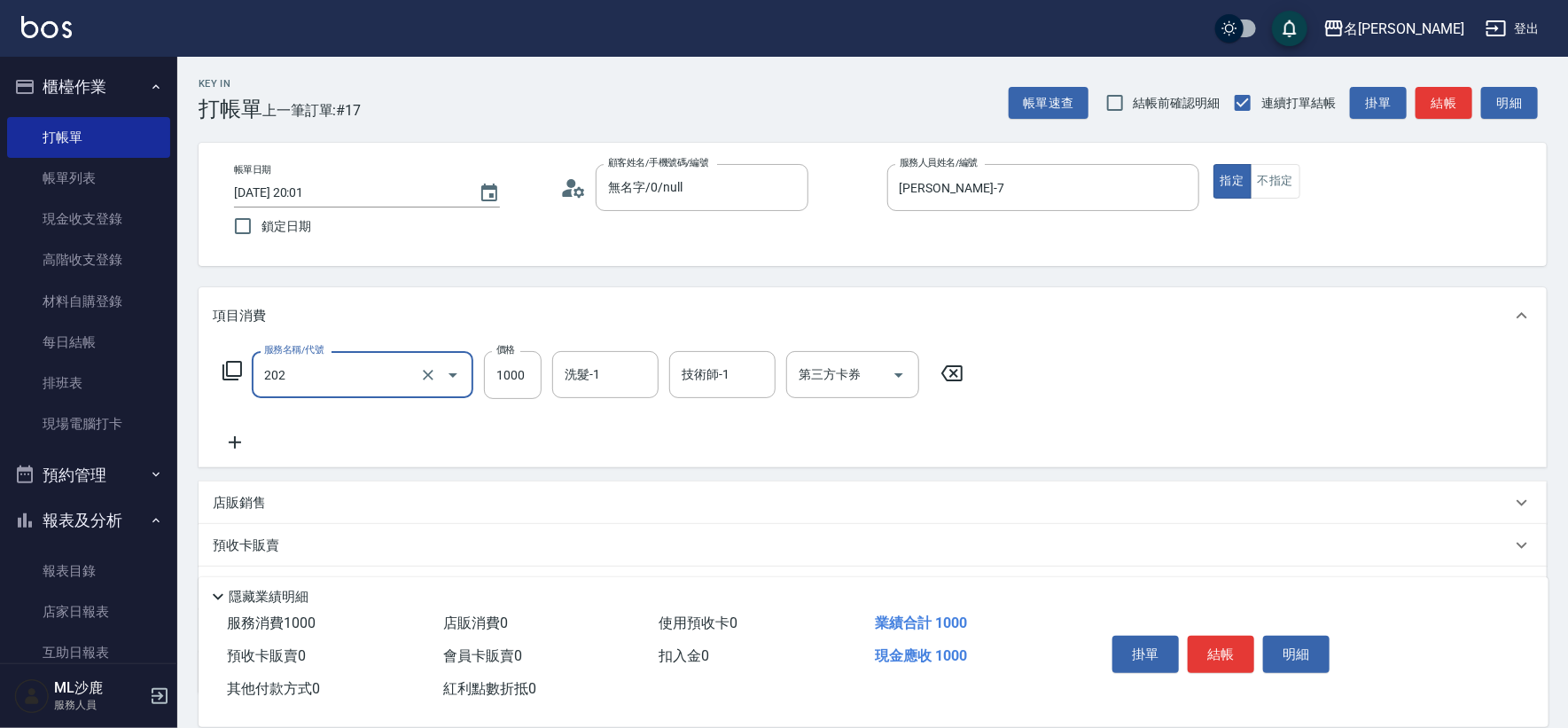
type input "燙髮(202)"
type input "1199"
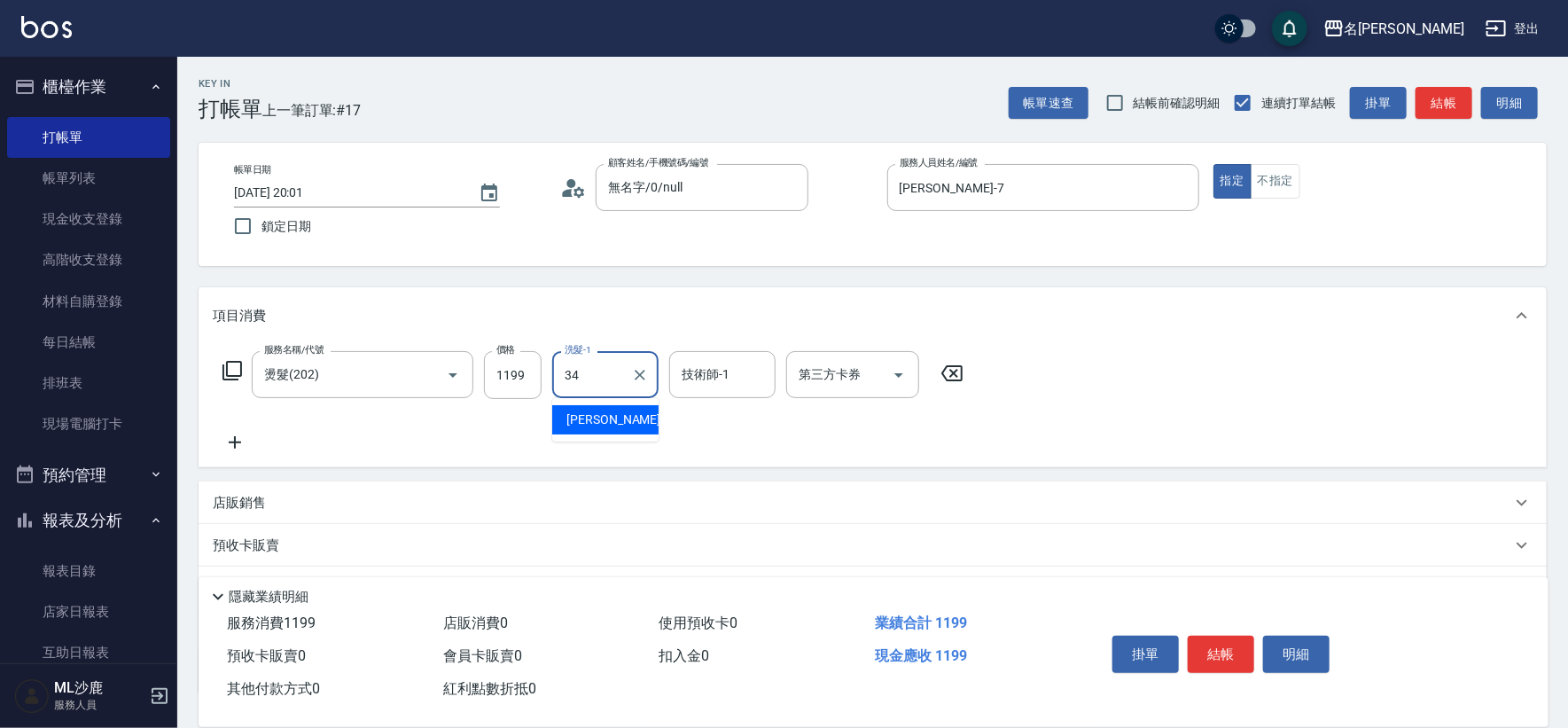
type input "[PERSON_NAME]-34"
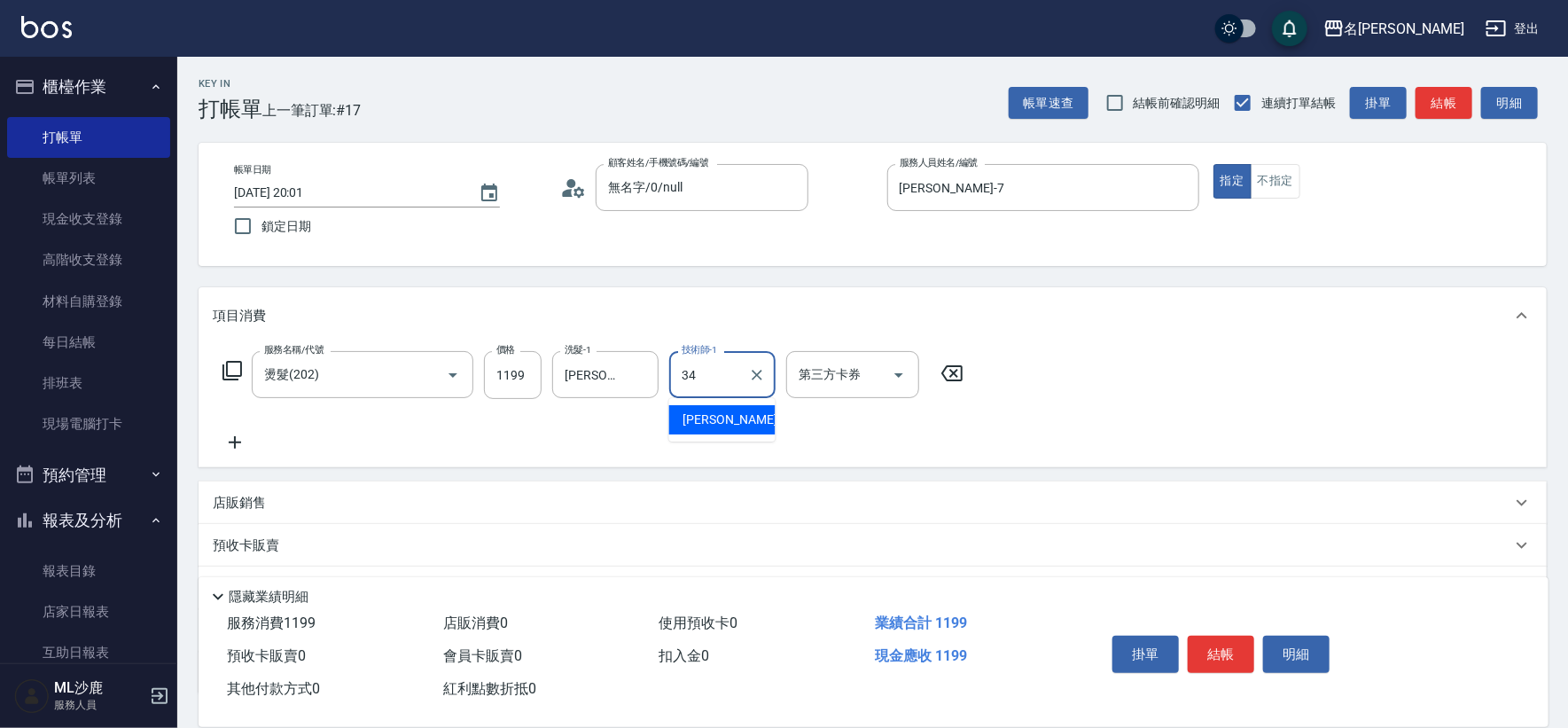
type input "[PERSON_NAME]-34"
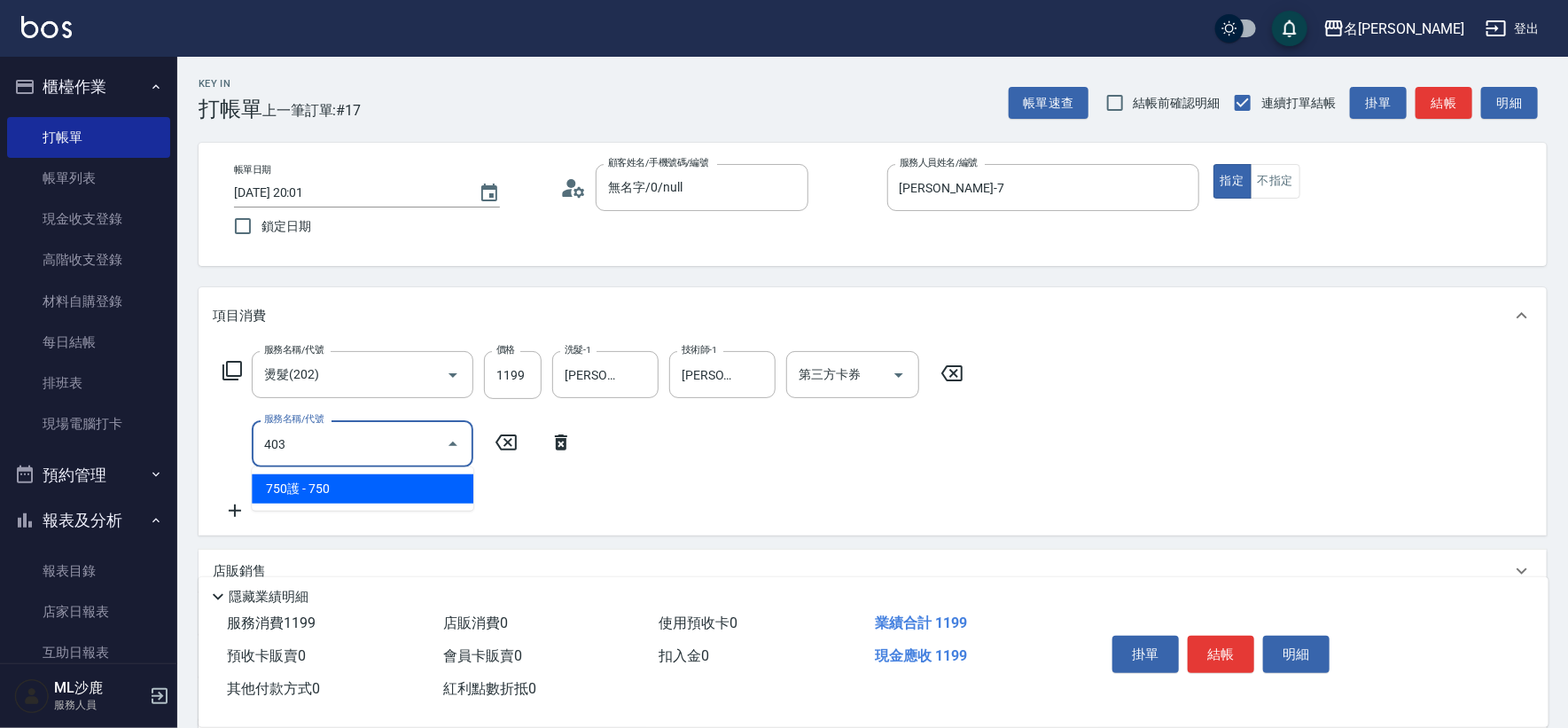
type input "750護(403)"
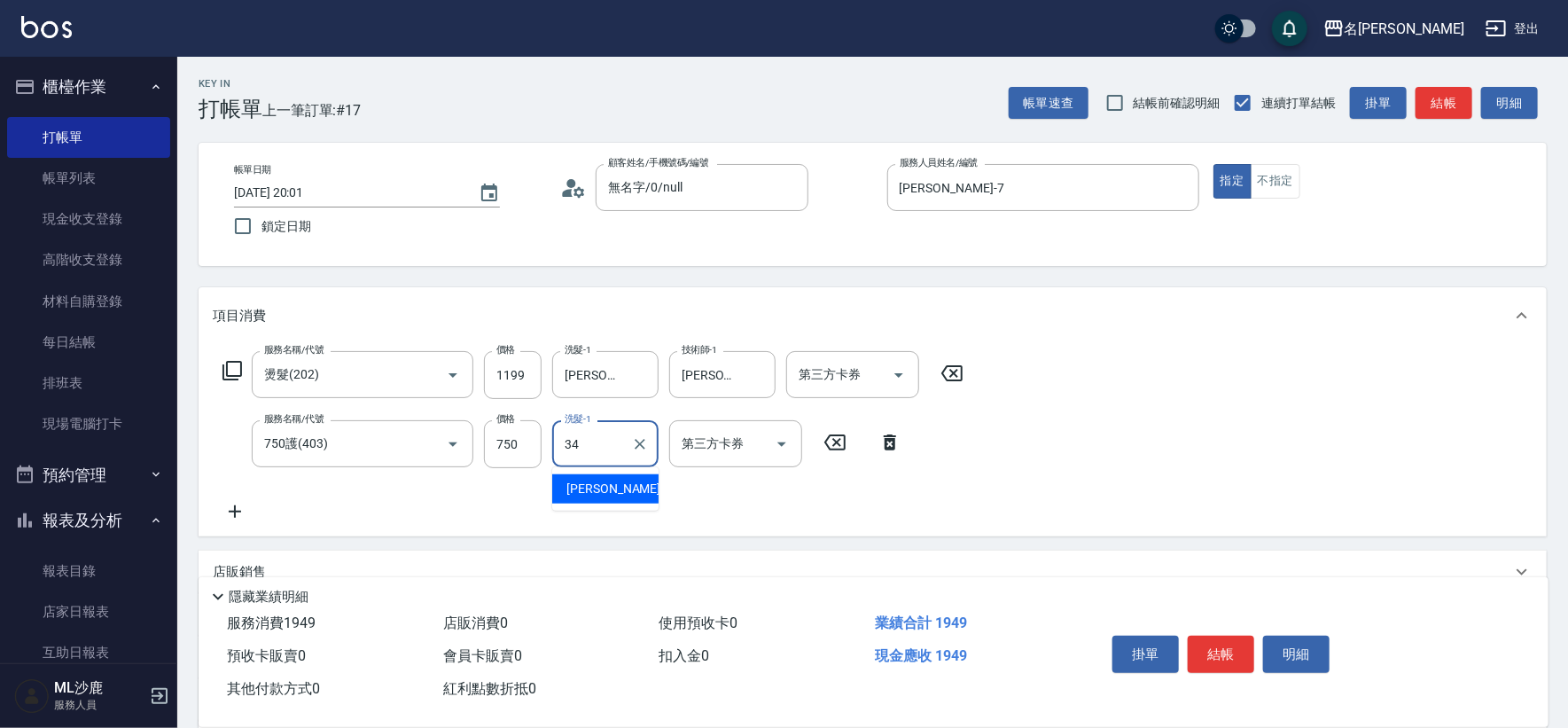
type input "[PERSON_NAME]-34"
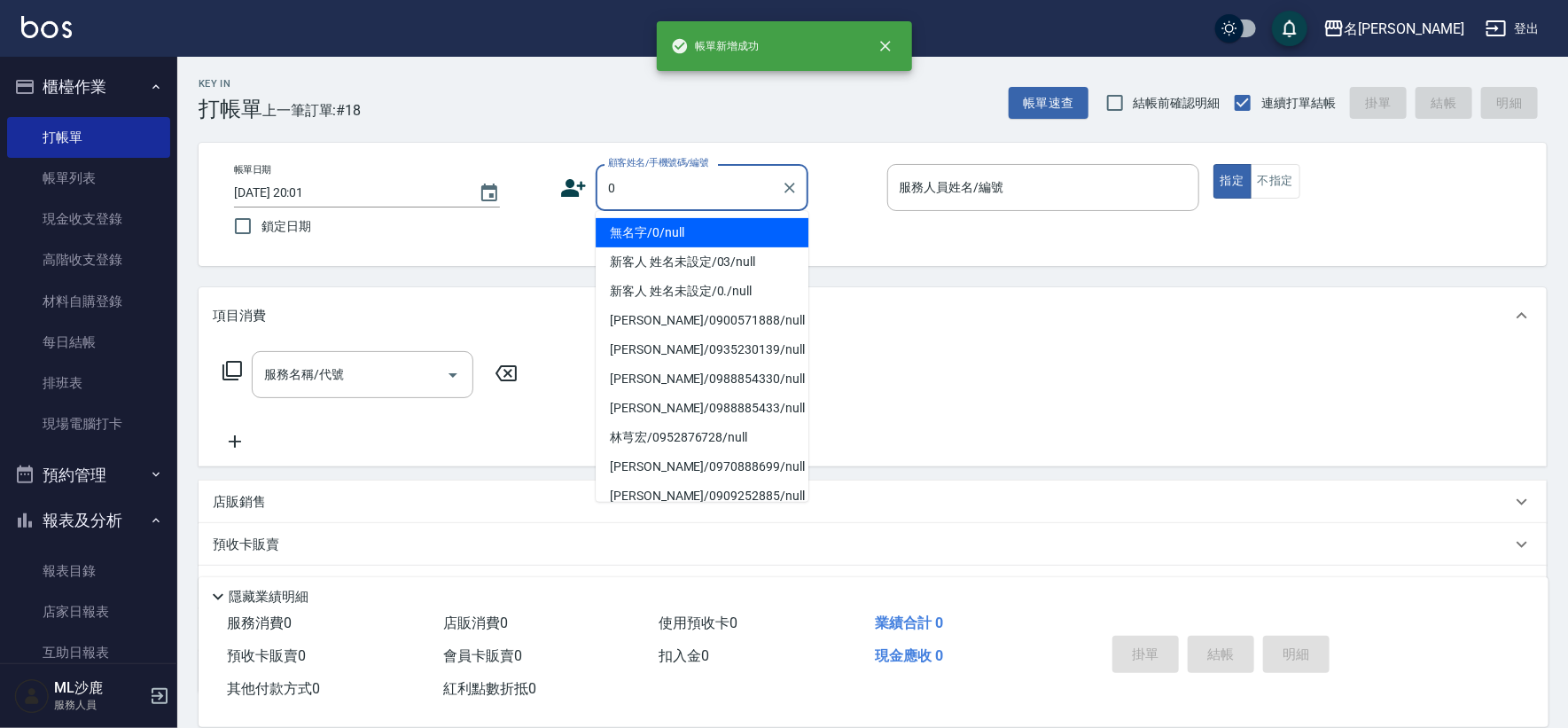
type input "無名字/0/null"
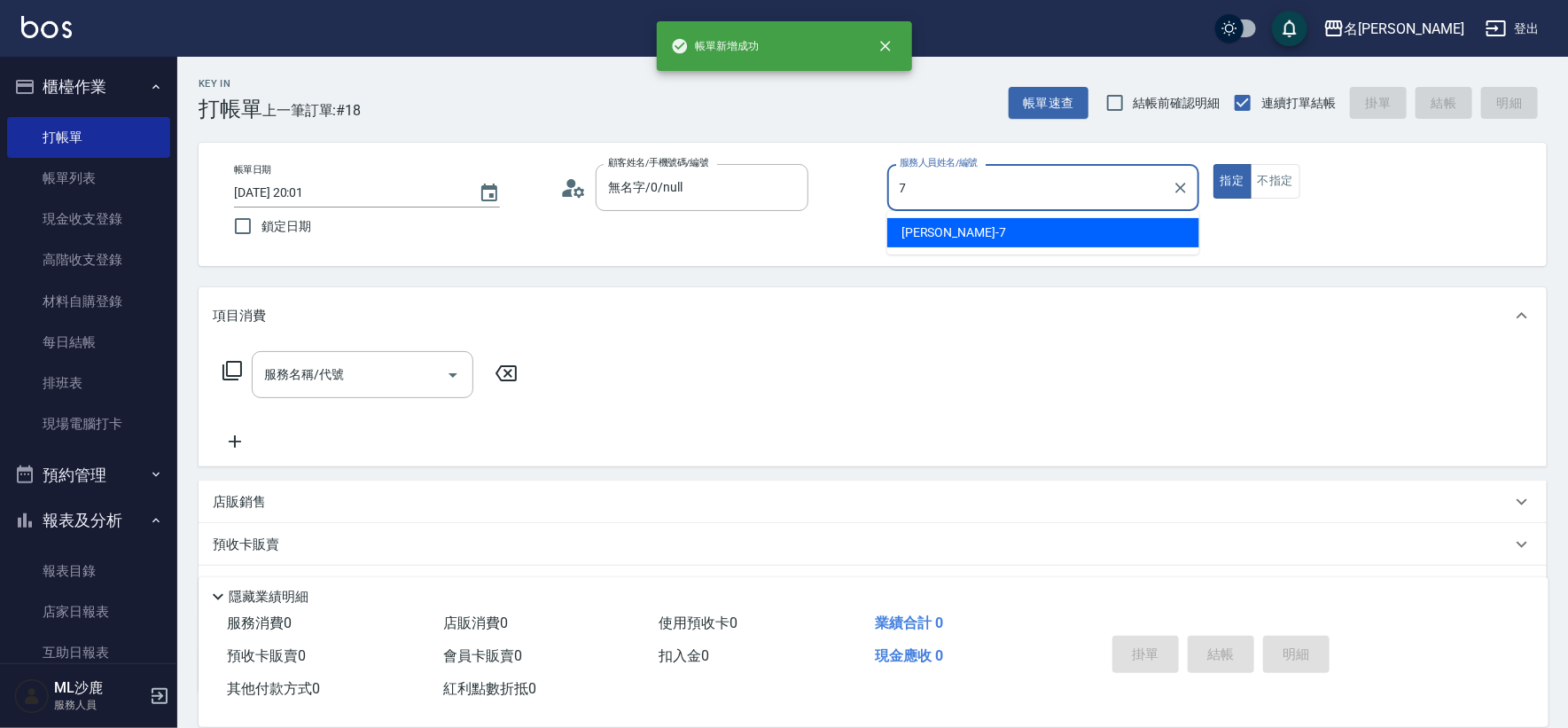
type input "[PERSON_NAME]-7"
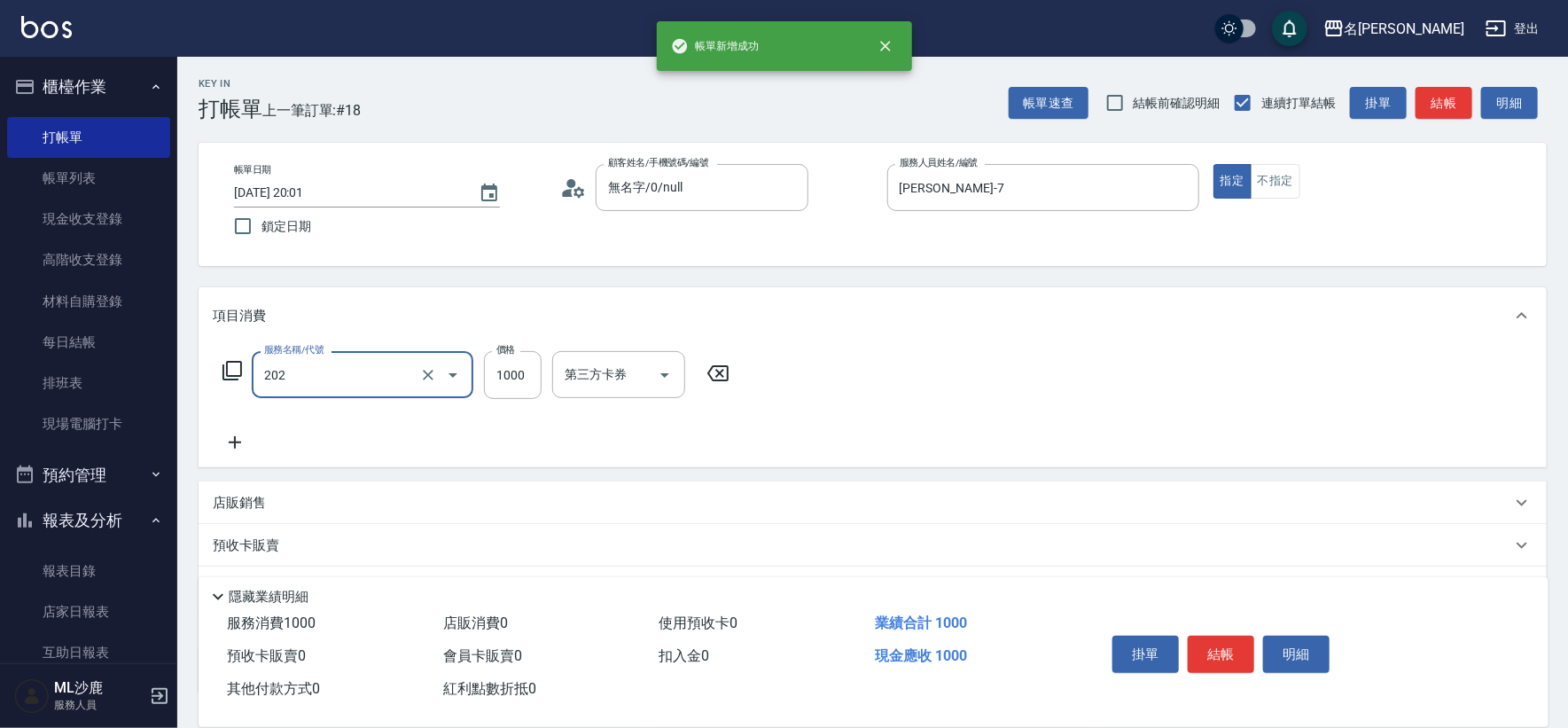
type input "燙髮(202)"
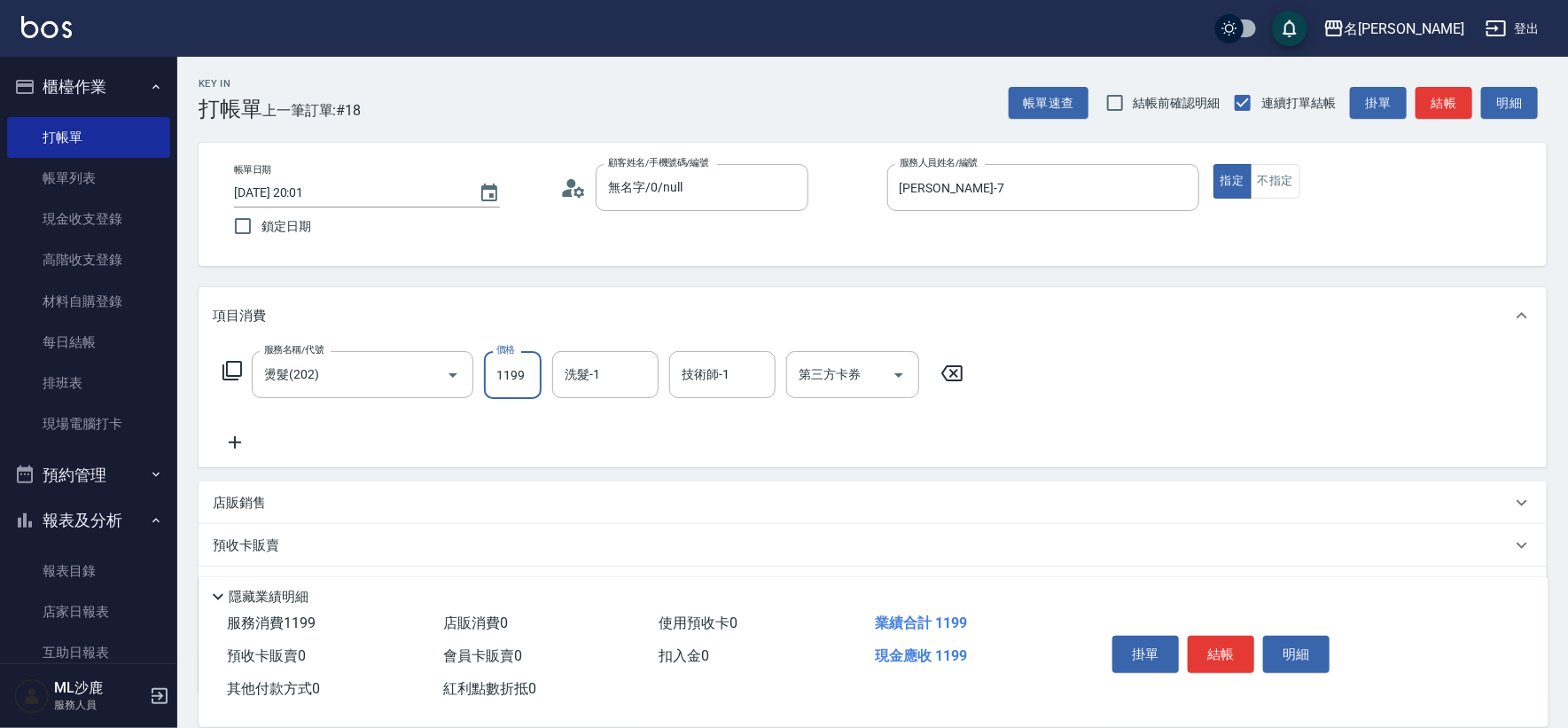
type input "1199"
type input "[PERSON_NAME]-34"
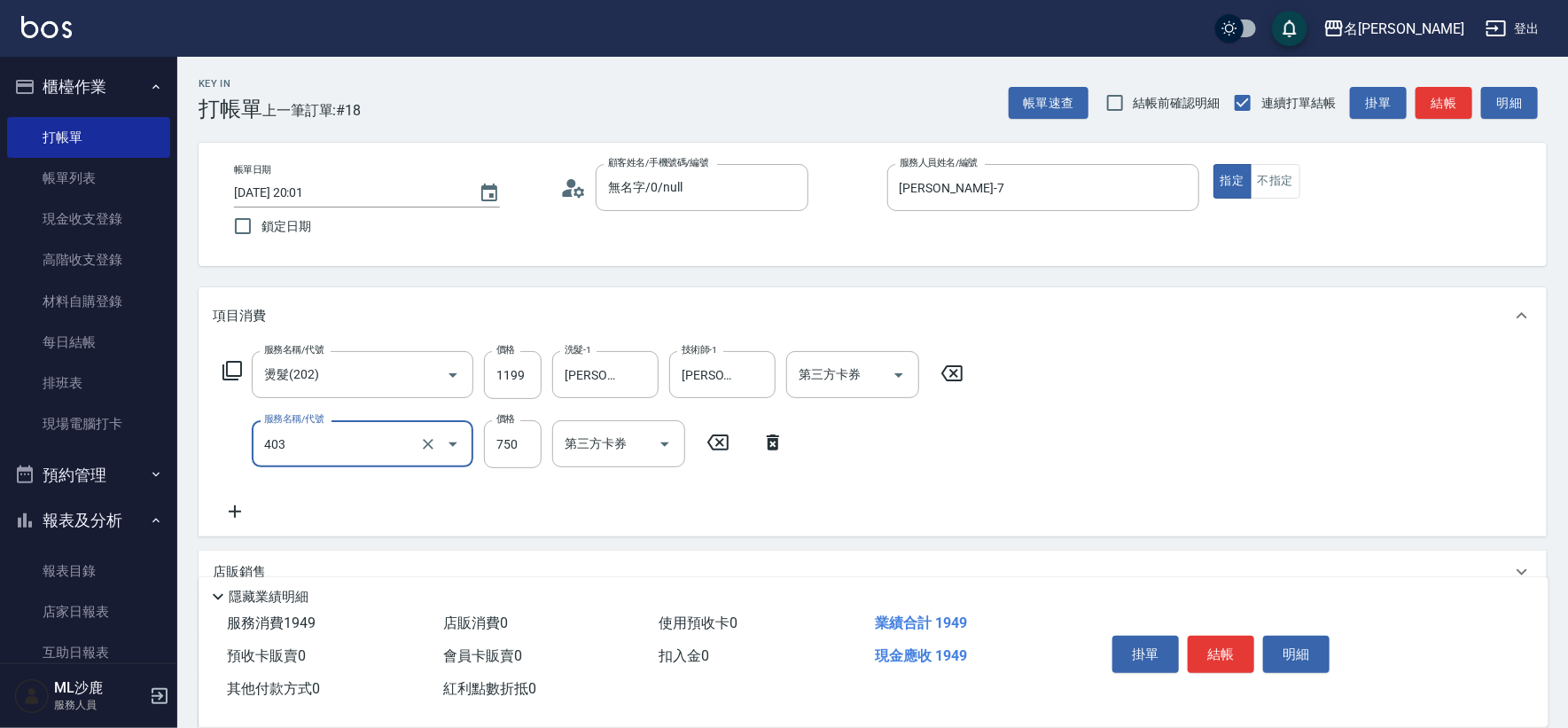
type input "750護(403)"
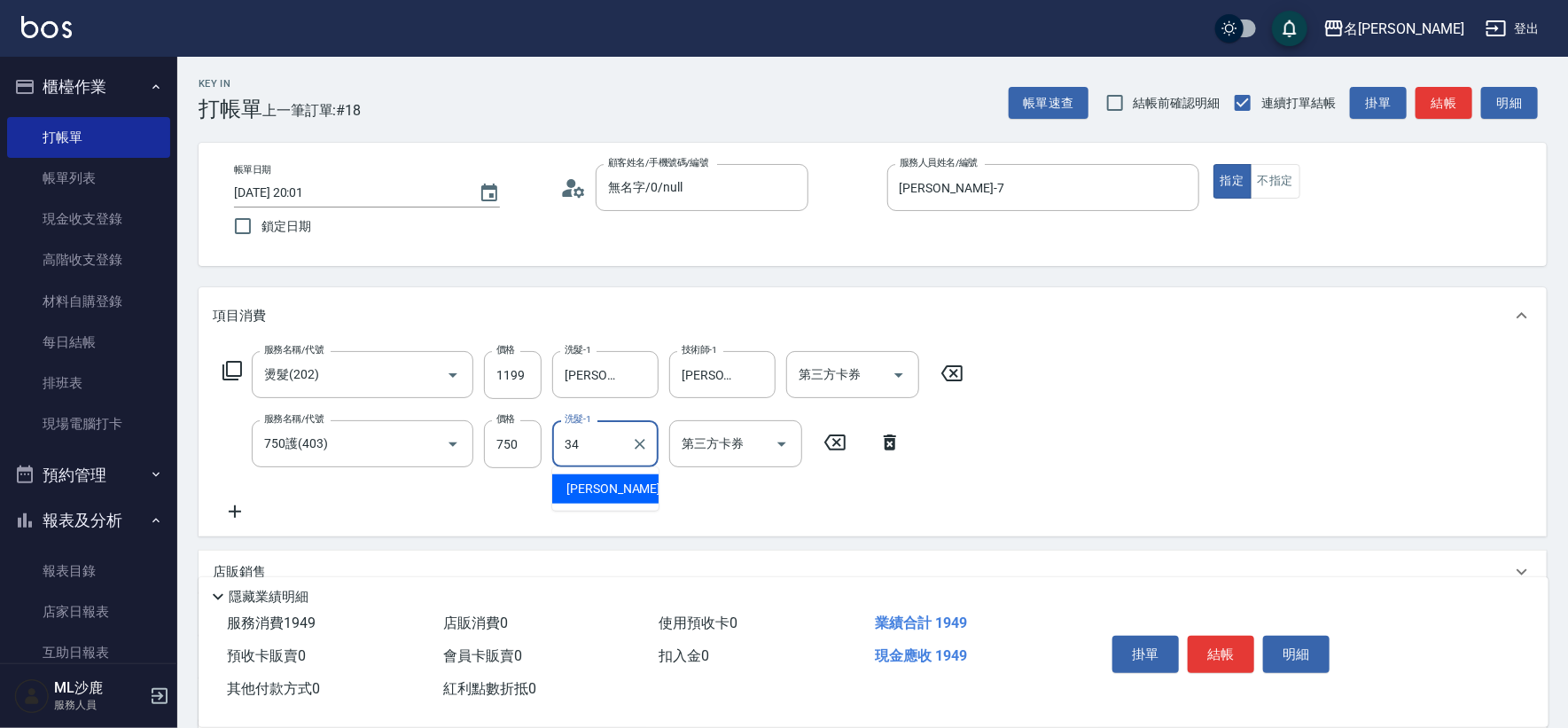
type input "[PERSON_NAME]-34"
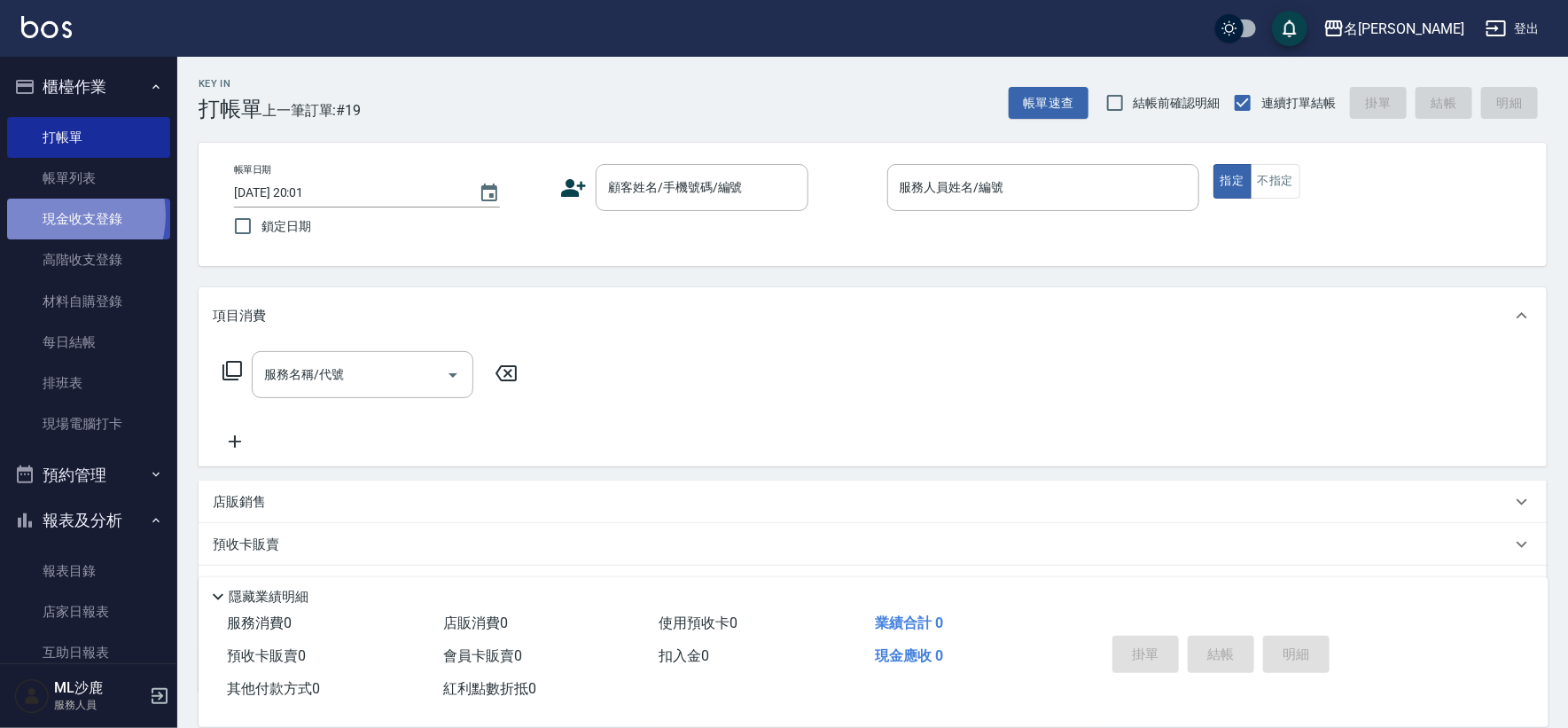
click at [63, 215] on link "現金收支登錄" at bounding box center [89, 218] width 163 height 41
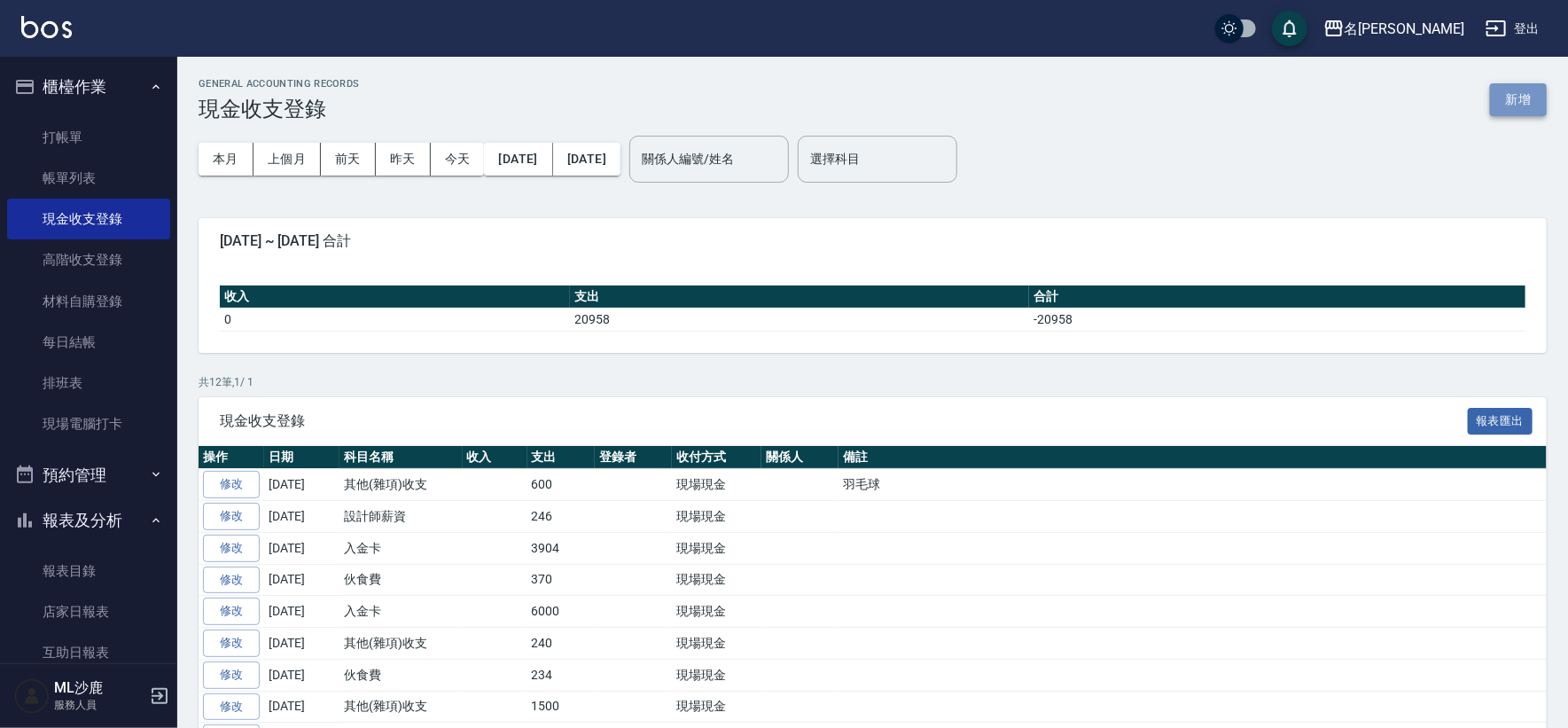
click at [1513, 105] on button "新增" at bounding box center [1518, 99] width 57 height 33
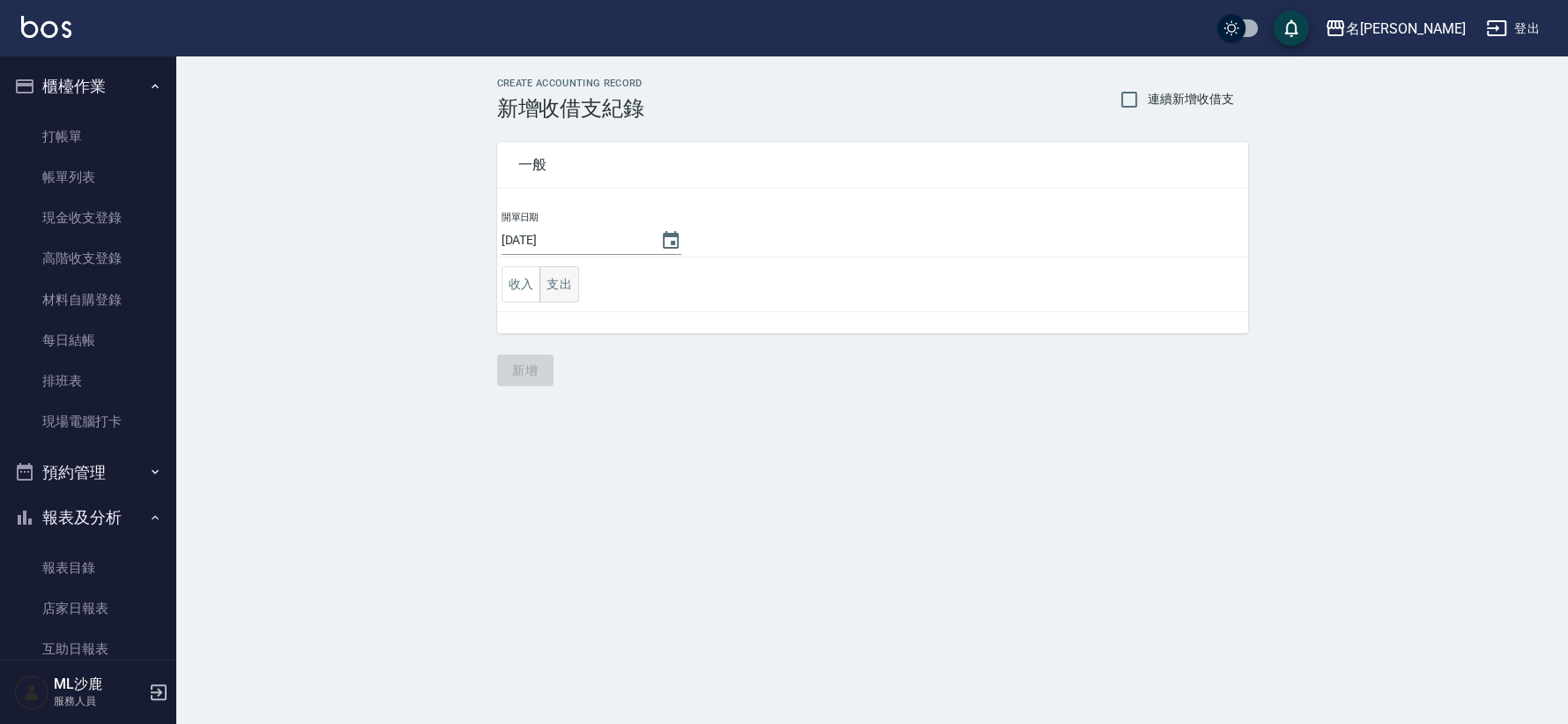
click at [561, 284] on button "支出" at bounding box center [560, 285] width 39 height 36
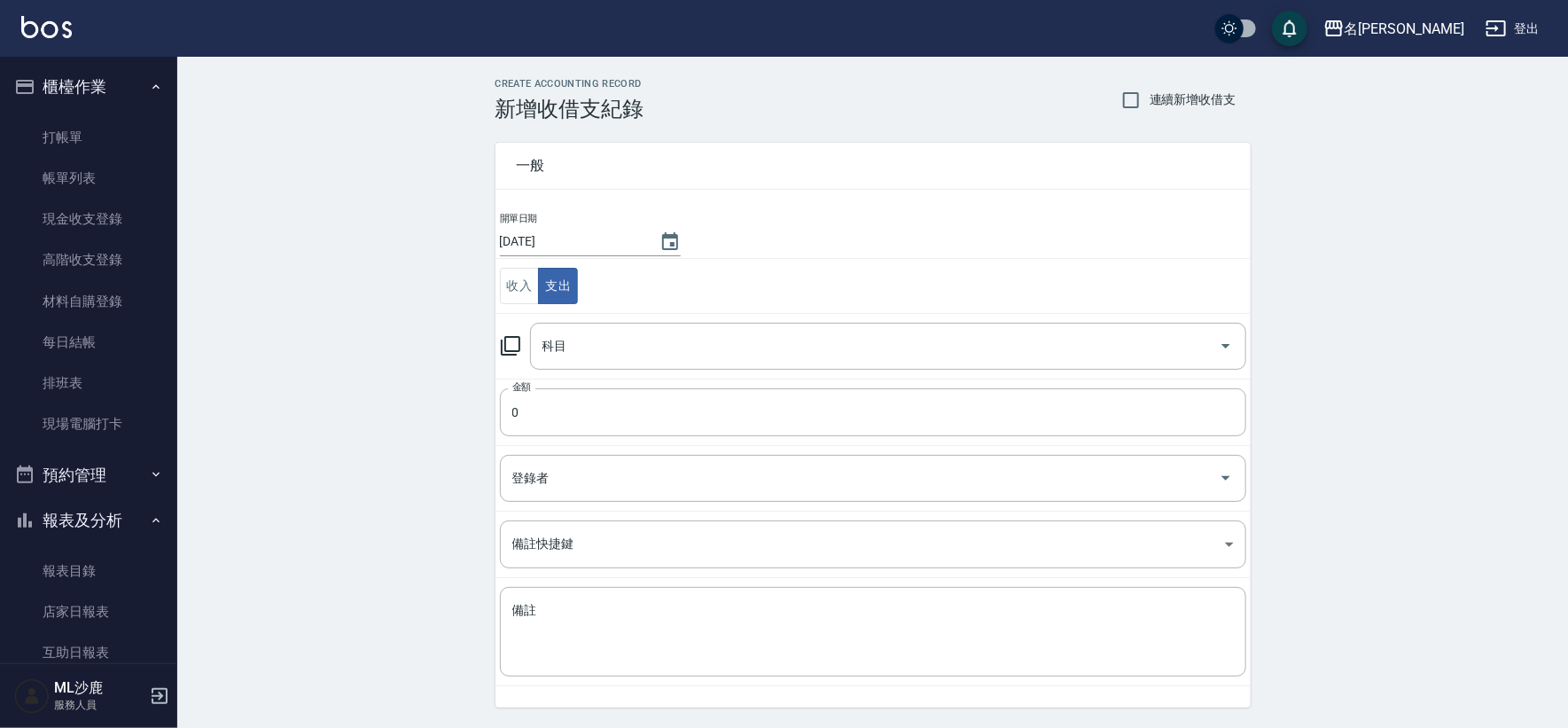
click at [585, 313] on td "科目 科目" at bounding box center [873, 345] width 755 height 65
click at [583, 330] on input "科目" at bounding box center [875, 346] width 674 height 31
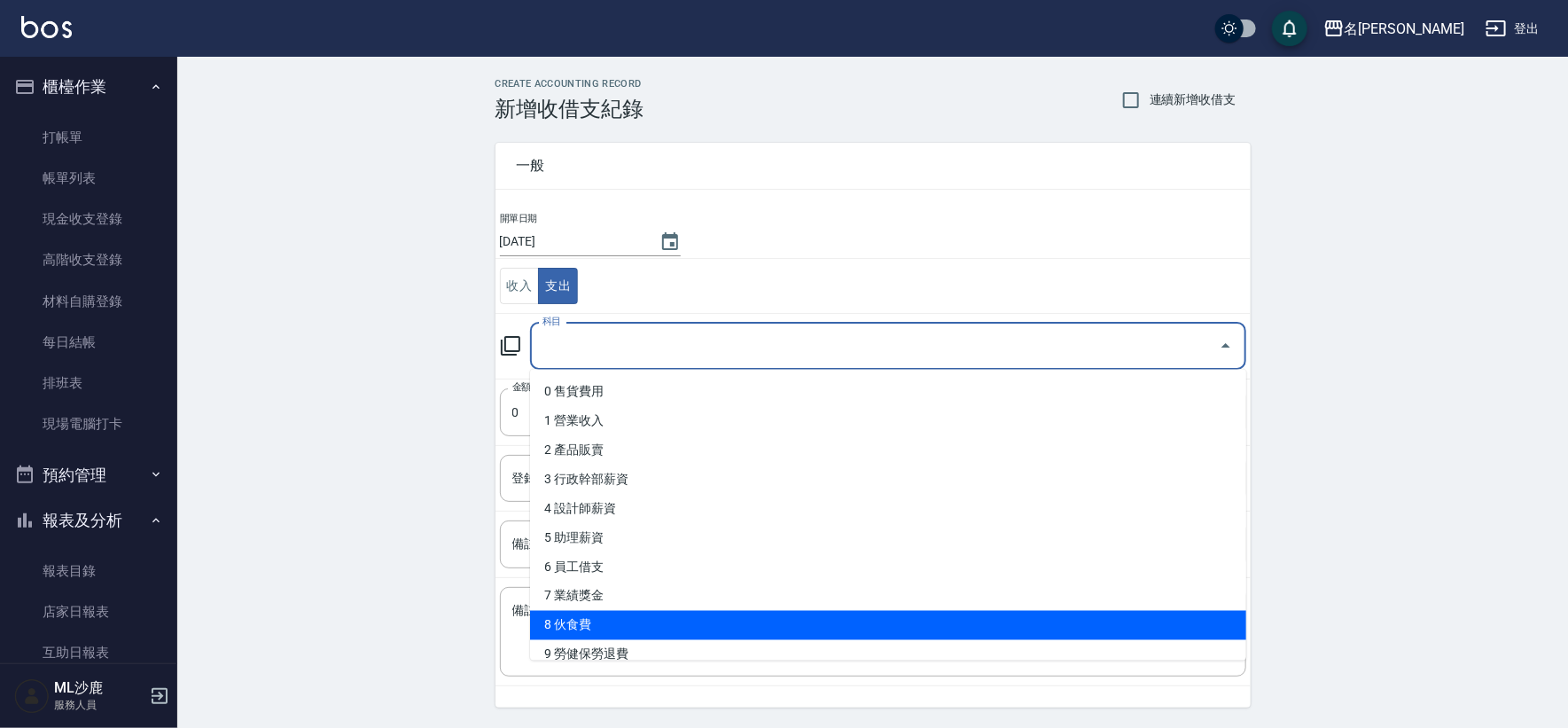
drag, startPoint x: 572, startPoint y: 623, endPoint x: 277, endPoint y: 507, distance: 317.0
click at [572, 622] on li "8 伙食費" at bounding box center [888, 625] width 717 height 29
type input "8 伙食費"
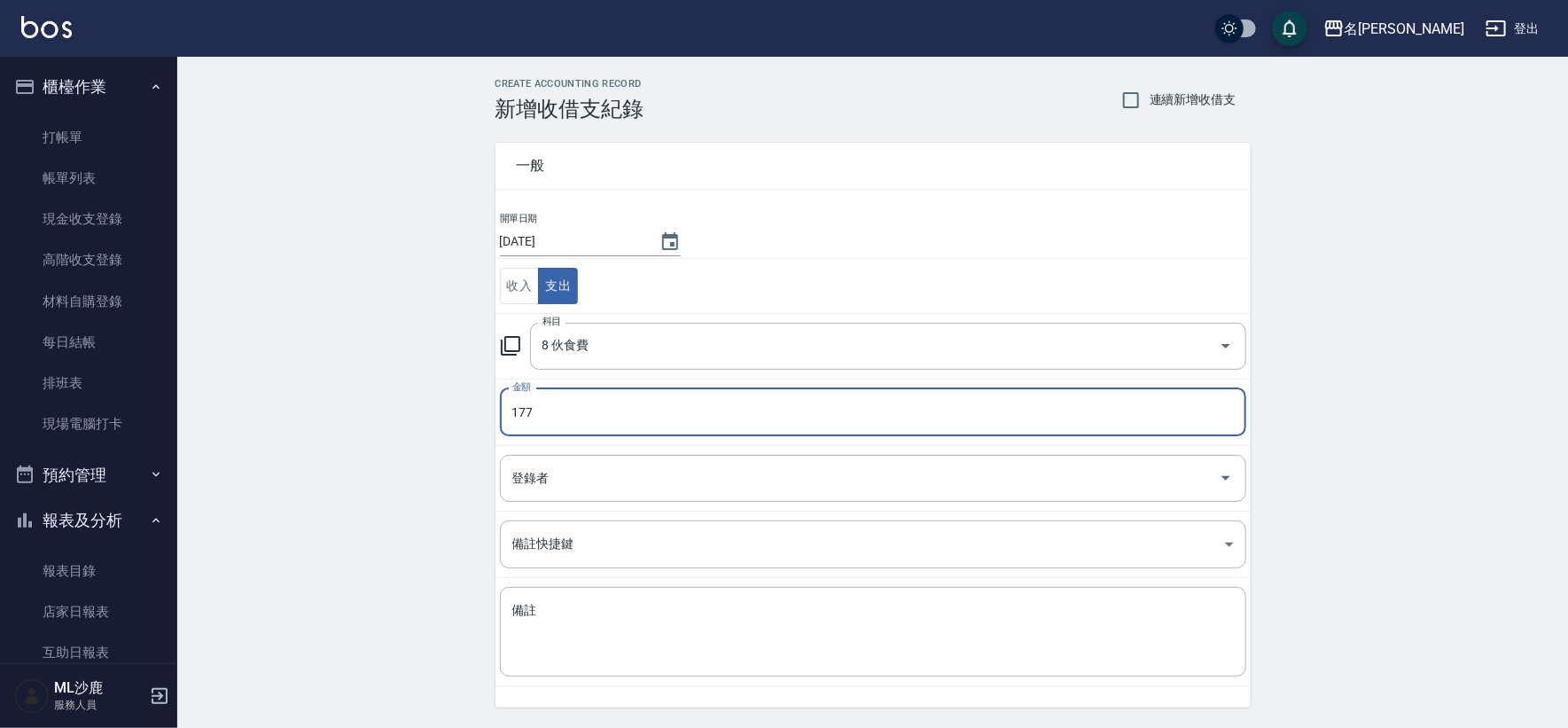
type input "177"
click at [252, 419] on div "CREATE ACCOUNTING RECORD 新增收借支紀錄 連續新增收借支 一般 開單日期 [DATE] 收入 支出 科目 8 伙食費 科目 金額 17…" at bounding box center [872, 419] width 1391 height 726
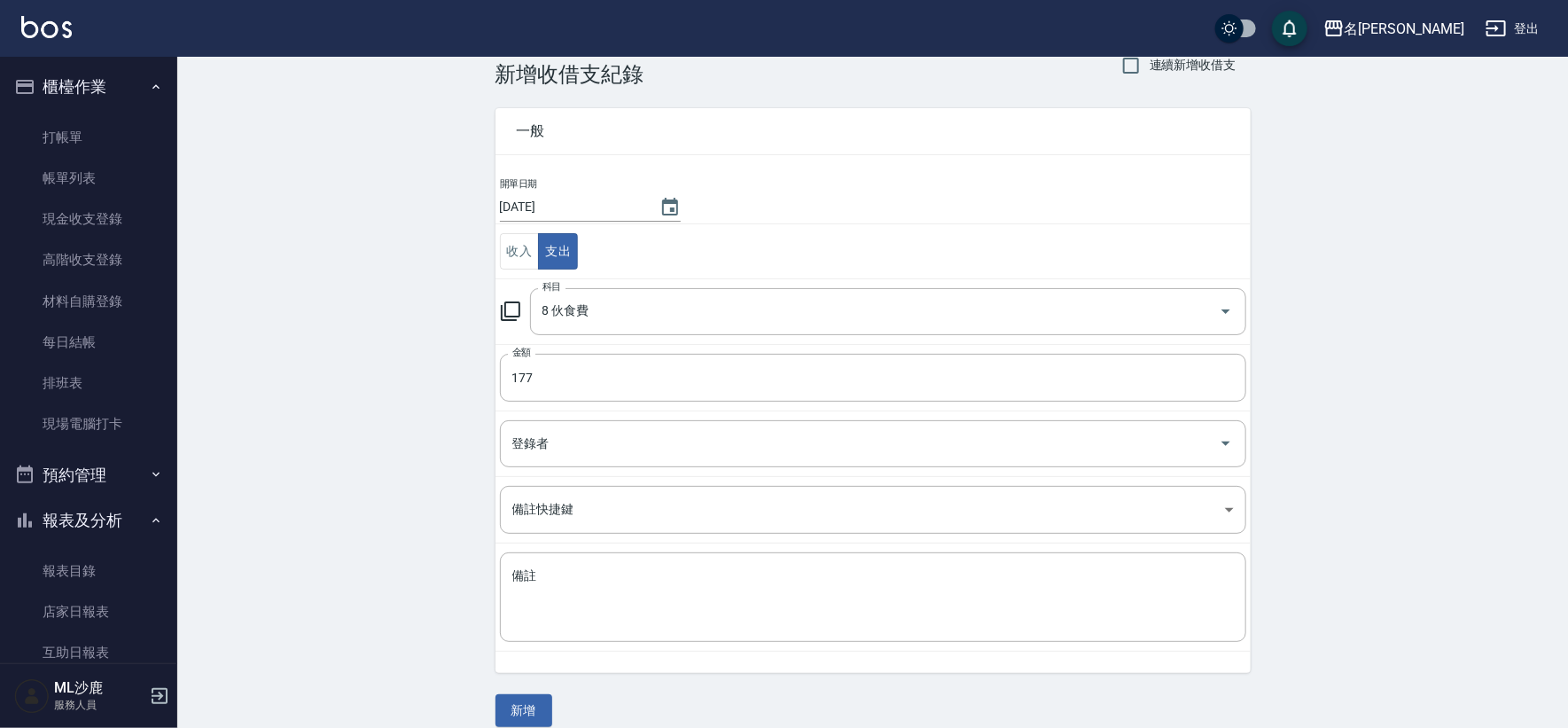
scroll to position [53, 0]
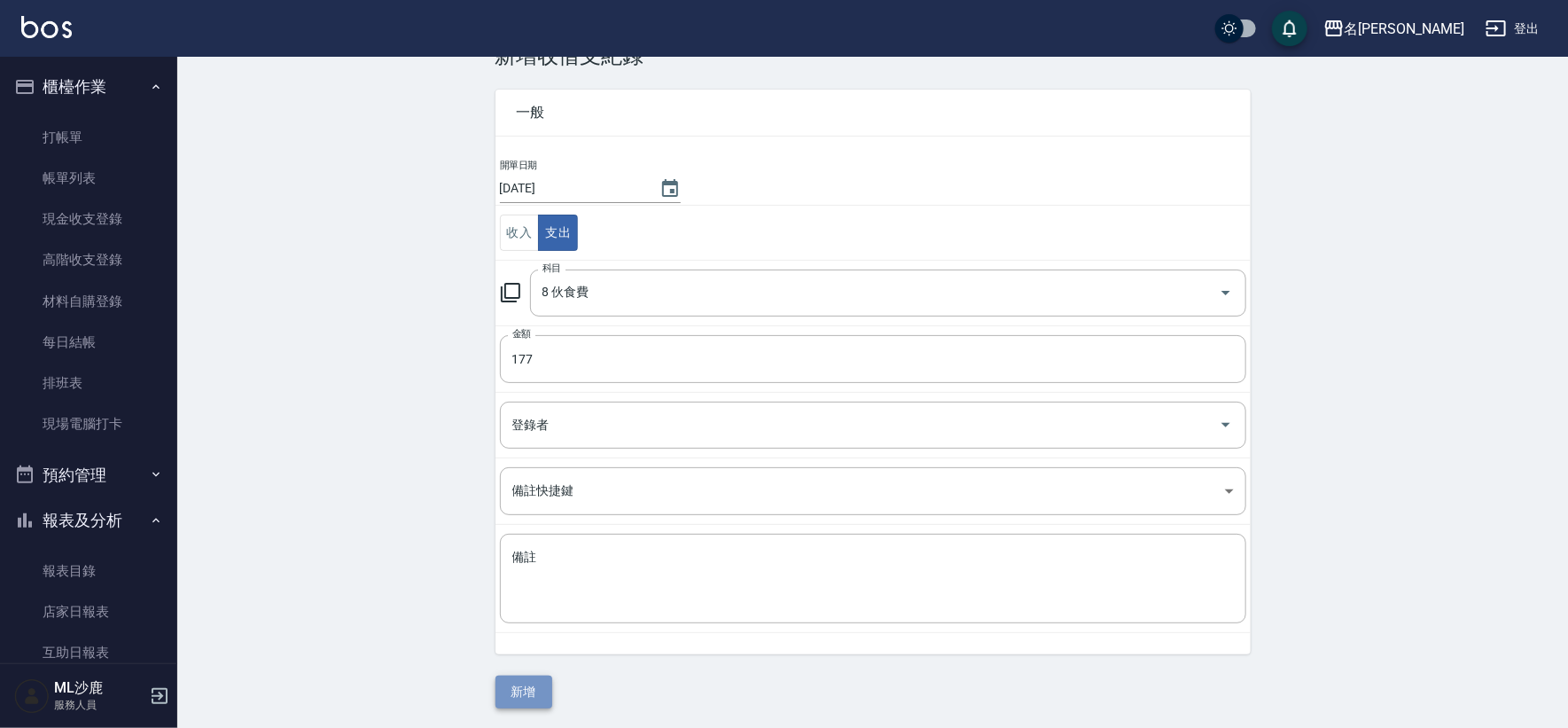
click at [531, 690] on button "新增" at bounding box center [524, 692] width 57 height 33
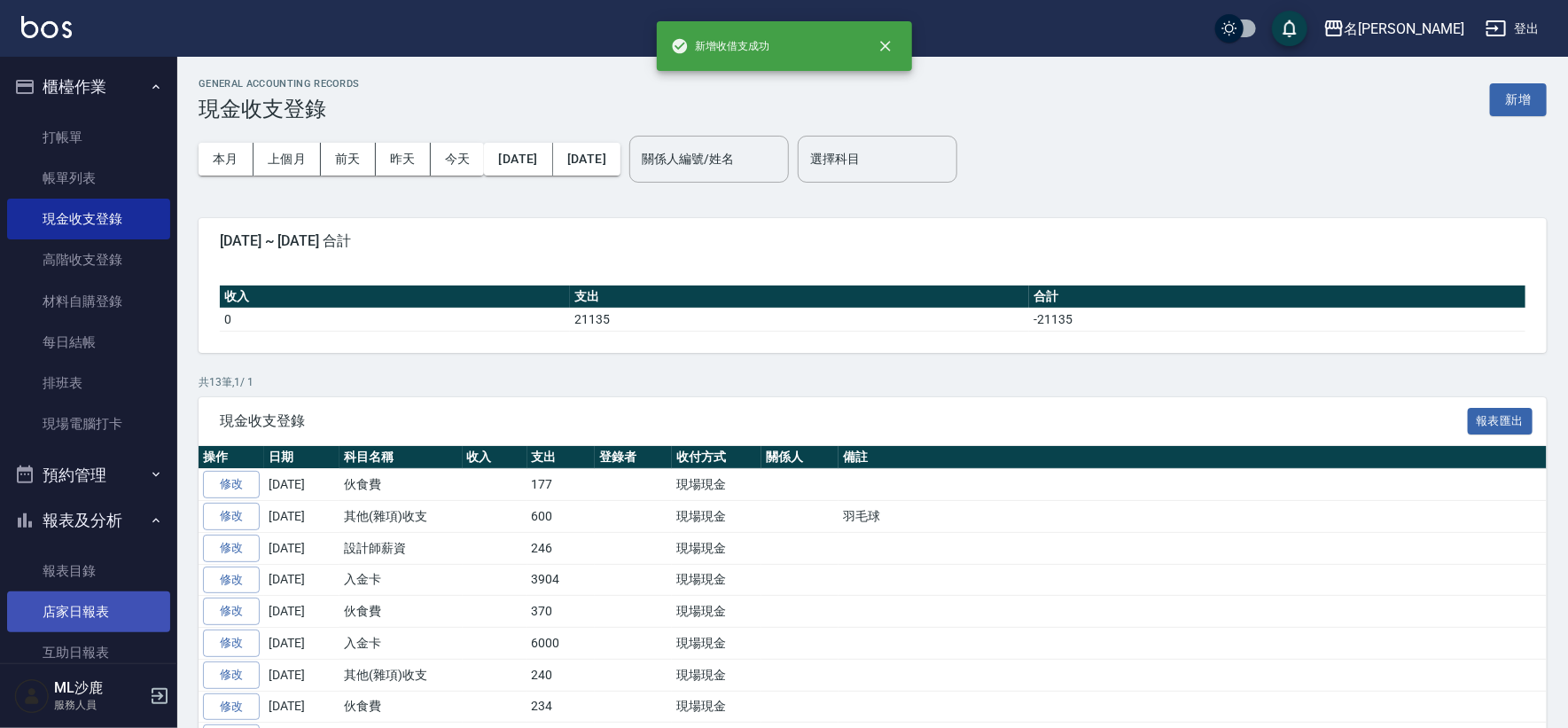
click at [95, 603] on link "店家日報表" at bounding box center [89, 611] width 163 height 41
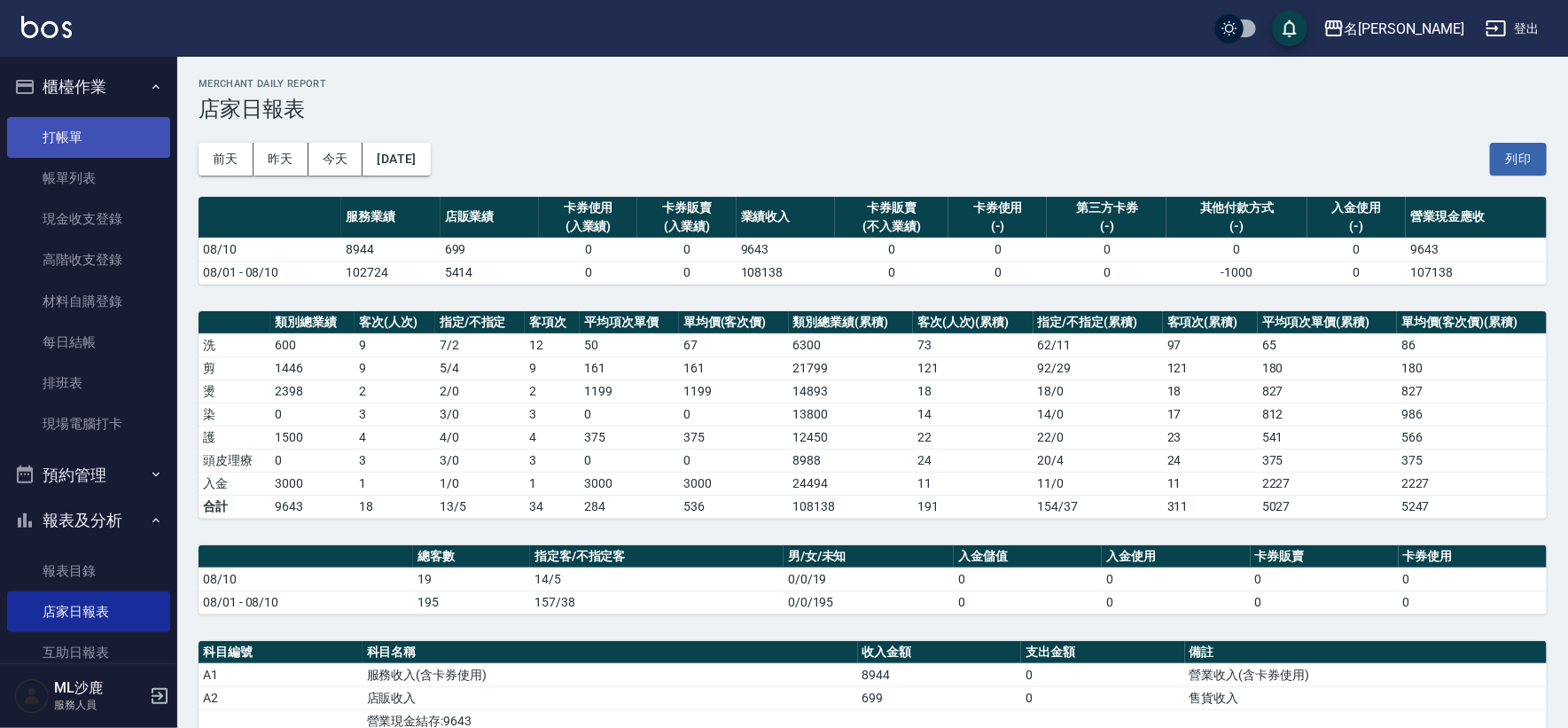
click at [72, 151] on link "打帳單" at bounding box center [89, 137] width 163 height 41
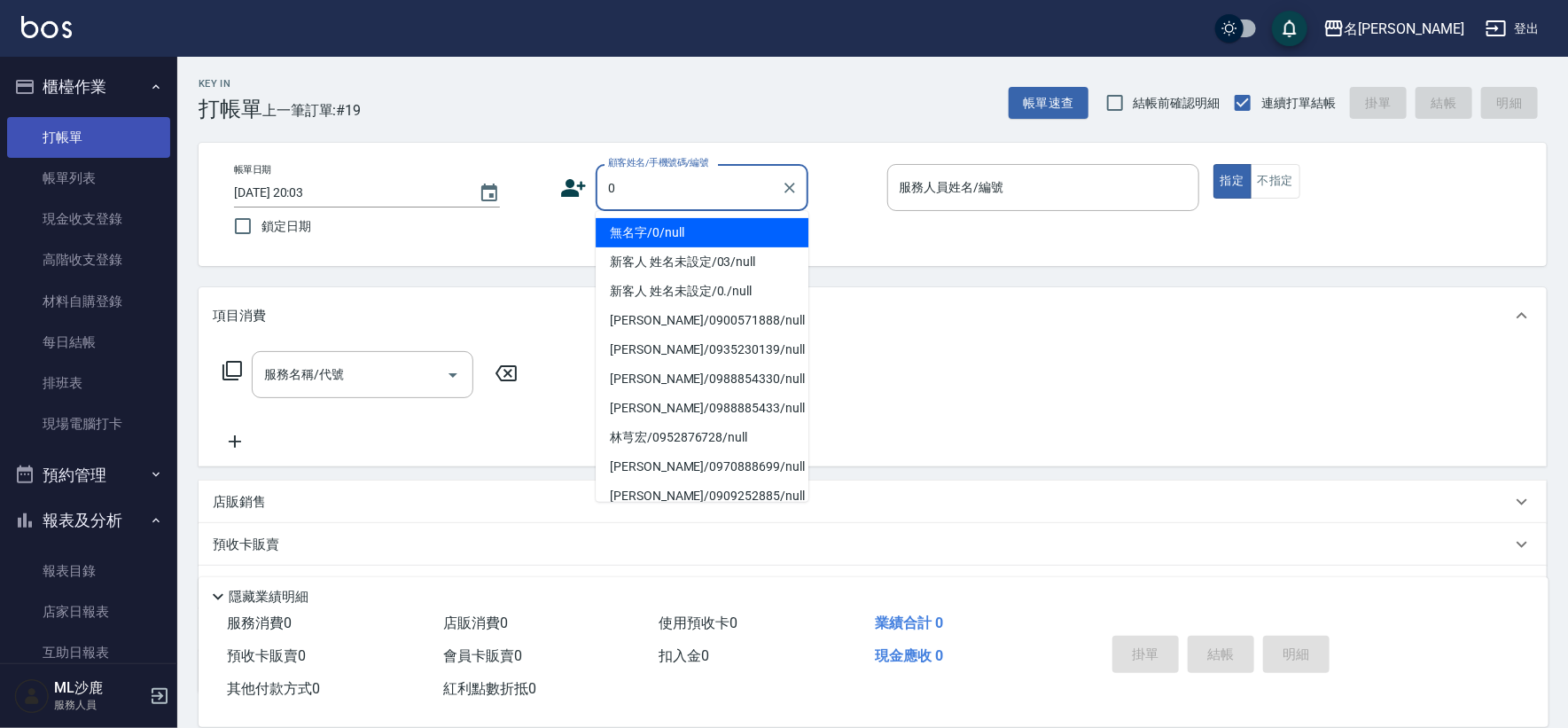
type input "無名字/0/null"
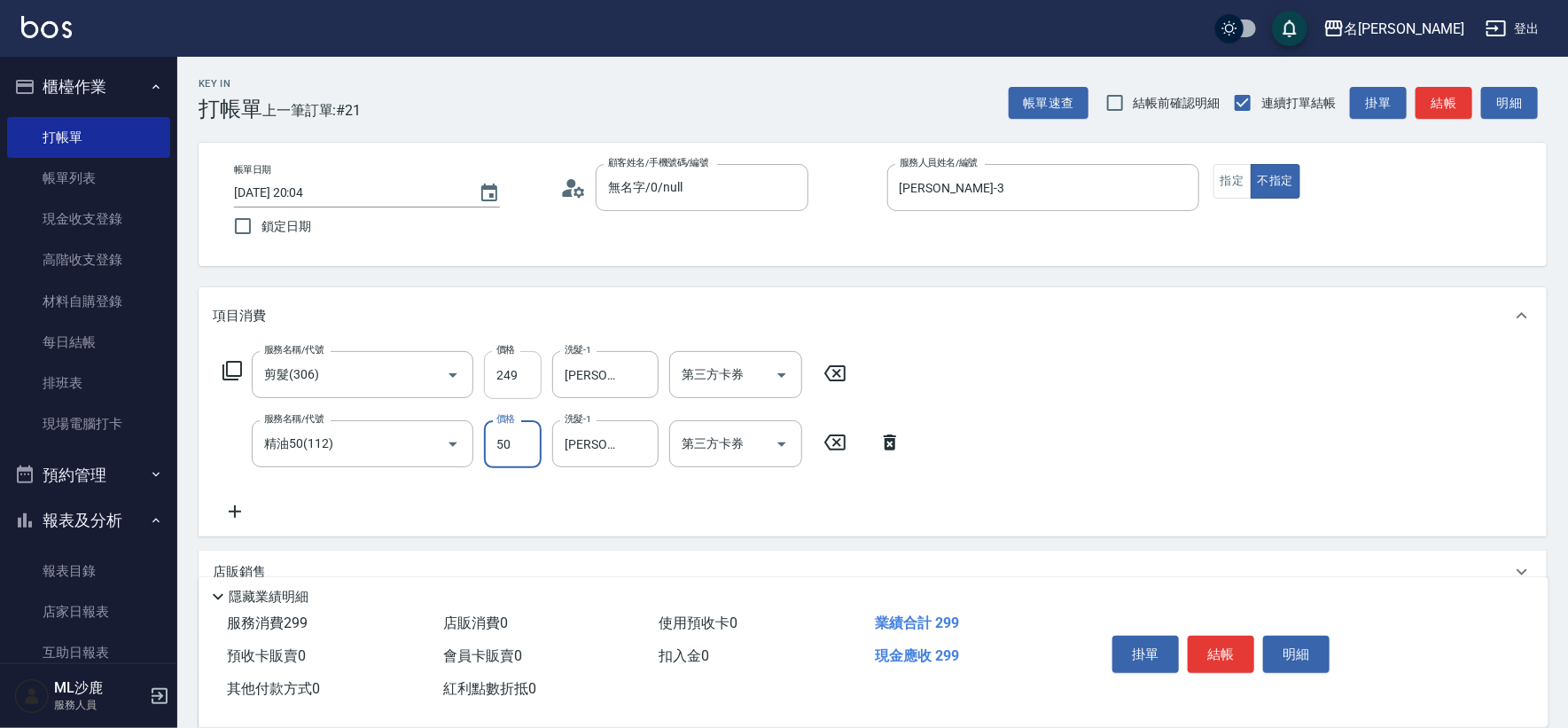
click at [510, 387] on input "249" at bounding box center [513, 375] width 58 height 48
click at [526, 372] on input "249" at bounding box center [513, 375] width 58 height 48
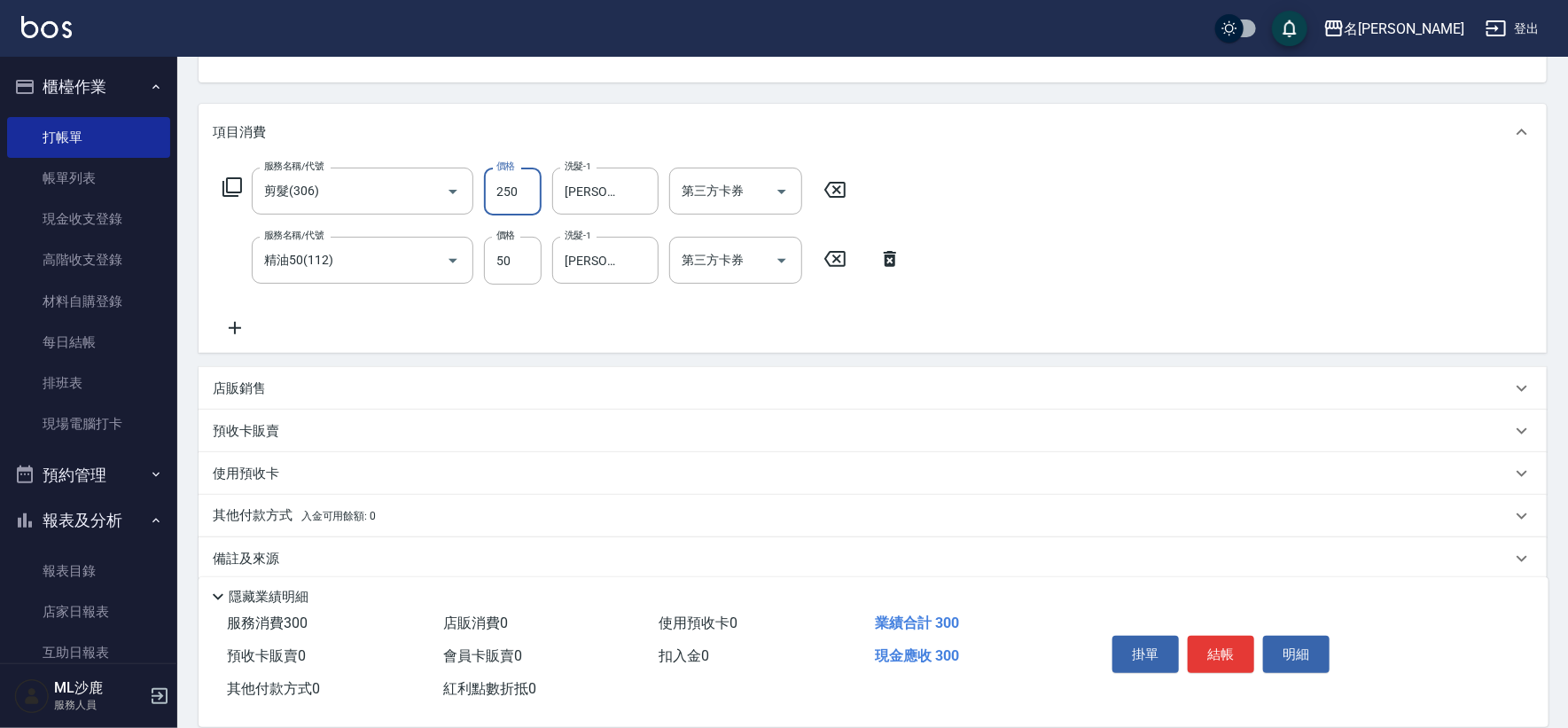
scroll to position [196, 0]
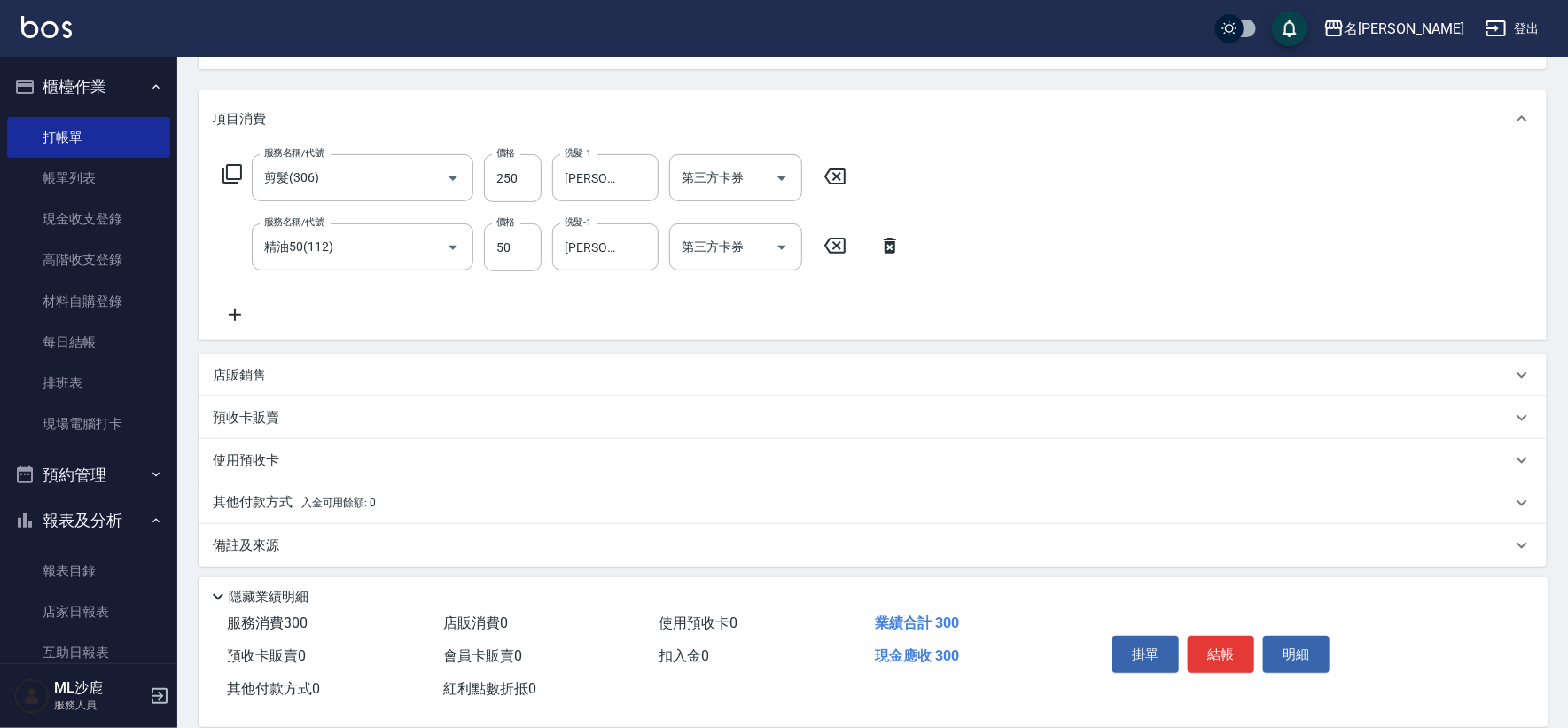
click at [260, 370] on p "店販銷售" at bounding box center [239, 376] width 53 height 19
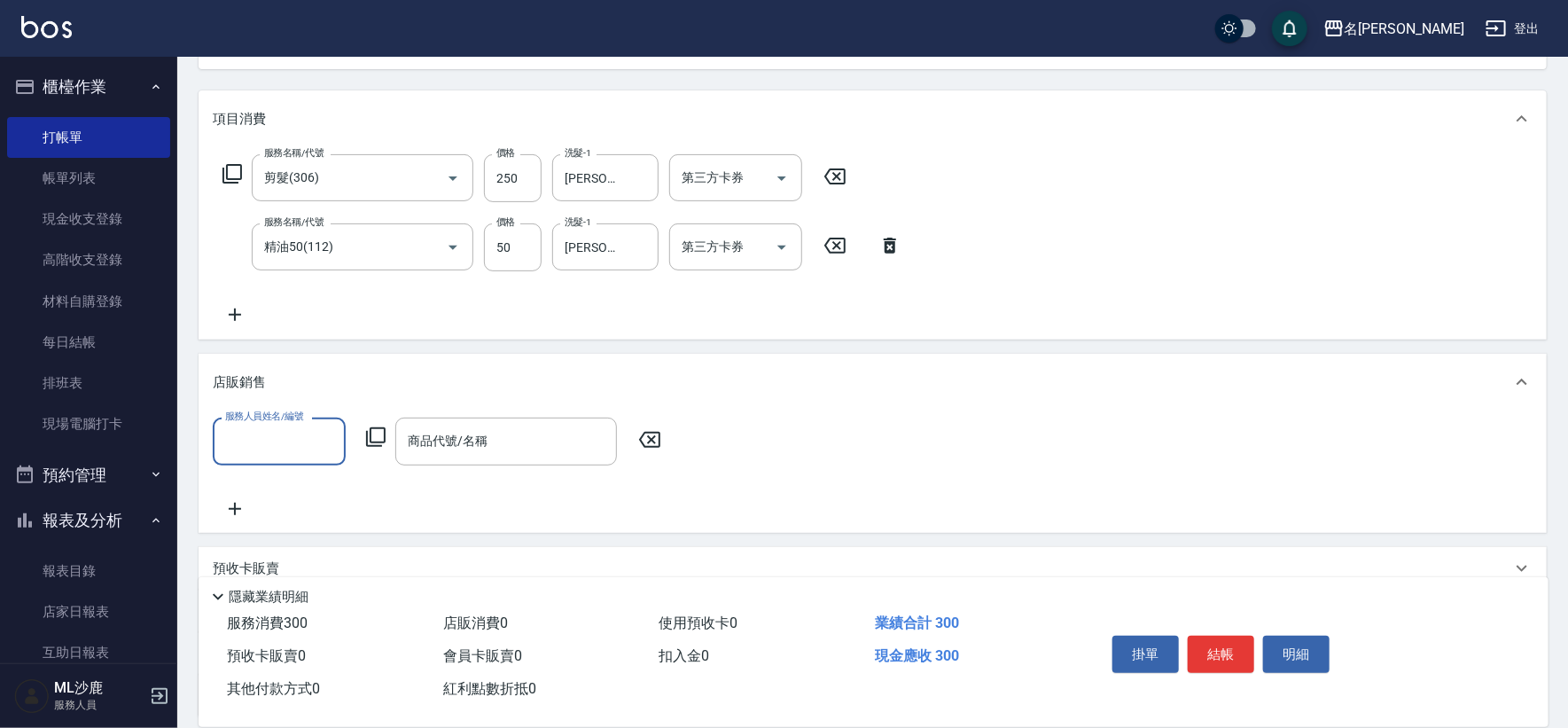
scroll to position [0, 0]
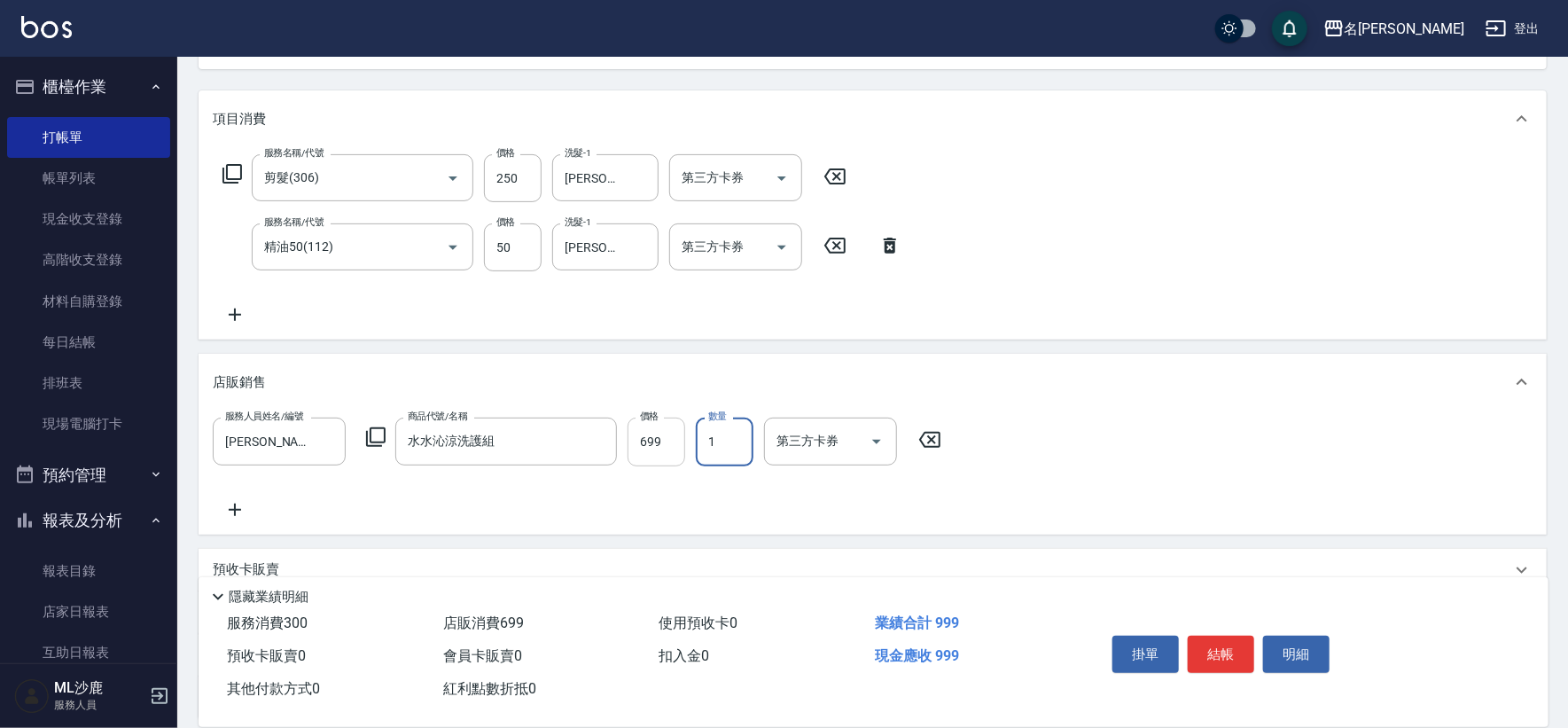
click at [651, 451] on input "699" at bounding box center [656, 441] width 58 height 48
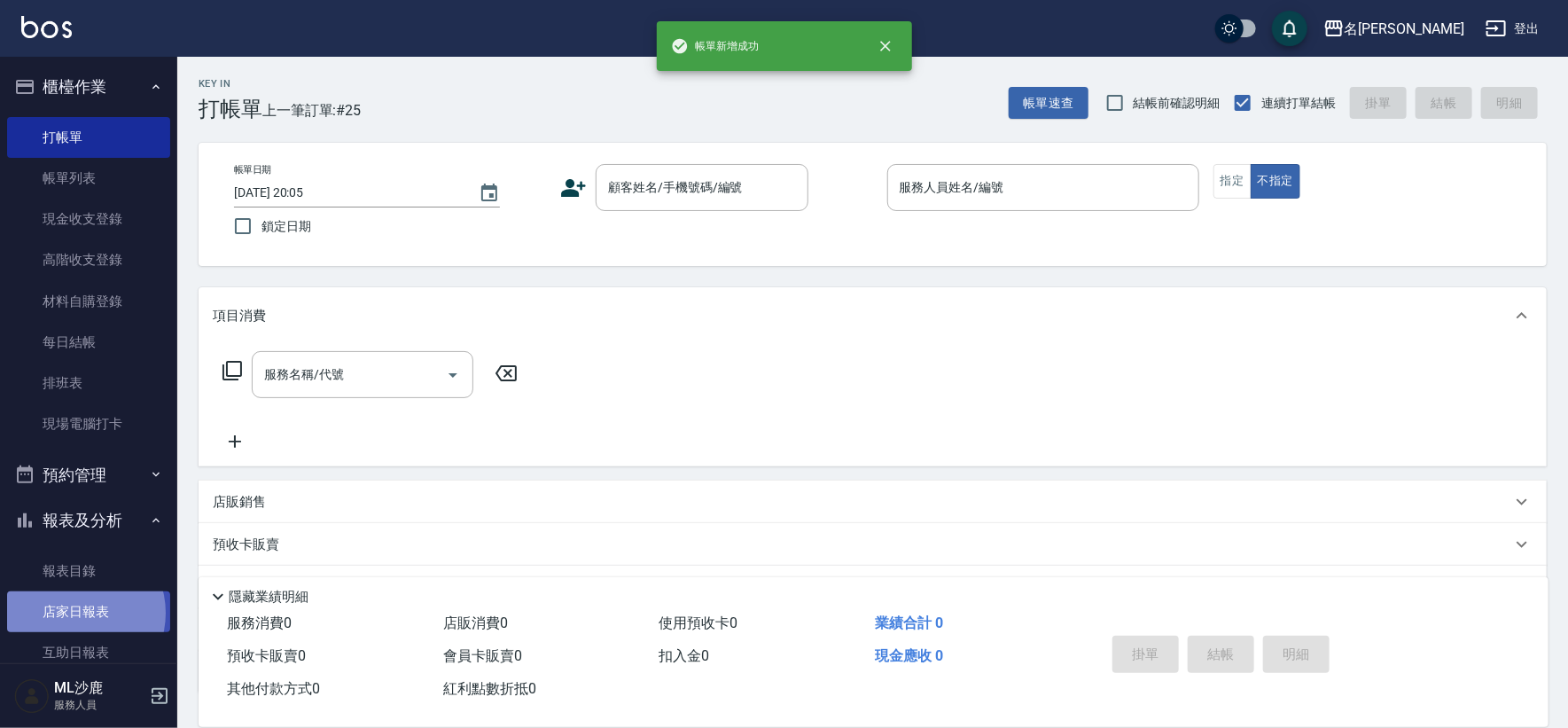
click at [78, 614] on link "店家日報表" at bounding box center [89, 611] width 163 height 41
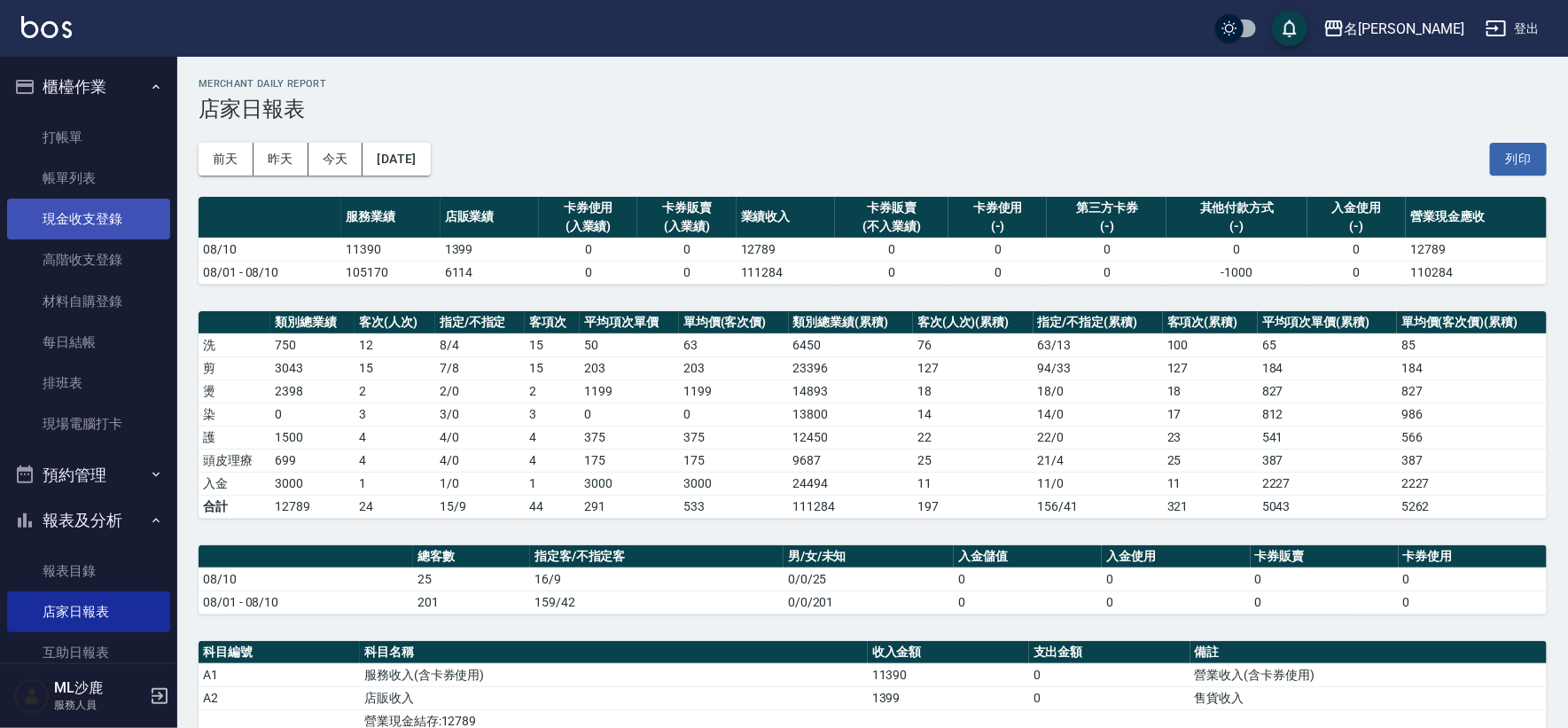
click at [101, 215] on link "現金收支登錄" at bounding box center [89, 218] width 163 height 41
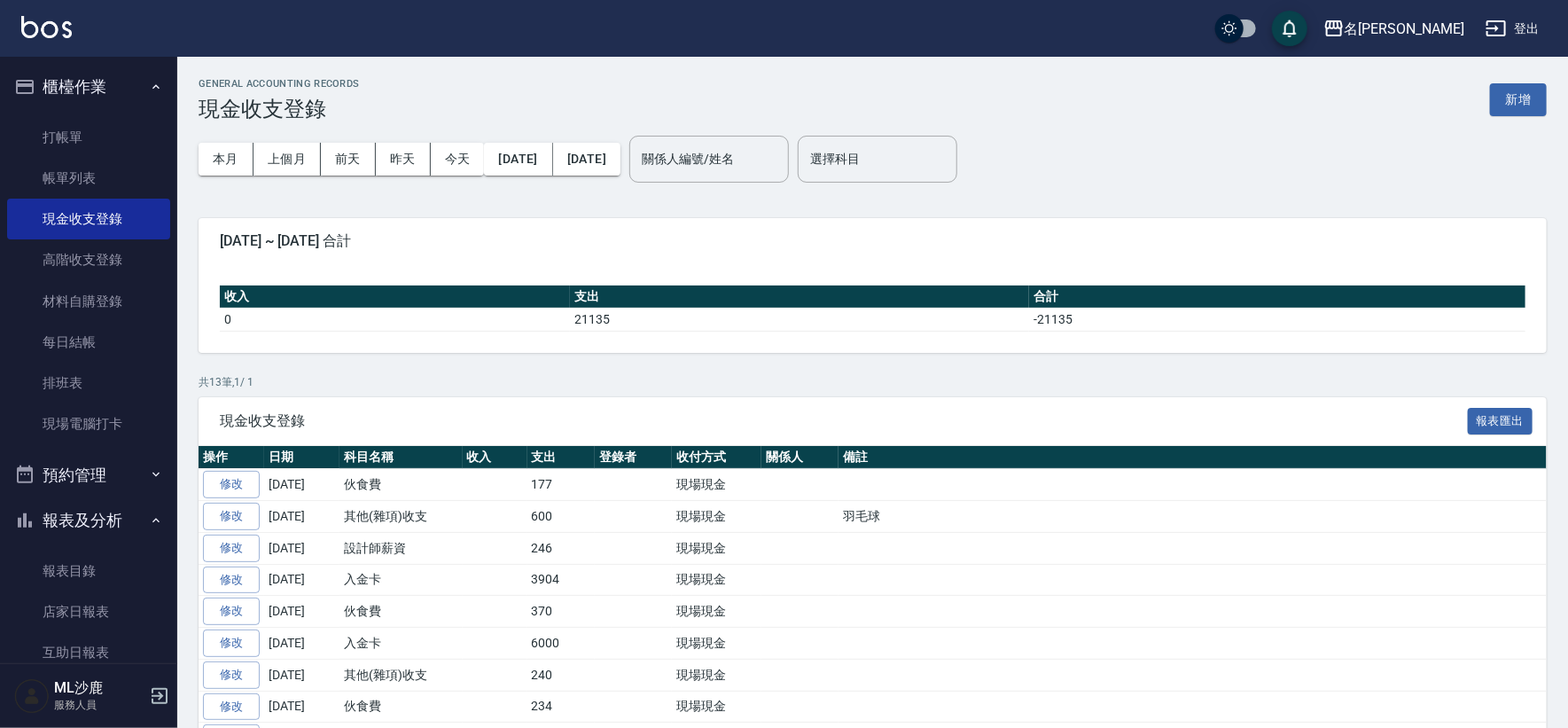
click at [1481, 104] on div "GENERAL ACCOUNTING RECORDS 現金收支登錄 新增" at bounding box center [872, 100] width 1348 height 43
click at [1492, 102] on button "新增" at bounding box center [1518, 99] width 57 height 33
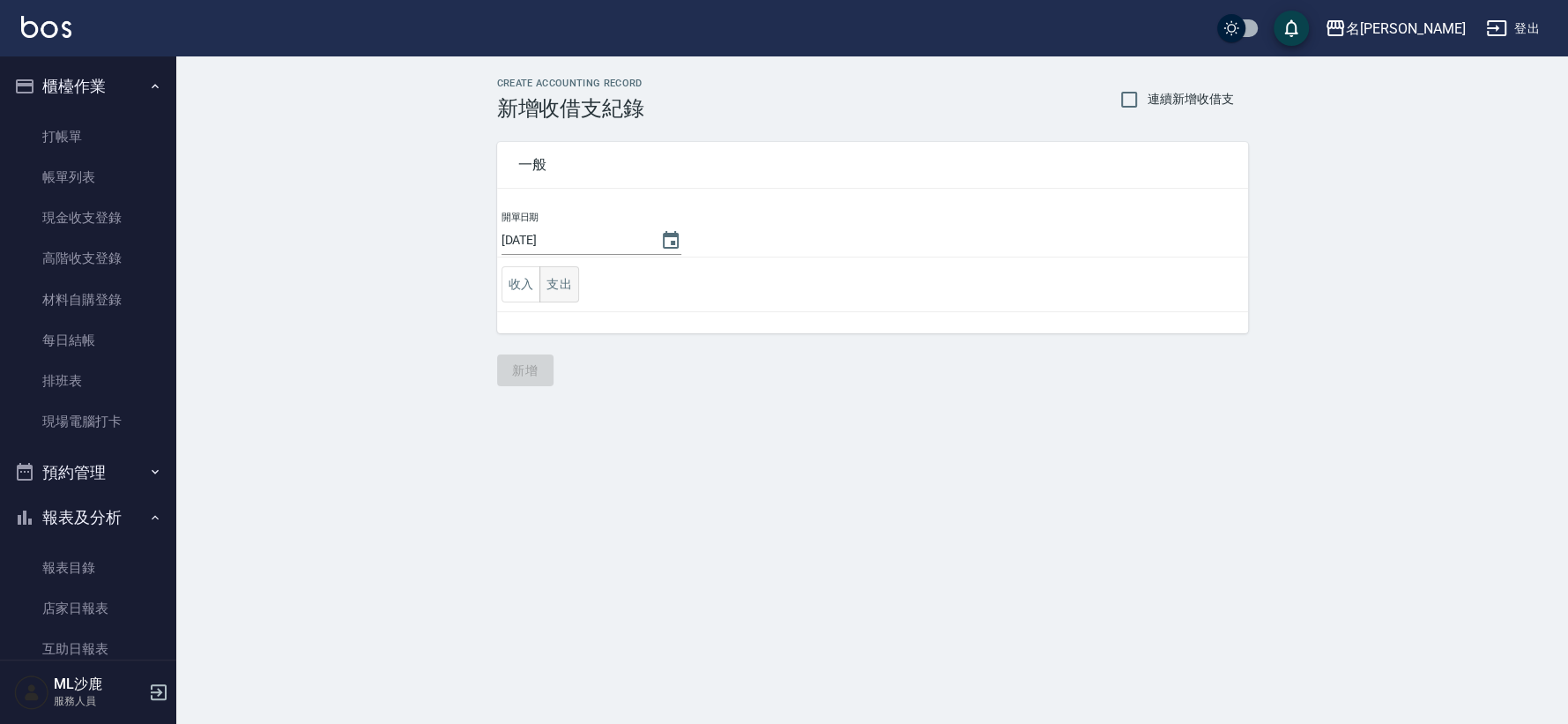
click at [571, 284] on button "支出" at bounding box center [560, 285] width 39 height 36
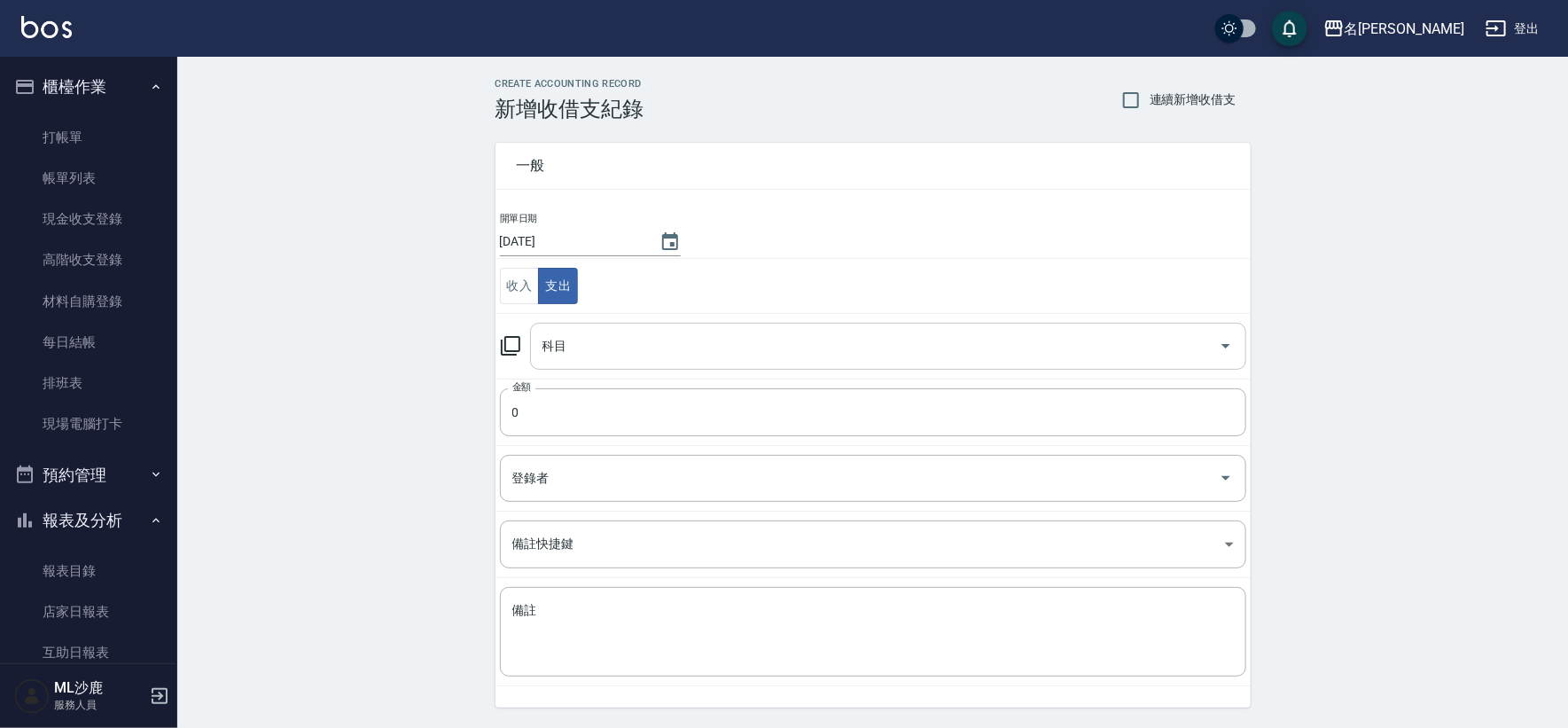
click at [598, 323] on div "科目" at bounding box center [888, 347] width 717 height 47
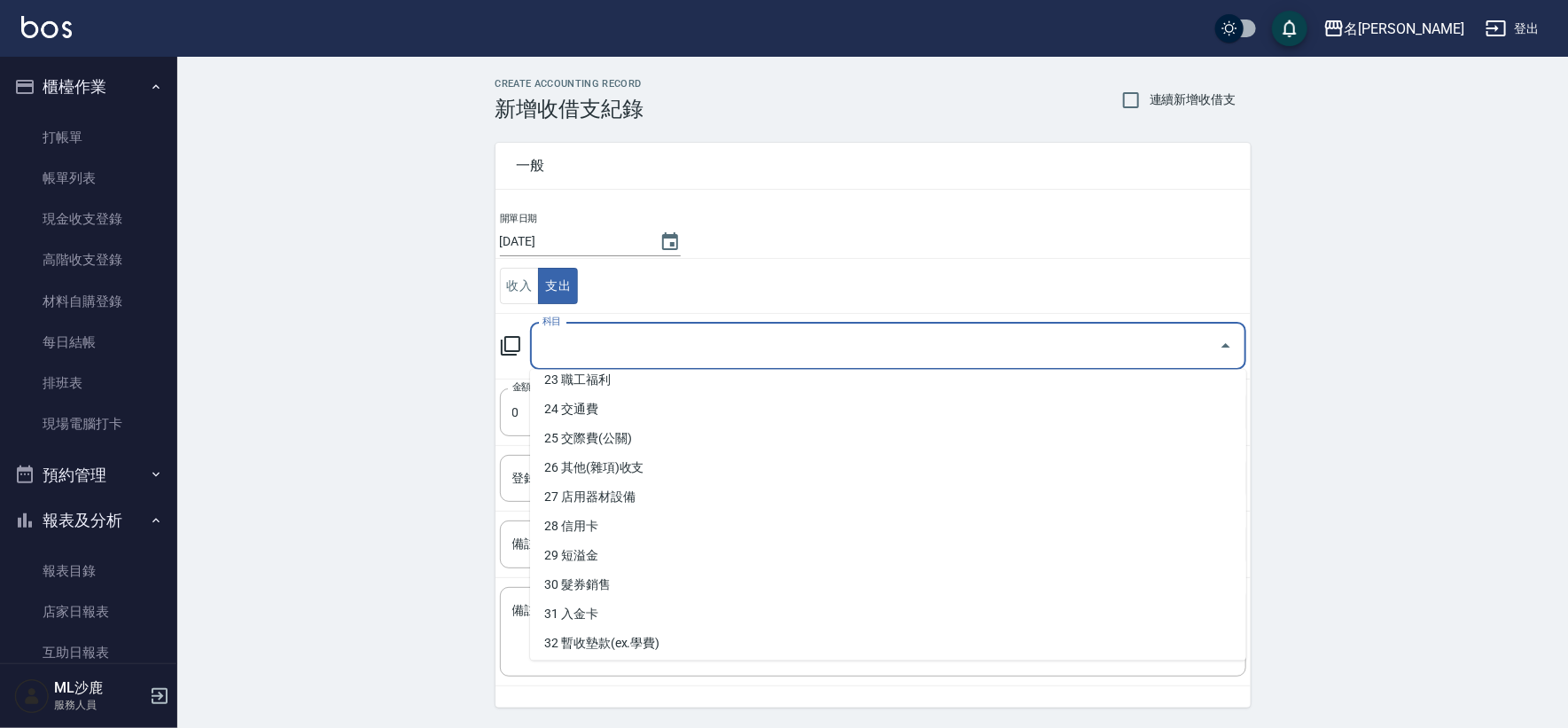
scroll to position [689, 0]
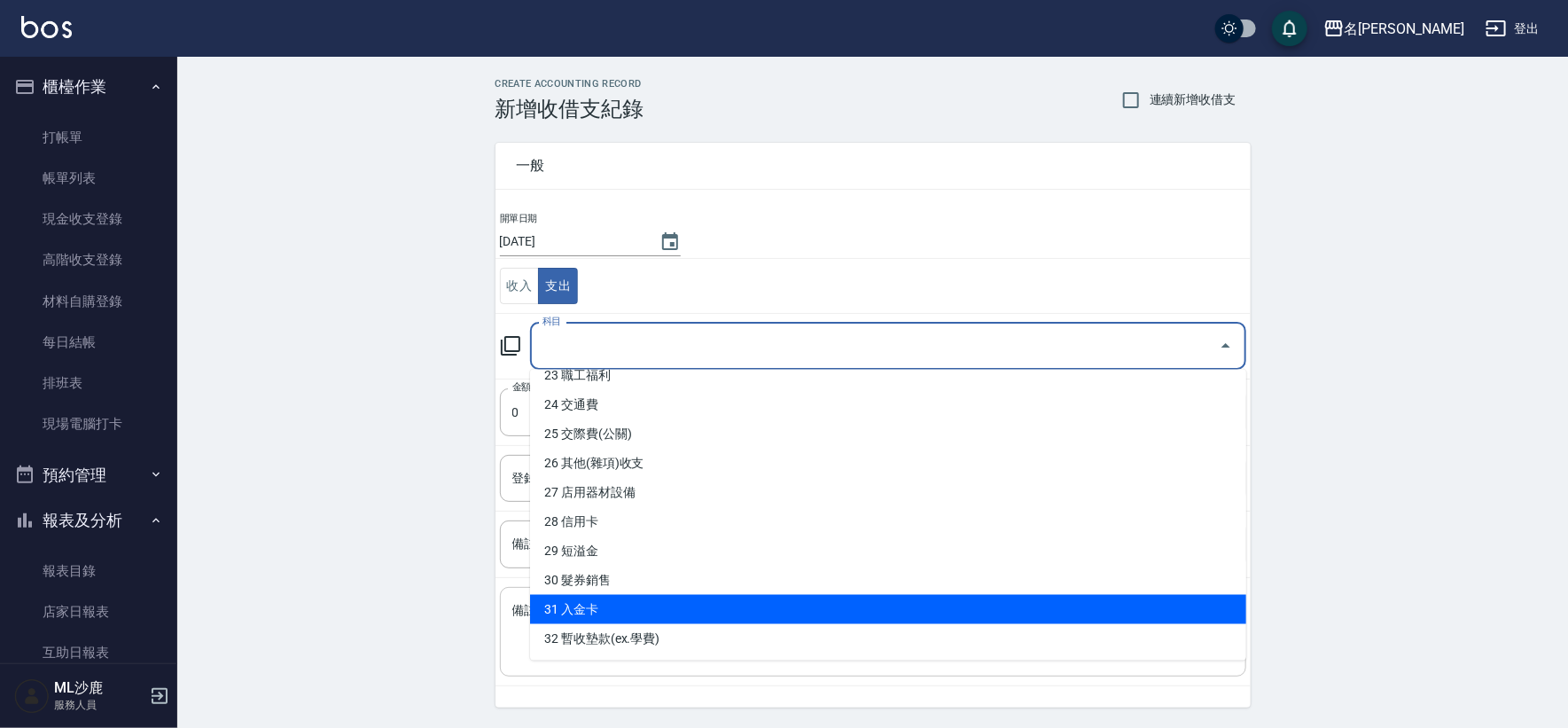
click at [595, 609] on li "31 入金卡" at bounding box center [888, 609] width 717 height 29
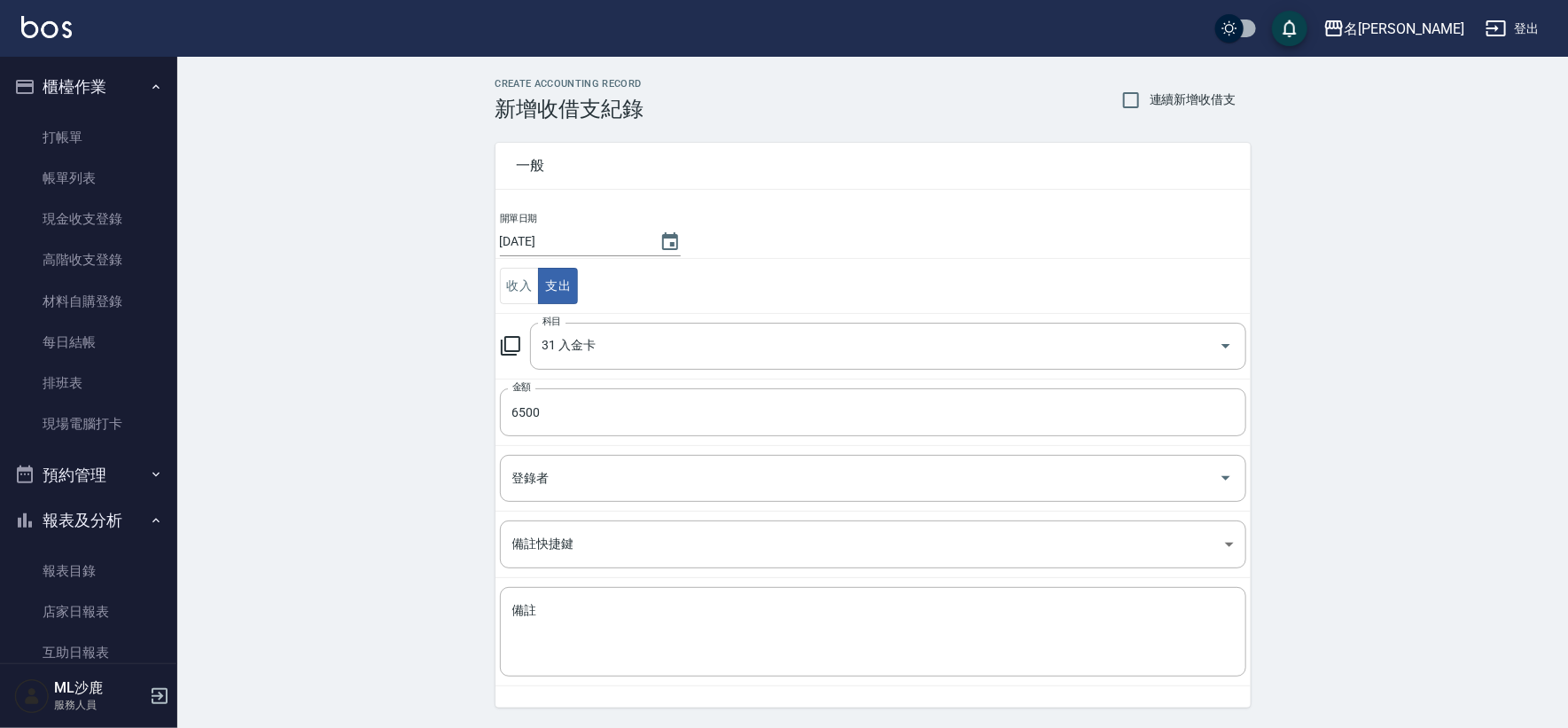
click at [296, 430] on div "CREATE ACCOUNTING RECORD 新增收借支紀錄 連續新增收借支 一般 開單日期 [DATE] 收入 支出 科目 31 入金卡 科目 金額 6…" at bounding box center [872, 419] width 1391 height 726
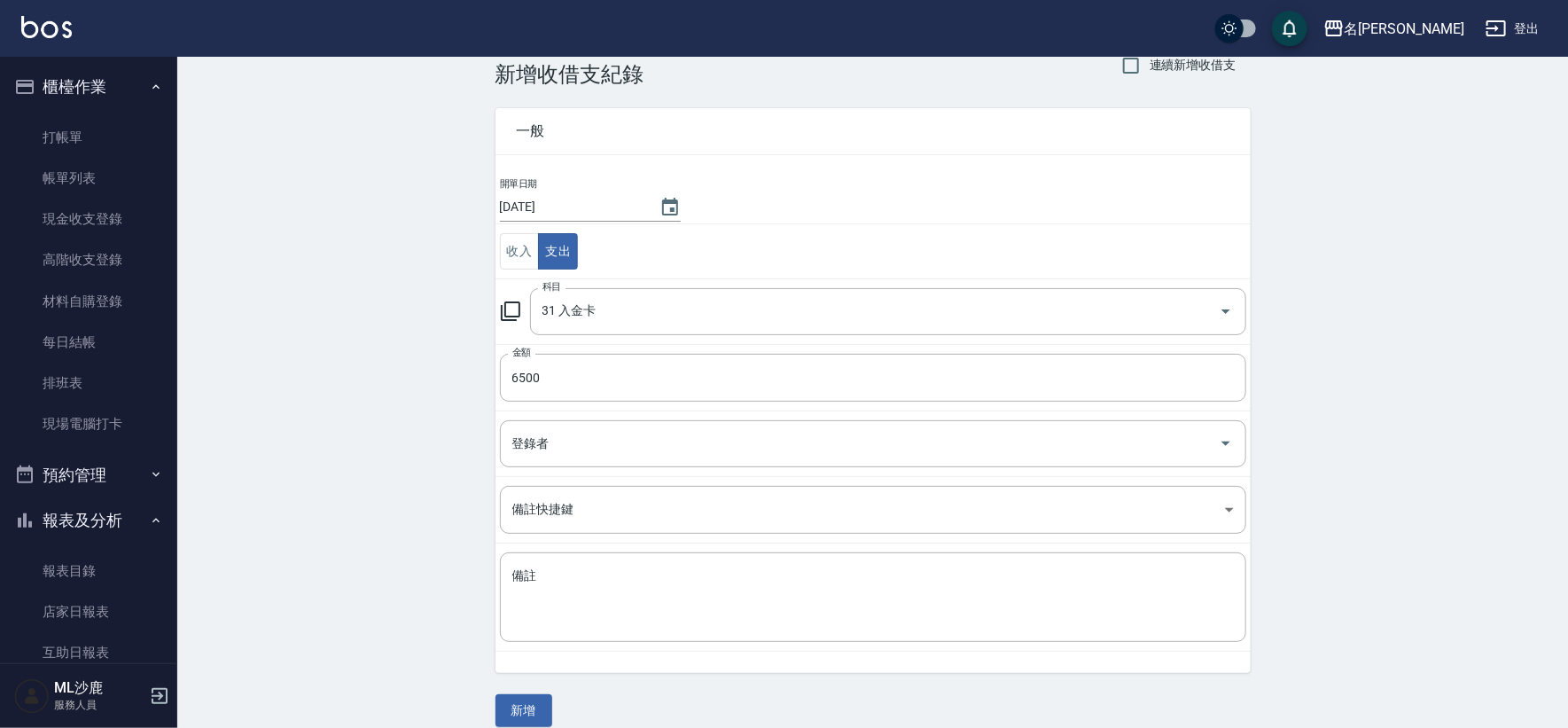
scroll to position [53, 0]
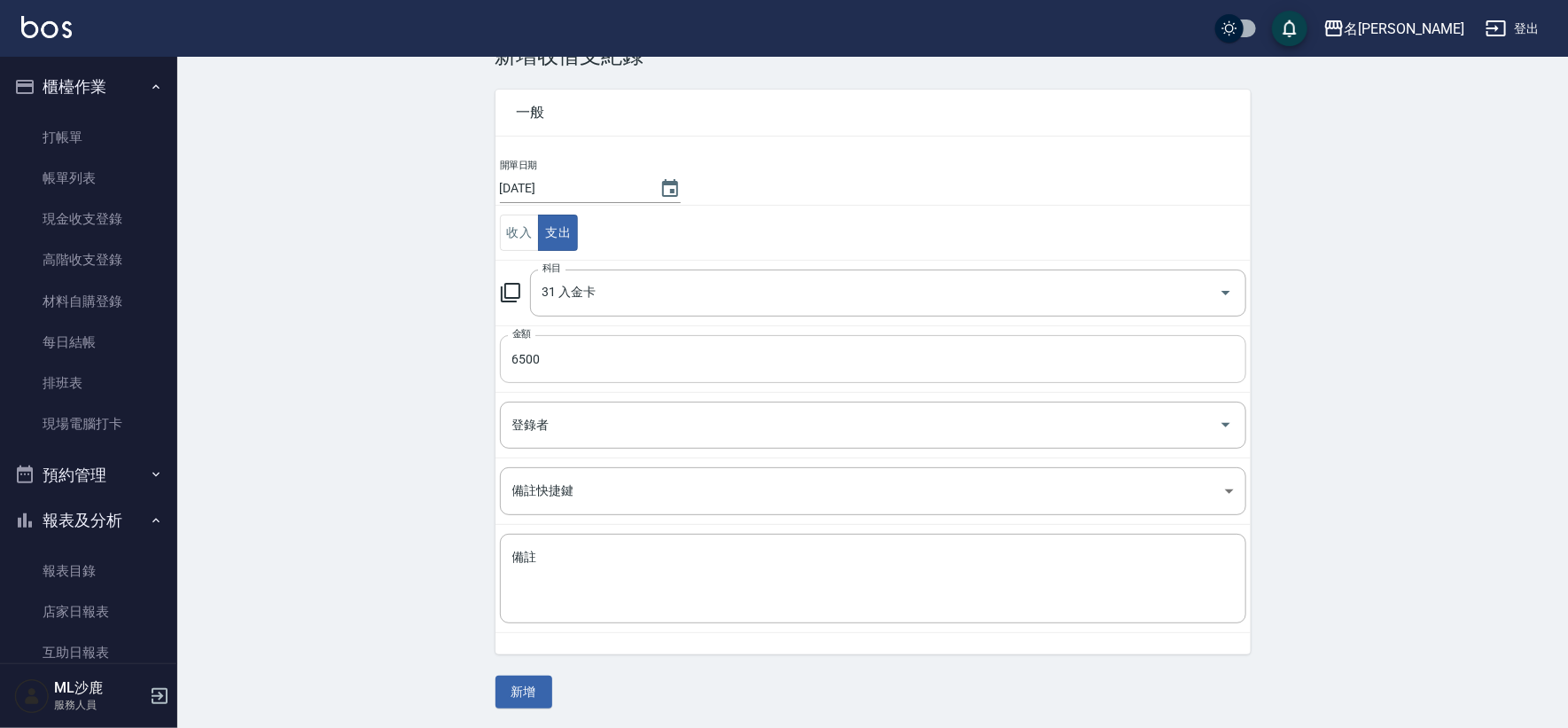
click at [555, 355] on input "6500" at bounding box center [873, 359] width 747 height 48
click at [542, 685] on button "新增" at bounding box center [524, 692] width 57 height 33
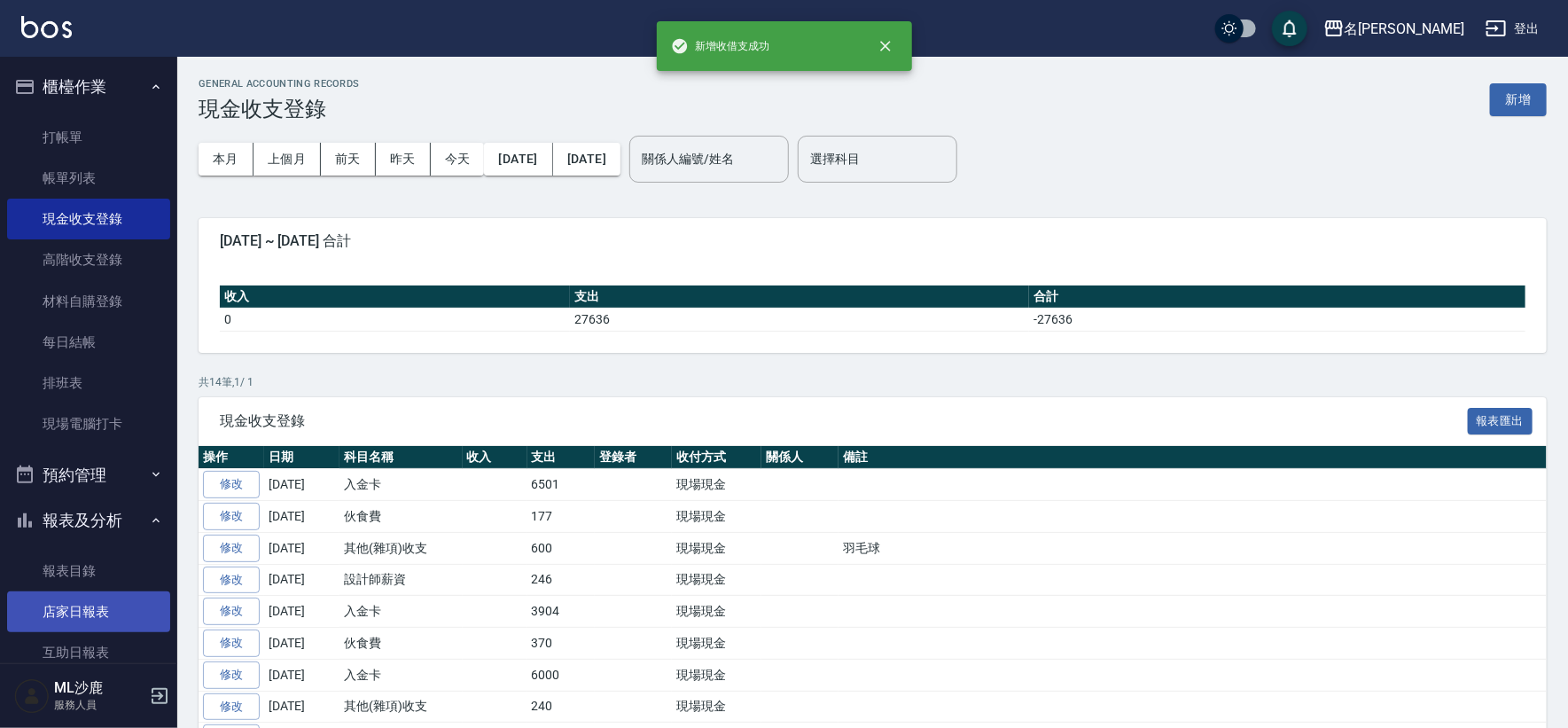
click at [99, 617] on link "店家日報表" at bounding box center [89, 611] width 163 height 41
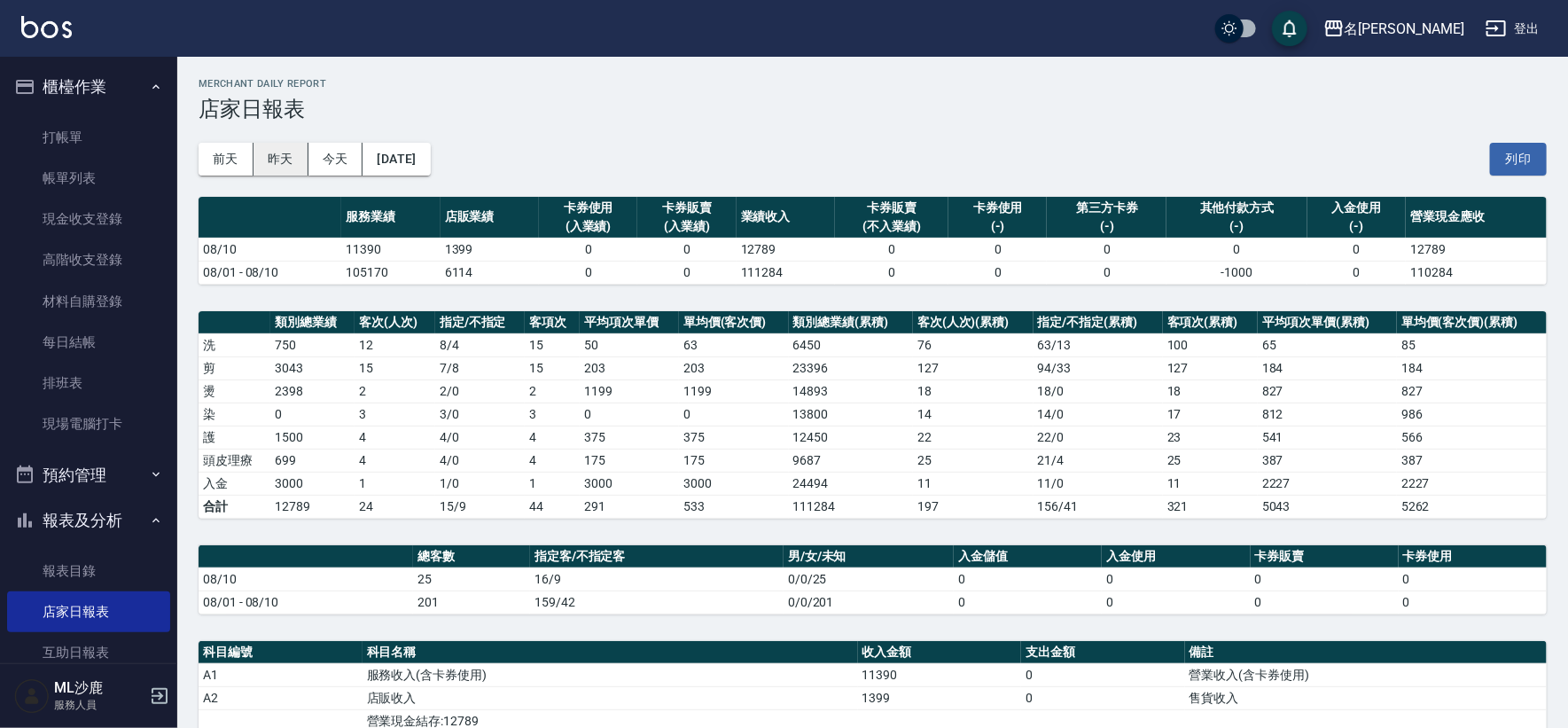
click at [297, 159] on button "昨天" at bounding box center [281, 159] width 55 height 33
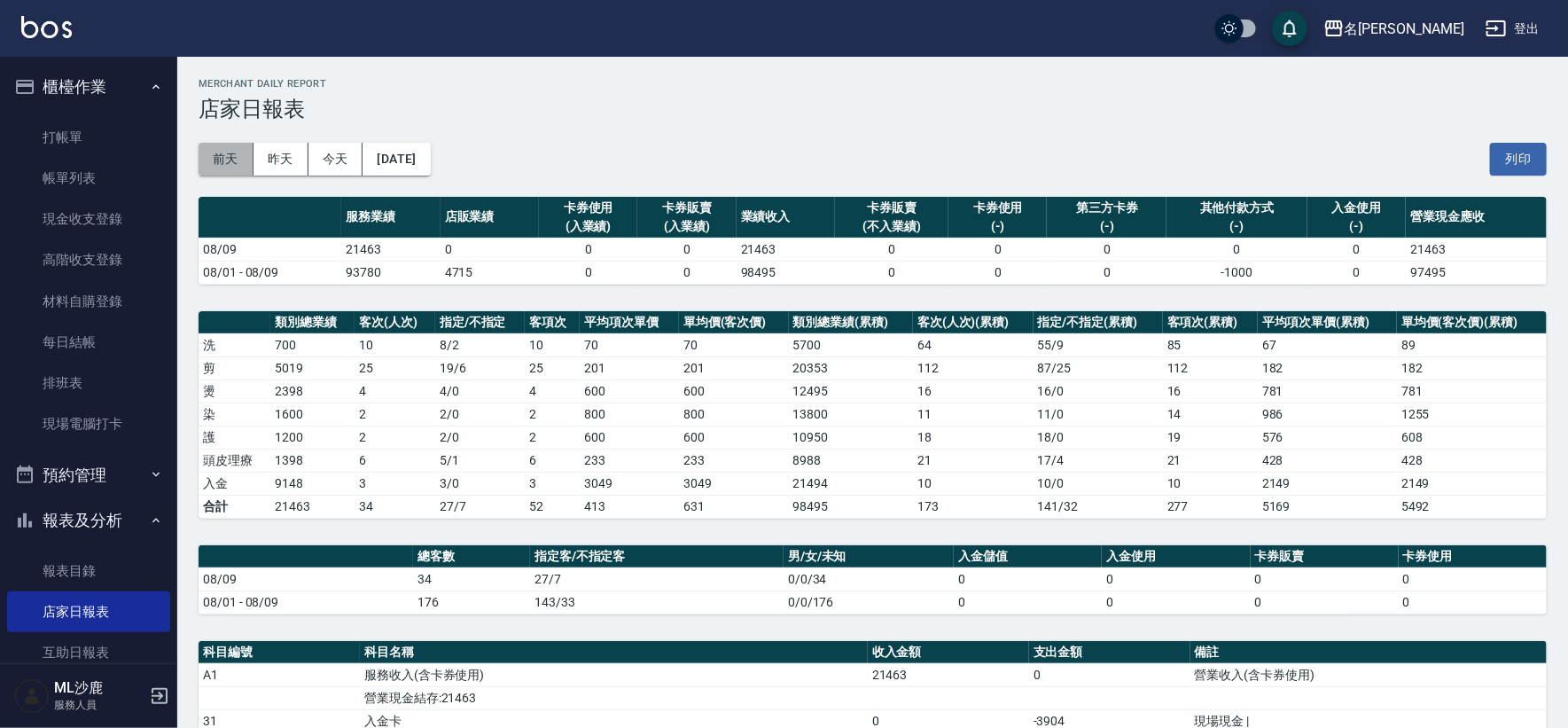
click at [214, 153] on button "前天" at bounding box center [226, 159] width 55 height 33
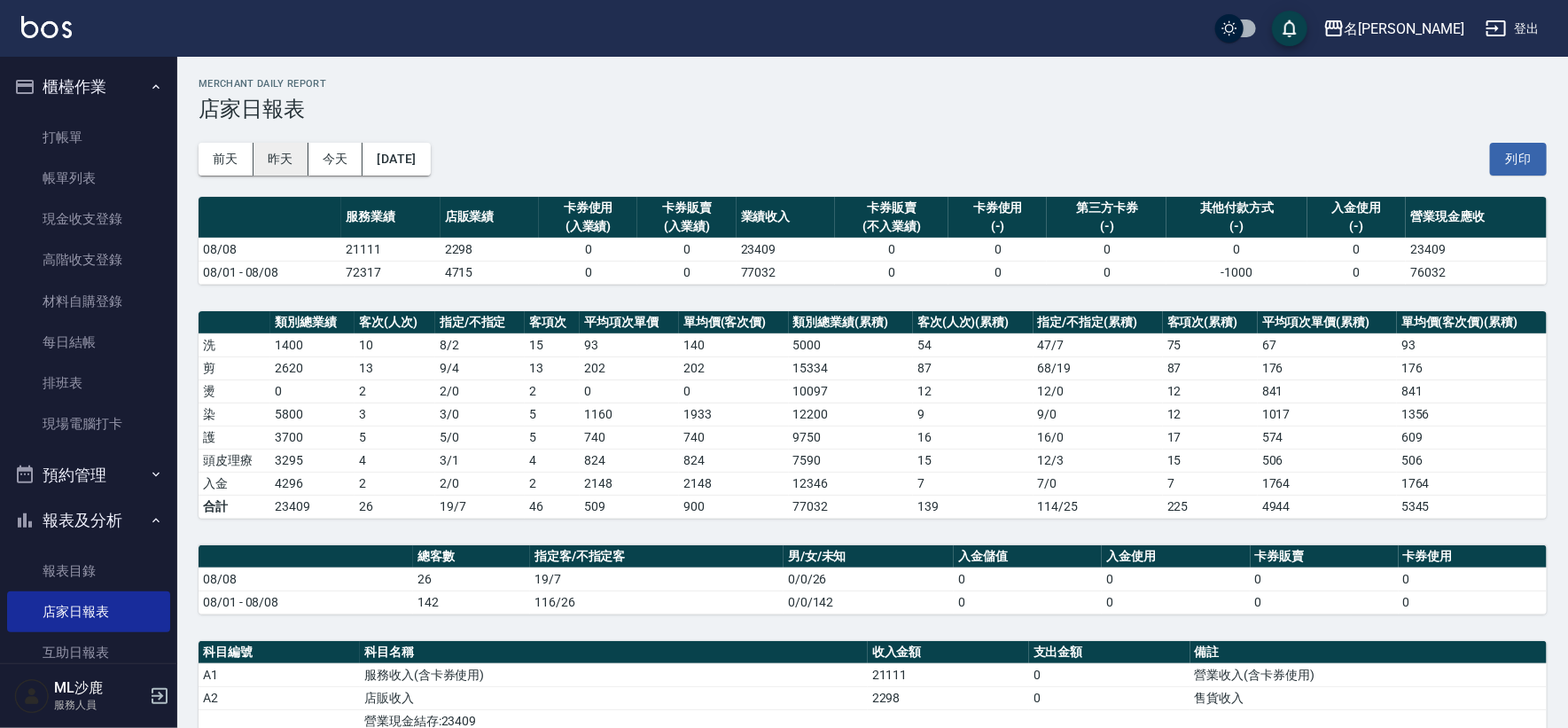
click at [273, 164] on button "昨天" at bounding box center [281, 159] width 55 height 33
click at [416, 164] on button "[DATE]" at bounding box center [396, 159] width 67 height 33
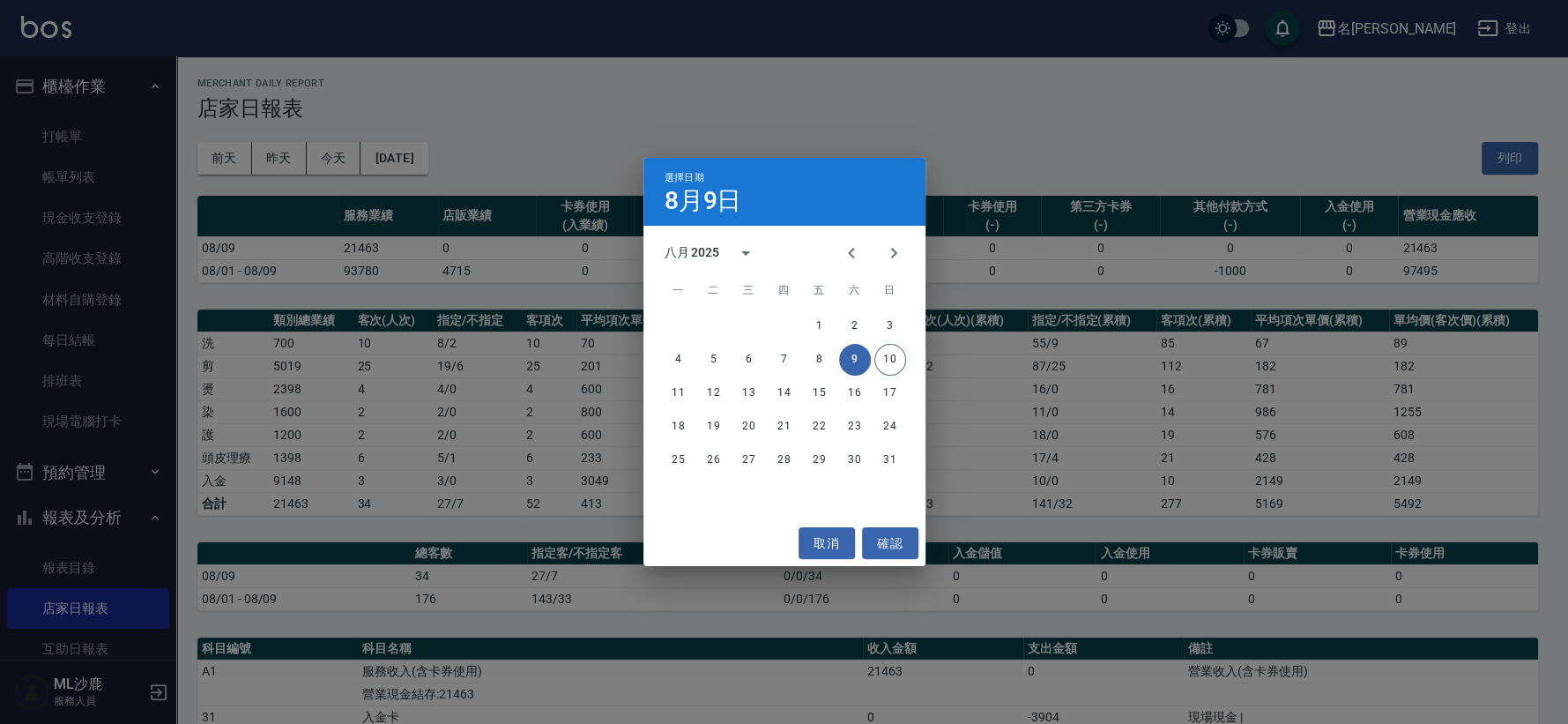
click at [769, 351] on div "4 5 6 7 8 9 10" at bounding box center [784, 360] width 282 height 32
click at [775, 354] on button "7" at bounding box center [785, 360] width 32 height 32
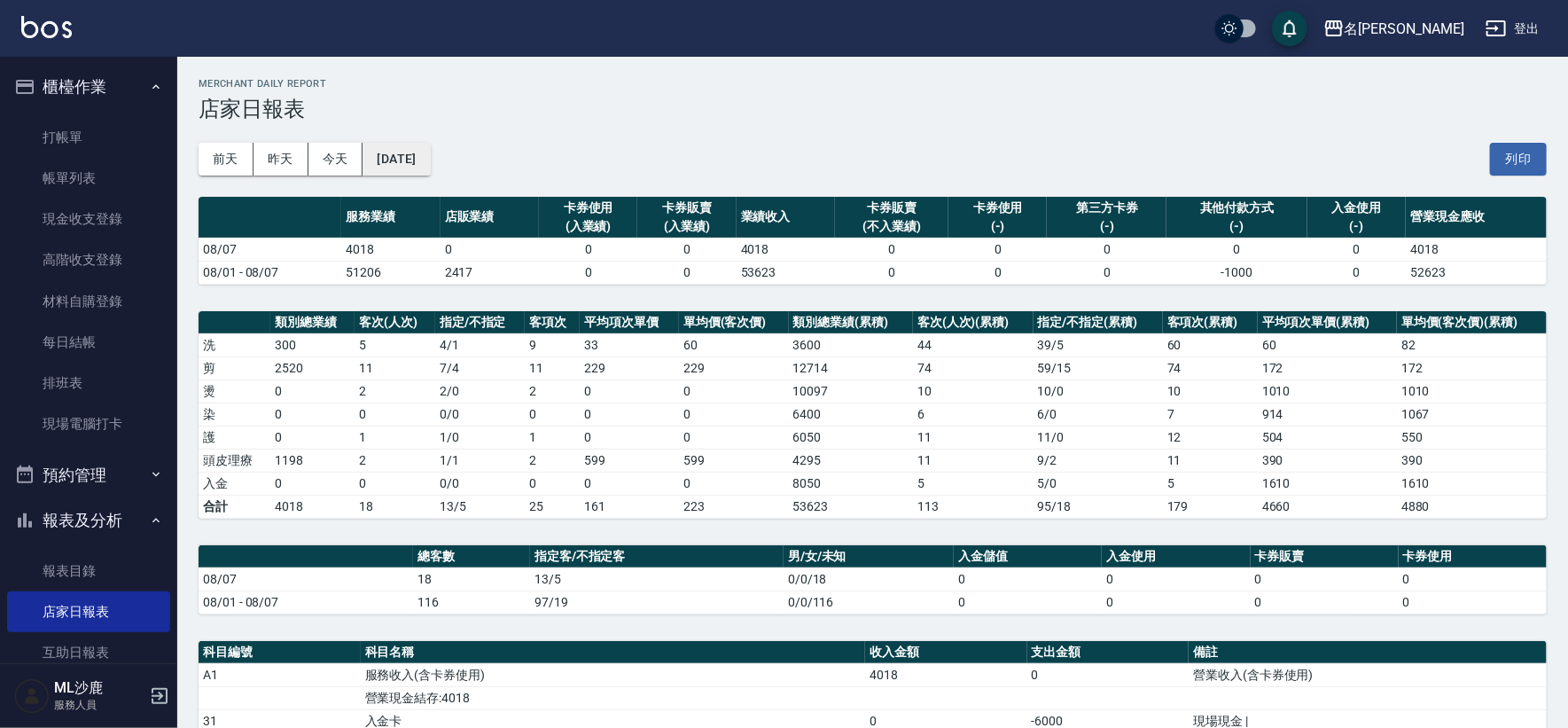
click at [414, 153] on button "[DATE]" at bounding box center [396, 159] width 67 height 33
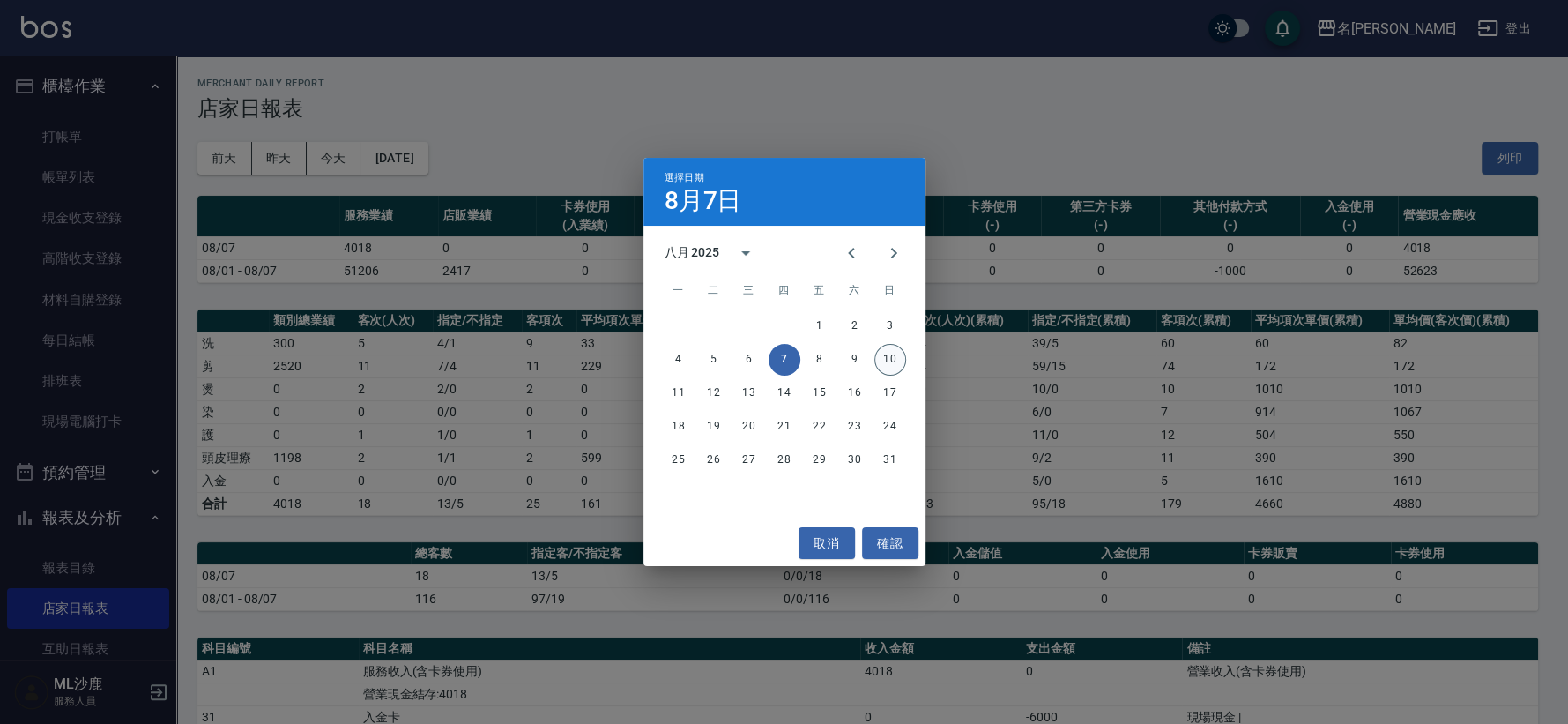
click at [892, 354] on button "10" at bounding box center [890, 360] width 32 height 32
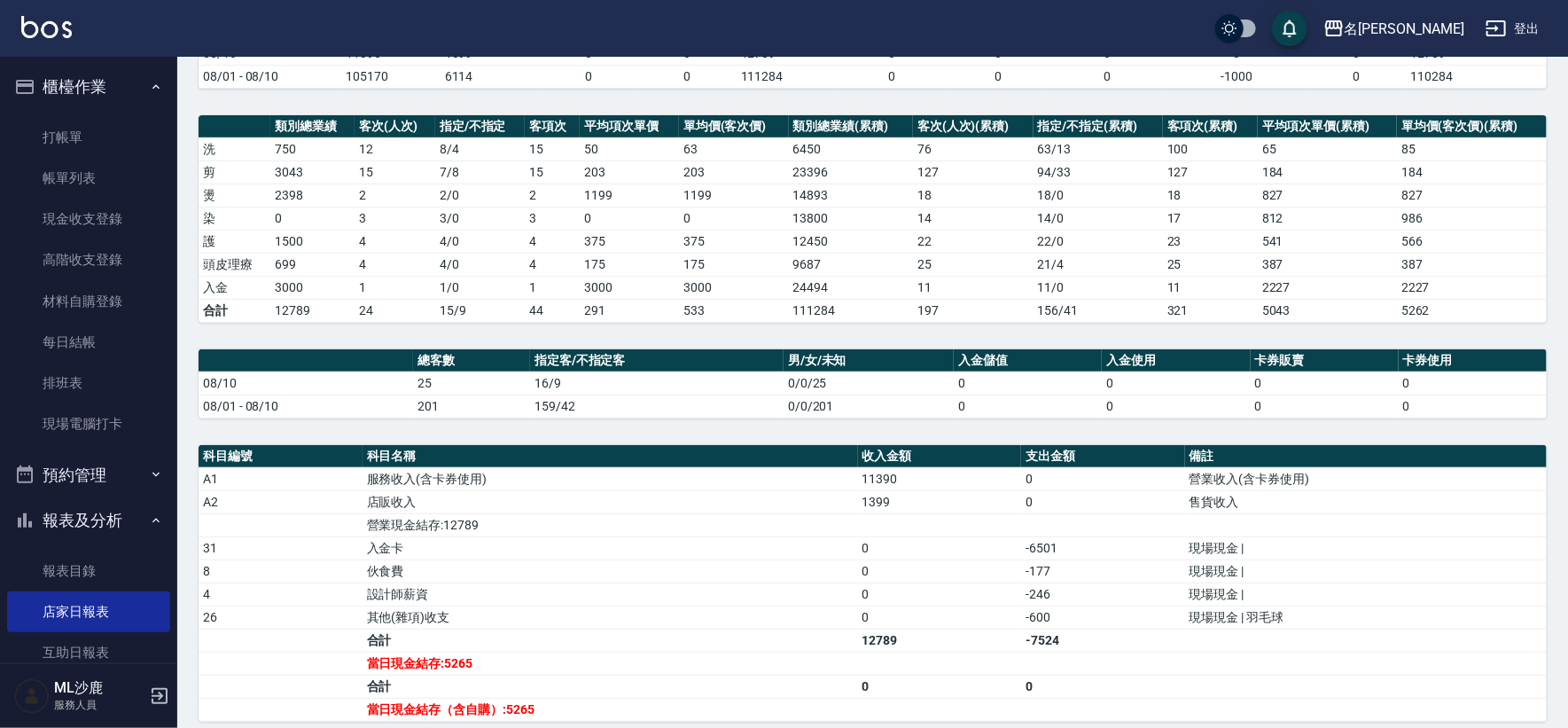
scroll to position [196, 0]
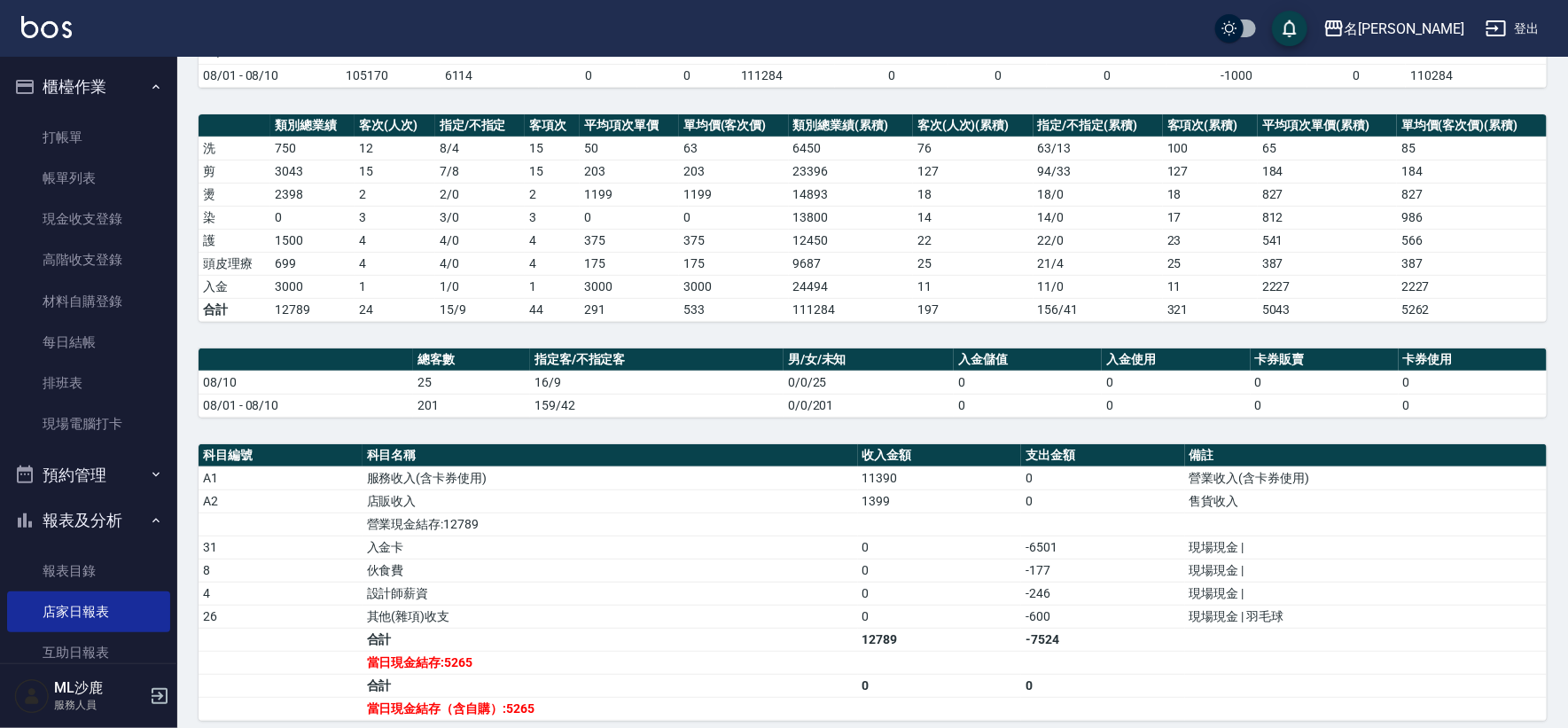
click at [543, 582] on td "設計師薪資" at bounding box center [610, 593] width 496 height 23
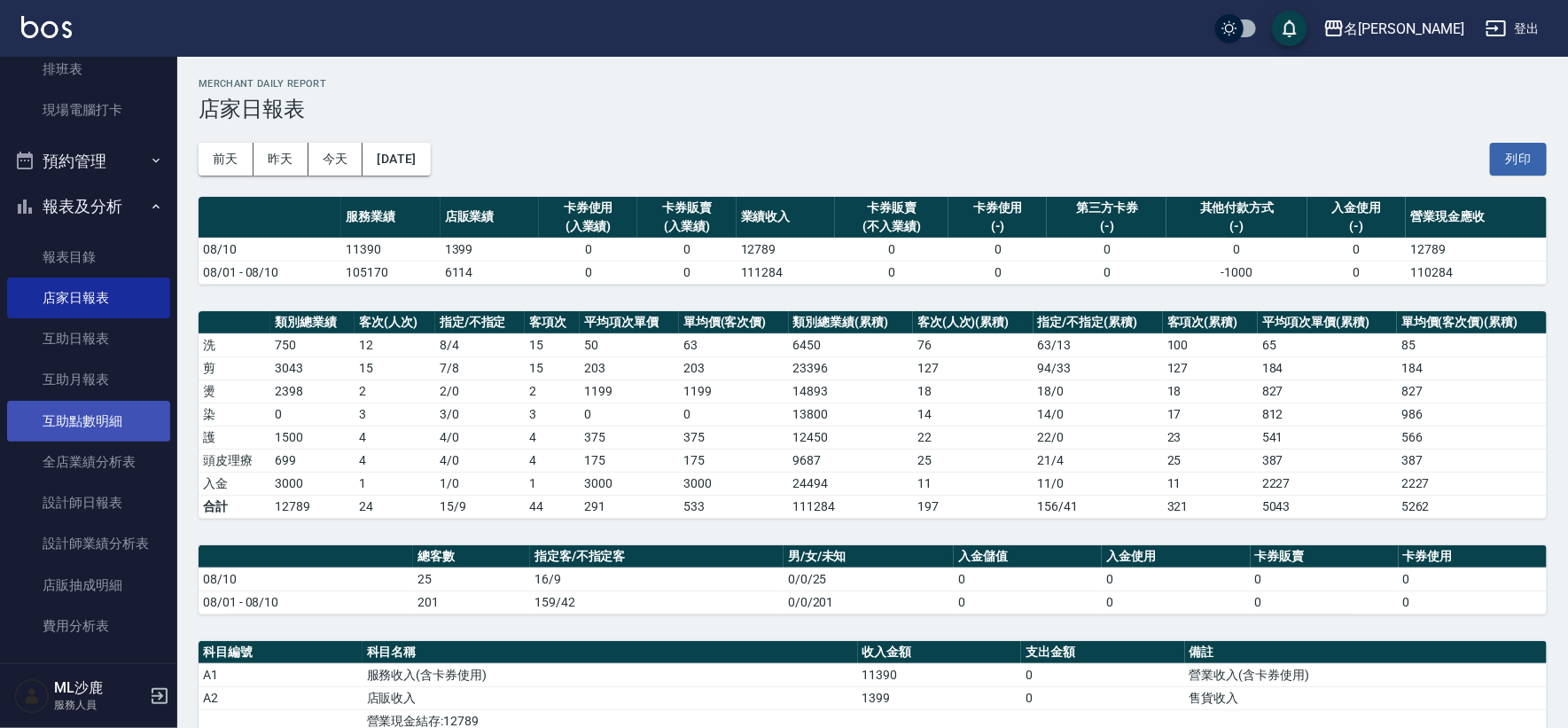
scroll to position [462, 0]
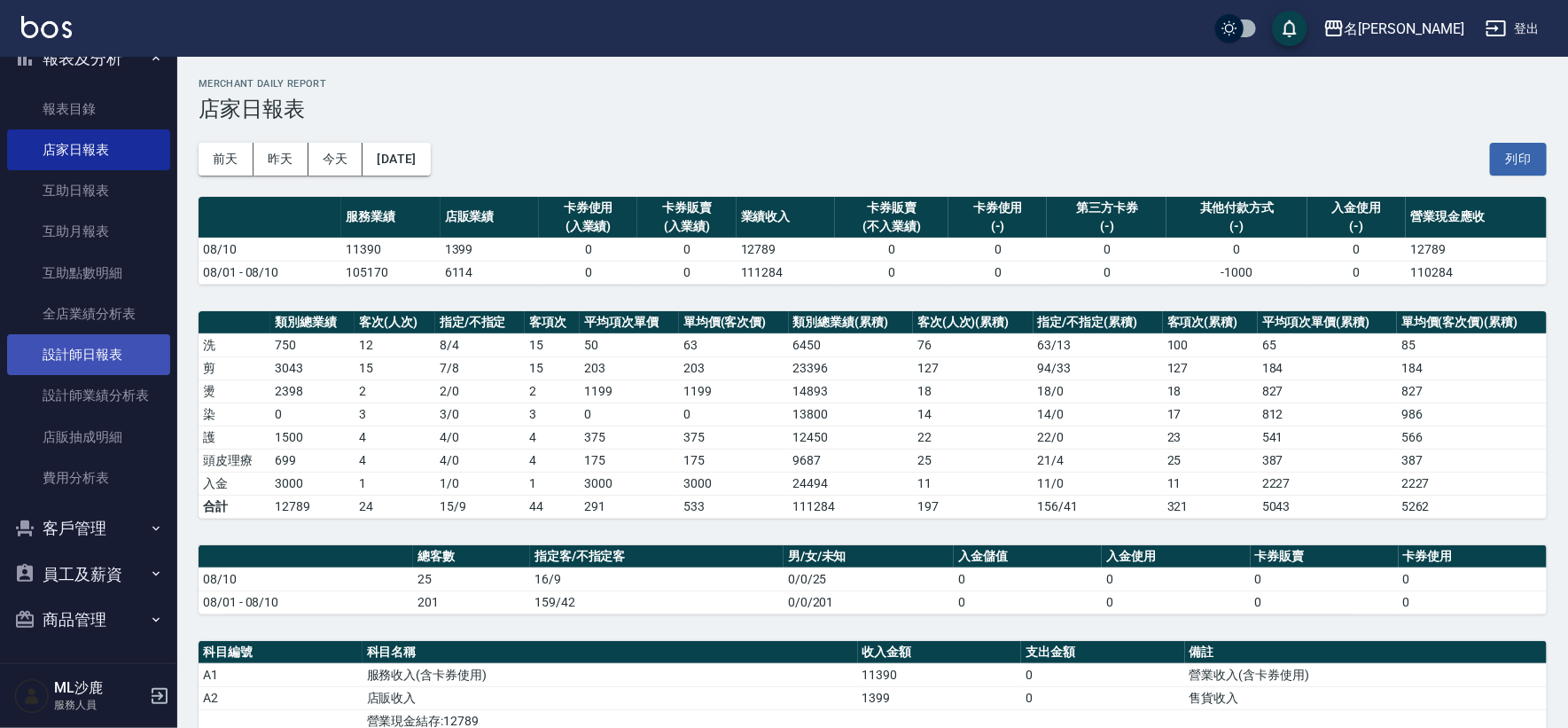
click at [98, 354] on link "設計師日報表" at bounding box center [89, 354] width 163 height 41
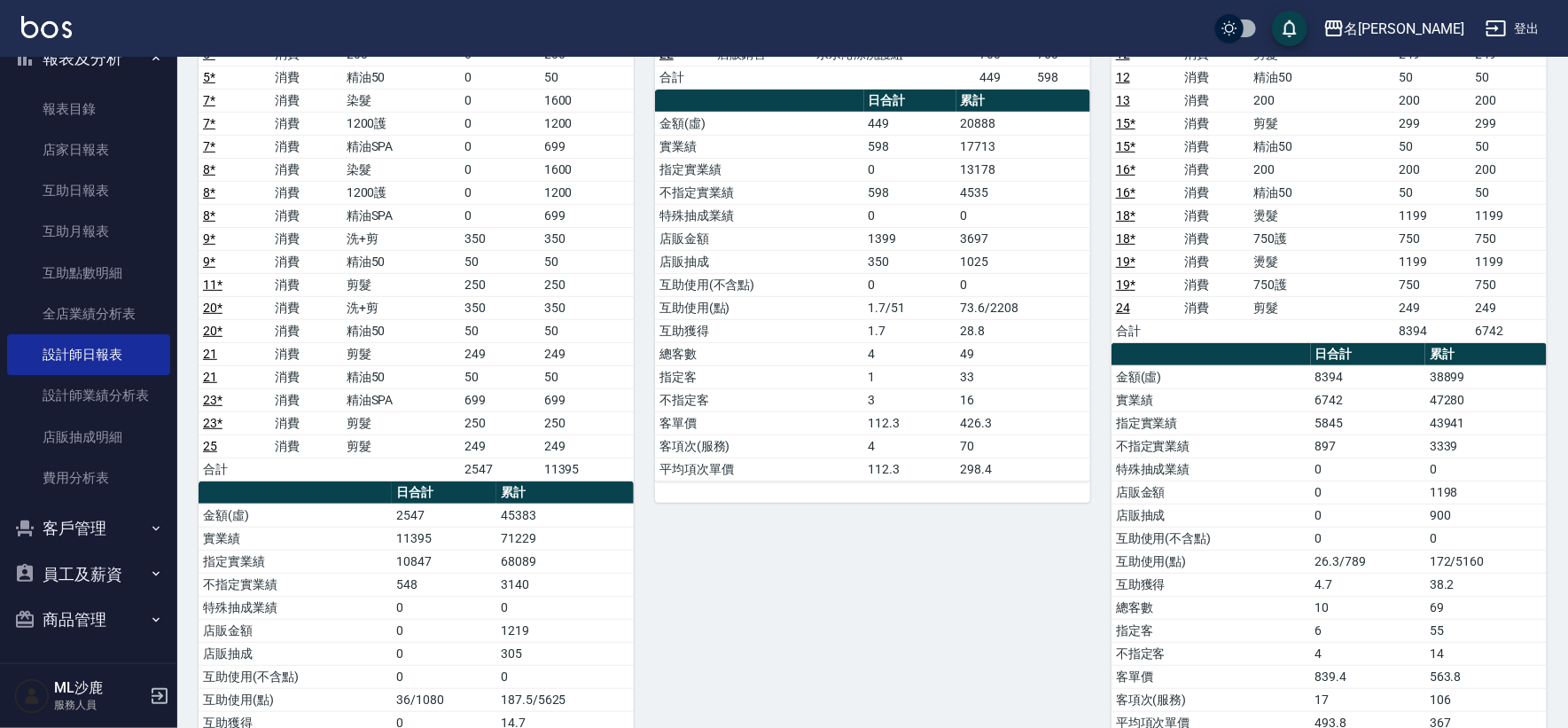
scroll to position [340, 0]
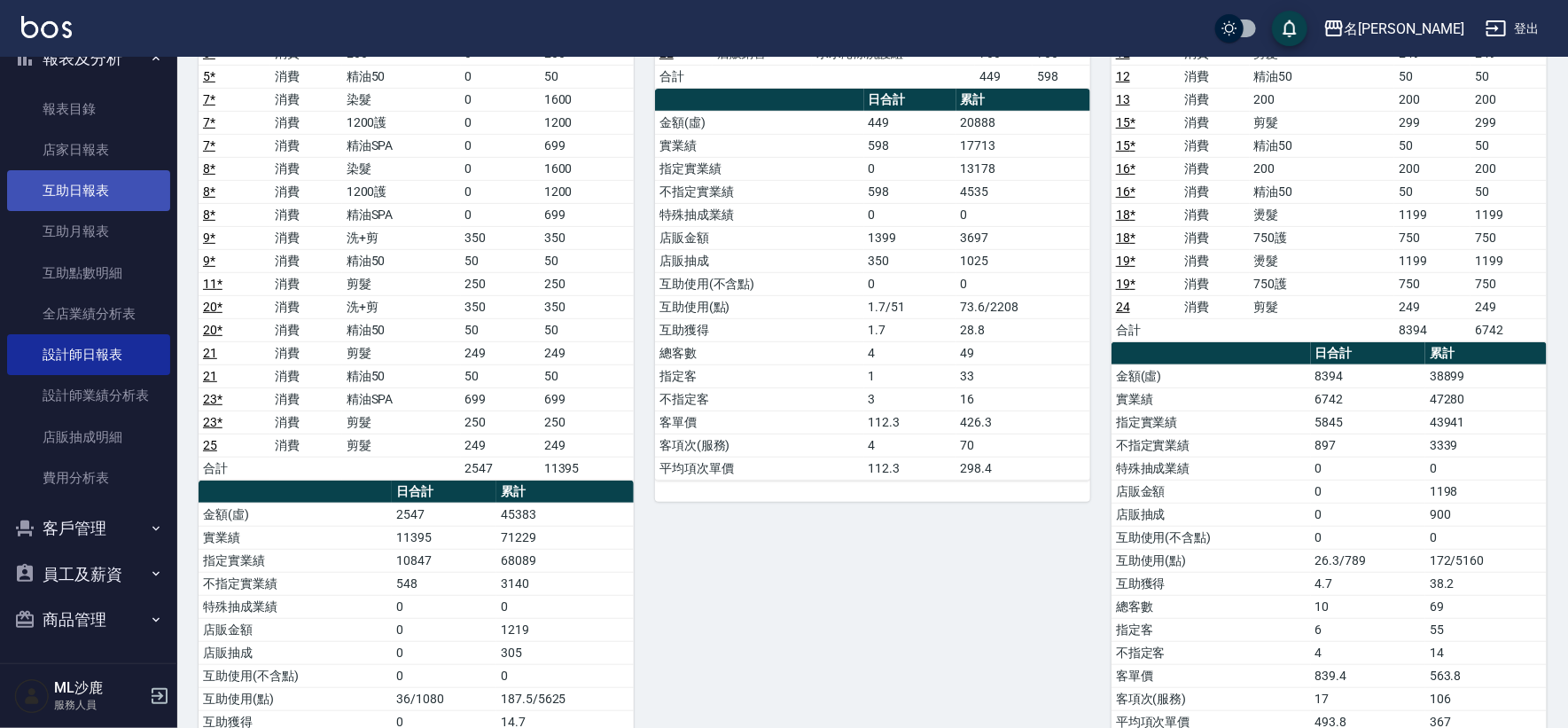
click at [65, 194] on link "互助日報表" at bounding box center [89, 190] width 163 height 41
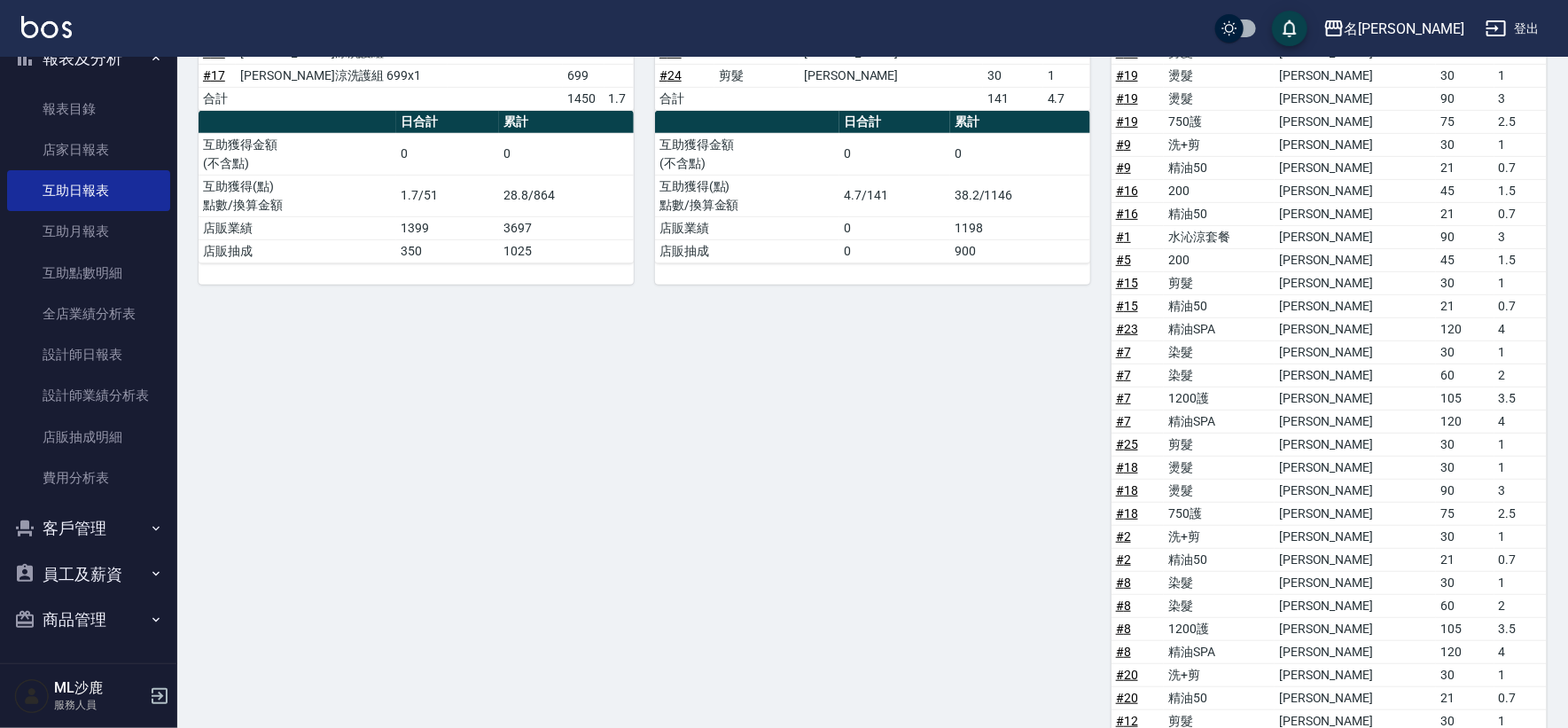
scroll to position [590, 0]
